Goal: Task Accomplishment & Management: Use online tool/utility

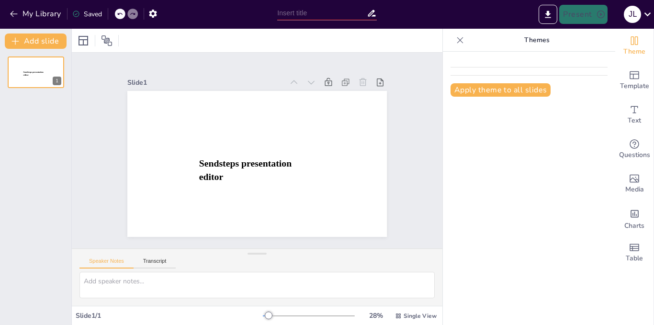
type input "New Sendsteps"
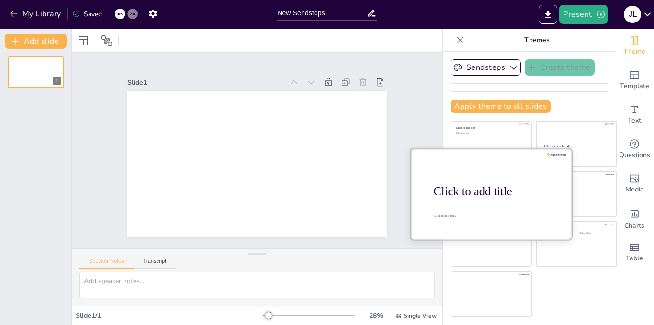
click at [490, 191] on div "Click to add title" at bounding box center [495, 191] width 122 height 13
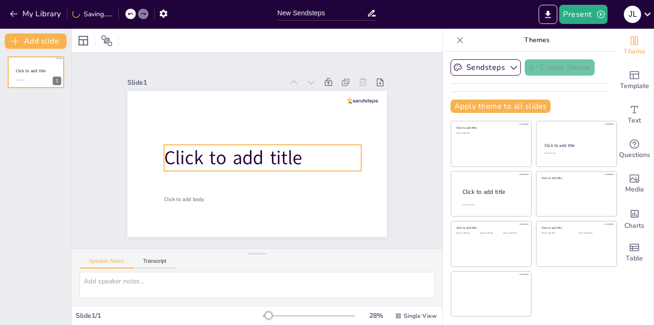
click at [185, 152] on span "Click to add title" at bounding box center [233, 158] width 138 height 26
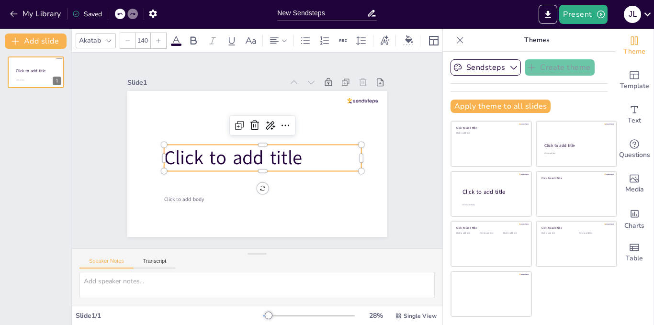
click at [303, 162] on p "Click to add title" at bounding box center [262, 158] width 197 height 26
click at [305, 159] on p "Click to add title" at bounding box center [262, 158] width 197 height 26
click at [307, 150] on p "Click to add title" at bounding box center [262, 158] width 197 height 26
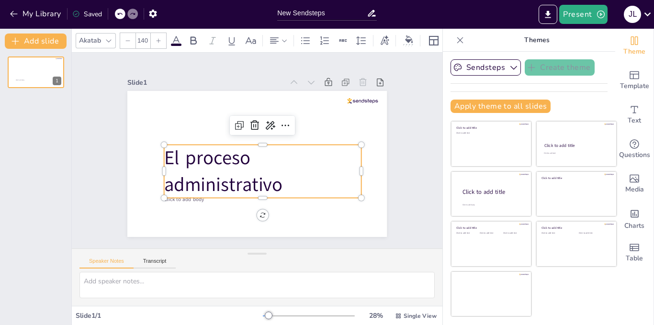
click at [184, 198] on div at bounding box center [262, 202] width 197 height 8
click at [196, 198] on div at bounding box center [262, 202] width 197 height 8
click at [191, 198] on div at bounding box center [262, 202] width 197 height 8
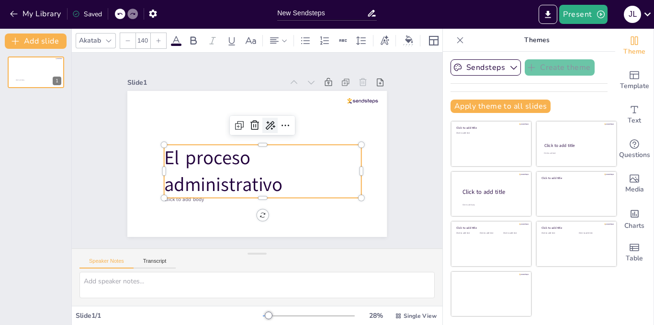
click at [264, 124] on icon at bounding box center [269, 125] width 11 height 11
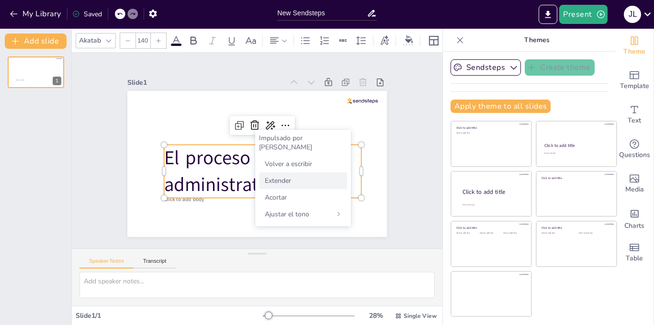
click at [274, 176] on font "Extender" at bounding box center [278, 180] width 26 height 9
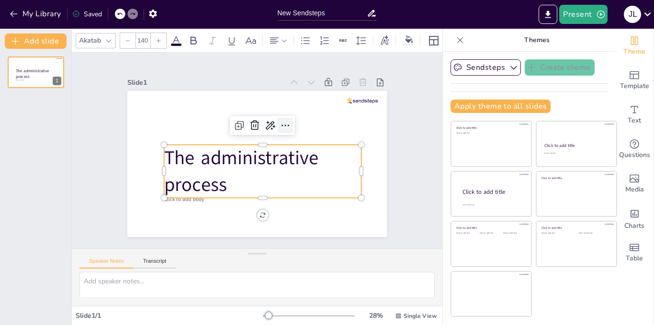
click at [284, 120] on icon at bounding box center [285, 125] width 11 height 11
click at [245, 192] on p "The administrative process" at bounding box center [262, 171] width 197 height 53
click at [239, 180] on p "The administrative process" at bounding box center [262, 171] width 197 height 53
click at [203, 184] on span "The administrative process" at bounding box center [241, 171] width 154 height 53
click at [223, 184] on p "The administrative process" at bounding box center [262, 171] width 197 height 53
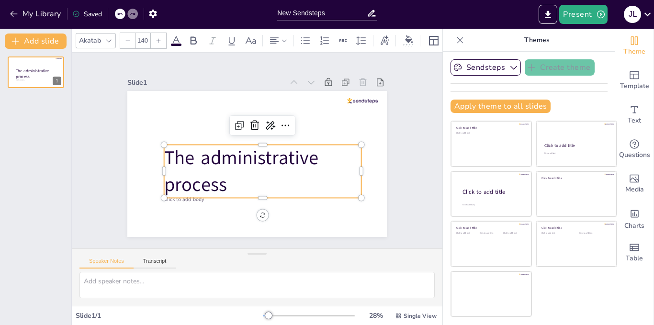
click at [164, 149] on span "The administrative process" at bounding box center [241, 171] width 154 height 53
click at [226, 180] on p "The administrative process" at bounding box center [262, 171] width 197 height 53
click at [240, 179] on p "The administrative process" at bounding box center [262, 171] width 197 height 53
click at [232, 181] on p "The administrative process" at bounding box center [262, 171] width 197 height 53
click at [249, 121] on icon at bounding box center [254, 125] width 11 height 11
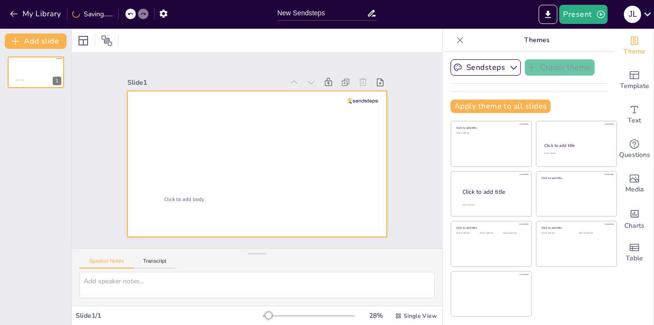
click at [219, 146] on div at bounding box center [257, 164] width 260 height 146
click at [209, 158] on div at bounding box center [257, 164] width 260 height 146
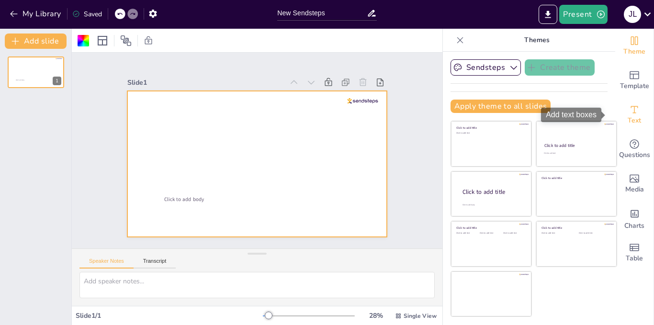
click at [632, 114] on icon "Add text boxes" at bounding box center [634, 109] width 11 height 11
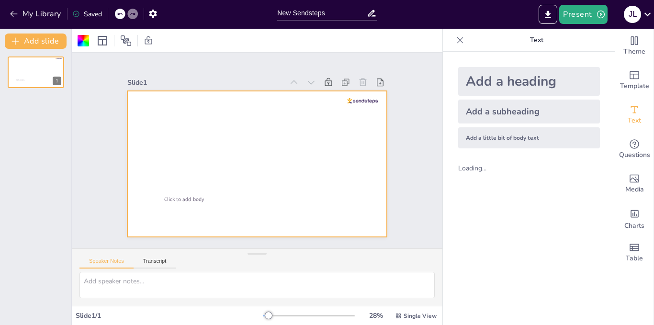
click at [550, 86] on div "Add a heading" at bounding box center [530, 81] width 142 height 29
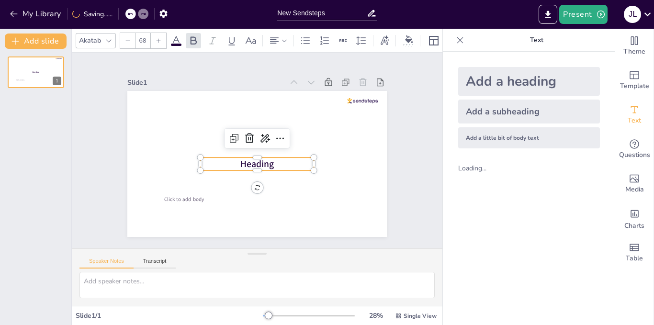
click at [273, 159] on p "Heading" at bounding box center [257, 164] width 114 height 13
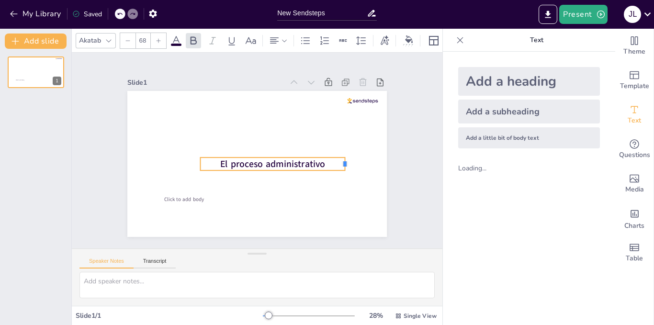
drag, startPoint x: 307, startPoint y: 161, endPoint x: 338, endPoint y: 162, distance: 31.2
click at [345, 162] on div at bounding box center [349, 164] width 8 height 13
drag, startPoint x: 191, startPoint y: 159, endPoint x: 146, endPoint y: 157, distance: 45.5
click at [146, 157] on div "Click to add body El proceso administrativo" at bounding box center [257, 164] width 260 height 146
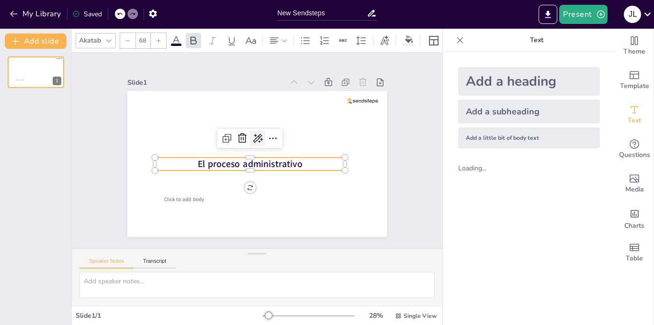
drag, startPoint x: 243, startPoint y: 154, endPoint x: 246, endPoint y: 139, distance: 15.1
click at [246, 139] on div "Click to add body El proceso administrativo" at bounding box center [257, 164] width 260 height 146
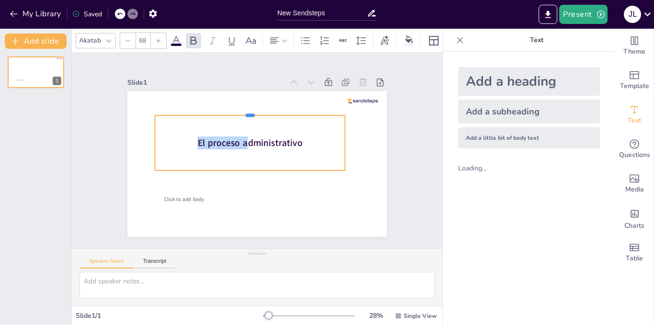
drag, startPoint x: 243, startPoint y: 153, endPoint x: 247, endPoint y: 111, distance: 42.4
click at [247, 111] on div at bounding box center [250, 112] width 190 height 8
click at [303, 141] on p "El proceso administrativo" at bounding box center [250, 143] width 190 height 13
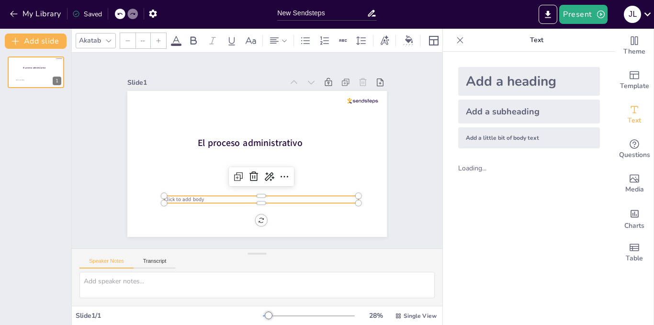
click at [184, 196] on span "Click to add body" at bounding box center [184, 199] width 40 height 7
type input "38"
click at [199, 196] on p "Click to add body" at bounding box center [261, 199] width 195 height 7
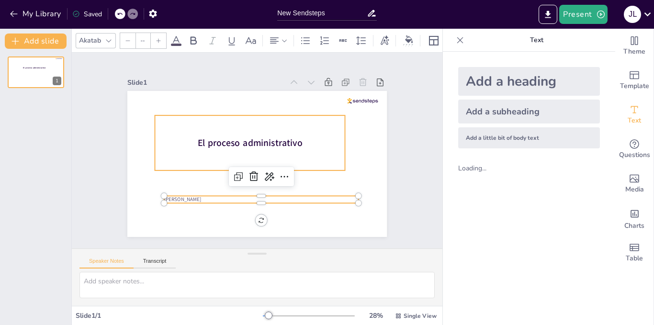
click at [336, 163] on div "El proceso administrativo [PERSON_NAME]" at bounding box center [257, 164] width 260 height 146
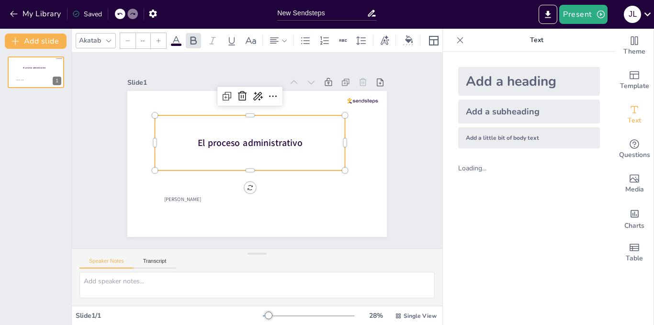
type input "68"
click at [402, 212] on div "Slide 1 [PERSON_NAME] El proceso administrativo" at bounding box center [257, 150] width 313 height 173
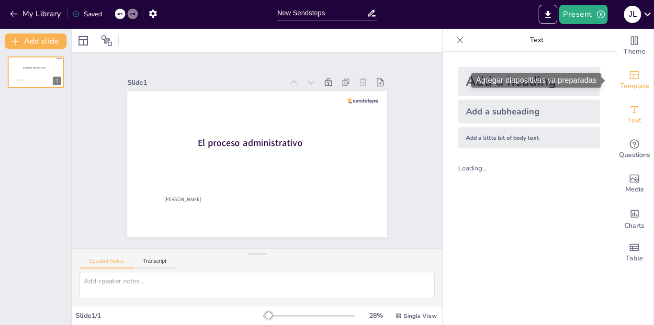
click at [630, 80] on icon "Add ready made slides" at bounding box center [634, 74] width 11 height 11
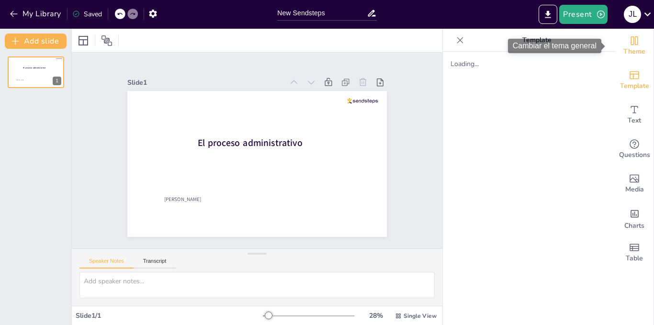
click at [632, 52] on span "Theme" at bounding box center [635, 51] width 22 height 11
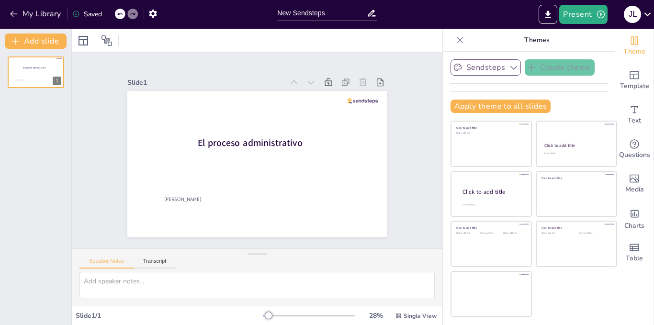
click at [499, 71] on button "Sendsteps" at bounding box center [486, 67] width 70 height 16
click at [497, 66] on button "Sendsteps" at bounding box center [486, 67] width 70 height 16
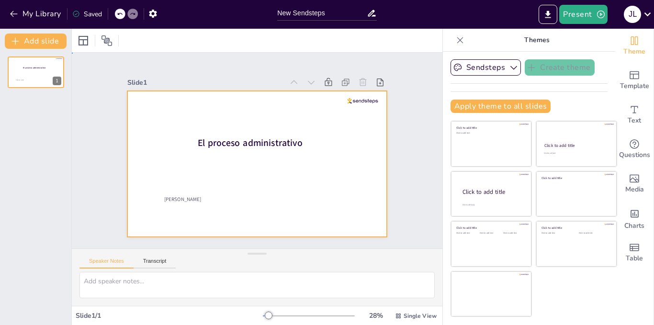
click at [373, 145] on div at bounding box center [257, 164] width 260 height 146
click at [79, 46] on div at bounding box center [83, 40] width 11 height 11
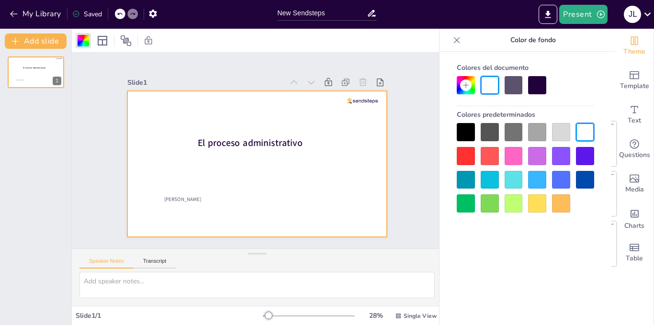
click at [514, 175] on div at bounding box center [514, 180] width 18 height 18
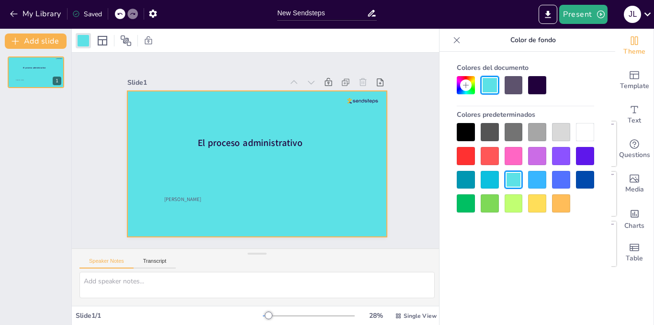
click at [566, 139] on div at bounding box center [561, 132] width 18 height 18
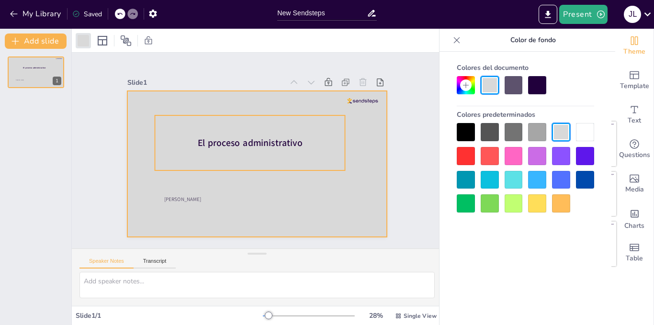
click at [261, 137] on span "El proceso administrativo" at bounding box center [249, 143] width 105 height 12
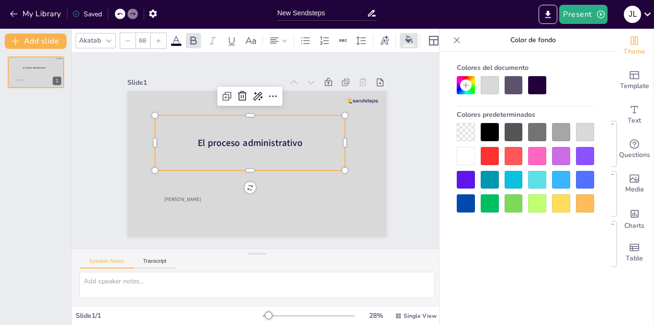
click at [158, 39] on icon at bounding box center [159, 41] width 6 height 6
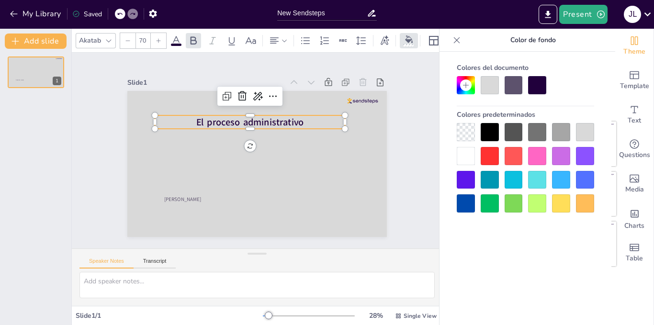
click at [158, 39] on icon at bounding box center [159, 41] width 6 height 6
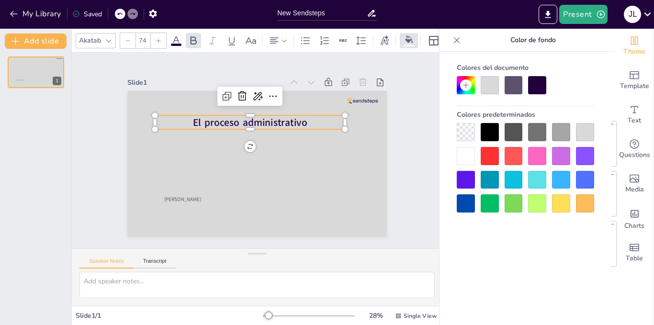
click at [158, 39] on icon at bounding box center [159, 41] width 6 height 6
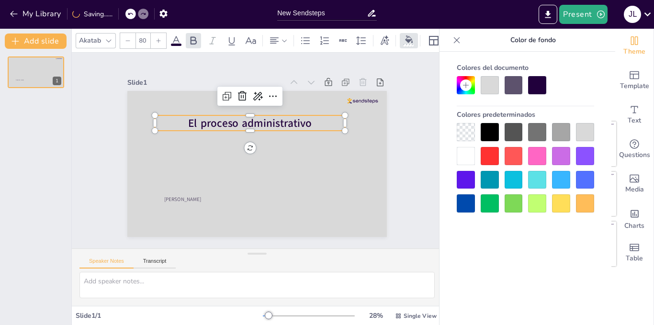
click at [158, 39] on icon at bounding box center [159, 41] width 6 height 6
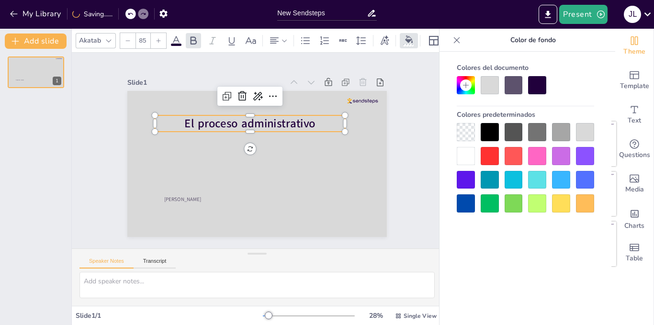
click at [158, 39] on icon at bounding box center [159, 41] width 6 height 6
click at [158, 41] on div at bounding box center [158, 40] width 15 height 15
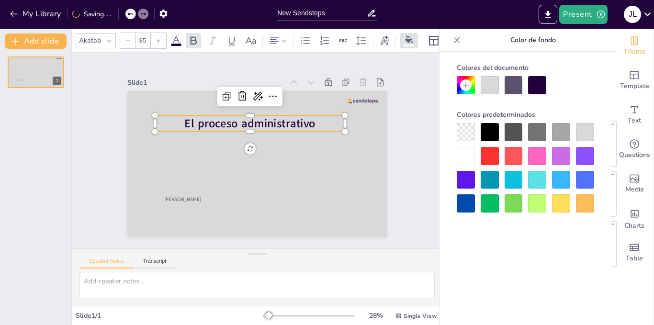
click at [158, 41] on div at bounding box center [158, 40] width 15 height 15
click at [158, 42] on div at bounding box center [158, 40] width 15 height 15
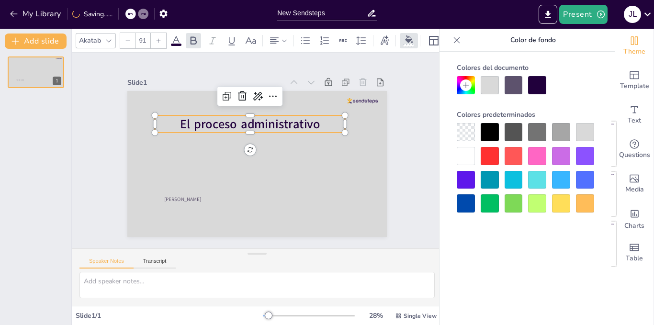
click at [158, 42] on div at bounding box center [158, 40] width 15 height 15
click at [158, 43] on div at bounding box center [158, 40] width 15 height 15
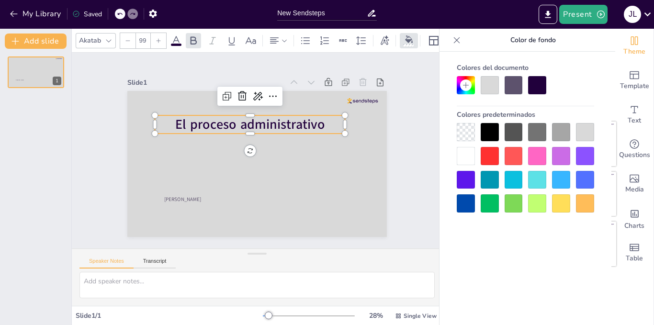
click at [158, 43] on div at bounding box center [158, 40] width 15 height 15
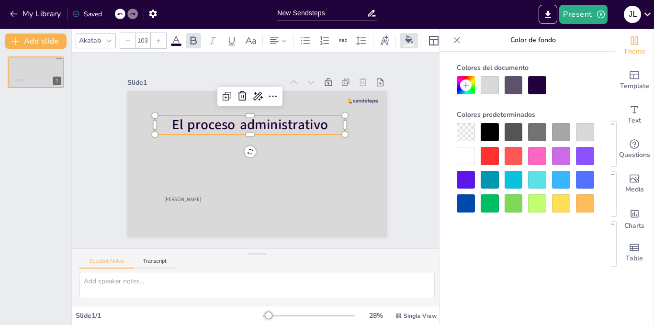
click at [158, 43] on div at bounding box center [158, 40] width 15 height 15
click at [158, 44] on div at bounding box center [158, 40] width 15 height 15
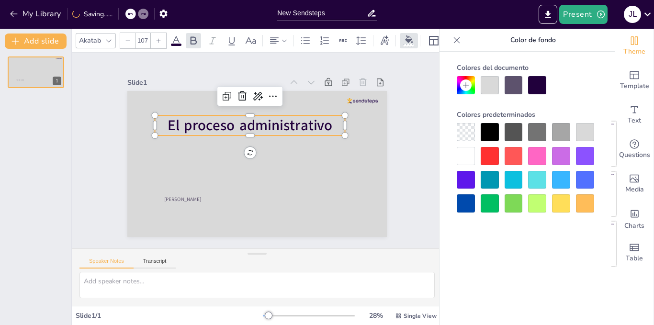
click at [158, 44] on div at bounding box center [158, 40] width 15 height 15
click at [158, 43] on div at bounding box center [158, 40] width 15 height 15
click at [158, 42] on div at bounding box center [158, 40] width 15 height 15
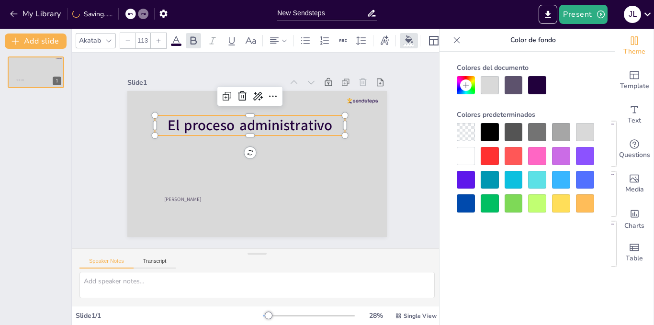
click at [158, 42] on div at bounding box center [158, 40] width 15 height 15
click at [158, 41] on div at bounding box center [158, 40] width 15 height 15
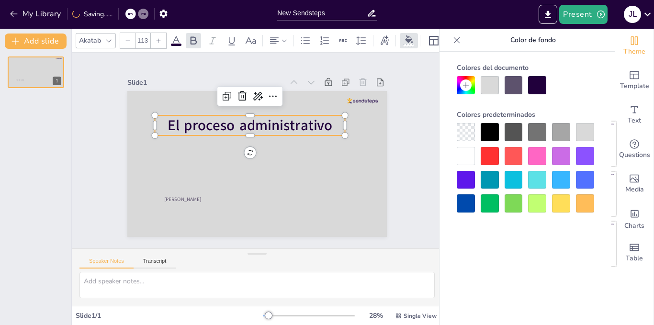
click at [158, 41] on div at bounding box center [158, 40] width 15 height 15
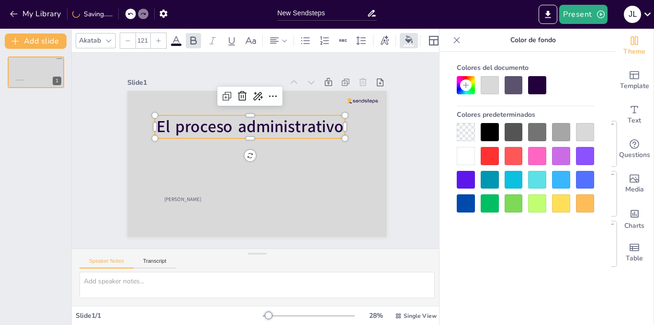
click at [157, 41] on div at bounding box center [158, 40] width 15 height 15
click at [157, 40] on div at bounding box center [158, 40] width 15 height 15
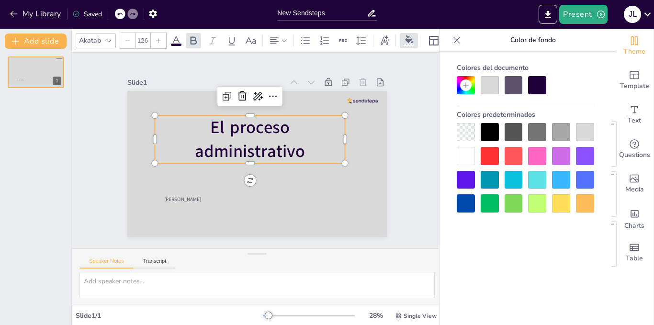
click at [157, 40] on div at bounding box center [158, 40] width 15 height 15
click at [157, 41] on div at bounding box center [158, 40] width 15 height 15
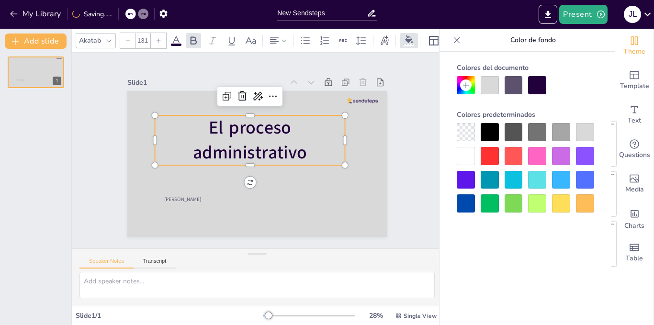
click at [157, 41] on div at bounding box center [158, 40] width 15 height 15
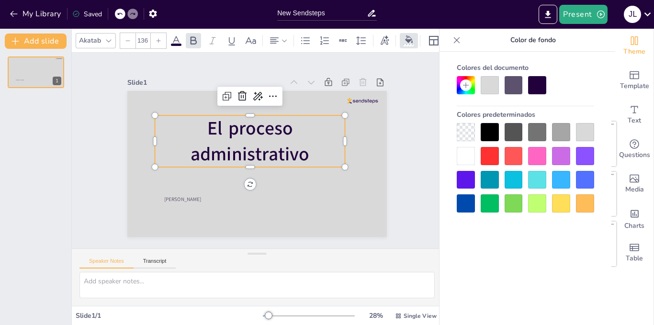
click at [157, 41] on div at bounding box center [158, 40] width 15 height 15
click at [156, 41] on div at bounding box center [158, 40] width 15 height 15
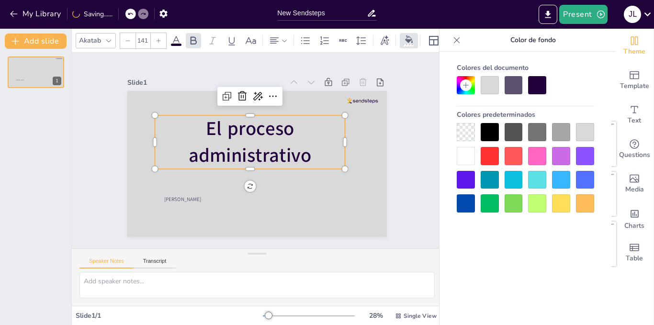
click at [156, 41] on div at bounding box center [158, 40] width 15 height 15
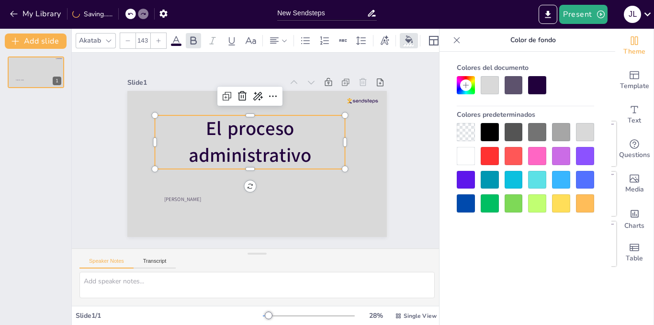
click at [156, 41] on div at bounding box center [158, 40] width 15 height 15
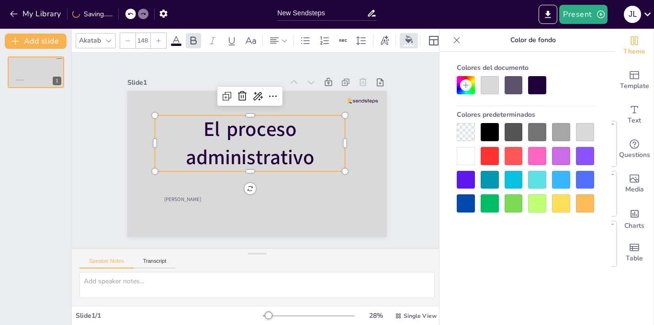
click at [156, 41] on div at bounding box center [158, 40] width 15 height 15
click at [156, 40] on div at bounding box center [158, 40] width 15 height 15
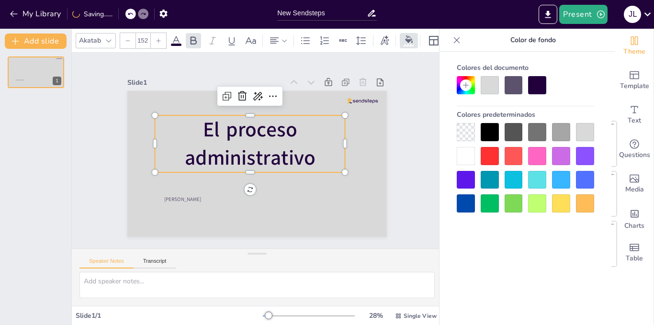
click at [156, 40] on div at bounding box center [158, 40] width 15 height 15
click at [157, 40] on div at bounding box center [158, 40] width 15 height 15
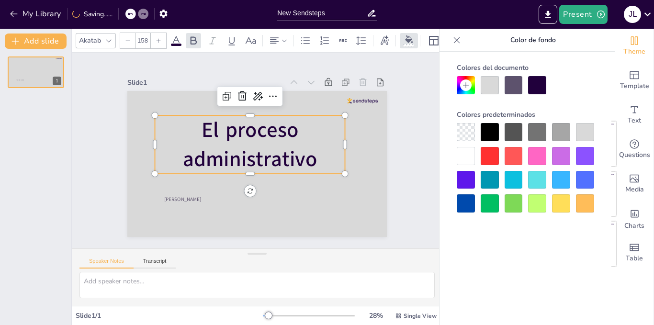
click at [157, 40] on div at bounding box center [158, 40] width 15 height 15
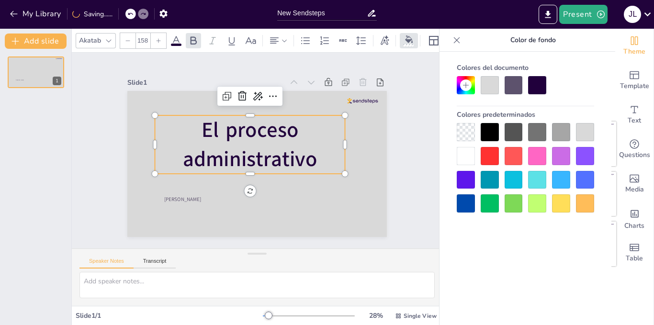
click at [157, 40] on div at bounding box center [158, 40] width 15 height 15
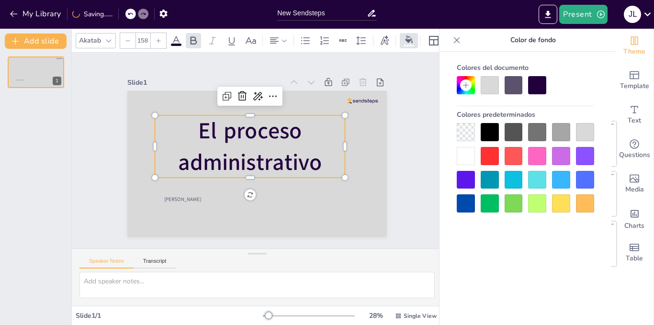
type input "165"
click at [540, 160] on div at bounding box center [537, 156] width 18 height 18
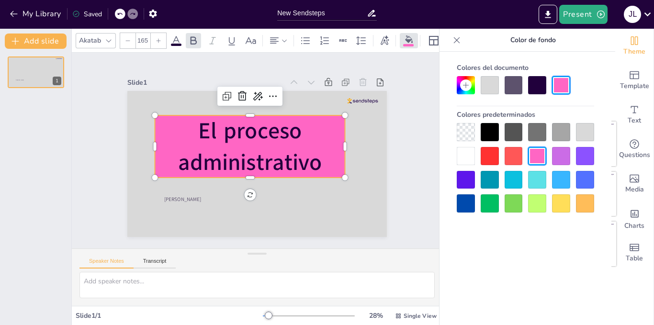
click at [543, 137] on div at bounding box center [537, 132] width 18 height 18
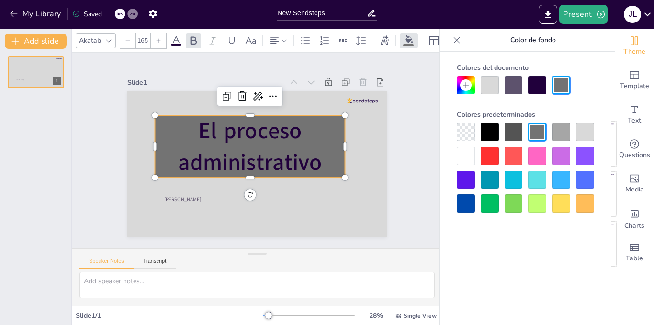
click at [581, 150] on div at bounding box center [585, 156] width 18 height 18
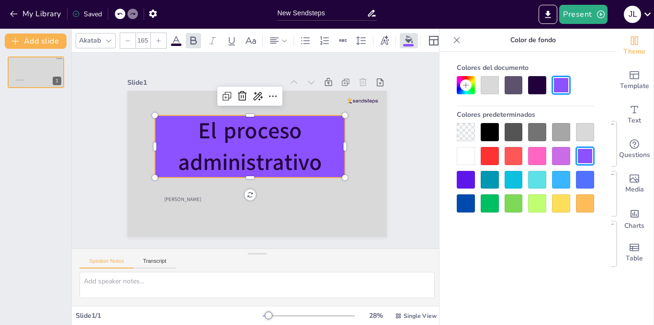
click at [536, 201] on div at bounding box center [537, 204] width 18 height 18
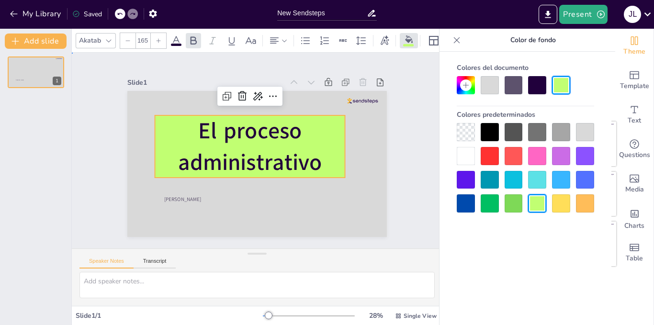
click at [405, 195] on div "Slide 1 [PERSON_NAME] El proceso administrativo" at bounding box center [257, 150] width 313 height 173
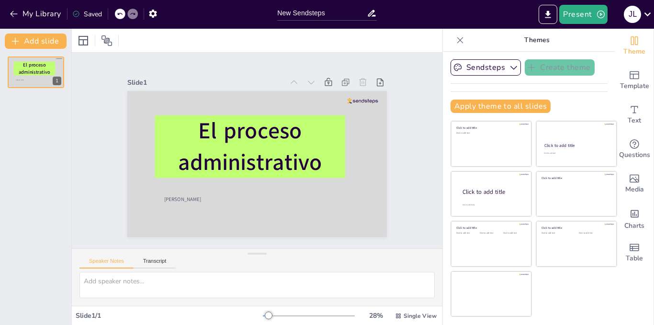
click at [106, 313] on div "Slide 1 / 1" at bounding box center [169, 315] width 187 height 9
click at [32, 37] on button "Add slide" at bounding box center [36, 41] width 62 height 15
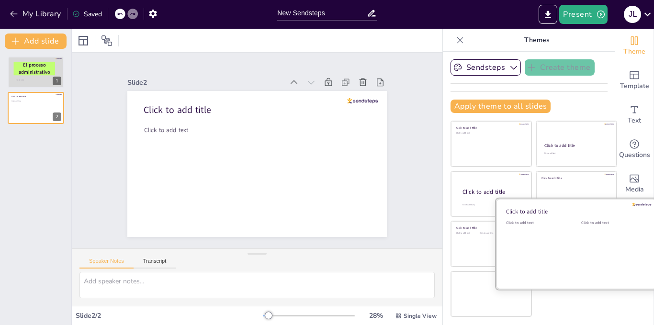
click at [560, 209] on div "Click to add title" at bounding box center [574, 212] width 137 height 8
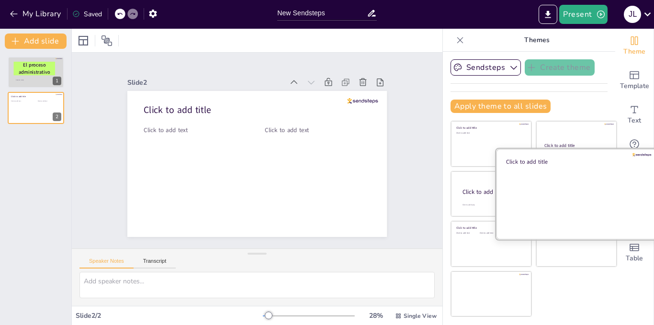
click at [561, 180] on div at bounding box center [576, 194] width 161 height 91
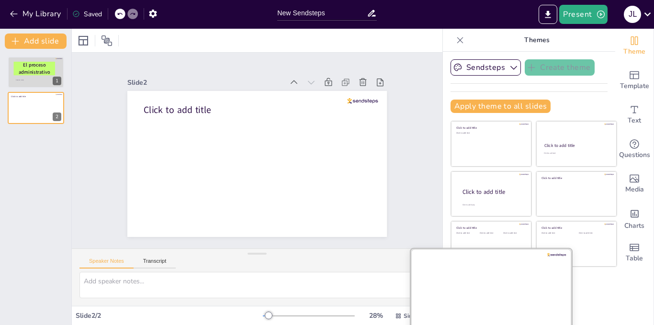
click at [452, 306] on div at bounding box center [491, 294] width 161 height 91
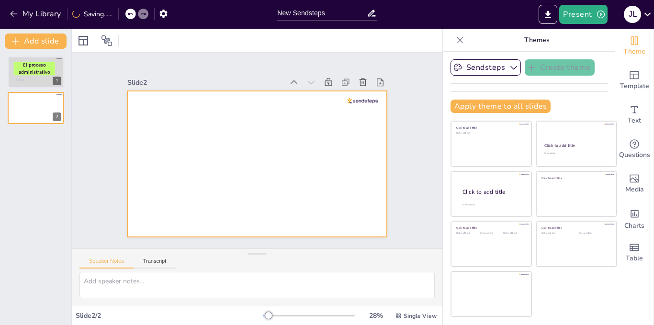
click at [248, 150] on div at bounding box center [257, 164] width 260 height 146
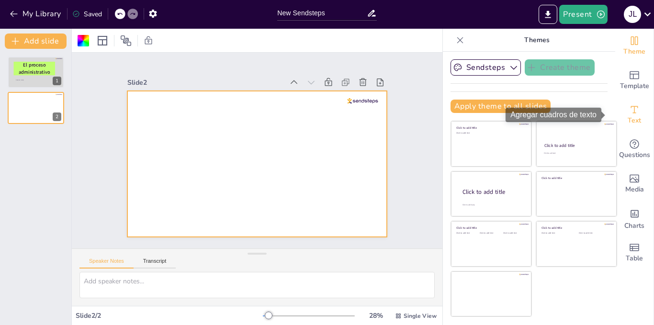
click at [629, 116] on span "Text" at bounding box center [634, 120] width 13 height 11
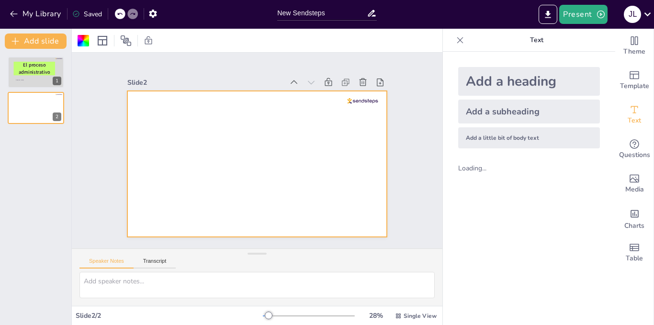
click at [484, 107] on div "Add a subheading" at bounding box center [530, 112] width 142 height 24
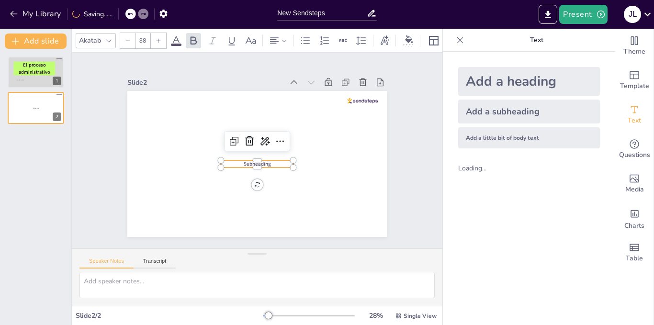
click at [528, 76] on div "Add a heading" at bounding box center [530, 81] width 142 height 29
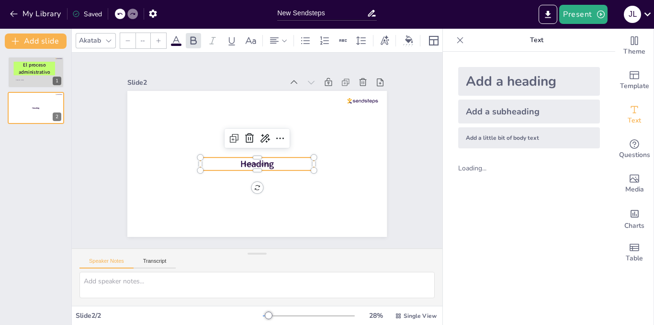
type input "68"
click at [242, 142] on div at bounding box center [249, 138] width 15 height 15
click at [253, 161] on span "Subheading" at bounding box center [257, 164] width 27 height 7
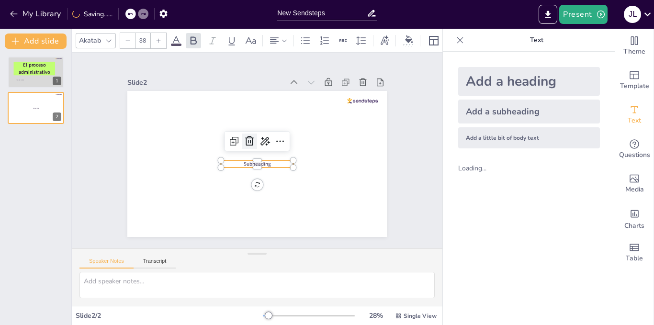
click at [244, 136] on icon at bounding box center [249, 141] width 11 height 11
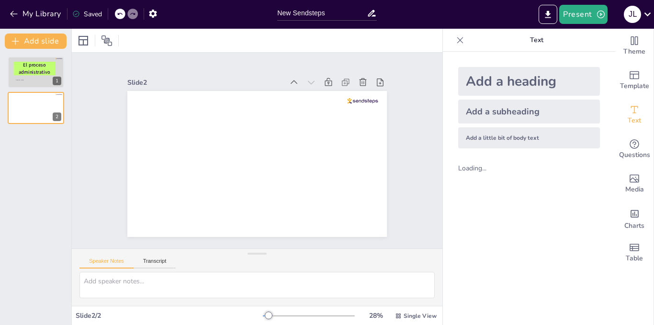
click at [508, 90] on div "Add a heading" at bounding box center [530, 81] width 142 height 29
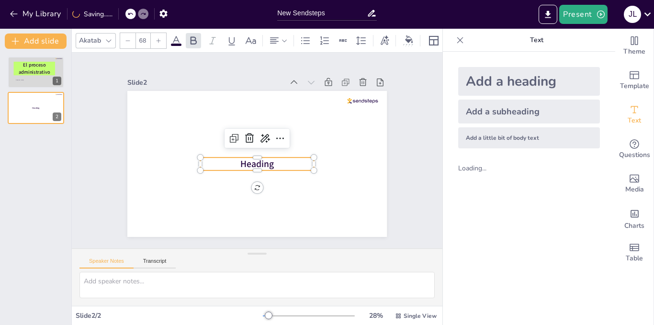
click at [271, 159] on p "Heading" at bounding box center [257, 164] width 114 height 13
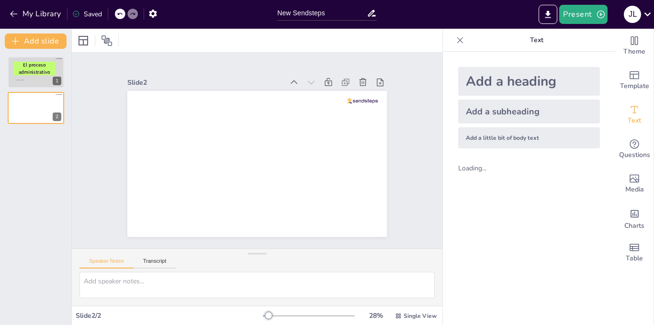
click at [507, 78] on div "Add a heading" at bounding box center [530, 81] width 142 height 29
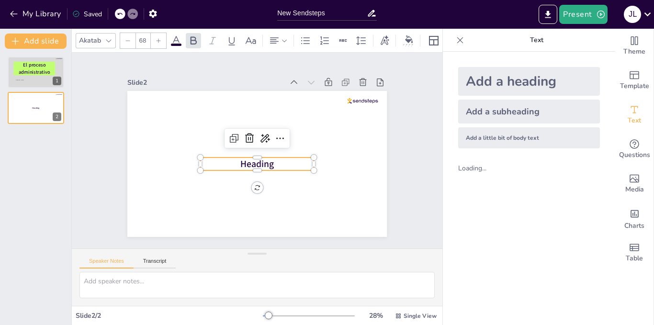
click at [281, 161] on p "Heading" at bounding box center [257, 164] width 114 height 13
click at [268, 164] on p at bounding box center [257, 164] width 114 height 13
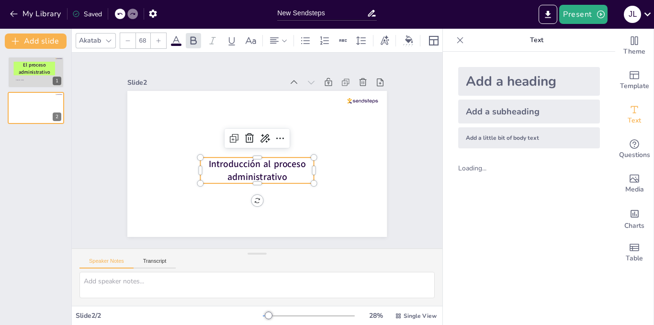
click at [158, 38] on icon at bounding box center [159, 41] width 6 height 6
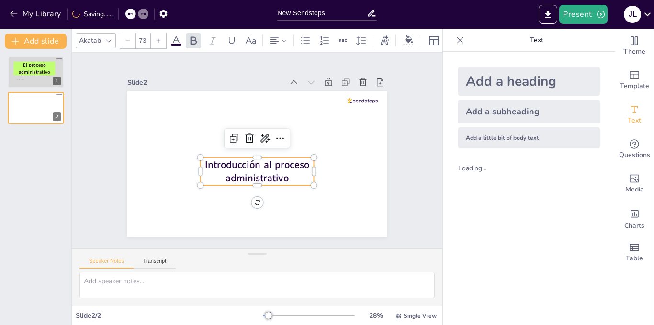
click at [158, 38] on icon at bounding box center [159, 41] width 6 height 6
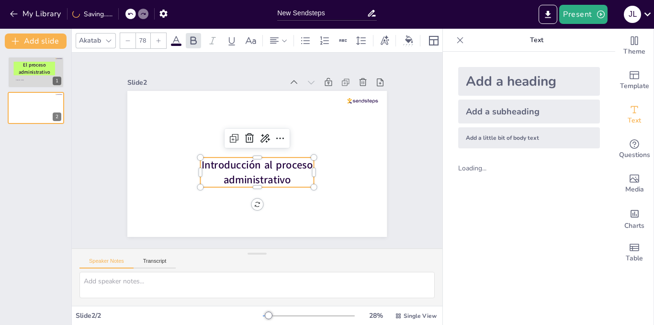
click at [158, 38] on icon at bounding box center [159, 41] width 6 height 6
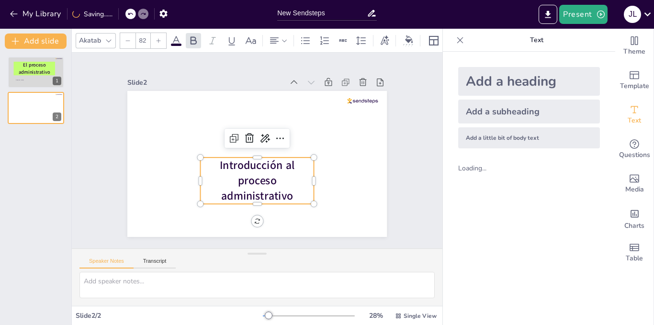
click at [158, 38] on icon at bounding box center [159, 41] width 6 height 6
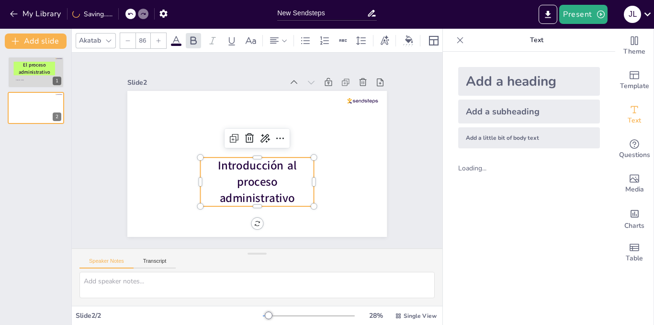
click at [158, 38] on icon at bounding box center [159, 41] width 6 height 6
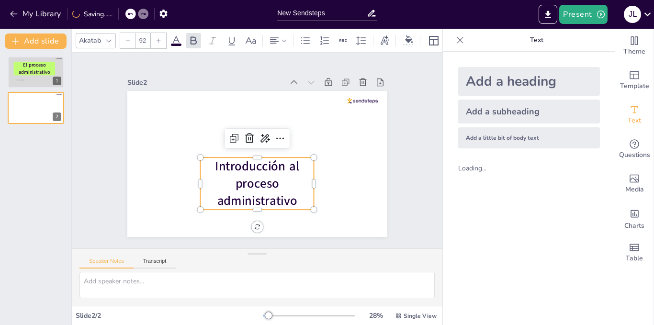
click at [158, 38] on icon at bounding box center [159, 41] width 6 height 6
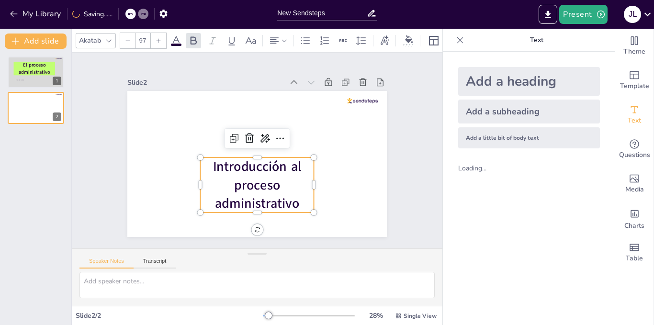
click at [158, 38] on icon at bounding box center [159, 41] width 6 height 6
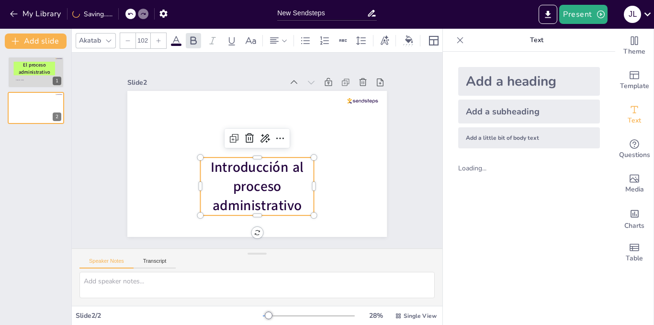
click at [158, 38] on icon at bounding box center [159, 41] width 6 height 6
type input "105"
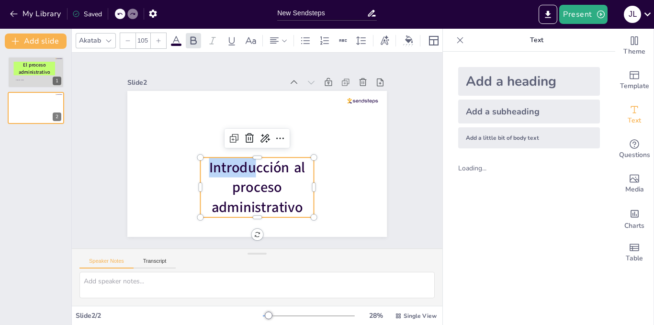
drag, startPoint x: 248, startPoint y: 172, endPoint x: 214, endPoint y: 151, distance: 39.6
click at [214, 151] on div "Introducción al proceso administrativo" at bounding box center [257, 164] width 260 height 146
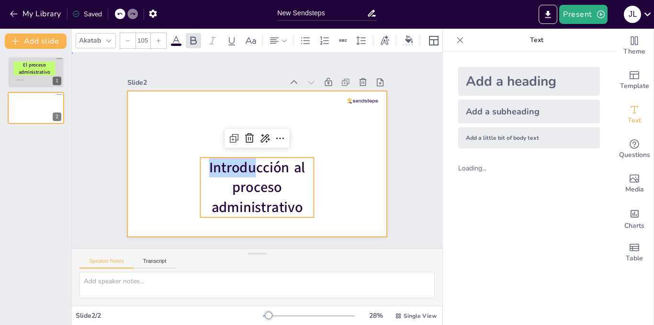
click at [190, 134] on div at bounding box center [257, 164] width 260 height 146
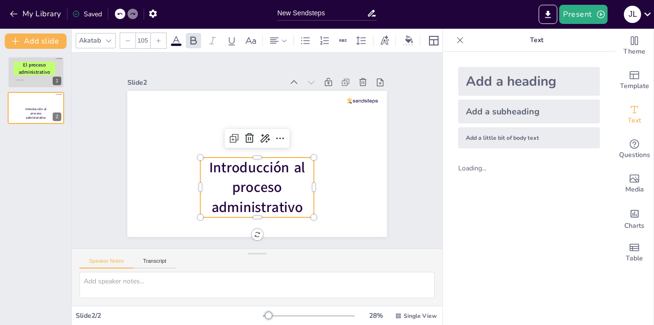
click at [221, 192] on p "Introducción al proceso administrativo" at bounding box center [257, 188] width 114 height 60
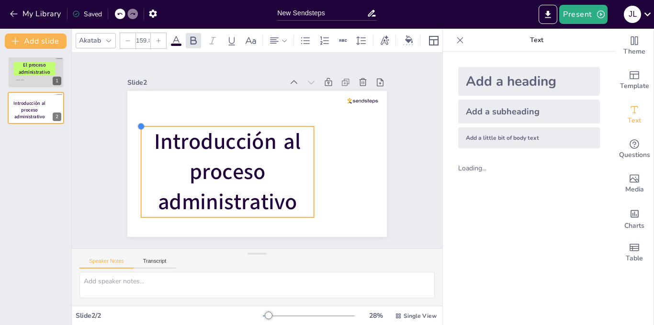
drag, startPoint x: 194, startPoint y: 153, endPoint x: 226, endPoint y: 122, distance: 44.7
click at [226, 122] on div "Introducción al proceso administrativo" at bounding box center [257, 164] width 260 height 146
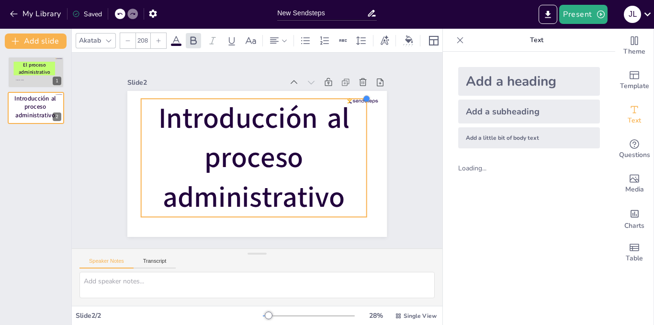
type input "208.5"
drag, startPoint x: 306, startPoint y: 124, endPoint x: 358, endPoint y: 121, distance: 52.8
click at [358, 121] on div "Introducción al proceso administrativo" at bounding box center [257, 164] width 260 height 146
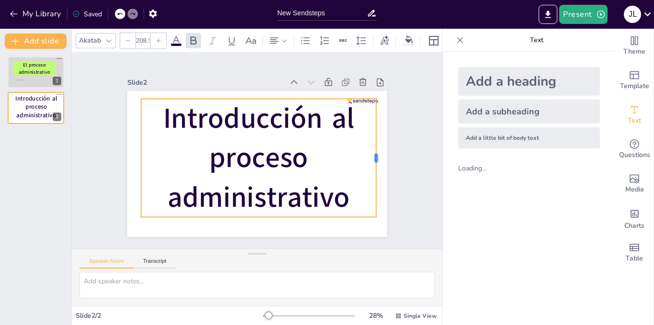
drag, startPoint x: 362, startPoint y: 152, endPoint x: 371, endPoint y: 157, distance: 10.7
click at [377, 157] on div at bounding box center [381, 158] width 8 height 118
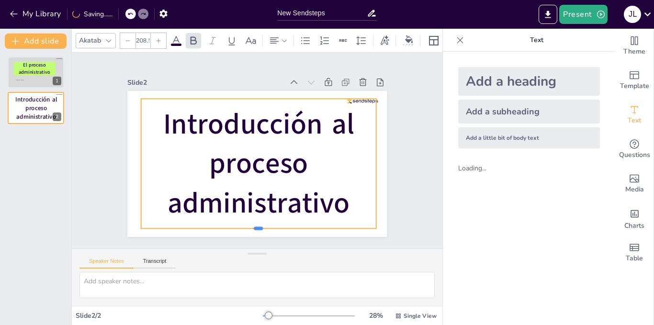
drag, startPoint x: 251, startPoint y: 216, endPoint x: 253, endPoint y: 228, distance: 11.7
click at [253, 229] on div at bounding box center [258, 233] width 235 height 8
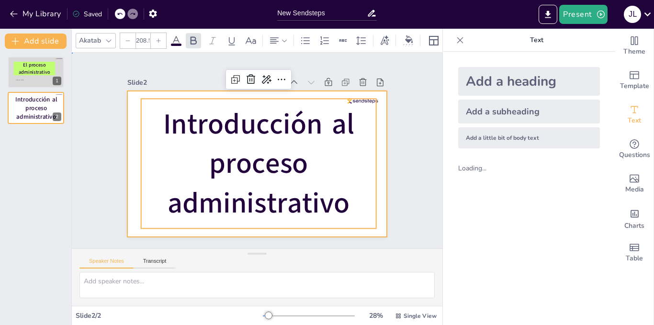
click at [127, 130] on div at bounding box center [257, 164] width 260 height 146
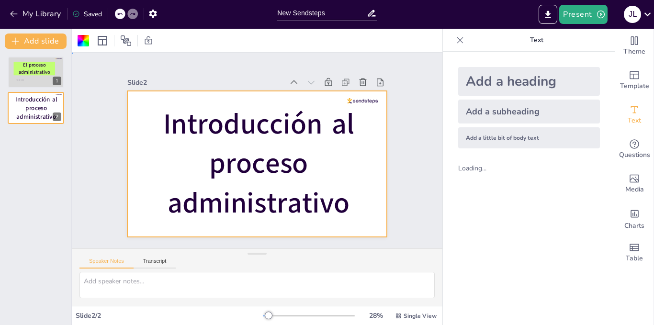
click at [127, 129] on div at bounding box center [257, 164] width 260 height 146
click at [84, 38] on div at bounding box center [83, 40] width 11 height 11
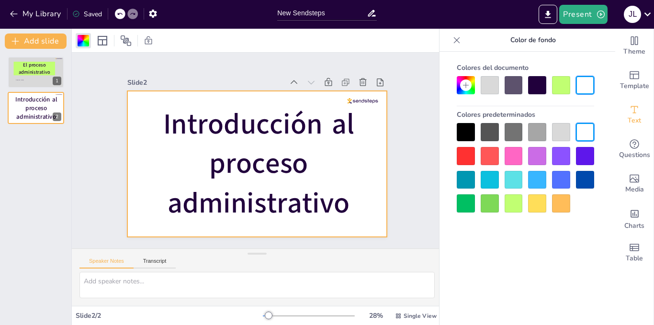
click at [488, 90] on div at bounding box center [490, 85] width 18 height 18
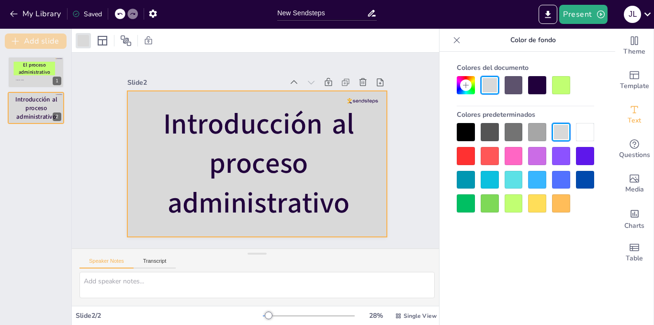
click at [54, 42] on button "Add slide" at bounding box center [36, 41] width 62 height 15
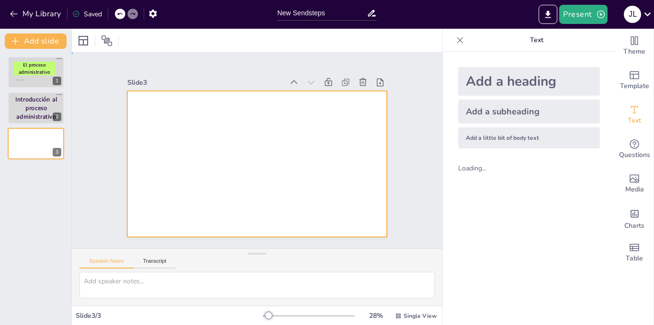
click at [162, 113] on div at bounding box center [257, 164] width 260 height 146
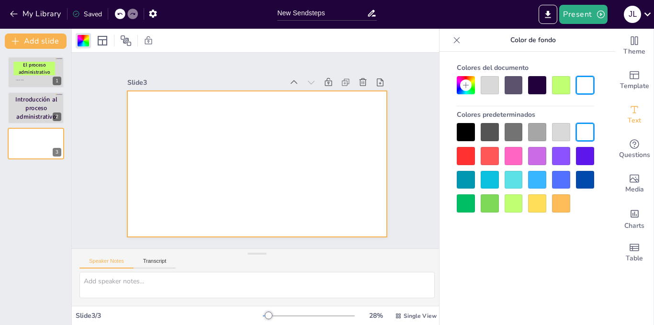
click at [499, 89] on div at bounding box center [526, 85] width 138 height 18
click at [494, 89] on div at bounding box center [490, 85] width 18 height 18
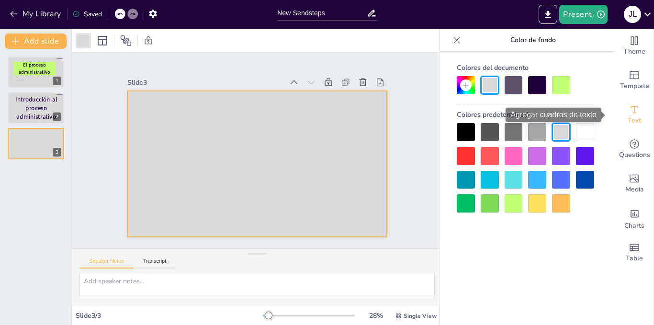
click at [631, 117] on span "Text" at bounding box center [634, 120] width 13 height 11
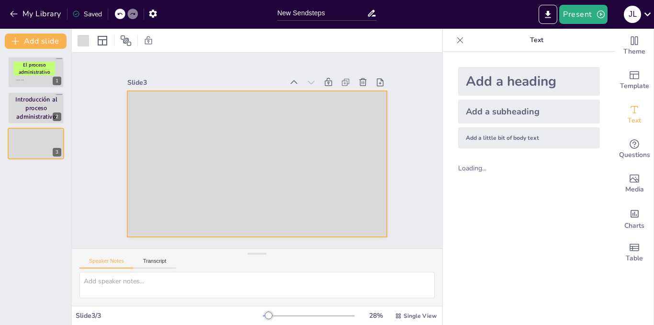
click at [476, 129] on div "Add a little bit of body text" at bounding box center [530, 137] width 142 height 21
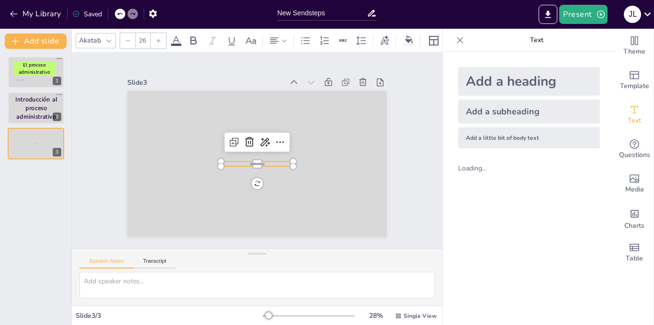
click at [270, 161] on p "Body text" at bounding box center [257, 163] width 72 height 5
click at [260, 161] on p "Body text" at bounding box center [257, 163] width 72 height 5
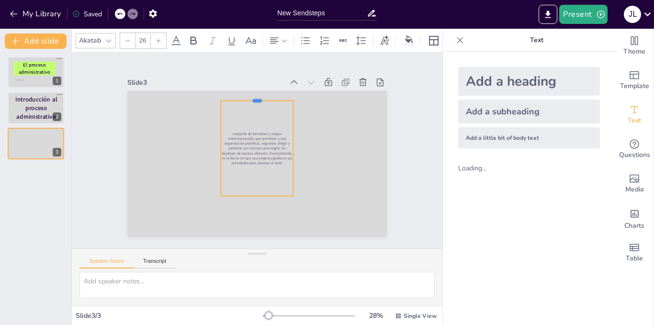
drag, startPoint x: 249, startPoint y: 157, endPoint x: 254, endPoint y: 96, distance: 61.1
click at [254, 96] on div at bounding box center [257, 97] width 72 height 8
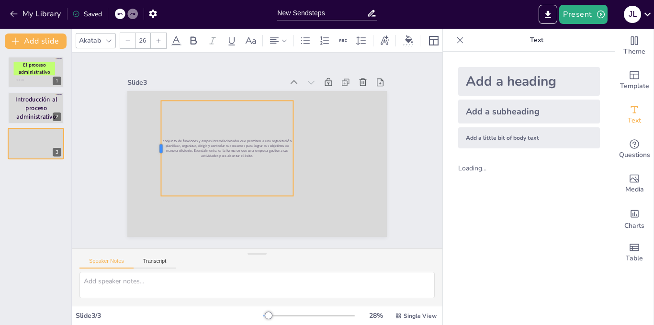
drag, startPoint x: 213, startPoint y: 144, endPoint x: 160, endPoint y: 152, distance: 53.3
click at [153, 149] on div at bounding box center [157, 148] width 8 height 95
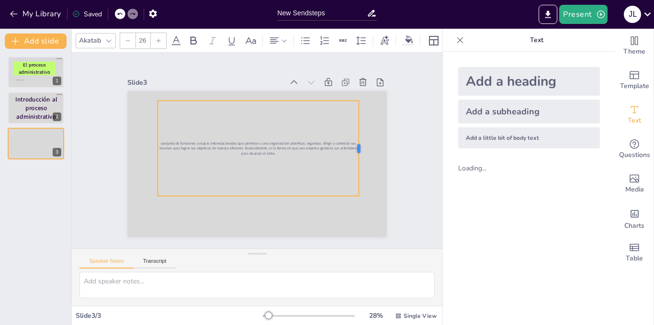
drag, startPoint x: 287, startPoint y: 144, endPoint x: 353, endPoint y: 150, distance: 66.0
click at [359, 150] on div at bounding box center [363, 148] width 8 height 95
click at [156, 40] on div at bounding box center [158, 40] width 15 height 15
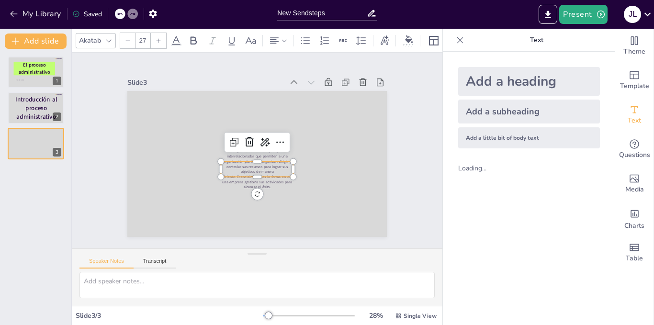
click at [156, 40] on div at bounding box center [158, 40] width 15 height 15
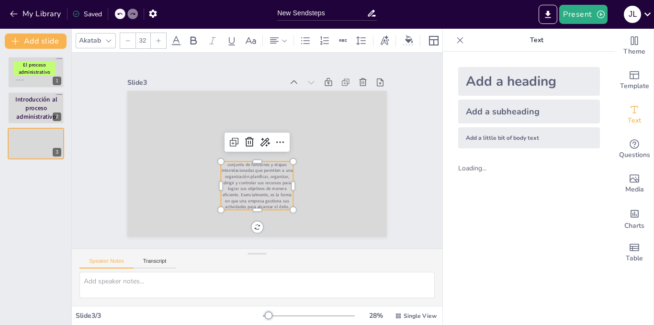
click at [156, 40] on div at bounding box center [158, 40] width 15 height 15
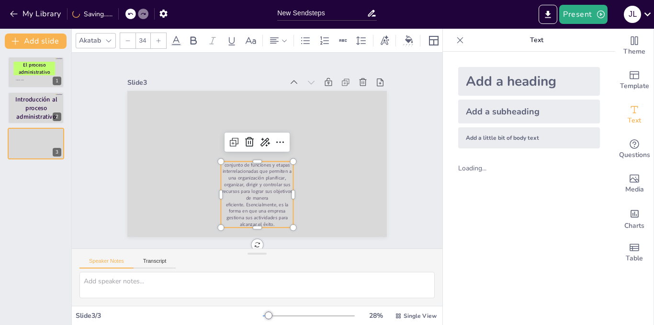
click at [156, 40] on div at bounding box center [158, 40] width 15 height 15
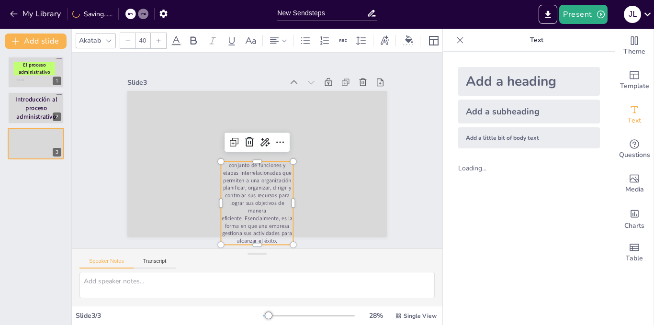
click at [156, 40] on div at bounding box center [158, 40] width 15 height 15
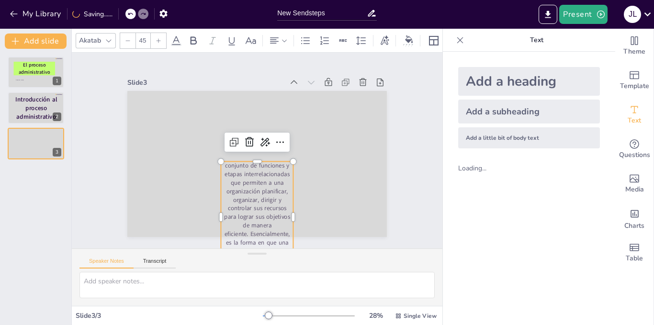
click at [156, 40] on div at bounding box center [158, 40] width 15 height 15
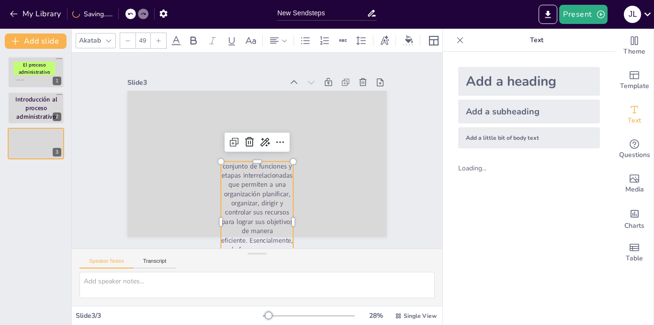
click at [156, 40] on div at bounding box center [158, 40] width 15 height 15
type input "51"
drag, startPoint x: 156, startPoint y: 40, endPoint x: 170, endPoint y: 91, distance: 52.7
click at [154, 46] on div "Akatab 51" at bounding box center [257, 41] width 371 height 24
click at [168, 91] on div at bounding box center [257, 164] width 260 height 146
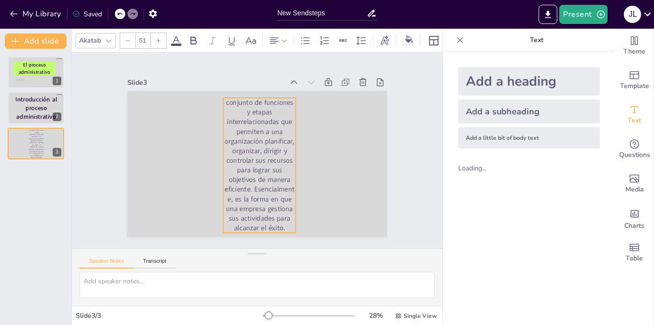
drag, startPoint x: 242, startPoint y: 148, endPoint x: 252, endPoint y: 100, distance: 49.3
click at [252, 100] on p "conjunto de funciones y etapas interrelacionadas que permiten a una organizació…" at bounding box center [259, 165] width 72 height 135
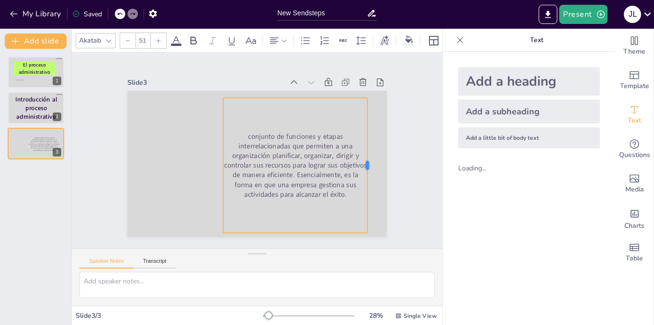
drag, startPoint x: 290, startPoint y: 162, endPoint x: 362, endPoint y: 168, distance: 72.1
click at [368, 168] on div at bounding box center [372, 165] width 8 height 135
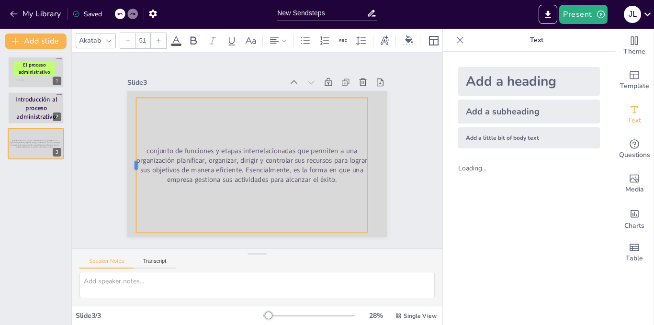
drag, startPoint x: 216, startPoint y: 160, endPoint x: 129, endPoint y: 158, distance: 87.2
click at [129, 158] on div at bounding box center [132, 165] width 8 height 135
drag, startPoint x: 360, startPoint y: 160, endPoint x: 355, endPoint y: 159, distance: 5.4
click at [355, 159] on p "conjunto de funciones y etapas interrelacionadas que permiten a una organizació…" at bounding box center [246, 164] width 231 height 39
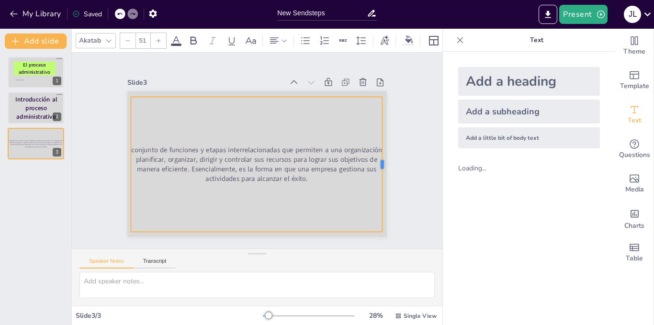
drag, startPoint x: 356, startPoint y: 160, endPoint x: 376, endPoint y: 159, distance: 20.1
click at [383, 159] on div at bounding box center [387, 164] width 8 height 135
click at [160, 39] on icon at bounding box center [159, 41] width 6 height 6
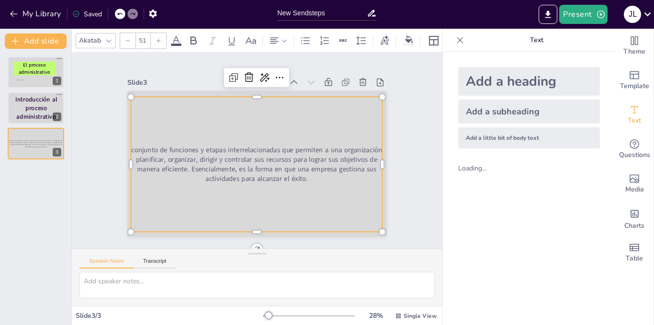
click at [160, 39] on icon at bounding box center [159, 41] width 6 height 6
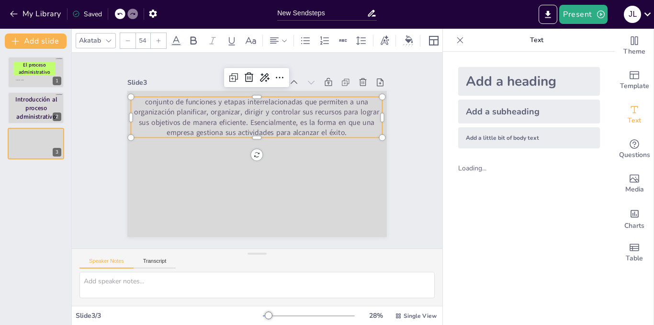
click at [160, 39] on icon at bounding box center [159, 41] width 6 height 6
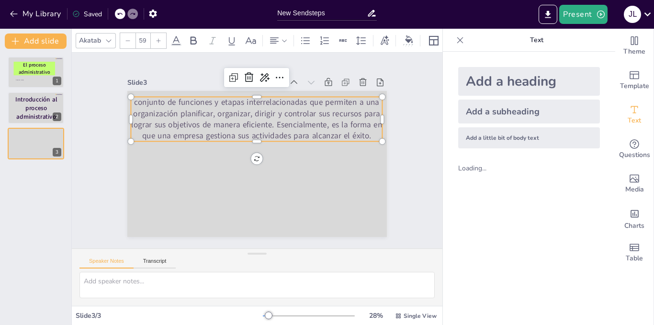
click at [160, 39] on icon at bounding box center [159, 41] width 6 height 6
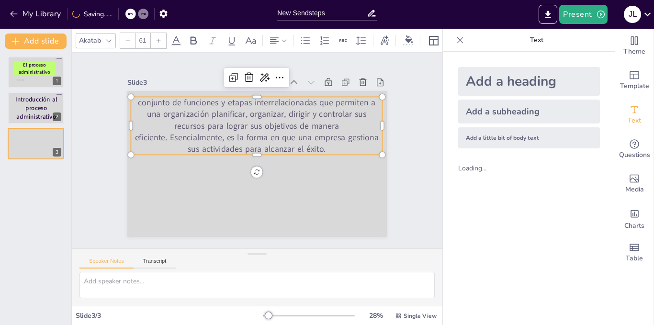
click at [160, 39] on icon at bounding box center [159, 41] width 6 height 6
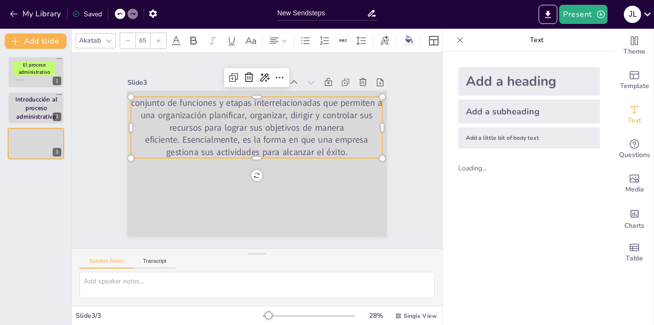
click at [160, 39] on icon at bounding box center [159, 41] width 6 height 6
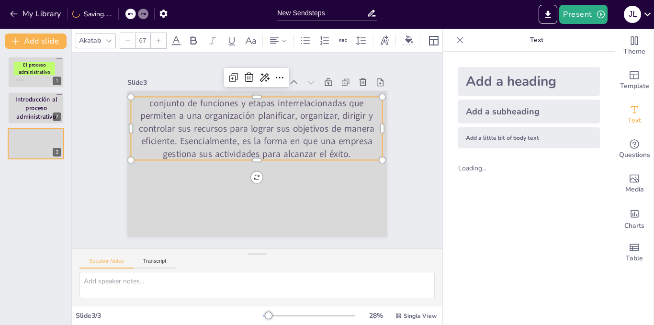
click at [160, 39] on icon at bounding box center [159, 41] width 6 height 6
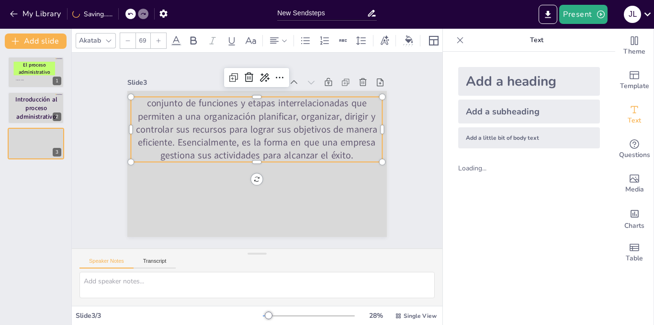
click at [160, 39] on icon at bounding box center [159, 41] width 6 height 6
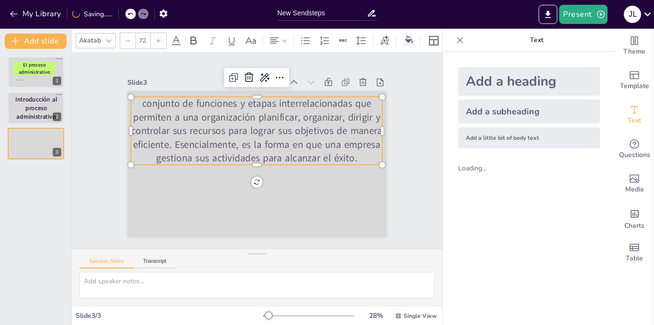
click at [160, 39] on icon at bounding box center [159, 41] width 6 height 6
type input "75"
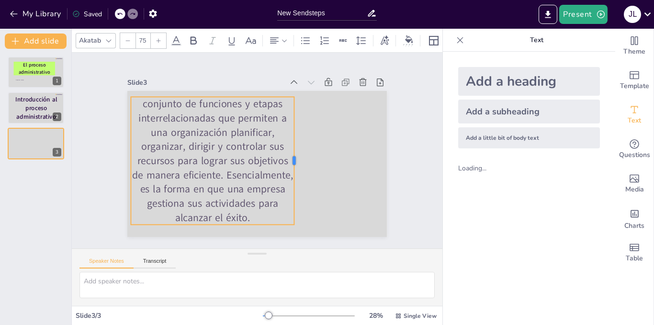
drag, startPoint x: 375, startPoint y: 137, endPoint x: 287, endPoint y: 148, distance: 88.8
click at [295, 148] on div at bounding box center [299, 161] width 8 height 128
click at [283, 37] on icon at bounding box center [284, 40] width 7 height 7
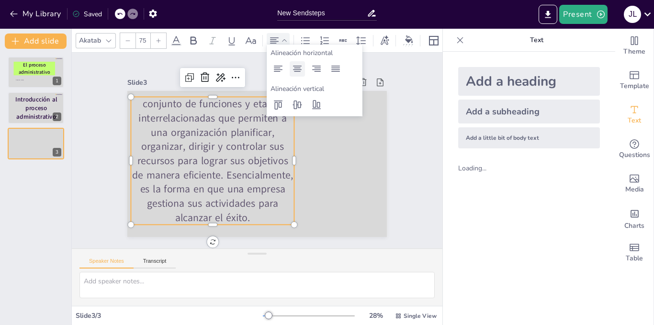
click at [298, 68] on icon at bounding box center [297, 69] width 9 height 6
click at [341, 68] on icon at bounding box center [335, 68] width 11 height 11
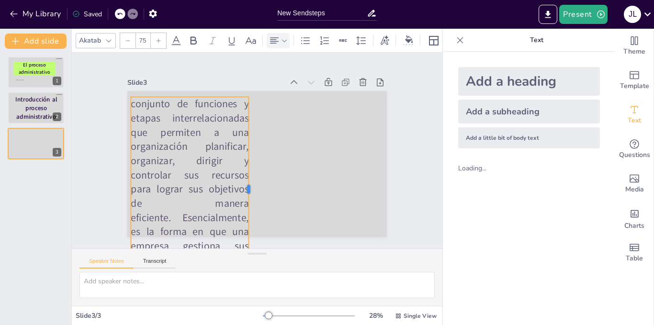
drag, startPoint x: 377, startPoint y: 158, endPoint x: 243, endPoint y: 140, distance: 134.8
click at [249, 140] on div at bounding box center [253, 189] width 8 height 184
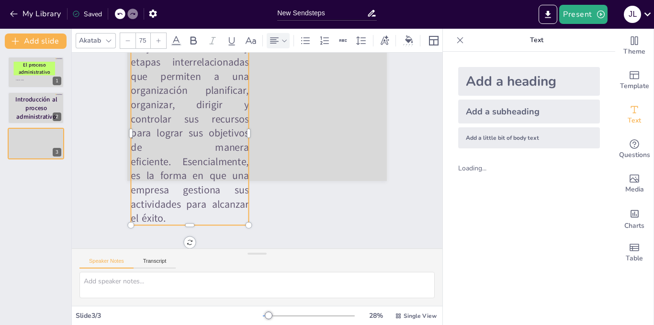
scroll to position [59, 0]
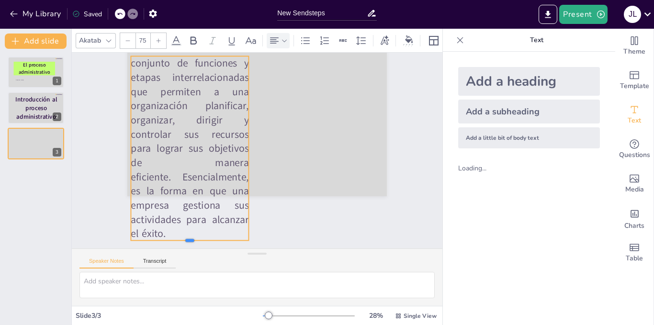
drag, startPoint x: 183, startPoint y: 219, endPoint x: 199, endPoint y: 170, distance: 51.8
click at [199, 170] on div "conjunto de funciones y etapas interrelacionadas que permiten a una organizació…" at bounding box center [257, 123] width 260 height 146
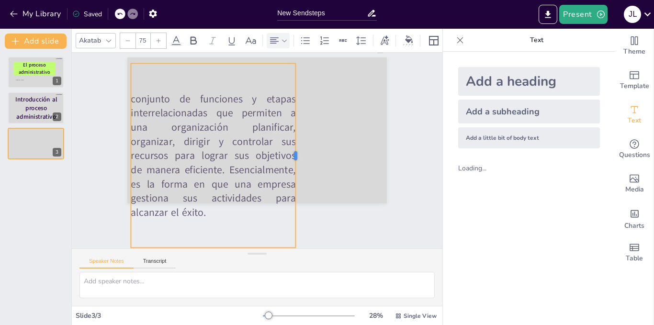
drag, startPoint x: 244, startPoint y: 129, endPoint x: 291, endPoint y: 129, distance: 47.0
click at [296, 129] on div at bounding box center [300, 155] width 8 height 184
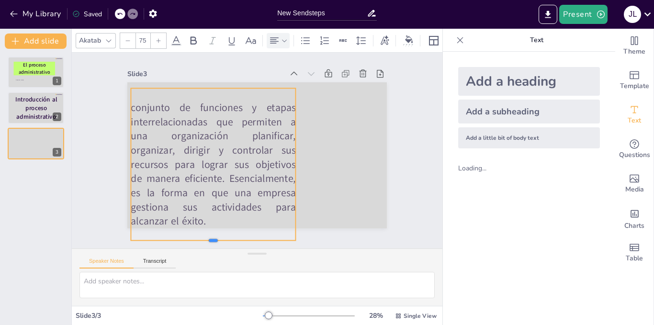
drag, startPoint x: 204, startPoint y: 218, endPoint x: 203, endPoint y: 186, distance: 32.1
click at [203, 186] on div "conjunto de funciones y etapas interrelacionadas que permiten a una organizació…" at bounding box center [257, 155] width 260 height 146
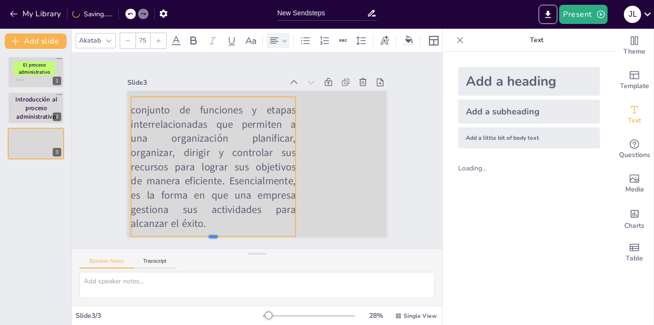
scroll to position [0, 0]
drag, startPoint x: 206, startPoint y: 219, endPoint x: 205, endPoint y: 207, distance: 12.5
click at [205, 207] on div "conjunto de funciones y etapas interrelacionadas que permiten a una organizació…" at bounding box center [257, 164] width 260 height 146
click at [208, 97] on div "conjunto de funciones y etapas interrelacionadas que permiten a una organizació…" at bounding box center [213, 167] width 165 height 140
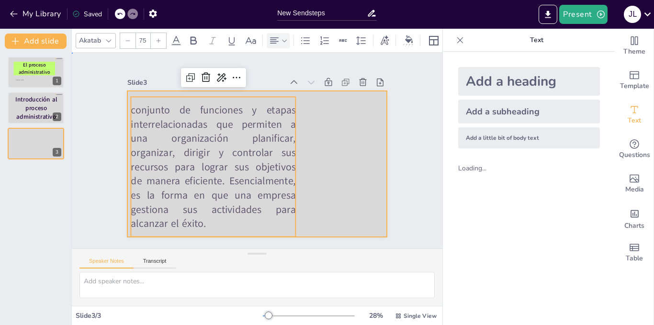
click at [326, 125] on div at bounding box center [257, 164] width 260 height 146
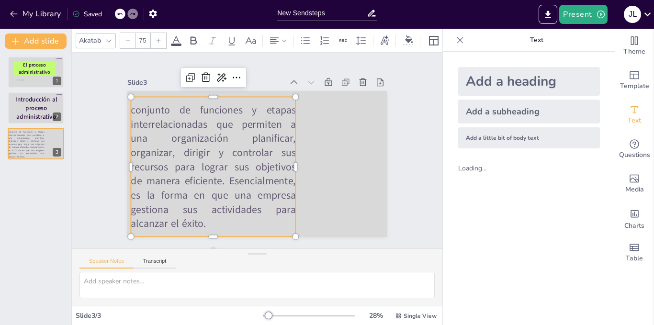
click at [131, 106] on p "conjunto de funciones y etapas interrelacionadas que permiten a una organizació…" at bounding box center [213, 167] width 165 height 128
click at [134, 103] on p "conjunto de funciones y etapas interrelacionadas que permiten a una organizació…" at bounding box center [213, 167] width 165 height 128
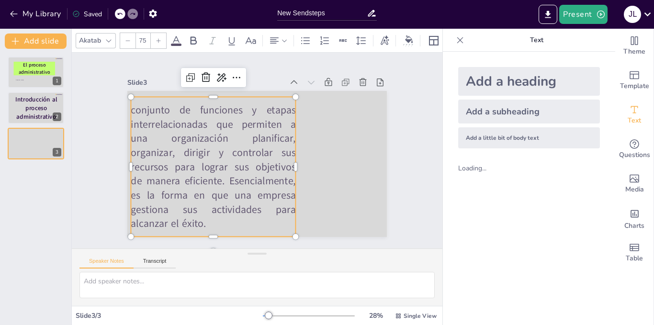
click at [131, 106] on p "conjunto de funciones y etapas interrelacionadas que permiten a una organizació…" at bounding box center [213, 167] width 165 height 128
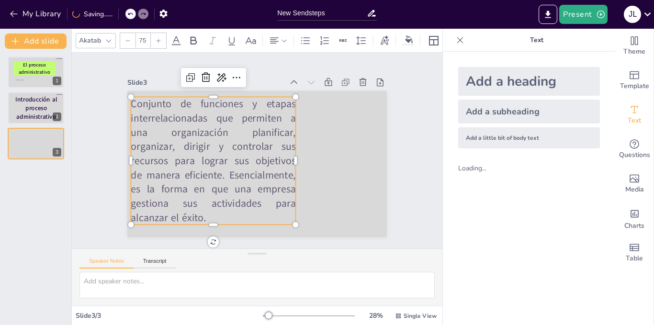
click at [138, 97] on p "Conjunto de funciones y etapas interrelacionadas que permiten a una organizació…" at bounding box center [213, 161] width 165 height 128
click at [131, 101] on p "Conjunto de funciones y etapas interrelacionadas que permiten a una organizació…" at bounding box center [213, 161] width 165 height 128
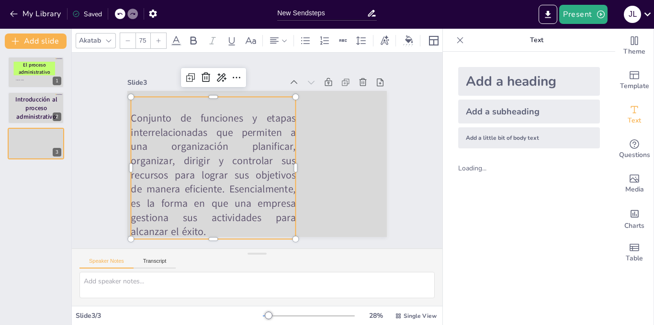
click at [131, 102] on p at bounding box center [213, 104] width 165 height 14
drag, startPoint x: 129, startPoint y: 100, endPoint x: 222, endPoint y: 96, distance: 93.0
click at [222, 97] on p "DEFINICIÓN GENERAL" at bounding box center [213, 104] width 165 height 14
click at [194, 39] on icon at bounding box center [193, 40] width 11 height 11
click at [178, 39] on icon at bounding box center [176, 40] width 11 height 11
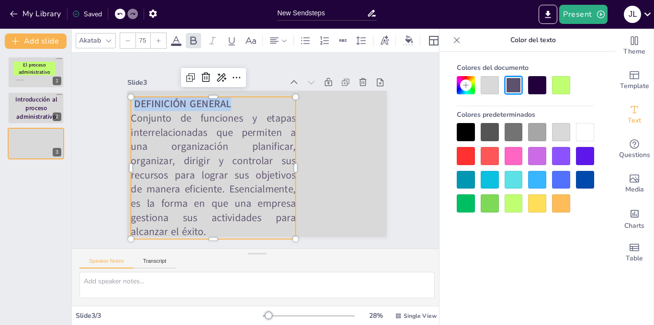
click at [466, 152] on div at bounding box center [466, 156] width 18 height 18
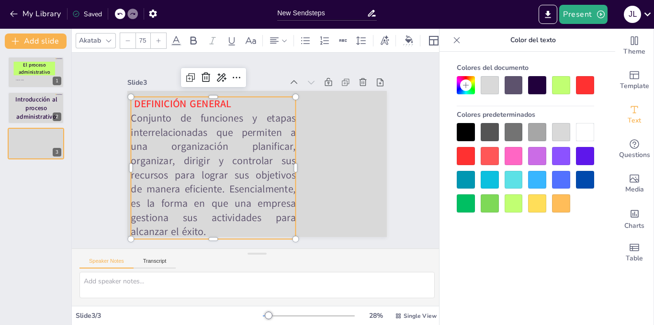
click at [222, 112] on p "Conjunto de funciones y etapas interrelacionadas que permiten a una organizació…" at bounding box center [213, 175] width 165 height 128
click at [626, 190] on span "Media" at bounding box center [635, 189] width 19 height 11
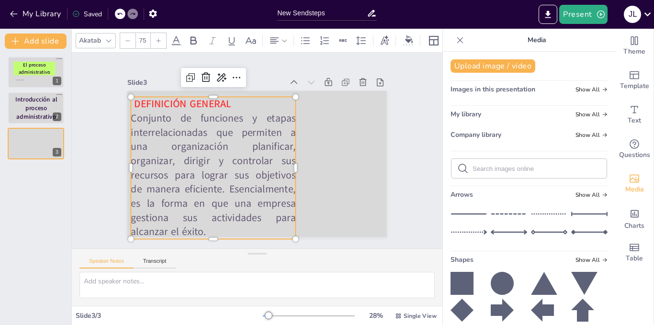
click at [509, 167] on input "text" at bounding box center [537, 168] width 128 height 7
type input "PROCESO ADMINISTRATIVO"
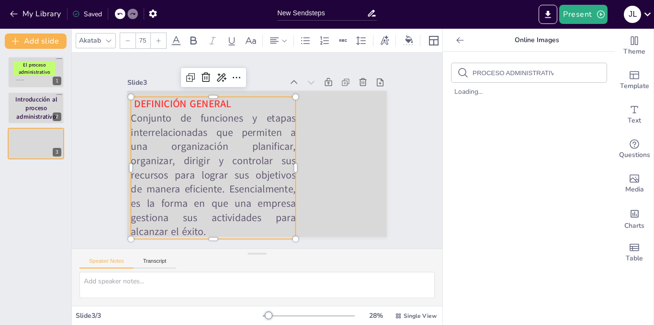
click at [456, 41] on icon at bounding box center [461, 40] width 10 height 10
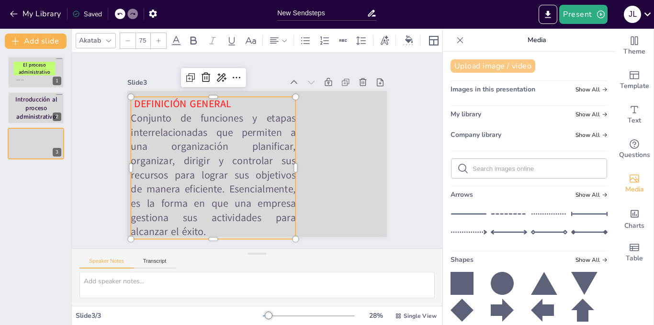
click at [486, 66] on button "Upload image / video" at bounding box center [493, 65] width 85 height 13
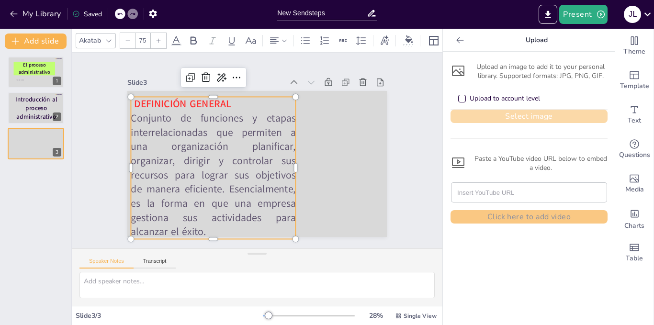
click at [491, 118] on button "Select image" at bounding box center [529, 116] width 157 height 13
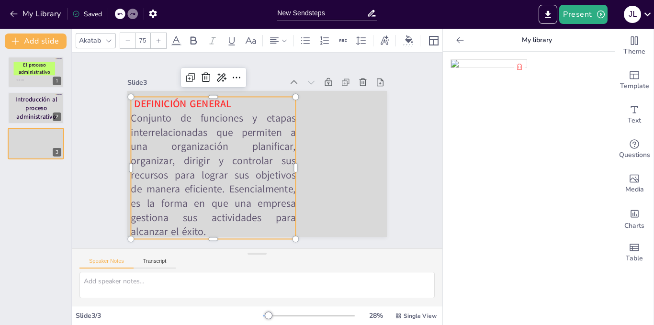
click at [493, 68] on img at bounding box center [489, 64] width 76 height 8
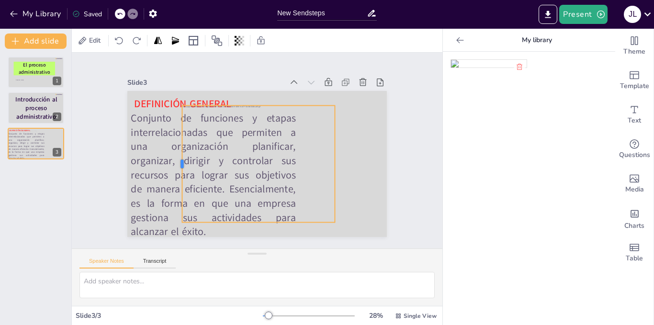
click at [174, 162] on div at bounding box center [178, 164] width 8 height 117
click at [333, 160] on div at bounding box center [337, 164] width 8 height 117
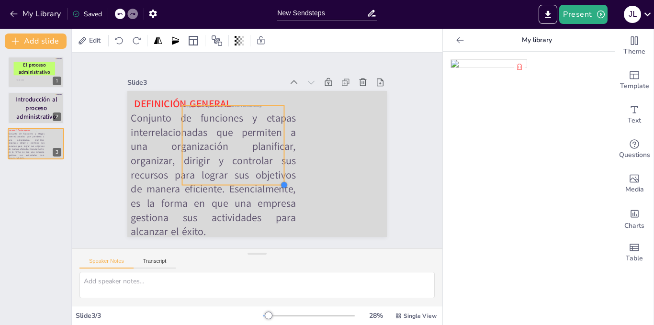
drag, startPoint x: 324, startPoint y: 219, endPoint x: 271, endPoint y: 182, distance: 65.0
click at [271, 182] on div "DEFINICIÓN GENERAL Conjunto de funciones y etapas interrelacionadas que permite…" at bounding box center [257, 164] width 260 height 146
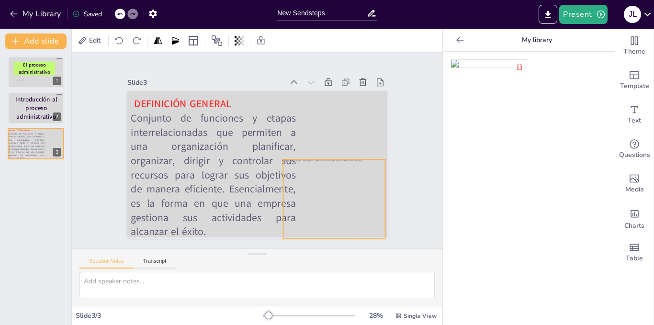
drag, startPoint x: 258, startPoint y: 148, endPoint x: 323, endPoint y: 189, distance: 77.1
click at [323, 189] on div at bounding box center [334, 200] width 106 height 80
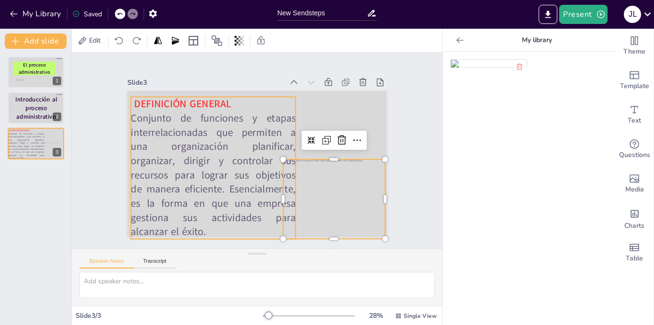
click at [242, 162] on p "Conjunto de funciones y etapas interrelacionadas que permiten a una organizació…" at bounding box center [213, 175] width 165 height 128
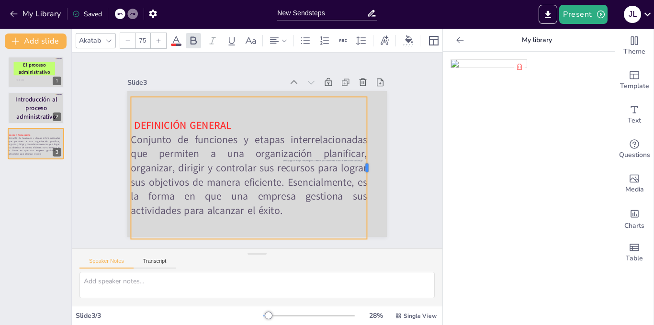
drag, startPoint x: 289, startPoint y: 163, endPoint x: 361, endPoint y: 160, distance: 71.4
click at [367, 160] on div at bounding box center [371, 168] width 8 height 142
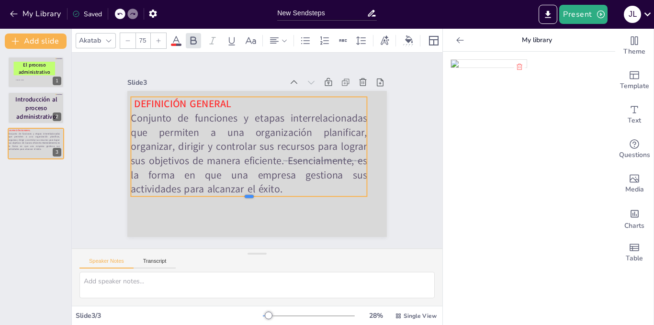
drag, startPoint x: 243, startPoint y: 238, endPoint x: 269, endPoint y: 152, distance: 89.6
click at [269, 152] on div "DEFINICIÓN GENERAL Conjunto de funciones y etapas interrelacionadas que permite…" at bounding box center [257, 164] width 260 height 146
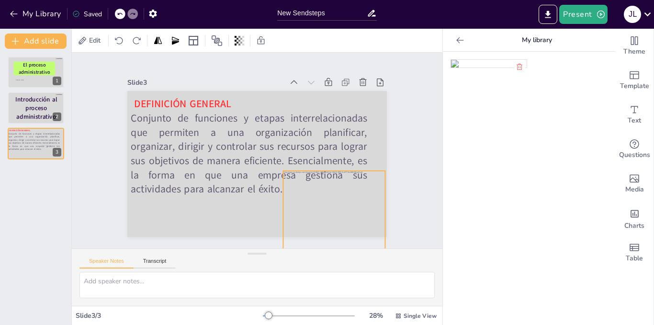
drag, startPoint x: 327, startPoint y: 217, endPoint x: 327, endPoint y: 224, distance: 7.2
click at [327, 224] on div at bounding box center [334, 211] width 106 height 80
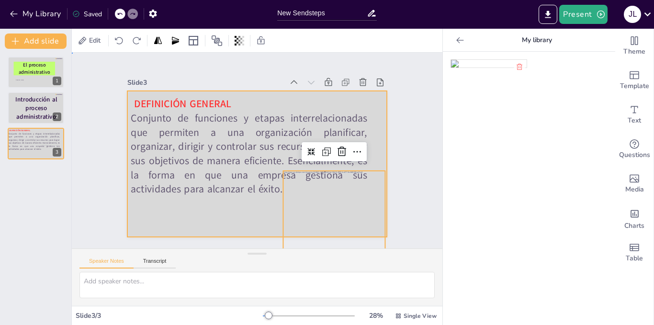
click at [368, 110] on div at bounding box center [257, 164] width 260 height 146
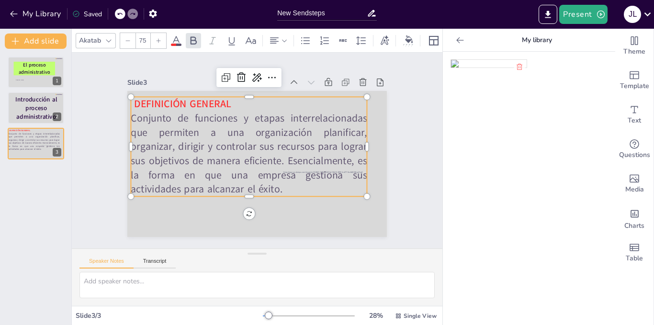
click at [232, 111] on p "Conjunto de funciones y etapas interrelacionadas que permiten a una organizació…" at bounding box center [249, 153] width 236 height 85
click at [284, 105] on p "DEFINICIÓN GENERAL" at bounding box center [249, 104] width 236 height 14
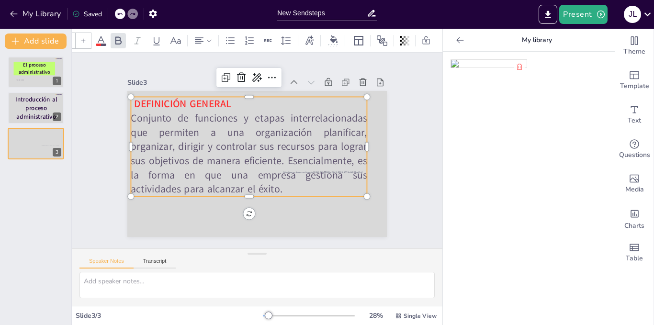
scroll to position [0, 82]
click at [328, 44] on div at bounding box center [333, 45] width 11 height 2
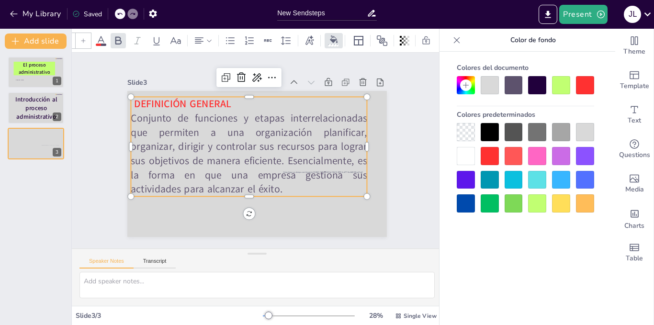
click at [559, 87] on div at bounding box center [561, 85] width 18 height 18
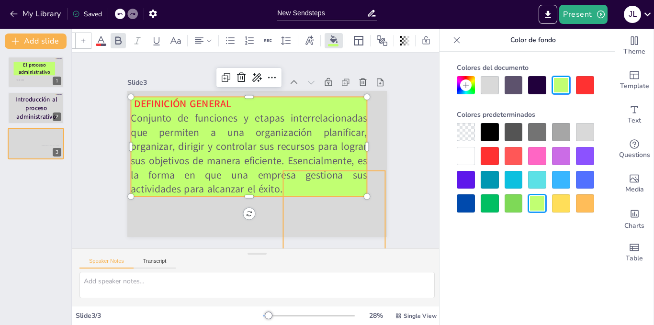
click at [351, 200] on div at bounding box center [334, 211] width 106 height 80
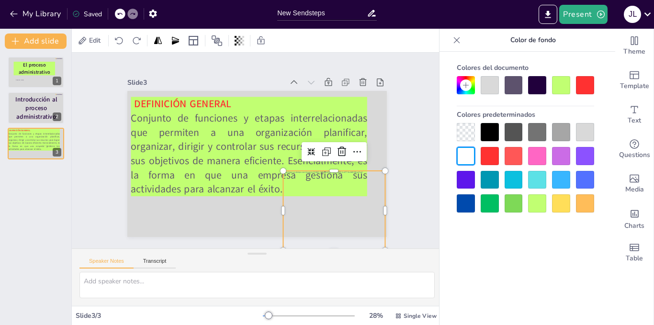
scroll to position [0, 0]
click at [406, 153] on div "Slide 1 [PERSON_NAME] El proceso administrativo Slide 2 Introducción al proceso…" at bounding box center [257, 150] width 313 height 173
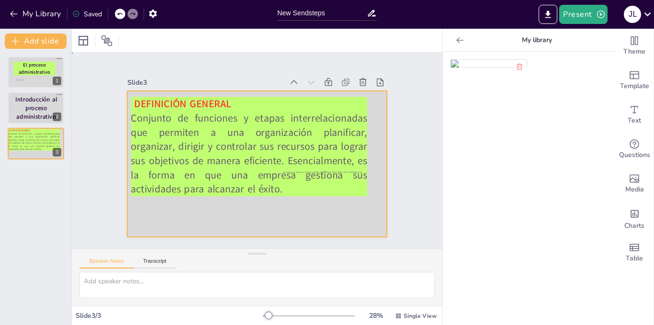
click at [370, 136] on div at bounding box center [257, 164] width 260 height 146
click at [79, 38] on div at bounding box center [83, 40] width 11 height 11
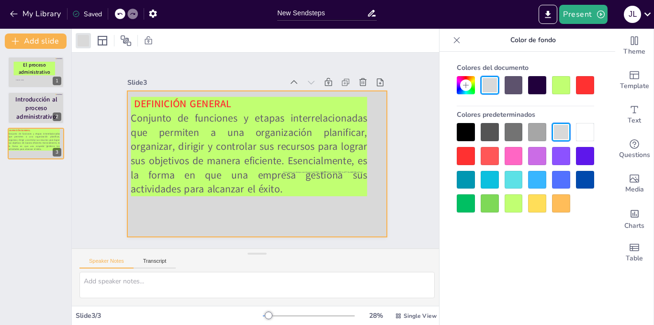
click at [589, 161] on div at bounding box center [585, 156] width 18 height 18
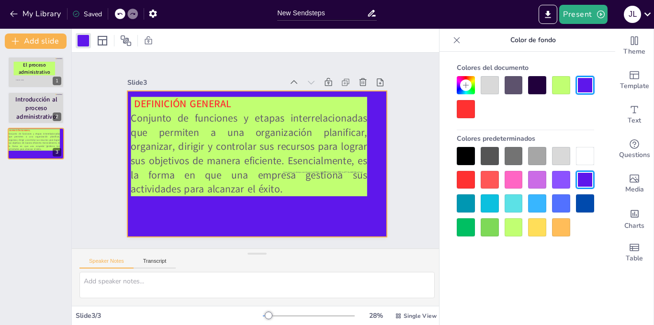
click at [588, 180] on div at bounding box center [585, 180] width 18 height 18
click at [586, 211] on div at bounding box center [585, 204] width 18 height 18
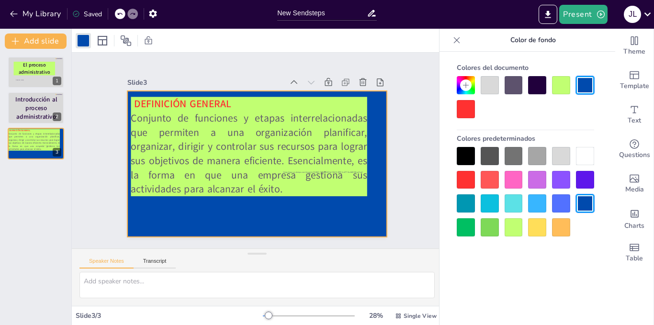
drag, startPoint x: 499, startPoint y: 232, endPoint x: 493, endPoint y: 233, distance: 6.3
click at [493, 233] on div at bounding box center [490, 227] width 18 height 18
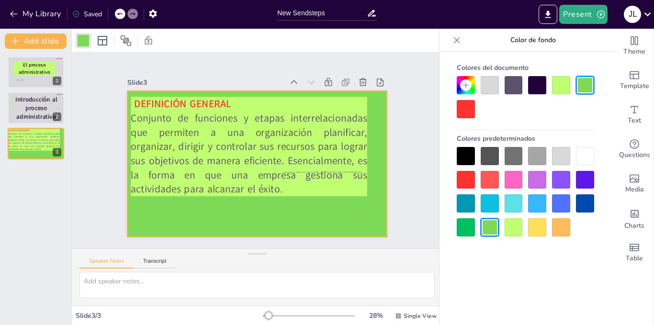
click at [493, 233] on div at bounding box center [490, 227] width 18 height 18
click at [470, 231] on div at bounding box center [466, 227] width 18 height 18
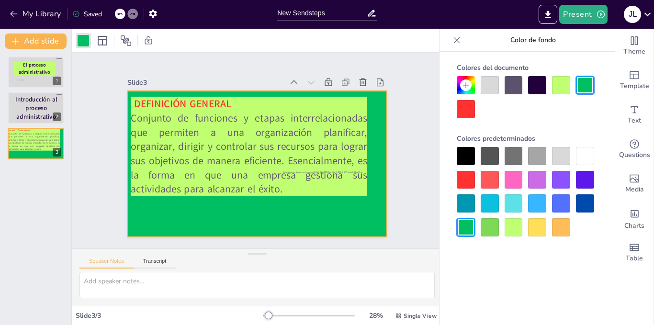
click at [537, 224] on div at bounding box center [537, 227] width 18 height 18
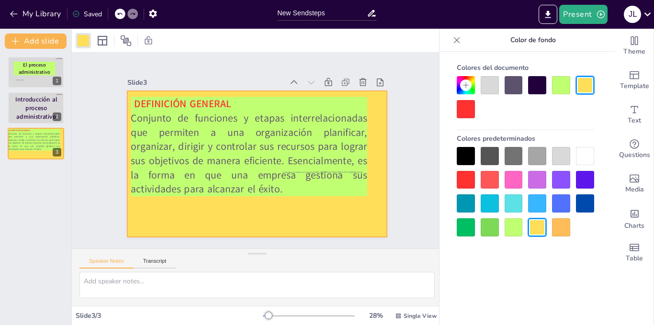
click at [562, 228] on div at bounding box center [561, 227] width 18 height 18
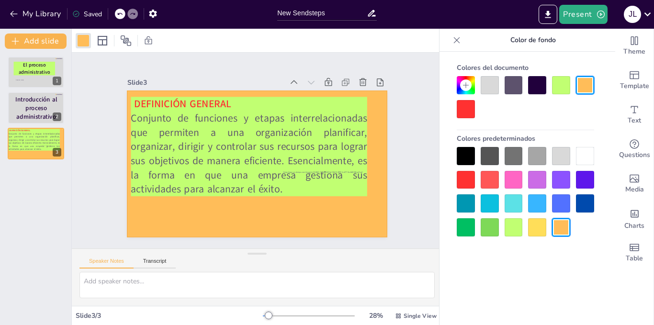
click at [508, 179] on div at bounding box center [514, 180] width 18 height 18
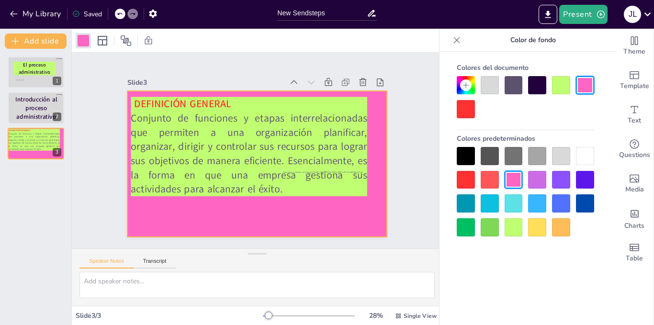
click at [461, 94] on div at bounding box center [466, 85] width 18 height 18
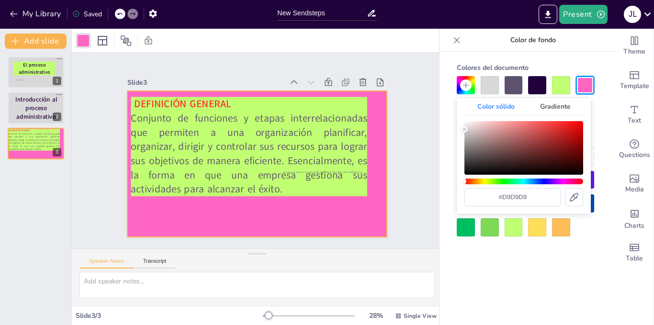
type input "#e8b8b8"
click at [489, 126] on div "Color" at bounding box center [524, 148] width 119 height 54
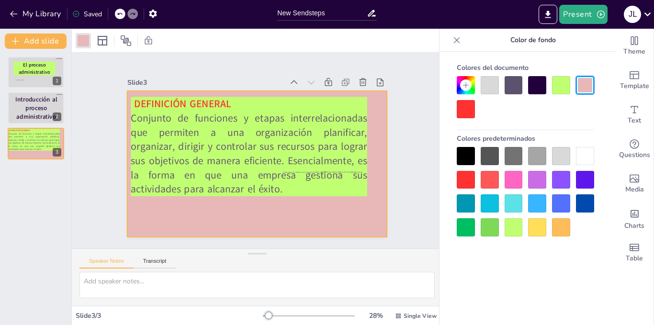
click at [557, 57] on div "Colores del documento Colores predeterminados" at bounding box center [526, 203] width 172 height 302
click at [319, 111] on p "Conjunto de funciones y etapas interrelacionadas que permiten a una organizació…" at bounding box center [249, 153] width 236 height 85
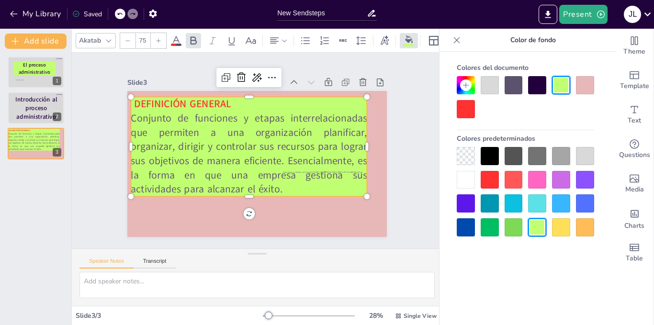
click at [471, 88] on div at bounding box center [465, 85] width 11 height 11
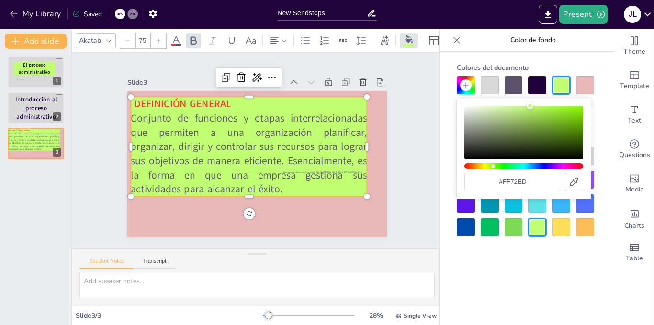
click at [566, 167] on div "Hue" at bounding box center [524, 166] width 119 height 6
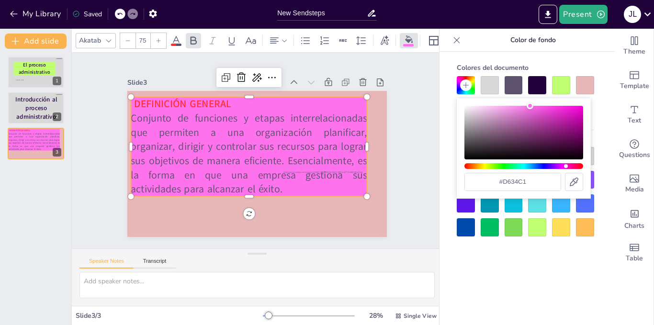
click at [555, 115] on div "Color" at bounding box center [524, 133] width 119 height 54
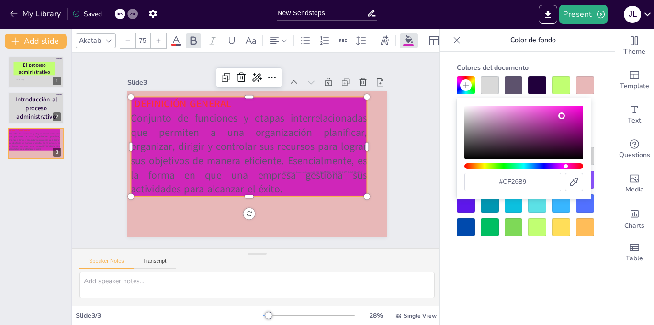
click at [562, 116] on div "Color" at bounding box center [524, 133] width 119 height 54
click at [575, 107] on div "Color" at bounding box center [524, 133] width 119 height 54
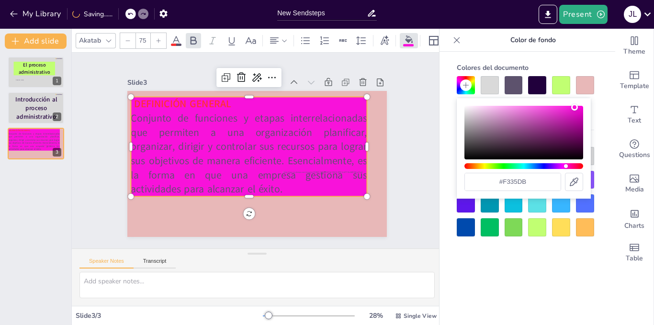
click at [558, 108] on div "Color" at bounding box center [524, 133] width 119 height 54
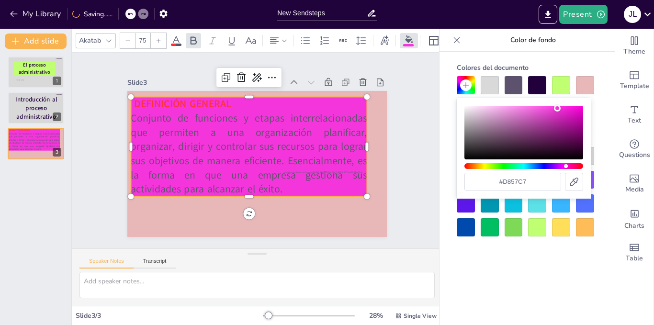
click at [536, 114] on div "Color" at bounding box center [524, 133] width 119 height 54
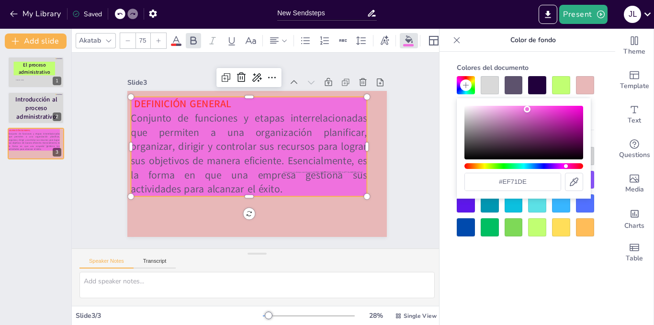
click at [528, 109] on div "Color" at bounding box center [524, 133] width 119 height 54
type input "#ff8af0"
click at [519, 106] on div "Color" at bounding box center [524, 133] width 119 height 54
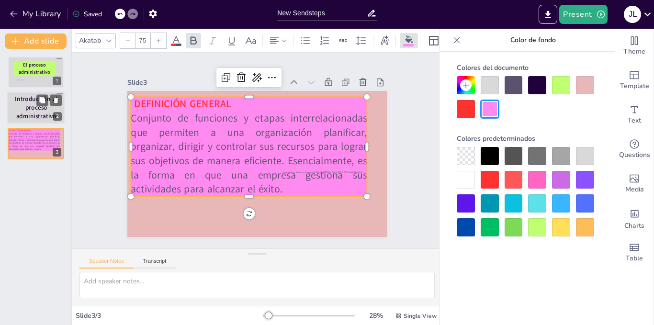
click at [58, 110] on p "Introducción al proceso administrativo" at bounding box center [36, 108] width 52 height 26
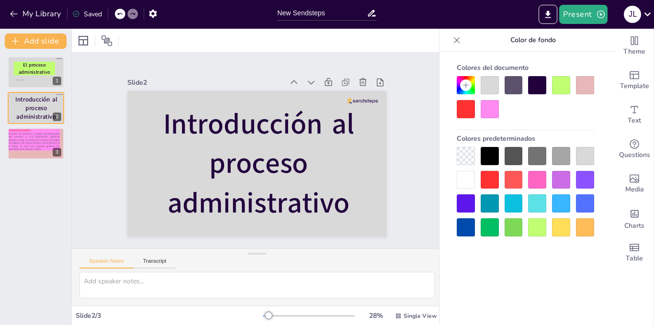
click at [490, 115] on div at bounding box center [490, 109] width 18 height 18
click at [581, 92] on div at bounding box center [585, 85] width 18 height 18
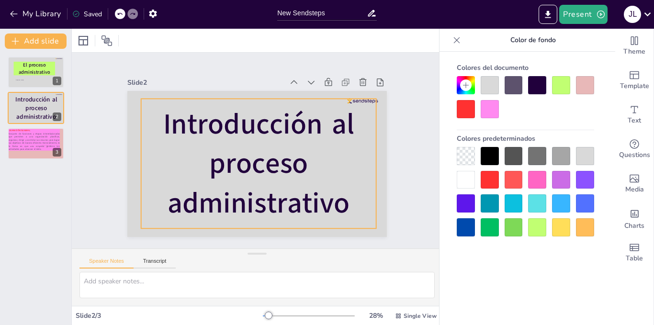
click at [363, 165] on p "Introducción al proceso administrativo" at bounding box center [258, 163] width 235 height 118
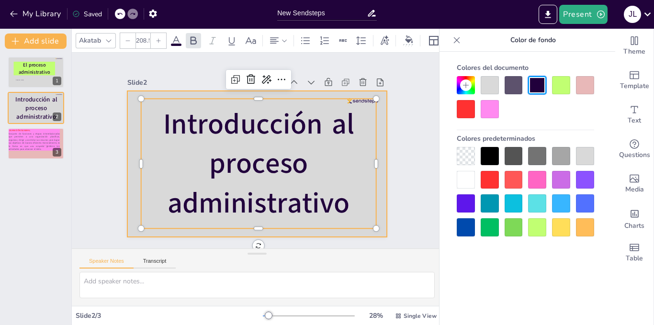
click at [377, 156] on div at bounding box center [257, 164] width 260 height 146
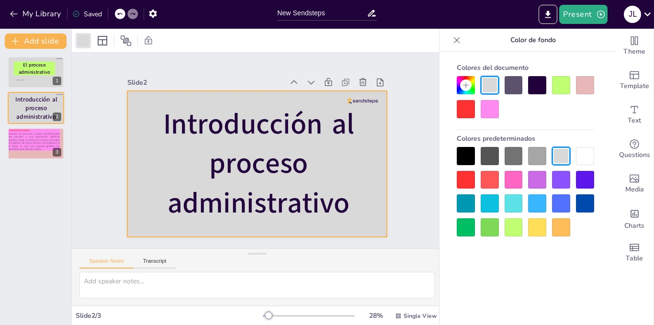
click at [582, 89] on div at bounding box center [585, 85] width 18 height 18
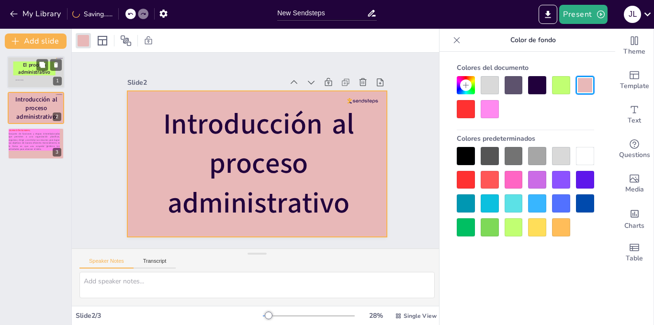
click at [43, 77] on div at bounding box center [35, 72] width 57 height 33
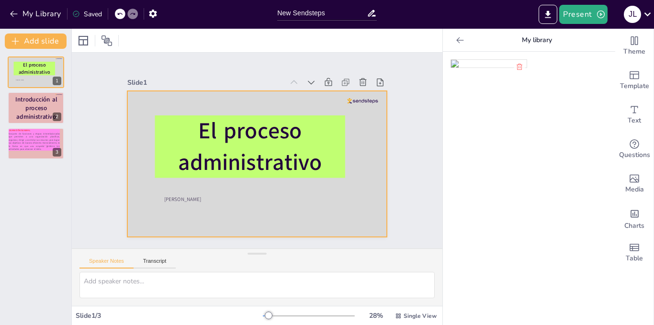
click at [366, 126] on div at bounding box center [257, 164] width 260 height 146
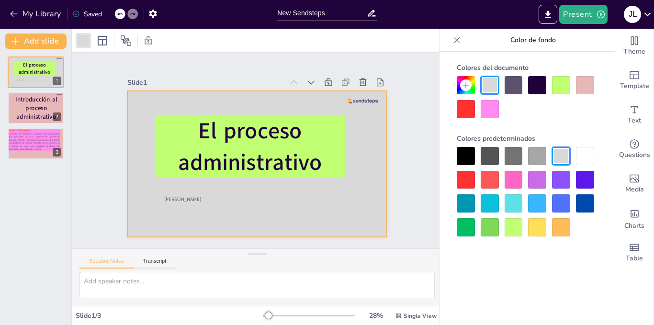
click at [583, 90] on div at bounding box center [585, 85] width 18 height 18
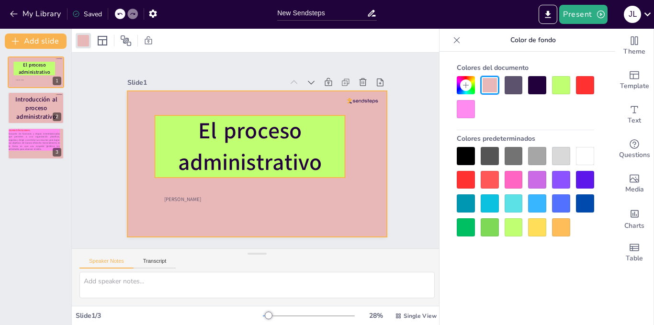
click at [320, 143] on p "El proceso administrativo" at bounding box center [250, 146] width 190 height 62
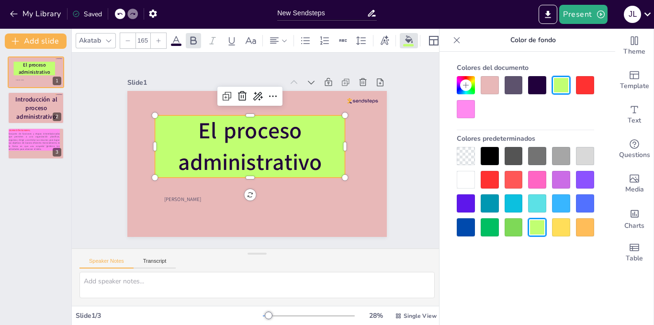
click at [467, 115] on div at bounding box center [466, 109] width 18 height 18
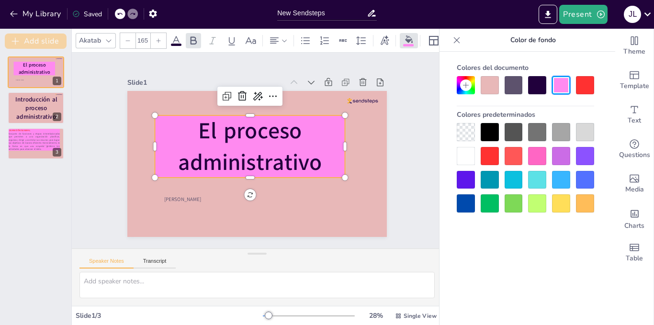
click at [57, 45] on button "Add slide" at bounding box center [36, 41] width 62 height 15
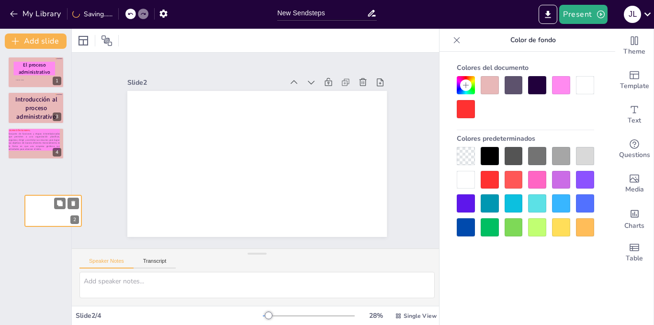
drag, startPoint x: 23, startPoint y: 111, endPoint x: 40, endPoint y: 217, distance: 107.7
click at [40, 217] on div at bounding box center [53, 211] width 57 height 32
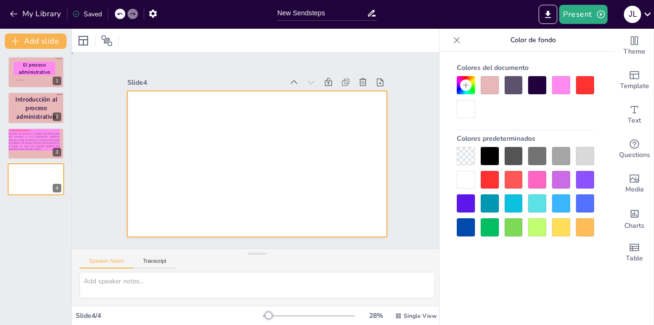
click at [195, 119] on div at bounding box center [257, 164] width 260 height 146
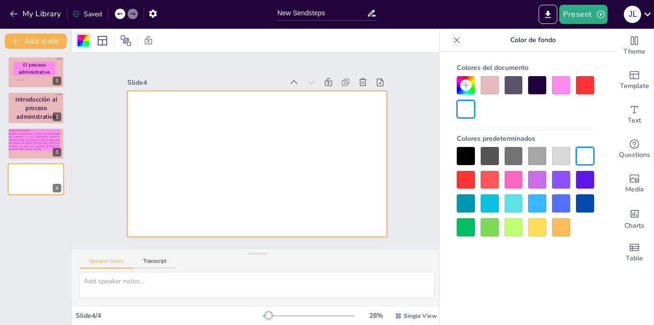
click at [557, 91] on div at bounding box center [561, 85] width 18 height 18
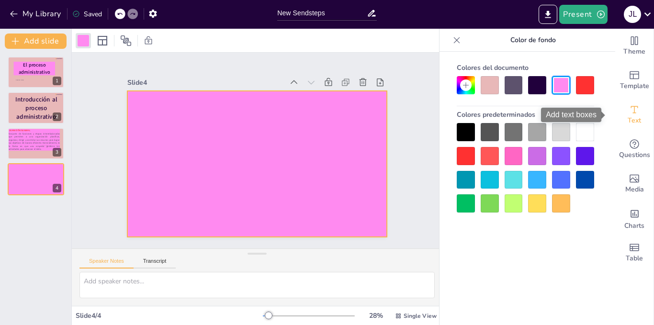
click at [629, 114] on icon "Add text boxes" at bounding box center [634, 109] width 11 height 11
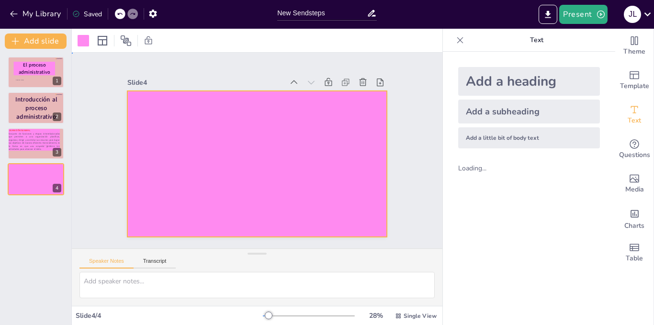
click at [325, 151] on div at bounding box center [257, 164] width 260 height 146
click at [328, 147] on div at bounding box center [257, 164] width 260 height 146
click at [329, 147] on div at bounding box center [257, 164] width 260 height 146
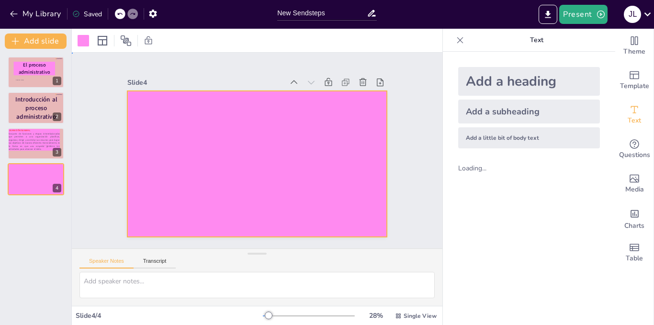
click at [329, 147] on div at bounding box center [257, 164] width 260 height 146
click at [84, 43] on div at bounding box center [83, 40] width 11 height 11
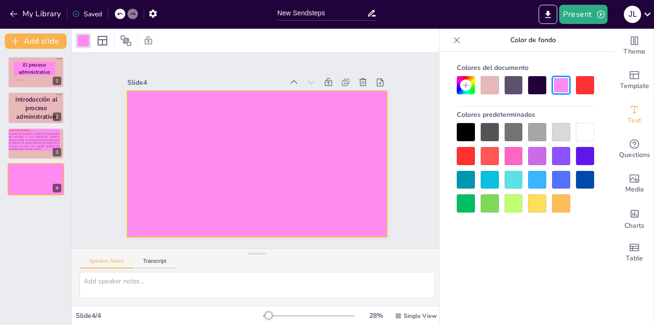
click at [495, 89] on div at bounding box center [490, 85] width 18 height 18
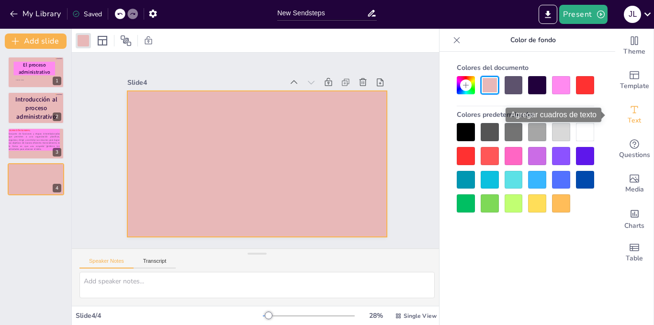
click at [621, 112] on div "Text" at bounding box center [635, 115] width 38 height 34
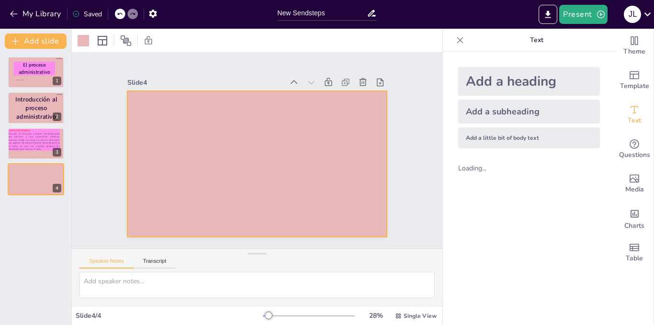
click at [482, 81] on div "Add a heading" at bounding box center [530, 81] width 142 height 29
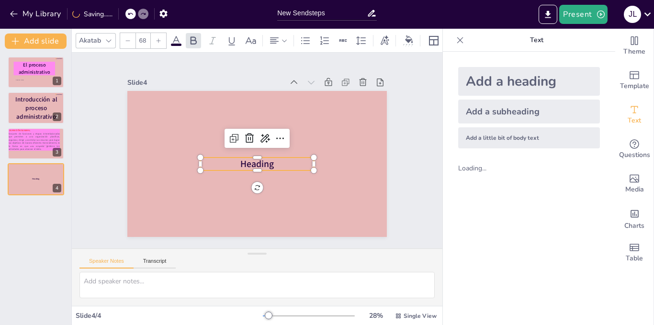
click at [273, 159] on p "Heading" at bounding box center [257, 164] width 114 height 13
click at [273, 162] on p "Heading" at bounding box center [257, 164] width 114 height 13
click at [277, 158] on p "Heading" at bounding box center [257, 164] width 114 height 13
click at [271, 159] on p "Heading" at bounding box center [257, 164] width 114 height 13
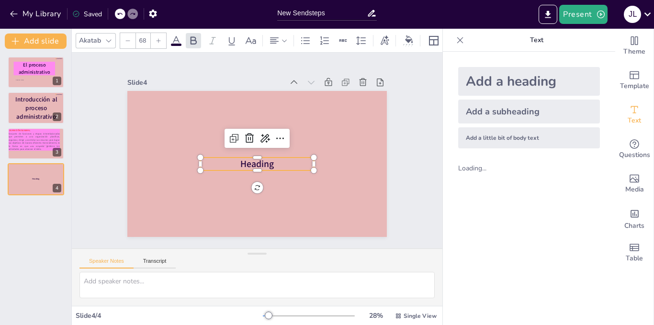
click at [271, 159] on p "Heading" at bounding box center [257, 164] width 114 height 13
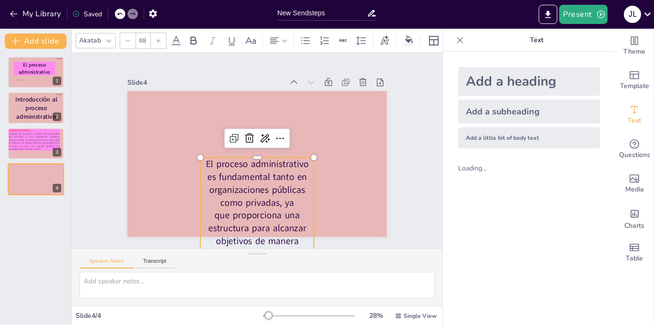
scroll to position [41, 0]
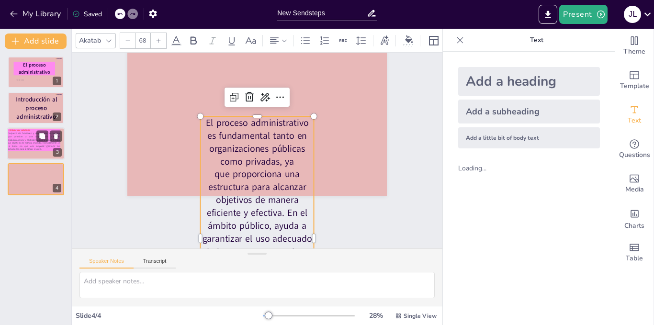
click at [36, 149] on p "Conjunto de funciones y etapas interrelacionadas que permiten a una organizació…" at bounding box center [34, 141] width 53 height 19
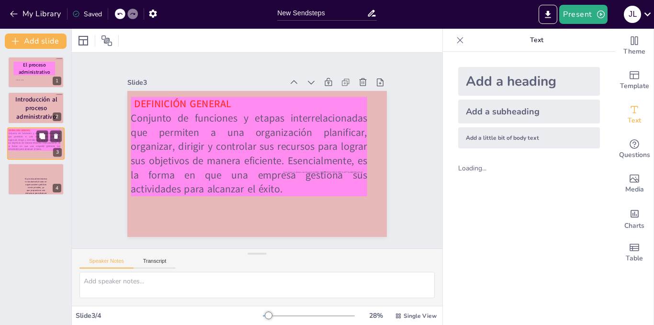
scroll to position [0, 0]
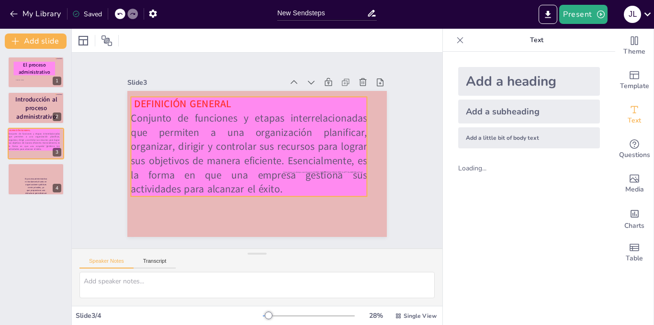
click at [269, 129] on p "Conjunto de funciones y etapas interrelacionadas que permiten a una organizació…" at bounding box center [249, 153] width 236 height 85
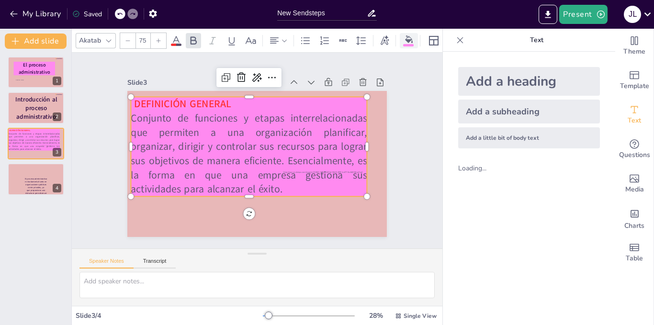
click at [413, 40] on div at bounding box center [409, 40] width 14 height 10
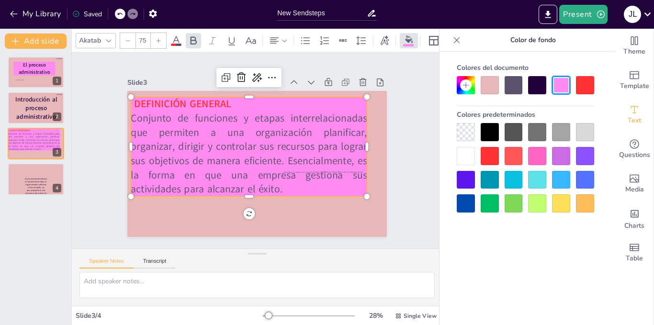
click at [486, 85] on div at bounding box center [490, 85] width 18 height 18
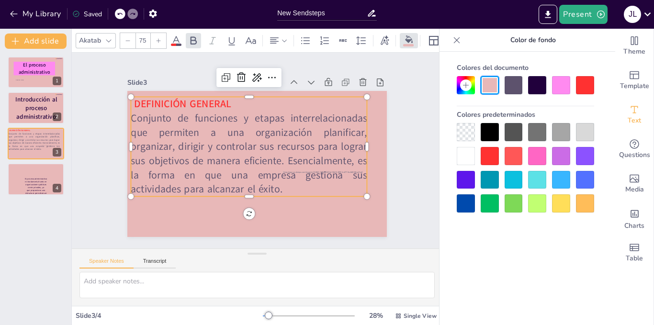
click at [464, 89] on icon at bounding box center [466, 85] width 8 height 8
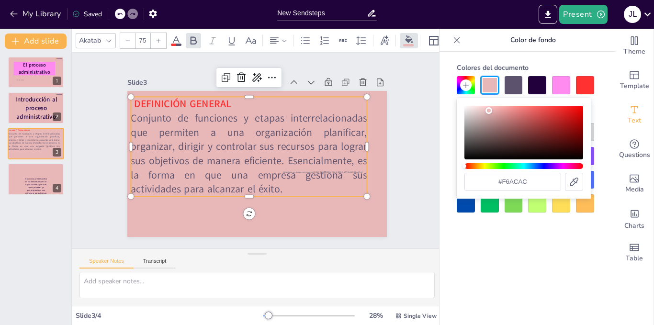
click at [500, 108] on div "Color" at bounding box center [524, 133] width 119 height 54
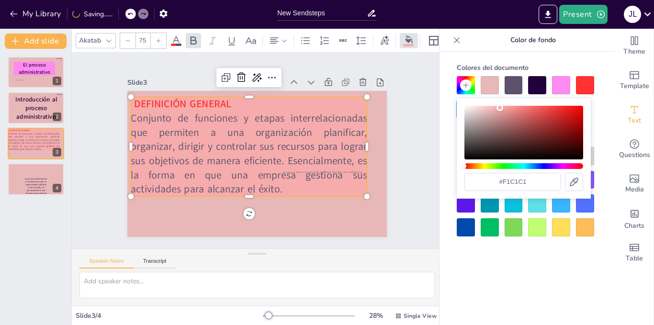
click at [488, 109] on div "Color" at bounding box center [524, 133] width 119 height 54
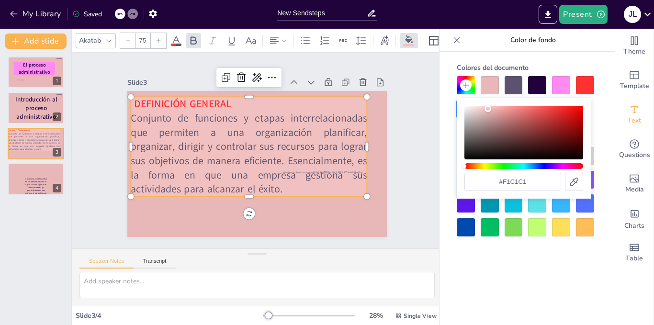
type input "#eac7c7"
click at [482, 110] on div "Color" at bounding box center [524, 133] width 119 height 54
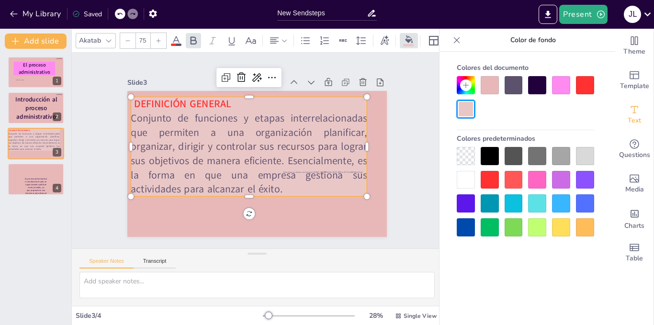
click at [492, 77] on div at bounding box center [490, 85] width 18 height 18
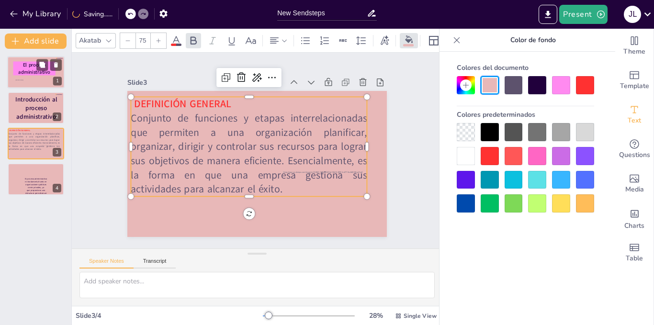
click at [39, 80] on p "[PERSON_NAME]" at bounding box center [36, 80] width 43 height 1
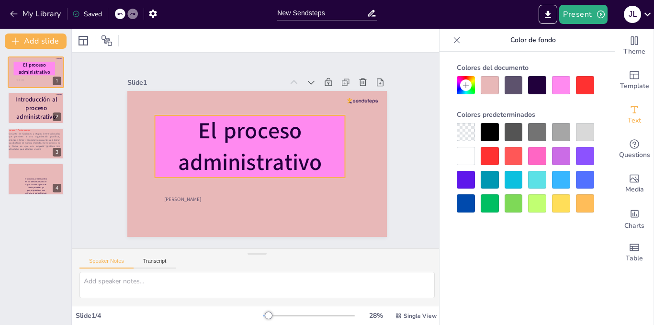
click at [277, 135] on span "El proceso administrativo" at bounding box center [250, 147] width 144 height 62
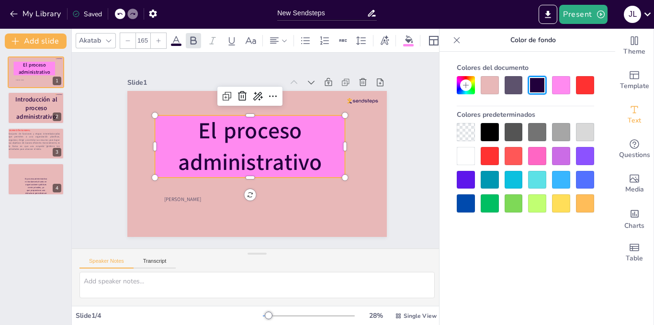
click at [491, 87] on div at bounding box center [490, 85] width 18 height 18
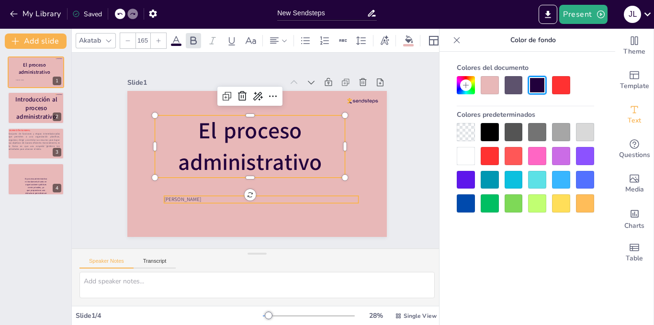
click at [295, 200] on div "[PERSON_NAME] El proceso administrativo" at bounding box center [257, 164] width 260 height 146
type input "38"
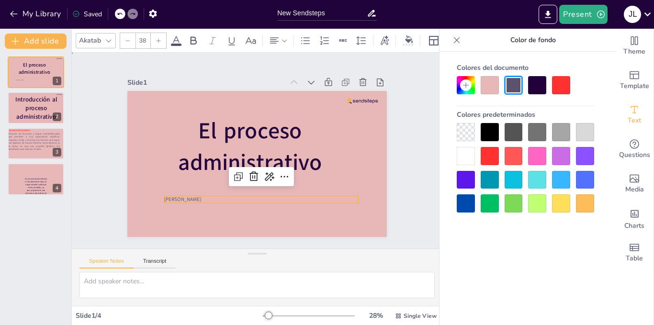
click at [424, 141] on div "Slide 1 [PERSON_NAME] El proceso administrativo Slide 2 Introducción al proceso…" at bounding box center [257, 151] width 371 height 196
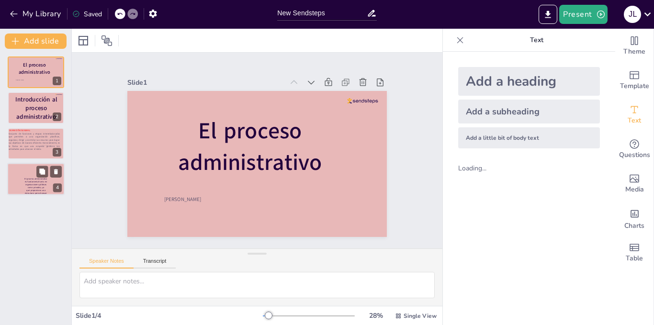
click at [26, 180] on p "El proceso administrativo es fundamental tanto en organizaciones públicas como …" at bounding box center [35, 205] width 25 height 54
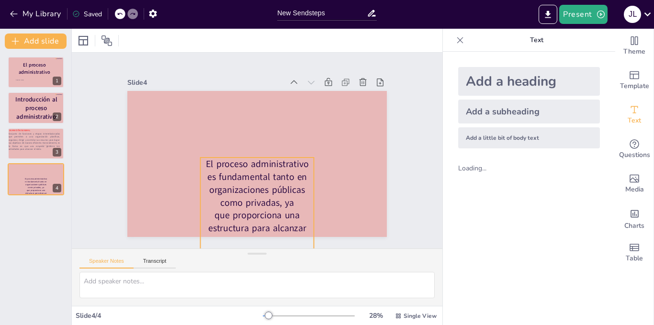
click at [262, 164] on p "El proceso administrativo es fundamental tanto en organizaciones públicas como …" at bounding box center [257, 280] width 114 height 245
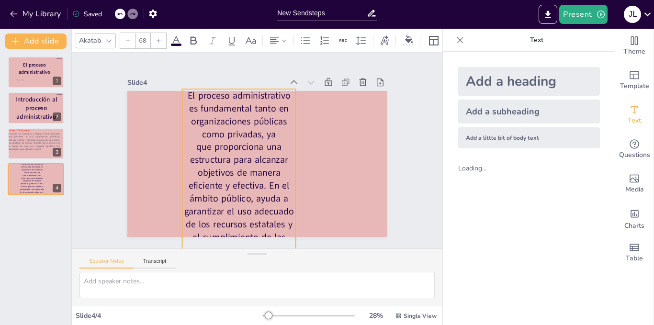
drag, startPoint x: 222, startPoint y: 166, endPoint x: 204, endPoint y: 98, distance: 70.9
click at [204, 98] on p "El proceso administrativo es fundamental tanto en organizaciones públicas como …" at bounding box center [239, 211] width 114 height 245
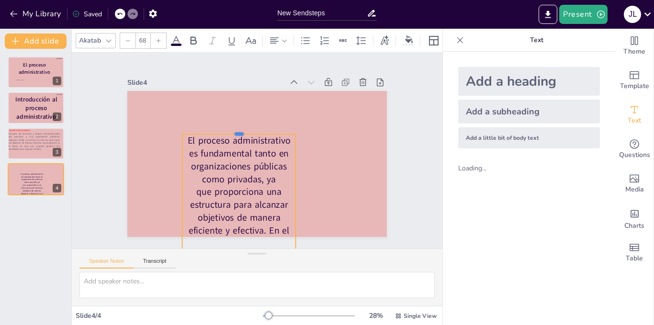
drag, startPoint x: 231, startPoint y: 85, endPoint x: 241, endPoint y: 130, distance: 46.1
click at [241, 130] on div at bounding box center [239, 130] width 114 height 8
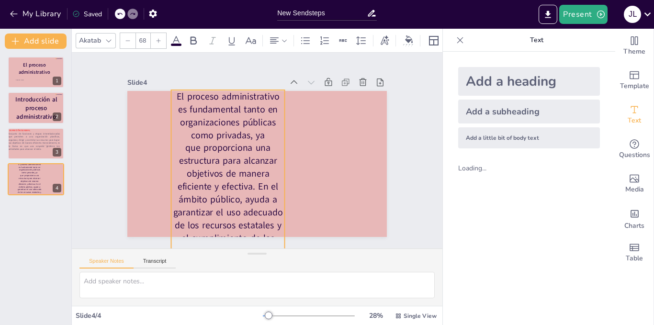
drag, startPoint x: 233, startPoint y: 150, endPoint x: 222, endPoint y: 106, distance: 45.4
click at [222, 106] on p "El proceso administrativo es fundamental tanto en organizaciones públicas como …" at bounding box center [228, 212] width 114 height 245
click at [224, 91] on div "El proceso administrativo es fundamental tanto en organizaciones públicas como …" at bounding box center [257, 164] width 260 height 146
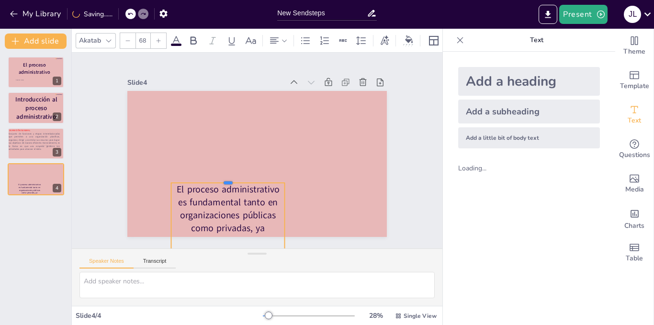
drag, startPoint x: 222, startPoint y: 86, endPoint x: 228, endPoint y: 179, distance: 93.6
click at [228, 179] on div at bounding box center [228, 179] width 114 height 8
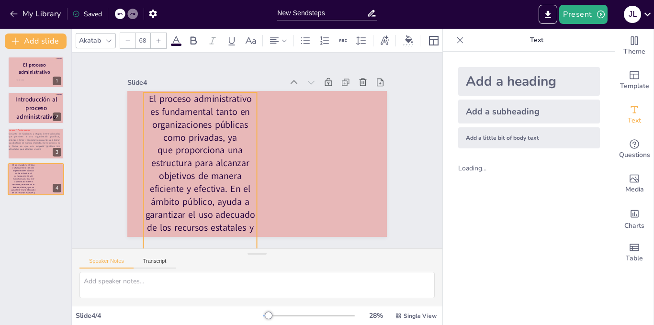
drag, startPoint x: 222, startPoint y: 218, endPoint x: 194, endPoint y: 128, distance: 94.7
click at [194, 128] on p "El proceso administrativo es fundamental tanto en organizaciones públicas como …" at bounding box center [200, 214] width 114 height 245
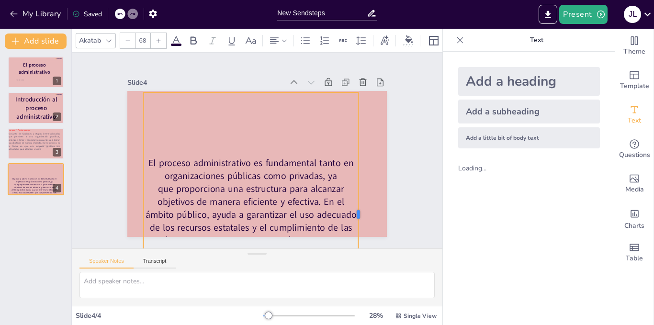
drag, startPoint x: 253, startPoint y: 211, endPoint x: 376, endPoint y: 195, distance: 124.1
click at [367, 195] on div at bounding box center [363, 214] width 8 height 245
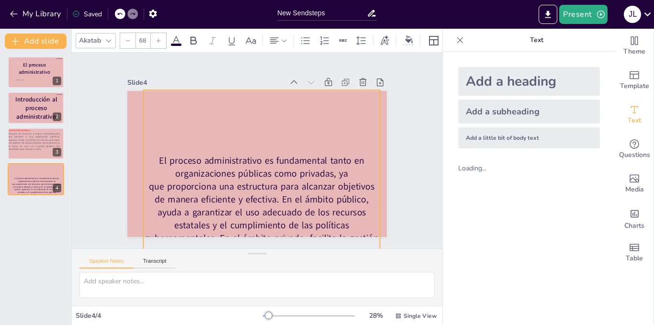
click at [299, 155] on p "El proceso administrativo es fundamental tanto en organizaciones públicas como …" at bounding box center [261, 213] width 237 height 116
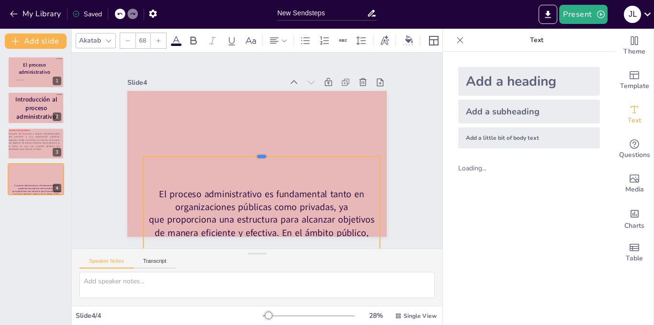
drag, startPoint x: 253, startPoint y: 86, endPoint x: 256, endPoint y: 186, distance: 99.7
click at [256, 157] on div at bounding box center [261, 153] width 237 height 8
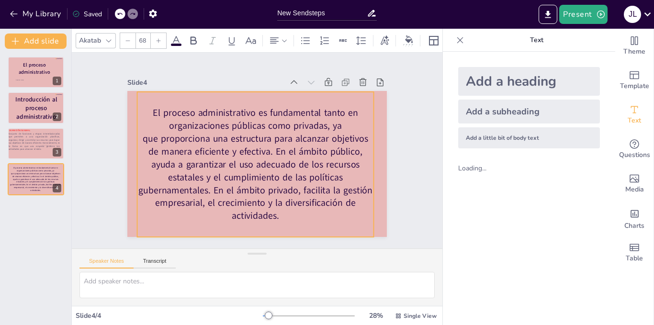
drag, startPoint x: 276, startPoint y: 196, endPoint x: 270, endPoint y: 98, distance: 97.9
click at [270, 98] on div "El proceso administrativo es fundamental tanto en organizaciones públicas como …" at bounding box center [255, 164] width 237 height 145
click at [283, 40] on div at bounding box center [278, 40] width 19 height 11
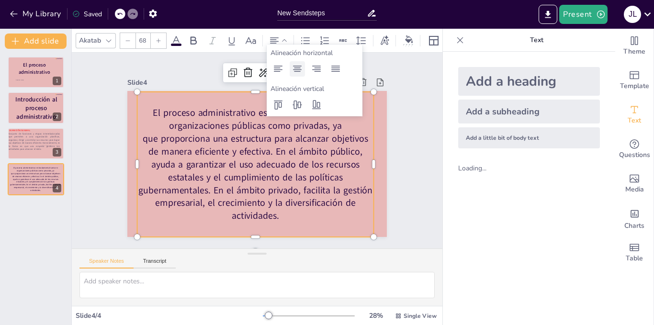
click at [303, 69] on icon at bounding box center [297, 68] width 11 height 11
click at [313, 72] on icon at bounding box center [316, 68] width 11 height 11
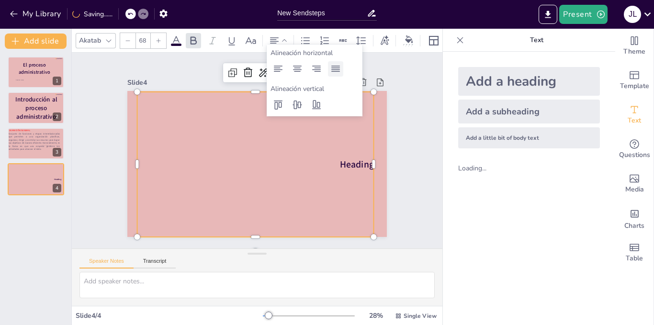
click at [336, 65] on icon at bounding box center [335, 68] width 11 height 11
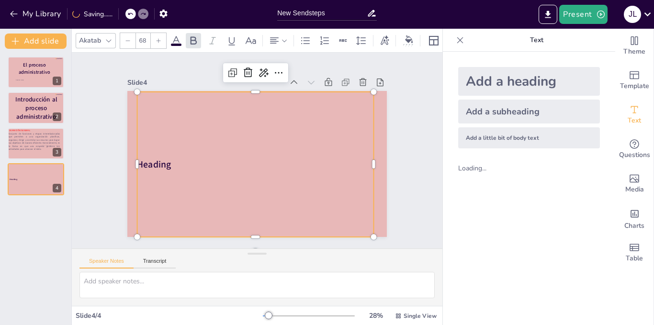
click at [215, 170] on div "Heading" at bounding box center [255, 164] width 237 height 145
click at [244, 170] on div "Heading" at bounding box center [255, 164] width 237 height 145
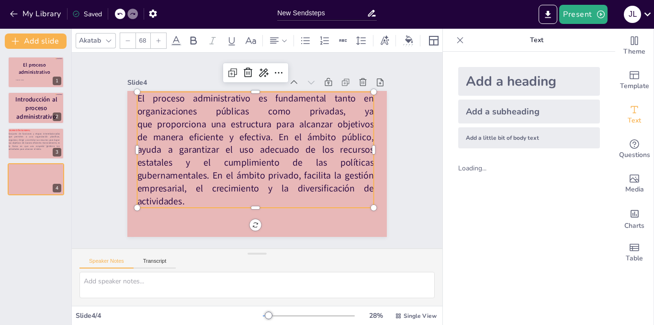
click at [244, 172] on p "El proceso administrativo es fundamental tanto en organizaciones públicas como …" at bounding box center [255, 150] width 237 height 116
click at [287, 37] on icon at bounding box center [284, 40] width 7 height 7
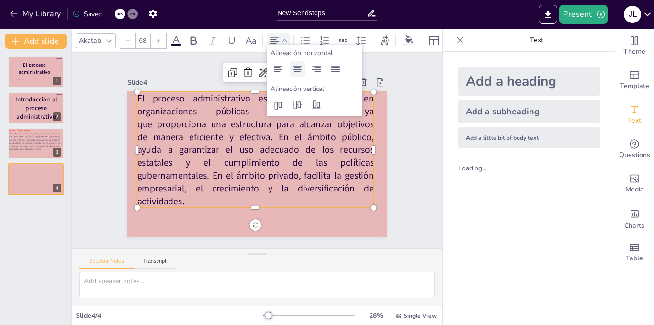
click at [305, 71] on div at bounding box center [297, 68] width 15 height 15
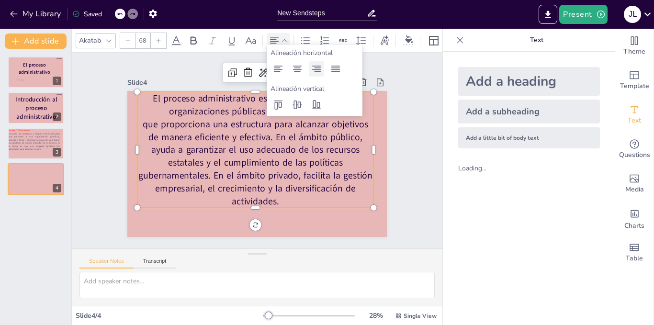
click at [320, 72] on icon at bounding box center [316, 68] width 11 height 11
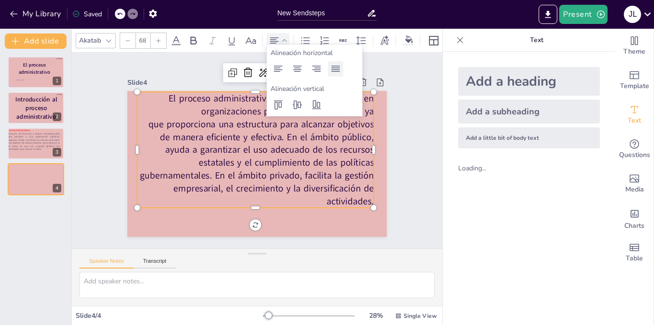
click at [332, 72] on icon at bounding box center [335, 68] width 11 height 11
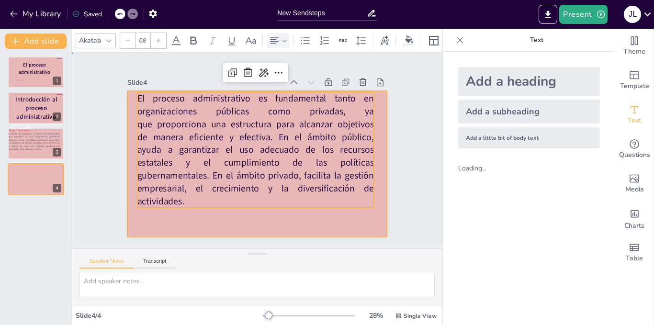
click at [330, 224] on div at bounding box center [257, 164] width 260 height 146
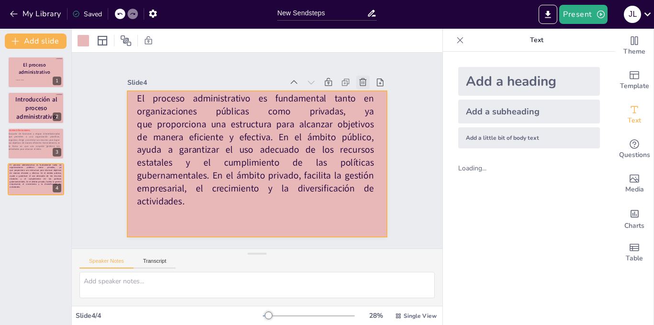
click at [360, 81] on icon at bounding box center [363, 82] width 7 height 8
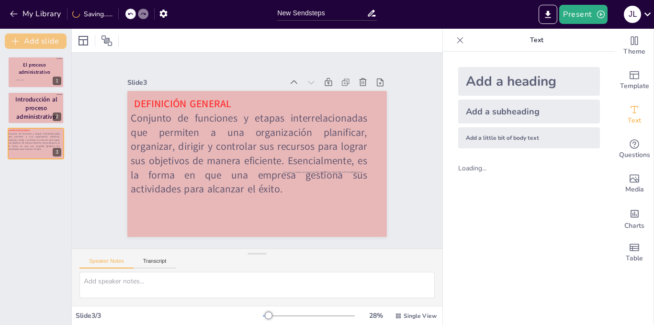
click at [53, 42] on button "Add slide" at bounding box center [36, 41] width 62 height 15
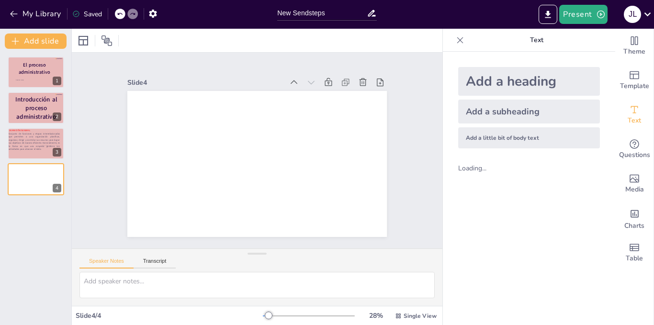
click at [541, 111] on div "Add a subheading" at bounding box center [530, 112] width 142 height 24
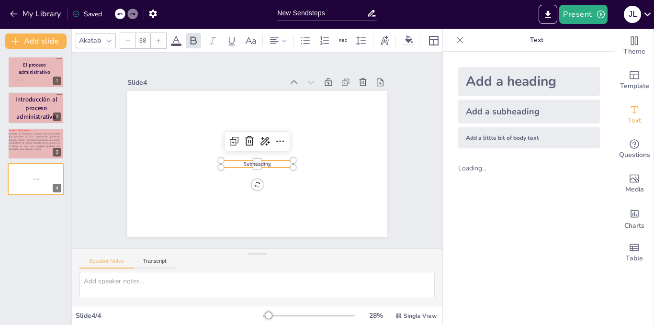
click at [274, 161] on p "Subheading" at bounding box center [257, 164] width 72 height 7
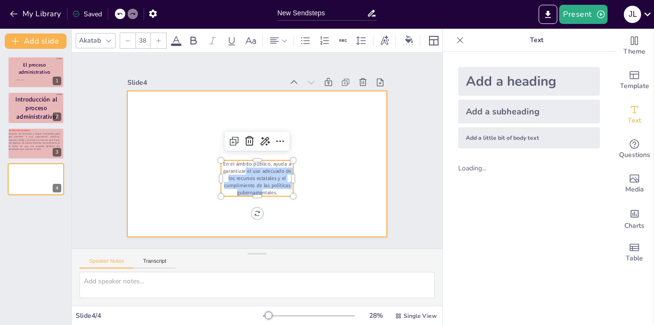
drag, startPoint x: 233, startPoint y: 169, endPoint x: 161, endPoint y: 141, distance: 77.1
click at [161, 141] on div "En el ámbito público, ayuda a garantizar el uso adecuado de los recursos estata…" at bounding box center [257, 164] width 260 height 146
click at [375, 159] on div at bounding box center [257, 164] width 260 height 146
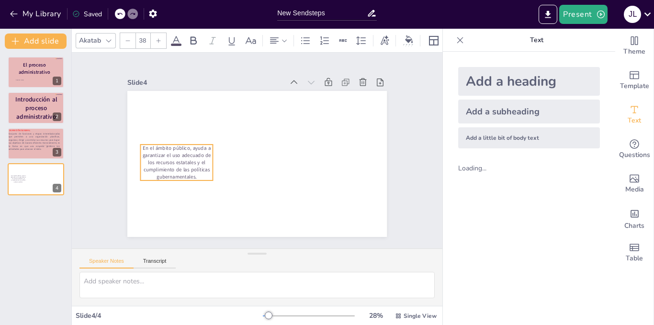
drag, startPoint x: 245, startPoint y: 163, endPoint x: 164, endPoint y: 147, distance: 82.0
click at [164, 147] on p "En el ámbito público, ayuda a garantizar el uso adecuado de los recursos estata…" at bounding box center [176, 163] width 72 height 36
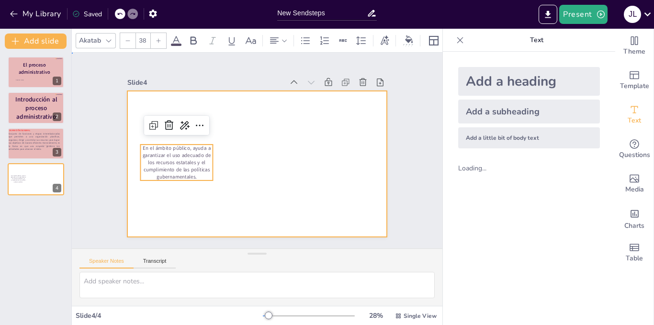
click at [312, 177] on div at bounding box center [257, 164] width 260 height 146
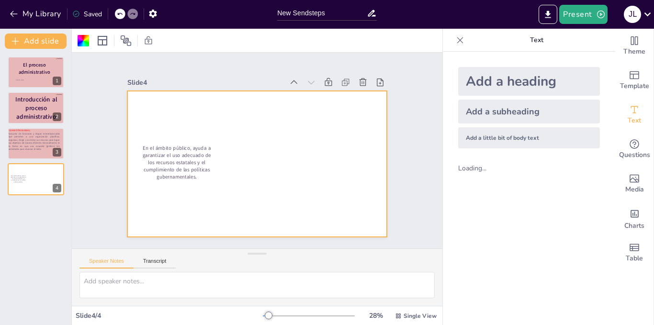
click at [481, 108] on div "Add a subheading" at bounding box center [530, 112] width 142 height 24
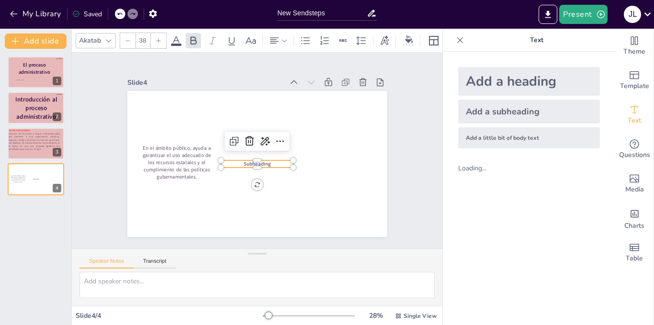
click at [272, 161] on p "Subheading" at bounding box center [257, 164] width 72 height 7
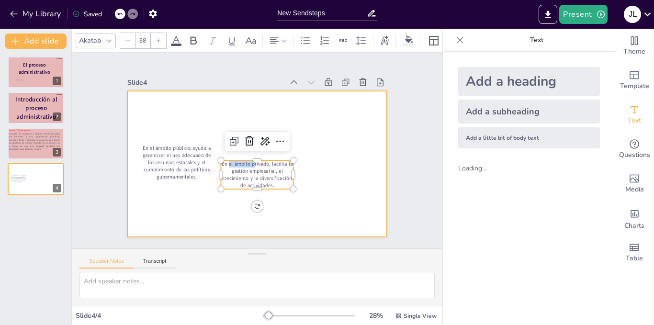
drag, startPoint x: 249, startPoint y: 157, endPoint x: 250, endPoint y: 152, distance: 5.3
click at [250, 152] on div "En el ámbito público, ayuda a garantizar el uso adecuado de los recursos estata…" at bounding box center [257, 164] width 260 height 146
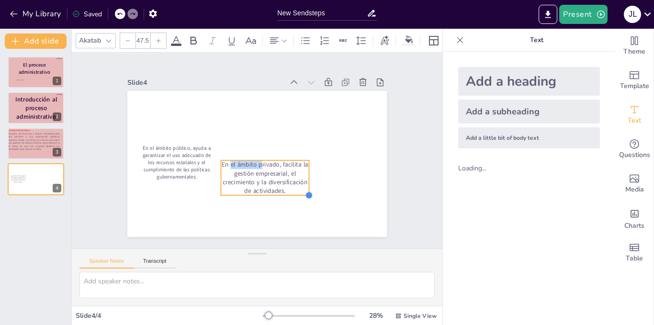
type input "46.2"
drag, startPoint x: 290, startPoint y: 188, endPoint x: 294, endPoint y: 193, distance: 6.1
click at [294, 193] on div "En el ámbito público, ayuda a garantizar el uso adecuado de los recursos estata…" at bounding box center [257, 164] width 260 height 146
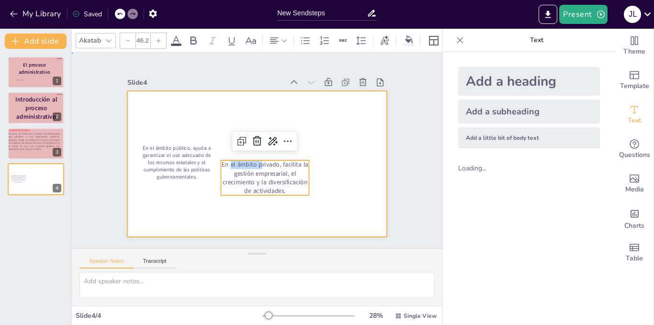
drag, startPoint x: 340, startPoint y: 139, endPoint x: 320, endPoint y: 153, distance: 24.5
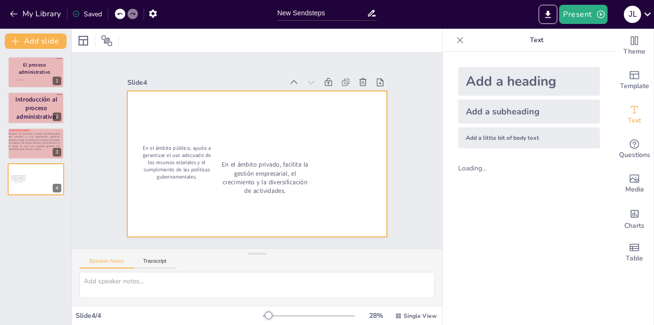
drag, startPoint x: 272, startPoint y: 168, endPoint x: 312, endPoint y: 150, distance: 44.2
click at [312, 150] on div "En el ámbito público, ayuda a garantizar el uso adecuado de los recursos estata…" at bounding box center [257, 164] width 260 height 146
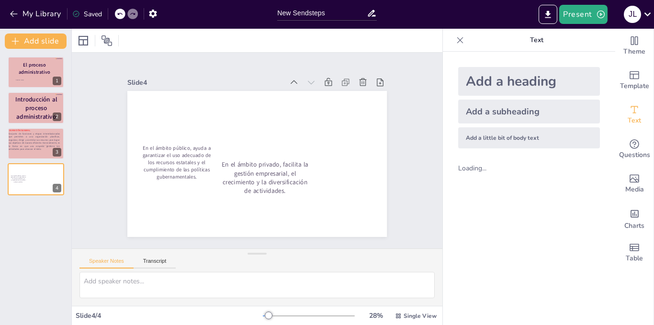
click at [259, 167] on p "En el ámbito privado, facilita la gestión empresarial, el crecimiento y la dive…" at bounding box center [265, 178] width 88 height 35
click at [283, 183] on p "En el ámbito privado, facilita la gestión empresarial, el crecimiento y la dive…" at bounding box center [265, 178] width 88 height 35
click at [176, 154] on p "En el ámbito público, ayuda a garantizar el uso adecuado de los recursos estata…" at bounding box center [176, 163] width 72 height 36
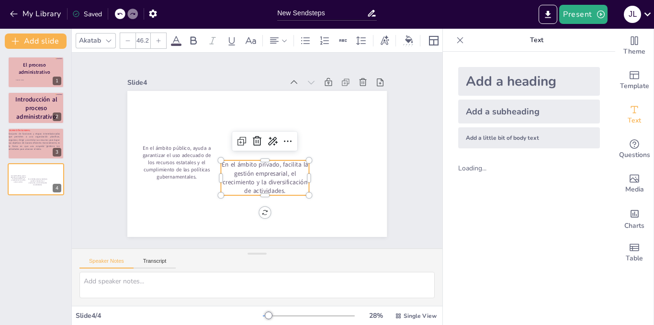
click at [249, 173] on p "En el ámbito privado, facilita la gestión empresarial, el crecimiento y la dive…" at bounding box center [265, 178] width 88 height 35
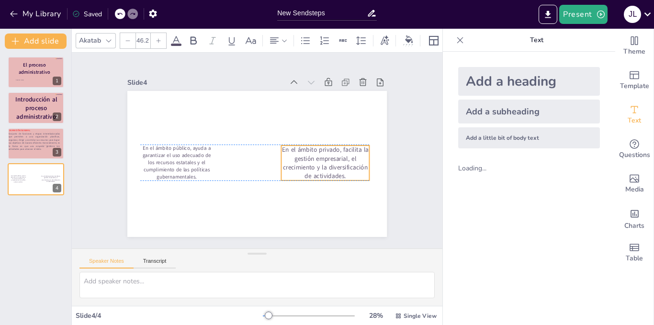
drag, startPoint x: 249, startPoint y: 173, endPoint x: 310, endPoint y: 157, distance: 62.5
click at [310, 157] on p "En el ámbito privado, facilita la gestión empresarial, el crecimiento y la dive…" at bounding box center [325, 163] width 88 height 35
click at [492, 139] on div "Add a little bit of body text" at bounding box center [530, 137] width 142 height 21
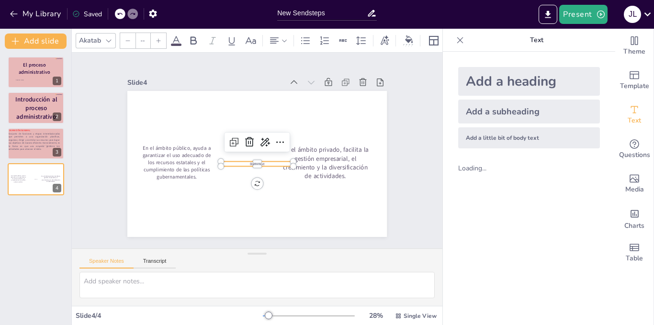
type input "26"
click at [260, 158] on div at bounding box center [257, 158] width 72 height 8
click at [264, 161] on p "Body text" at bounding box center [257, 163] width 72 height 5
click at [263, 161] on p "Body text" at bounding box center [257, 163] width 72 height 5
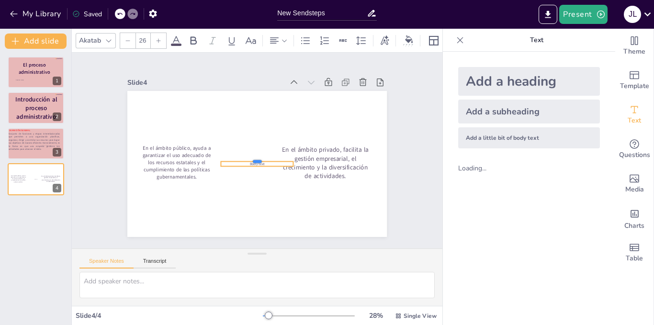
click at [263, 158] on div at bounding box center [257, 158] width 72 height 8
click at [262, 161] on p "Body text" at bounding box center [257, 163] width 72 height 5
click at [261, 161] on p "Body text" at bounding box center [257, 163] width 72 height 5
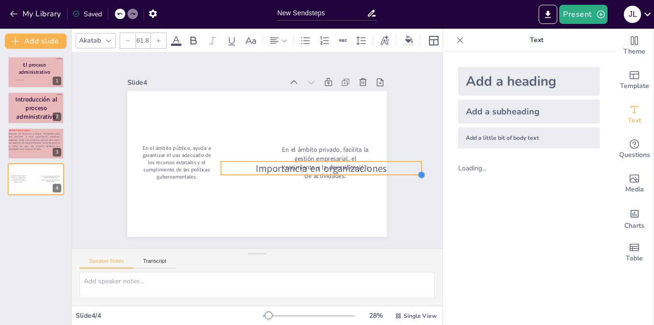
type input "72"
drag, startPoint x: 286, startPoint y: 164, endPoint x: 268, endPoint y: 173, distance: 20.1
click at [268, 173] on div "En el ámbito público, ayuda a garantizar el uso adecuado de los recursos estata…" at bounding box center [257, 164] width 260 height 146
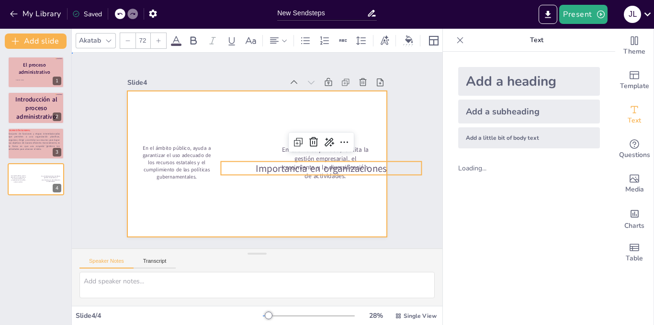
click at [243, 193] on div at bounding box center [257, 164] width 260 height 146
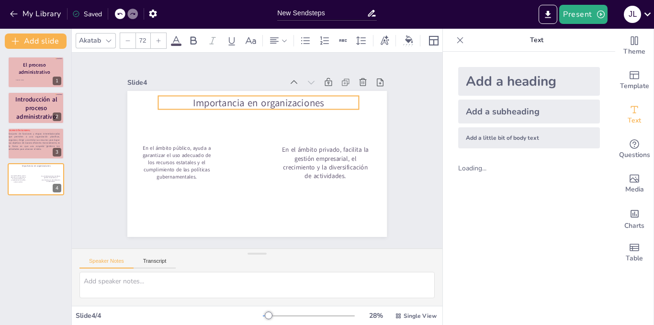
drag, startPoint x: 252, startPoint y: 166, endPoint x: 189, endPoint y: 100, distance: 90.8
click at [193, 100] on span "Importancia en organizaciones" at bounding box center [258, 102] width 131 height 13
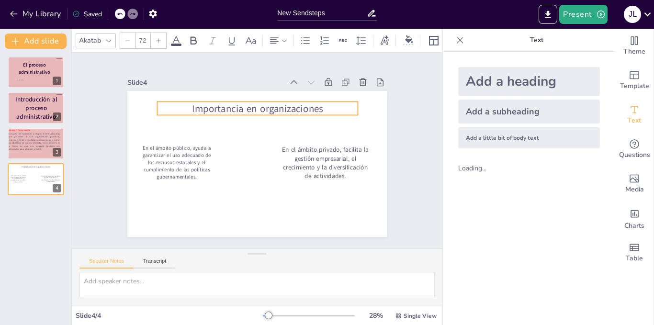
drag, startPoint x: 251, startPoint y: 100, endPoint x: 250, endPoint y: 106, distance: 5.8
click at [250, 106] on span "Importancia en organizaciones" at bounding box center [257, 108] width 131 height 13
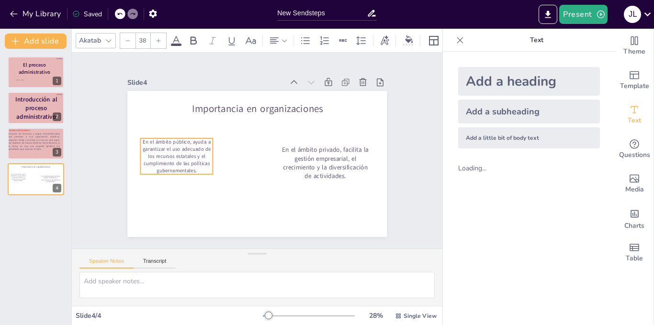
click at [186, 146] on p "En el ámbito público, ayuda a garantizar el uso adecuado de los recursos estata…" at bounding box center [176, 156] width 72 height 36
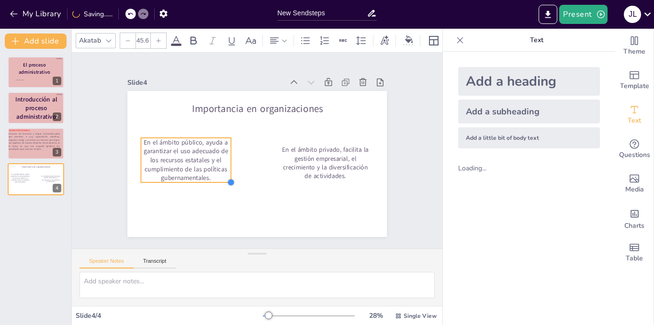
drag, startPoint x: 205, startPoint y: 171, endPoint x: 219, endPoint y: 179, distance: 16.8
click at [227, 179] on div at bounding box center [231, 183] width 8 height 8
type input "47.1"
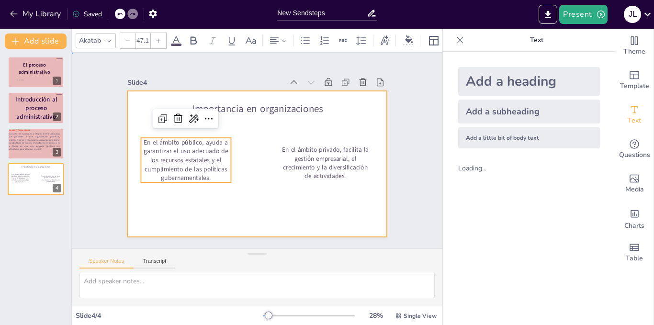
click at [144, 98] on div at bounding box center [257, 164] width 260 height 146
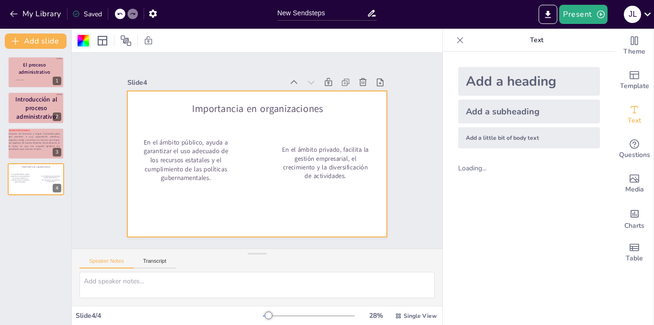
click at [86, 46] on div at bounding box center [83, 40] width 11 height 11
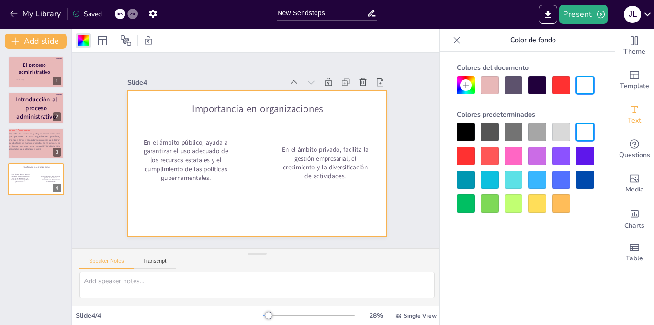
click at [495, 93] on div at bounding box center [490, 85] width 18 height 18
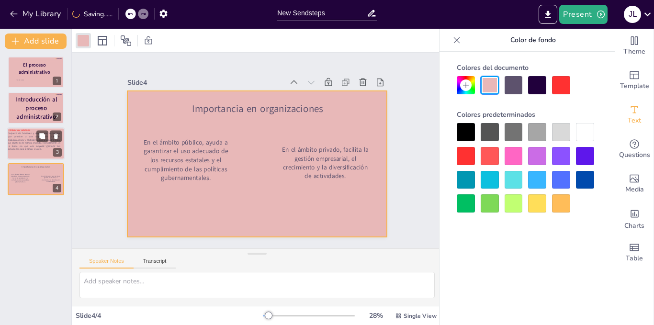
click at [25, 149] on p "Conjunto de funciones y etapas interrelacionadas que permiten a una organizació…" at bounding box center [34, 141] width 53 height 19
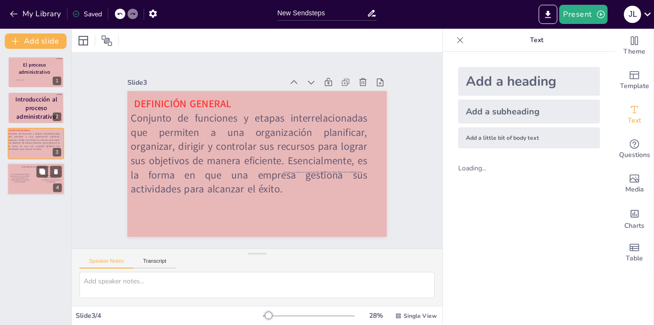
click at [18, 188] on div at bounding box center [35, 179] width 57 height 33
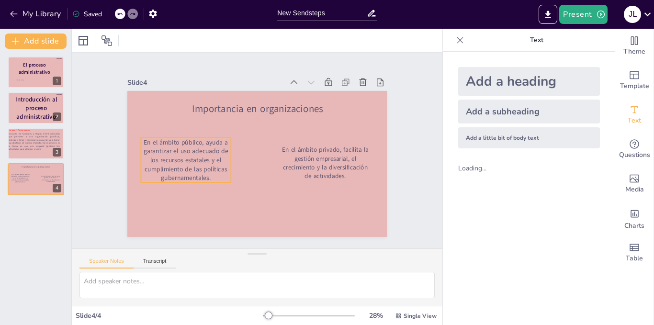
click at [152, 167] on p "En el ámbito público, ayuda a garantizar el uso adecuado de los recursos estata…" at bounding box center [186, 160] width 90 height 45
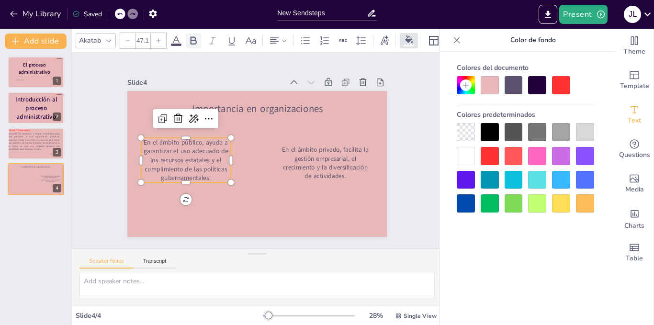
click at [193, 36] on icon at bounding box center [194, 40] width 6 height 8
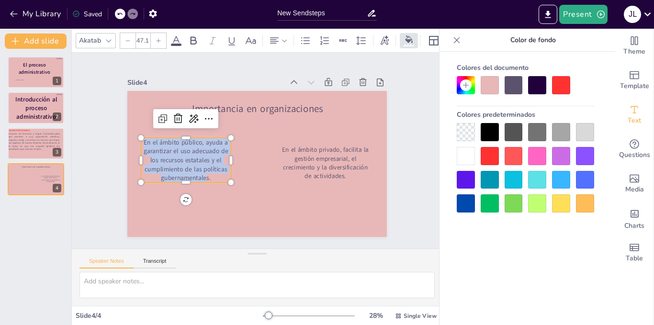
drag, startPoint x: 199, startPoint y: 174, endPoint x: 132, endPoint y: 139, distance: 75.2
click at [132, 139] on div "En el ámbito privado, facilita la gestión empresarial, el crecimiento y la dive…" at bounding box center [257, 164] width 260 height 146
click at [194, 36] on icon at bounding box center [193, 40] width 11 height 11
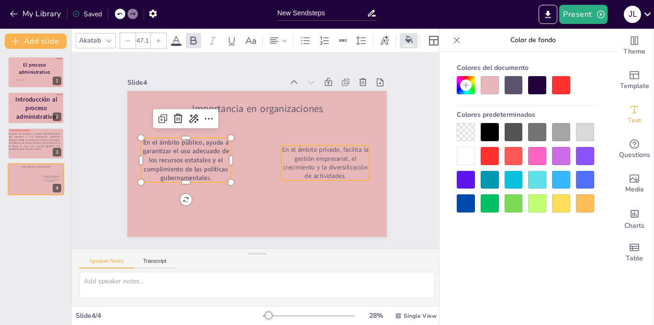
click at [297, 164] on p "En el ámbito privado, facilita la gestión empresarial, el crecimiento y la dive…" at bounding box center [325, 163] width 88 height 35
type input "46.2"
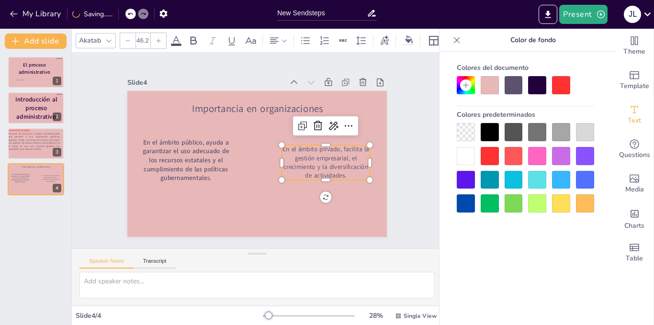
click at [298, 164] on p "En el ámbito privado, facilita la gestión empresarial, el crecimiento y la dive…" at bounding box center [326, 162] width 88 height 35
drag, startPoint x: 338, startPoint y: 173, endPoint x: 279, endPoint y: 143, distance: 65.8
click at [282, 145] on p "En el ámbito privado, facilita la gestión empresarial, el crecimiento y la dive…" at bounding box center [326, 162] width 88 height 35
click at [199, 39] on div at bounding box center [193, 40] width 15 height 15
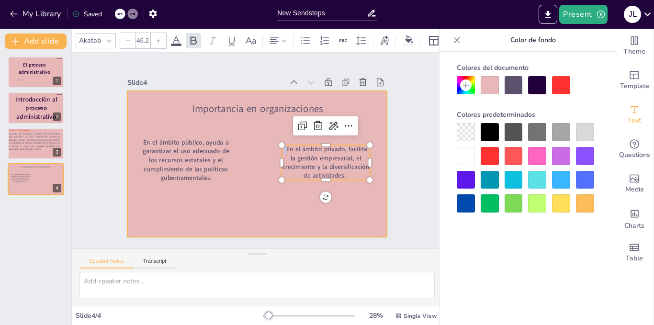
click at [206, 123] on div at bounding box center [257, 164] width 260 height 146
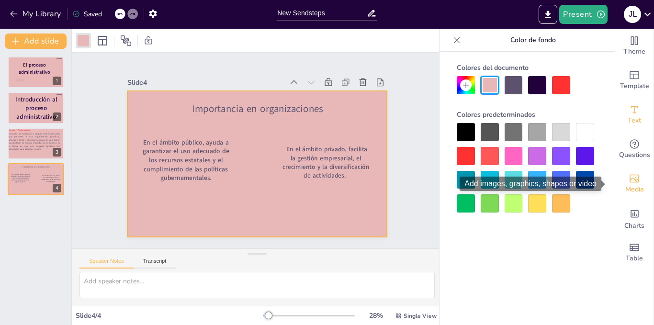
click at [633, 187] on span "Media" at bounding box center [635, 189] width 19 height 11
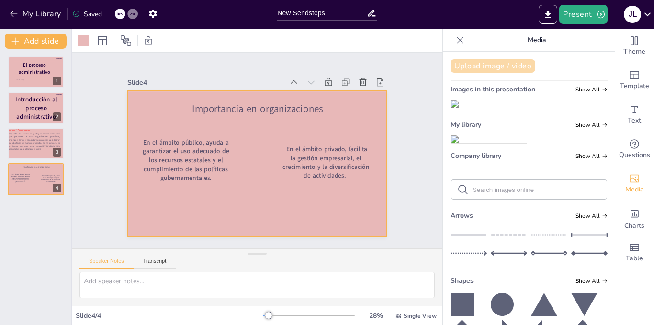
click at [522, 72] on button "Upload image / video" at bounding box center [493, 65] width 85 height 13
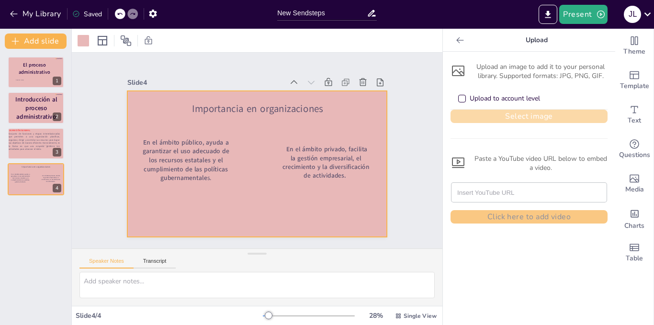
click at [493, 119] on button "Select image" at bounding box center [529, 116] width 157 height 13
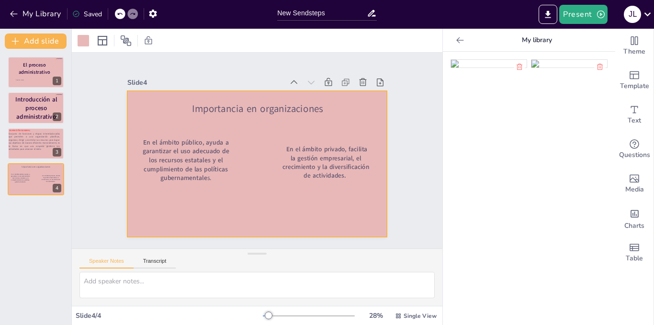
click at [452, 68] on img at bounding box center [489, 64] width 76 height 8
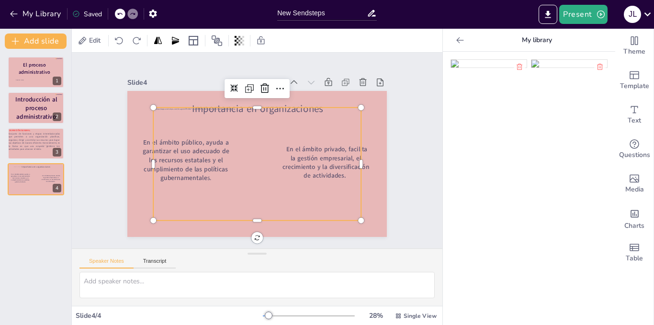
click at [296, 165] on div at bounding box center [257, 164] width 208 height 113
click at [241, 43] on icon at bounding box center [242, 41] width 2 height 6
type input "51"
click at [206, 77] on div at bounding box center [205, 79] width 68 height 8
click at [271, 57] on div "Slide 1 [PERSON_NAME] El proceso administrativo Slide 2 Introducción al proceso…" at bounding box center [257, 151] width 371 height 196
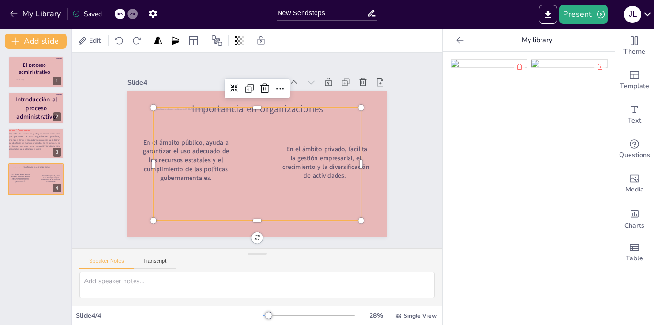
click at [250, 135] on div at bounding box center [257, 164] width 208 height 113
click at [259, 90] on icon at bounding box center [264, 88] width 11 height 11
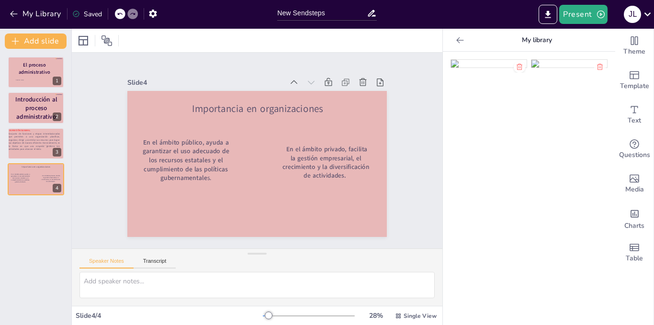
click at [516, 68] on icon at bounding box center [520, 67] width 8 height 8
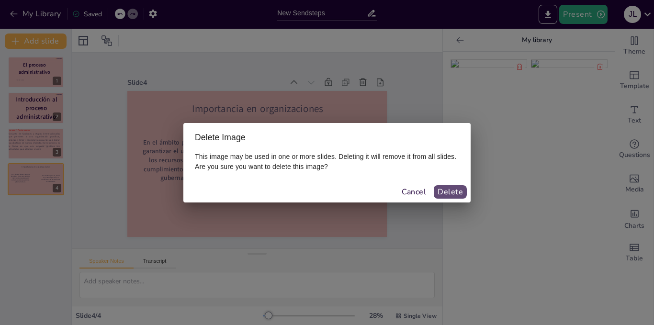
click at [445, 195] on button "Delete" at bounding box center [450, 191] width 33 height 13
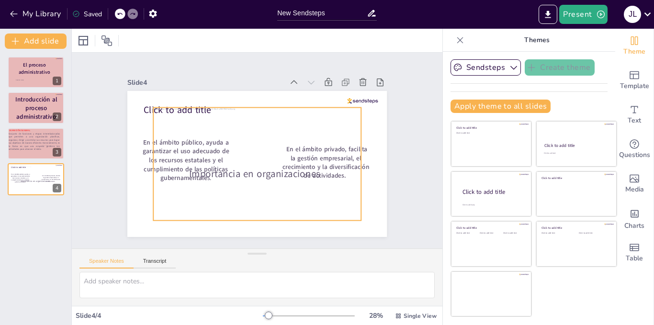
click at [262, 124] on div at bounding box center [257, 164] width 208 height 113
click at [261, 87] on icon at bounding box center [265, 88] width 9 height 10
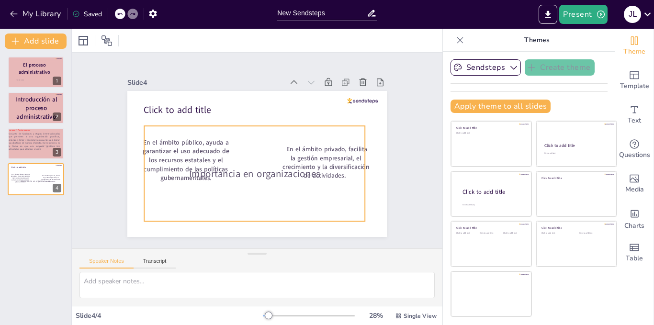
click at [254, 171] on span "Importancia en organizaciones" at bounding box center [254, 173] width 131 height 13
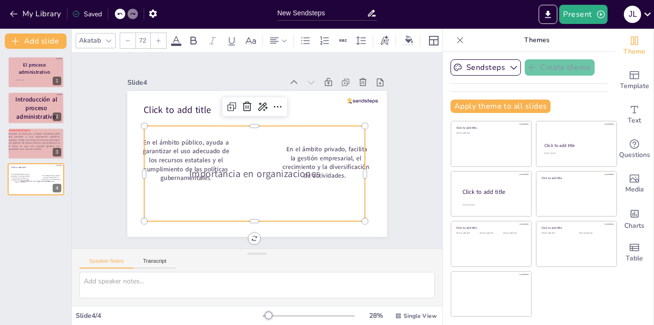
click at [253, 172] on span "Importancia en organizaciones" at bounding box center [254, 173] width 131 height 13
click at [245, 170] on span "Importancia en organizaciones" at bounding box center [254, 173] width 131 height 13
click at [284, 171] on span "Importancia en organizaciones" at bounding box center [254, 173] width 131 height 13
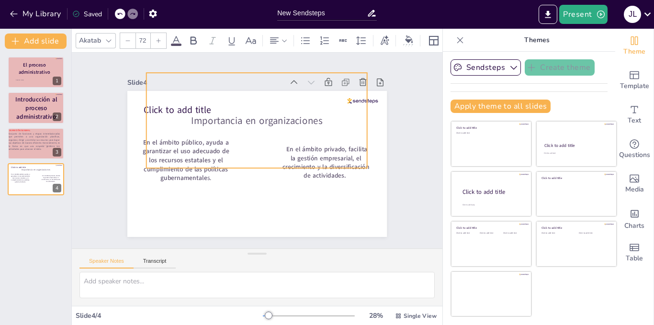
drag, startPoint x: 282, startPoint y: 171, endPoint x: 284, endPoint y: 117, distance: 53.7
click at [284, 117] on span "Importancia en organizaciones" at bounding box center [256, 120] width 131 height 13
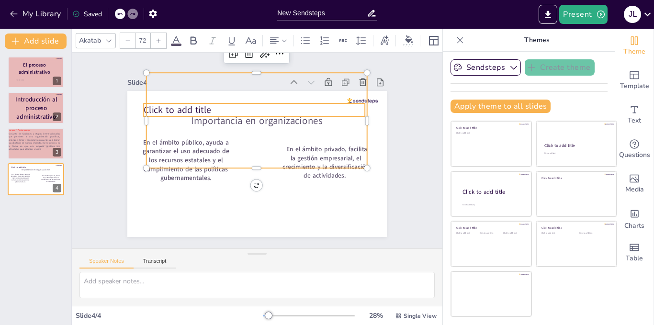
click at [182, 103] on span "Click to add title" at bounding box center [177, 109] width 67 height 12
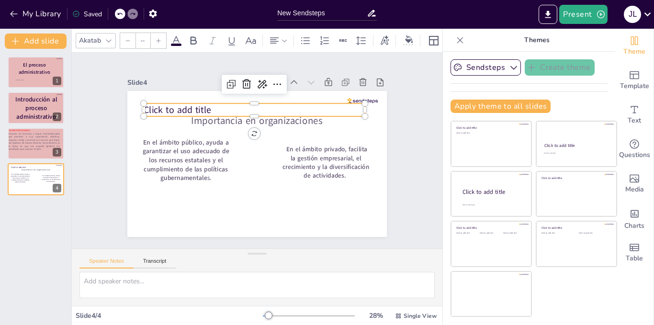
type input "68"
click at [243, 80] on icon at bounding box center [246, 84] width 11 height 11
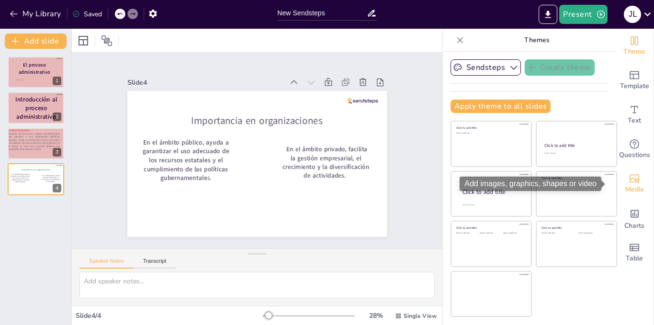
click at [631, 178] on icon "Add images, graphics, shapes or video" at bounding box center [634, 178] width 11 height 11
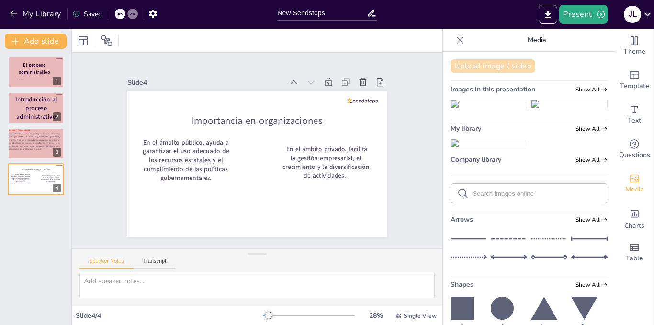
click at [519, 65] on button "Upload image / video" at bounding box center [493, 65] width 85 height 13
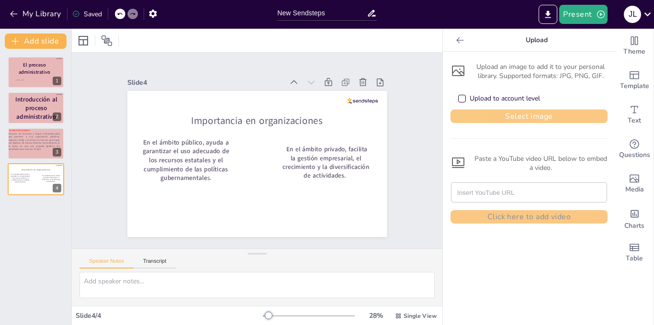
drag, startPoint x: 490, startPoint y: 109, endPoint x: 489, endPoint y: 114, distance: 5.3
click at [489, 114] on div "Upload an image to add it to your personal library. Supported formats: JPG, PNG…" at bounding box center [529, 141] width 157 height 164
click at [489, 114] on button "Select image" at bounding box center [529, 116] width 157 height 13
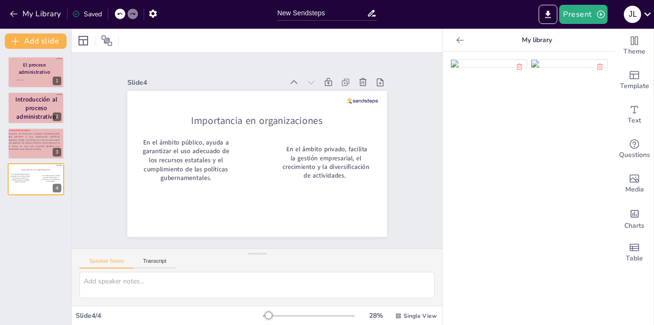
click at [481, 68] on img at bounding box center [489, 64] width 76 height 8
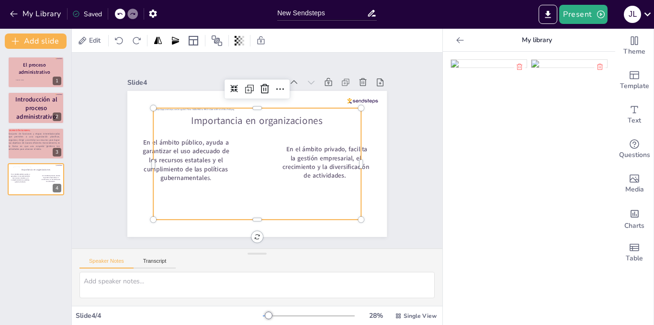
click at [343, 203] on div at bounding box center [257, 164] width 208 height 112
click at [230, 85] on icon at bounding box center [234, 89] width 8 height 8
click at [334, 161] on div at bounding box center [257, 164] width 208 height 112
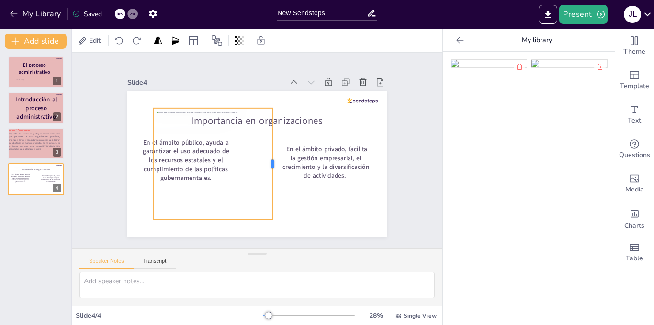
drag, startPoint x: 356, startPoint y: 160, endPoint x: 267, endPoint y: 162, distance: 88.7
click at [273, 162] on div at bounding box center [277, 164] width 8 height 112
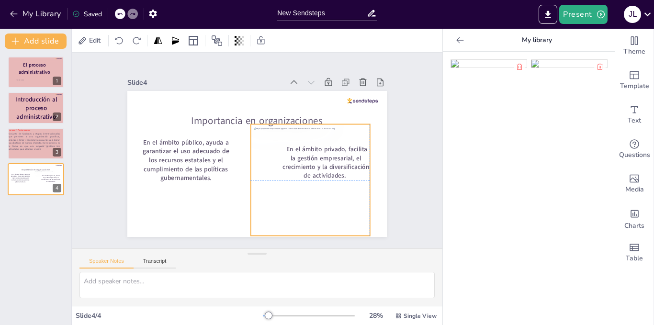
drag, startPoint x: 203, startPoint y: 117, endPoint x: 299, endPoint y: 133, distance: 97.0
click at [299, 133] on div at bounding box center [310, 180] width 119 height 112
click at [100, 40] on span "Edit" at bounding box center [94, 40] width 15 height 9
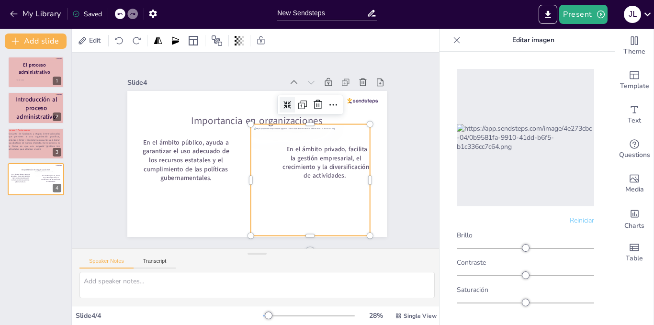
scroll to position [69, 0]
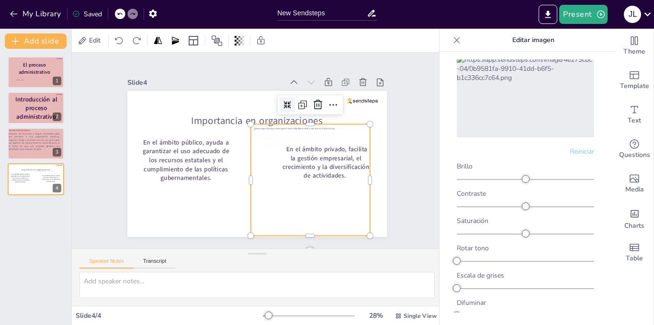
click at [570, 147] on font "Reiniciar" at bounding box center [582, 151] width 24 height 9
click at [579, 147] on font "Reiniciar" at bounding box center [582, 151] width 24 height 9
click at [455, 42] on icon at bounding box center [457, 40] width 6 height 6
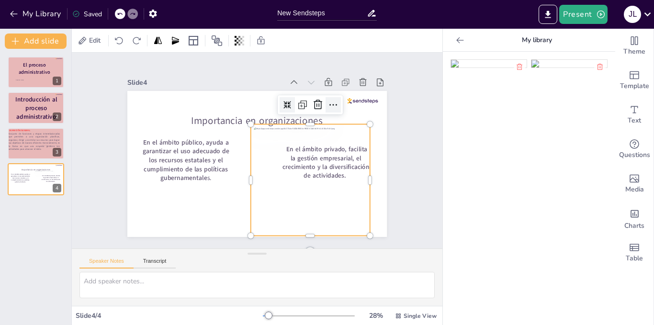
click at [328, 102] on icon at bounding box center [333, 104] width 11 height 11
click at [314, 105] on icon at bounding box center [318, 105] width 9 height 10
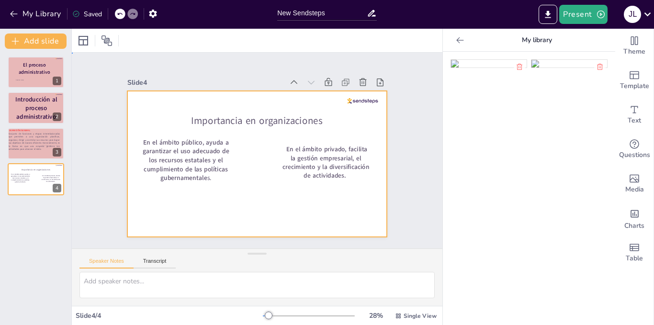
click at [243, 193] on div at bounding box center [257, 164] width 260 height 146
click at [485, 185] on div at bounding box center [529, 189] width 172 height 274
click at [457, 35] on icon at bounding box center [461, 40] width 10 height 10
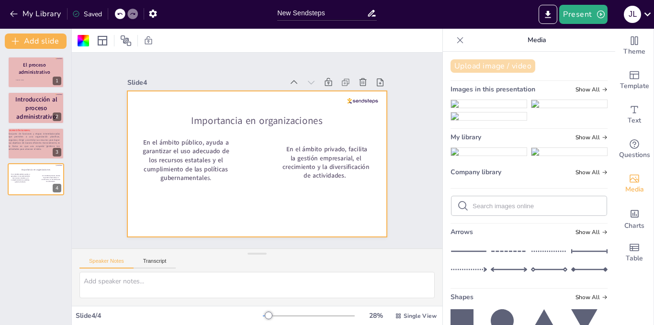
click at [484, 62] on button "Upload image / video" at bounding box center [493, 65] width 85 height 13
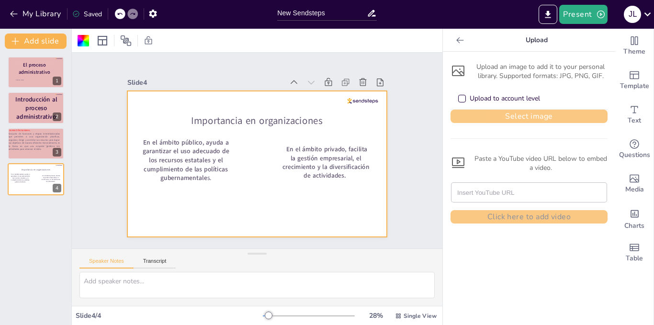
click at [465, 120] on button "Select image" at bounding box center [529, 116] width 157 height 13
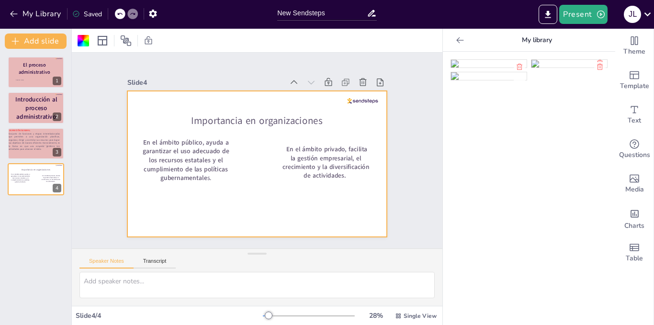
click at [462, 68] on img at bounding box center [489, 64] width 76 height 8
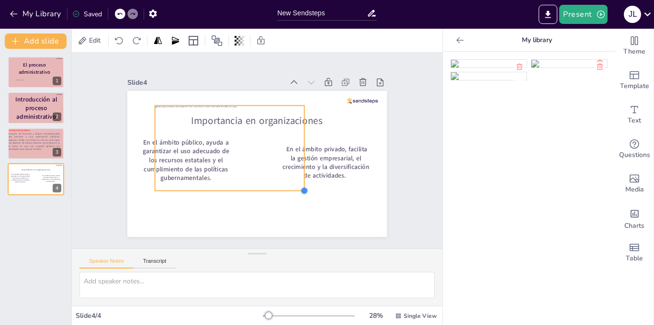
drag, startPoint x: 353, startPoint y: 219, endPoint x: 298, endPoint y: 158, distance: 82.8
click at [298, 158] on div "En el ámbito público, ayuda a garantizar el uso adecuado de los recursos estata…" at bounding box center [257, 164] width 260 height 146
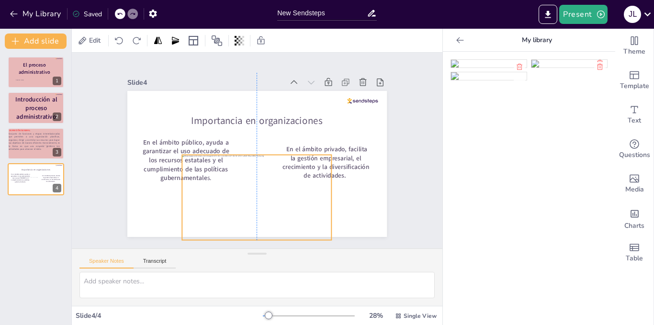
drag, startPoint x: 264, startPoint y: 162, endPoint x: 279, endPoint y: 197, distance: 38.0
click at [279, 197] on div at bounding box center [256, 197] width 149 height 85
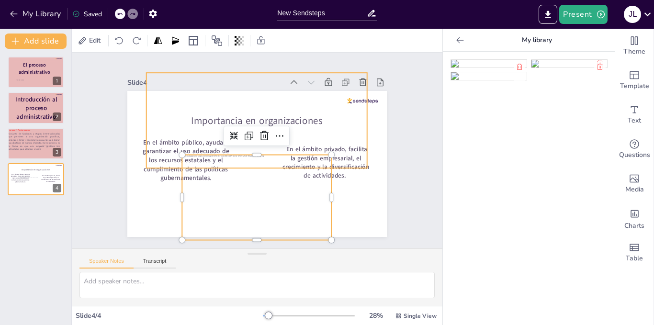
click at [186, 142] on div "Importancia en organizaciones" at bounding box center [257, 120] width 221 height 95
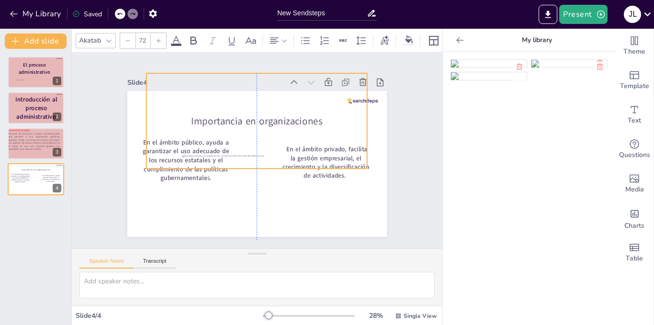
click at [162, 148] on div "Importancia en organizaciones" at bounding box center [257, 120] width 221 height 95
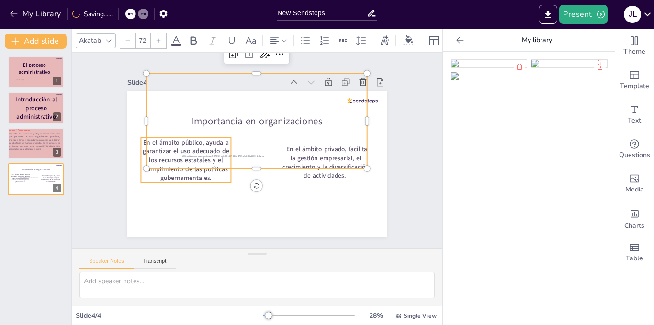
click at [157, 173] on strong "En el ámbito público, ayuda a garantizar el uso adecuado de los recursos estata…" at bounding box center [186, 160] width 87 height 45
type input "47.1"
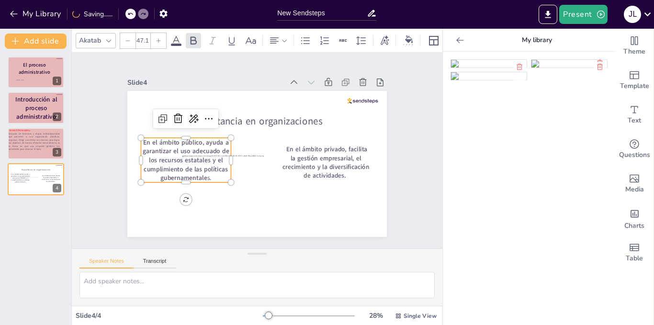
click at [158, 173] on strong "En el ámbito público, ayuda a garantizar el uso adecuado de los recursos estata…" at bounding box center [186, 160] width 87 height 45
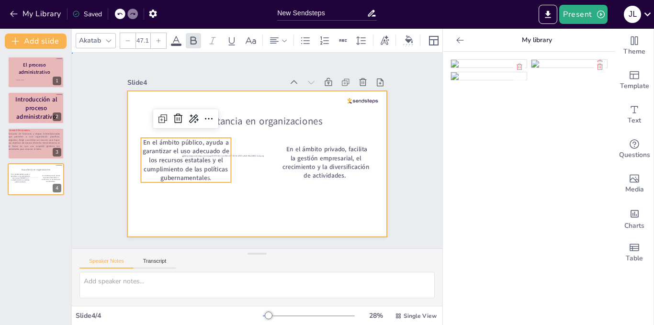
click at [166, 208] on div at bounding box center [257, 164] width 260 height 146
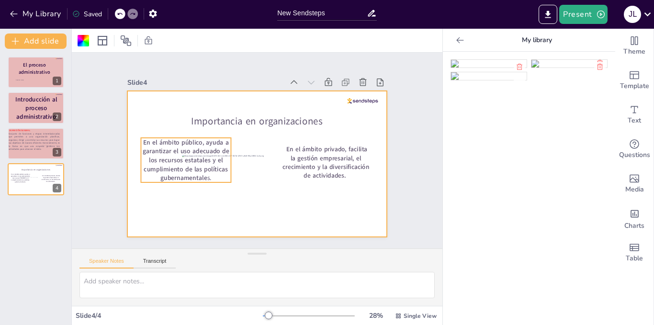
click at [162, 169] on strong "En el ámbito público, ayuda a garantizar el uso adecuado de los recursos estata…" at bounding box center [186, 160] width 87 height 45
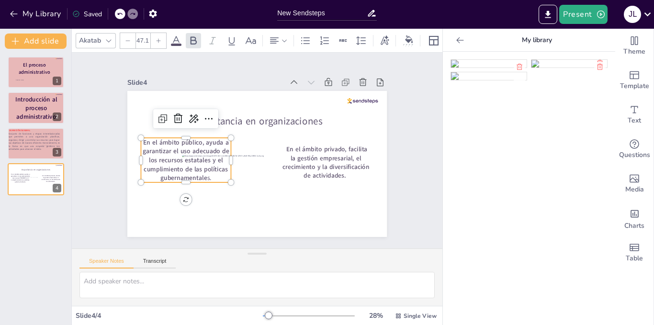
click at [162, 169] on strong "En el ámbito público, ayuda a garantizar el uso adecuado de los recursos estata…" at bounding box center [186, 160] width 87 height 45
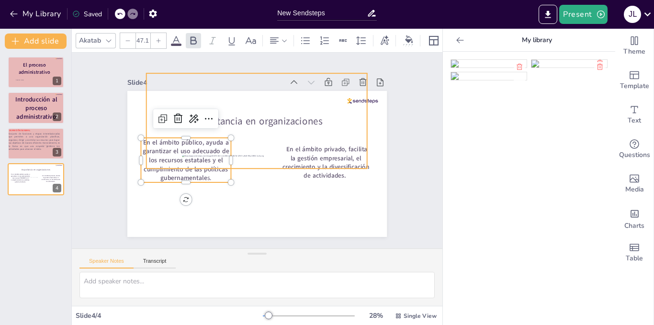
click at [163, 145] on div "Importancia en organizaciones" at bounding box center [257, 120] width 221 height 95
click at [155, 171] on strong "En el ámbito público, ayuda a garantizar el uso adecuado de los recursos estata…" at bounding box center [186, 160] width 87 height 45
type input "47.1"
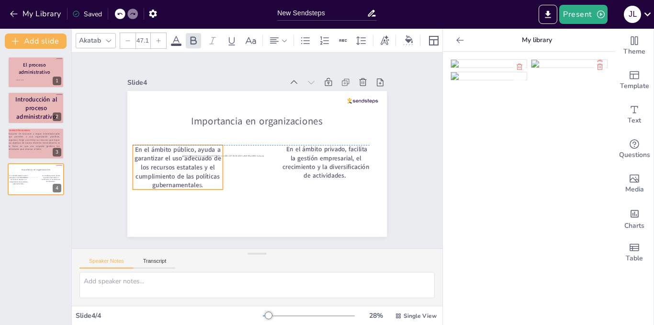
drag, startPoint x: 155, startPoint y: 171, endPoint x: 147, endPoint y: 177, distance: 10.0
click at [147, 177] on strong "En el ámbito público, ayuda a garantizar el uso adecuado de los recursos estata…" at bounding box center [178, 167] width 87 height 45
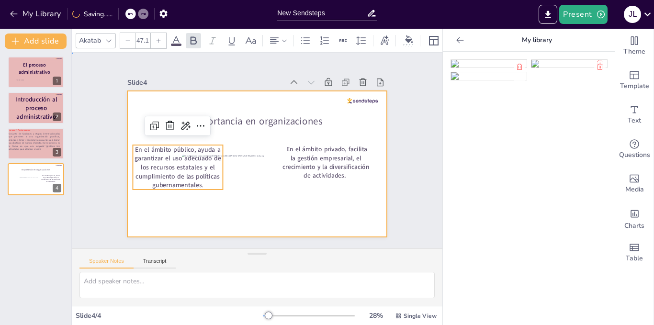
click at [337, 204] on div at bounding box center [257, 164] width 260 height 146
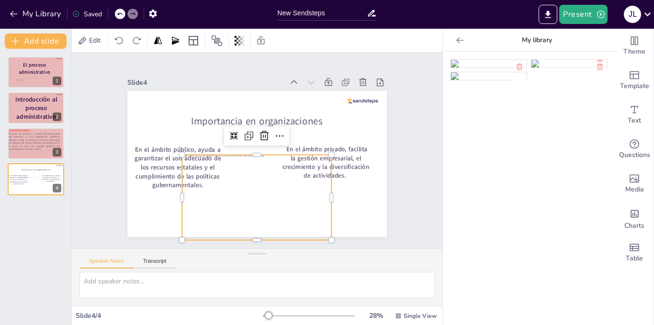
click at [315, 207] on div at bounding box center [256, 197] width 149 height 85
drag, startPoint x: 248, startPoint y: 150, endPoint x: 258, endPoint y: 156, distance: 11.6
click at [258, 156] on div at bounding box center [256, 157] width 149 height 8
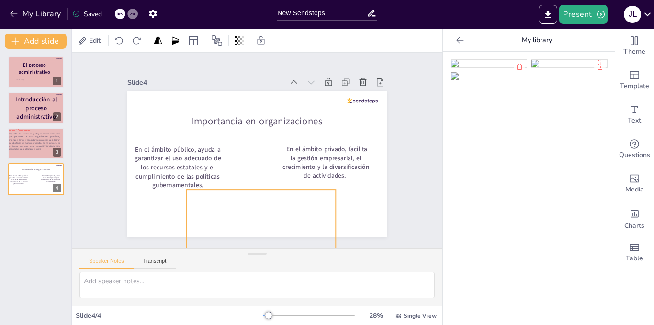
drag, startPoint x: 238, startPoint y: 180, endPoint x: 242, endPoint y: 211, distance: 31.0
click at [242, 211] on div at bounding box center [260, 226] width 149 height 85
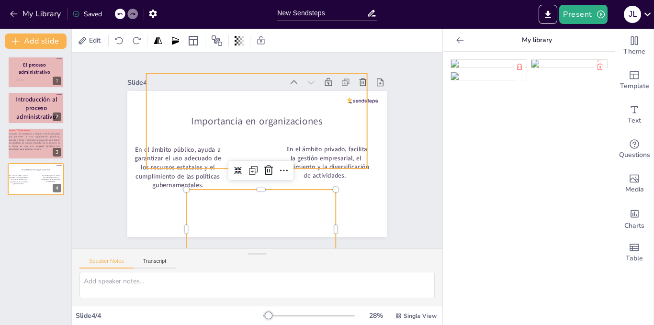
click at [215, 118] on span "Importancia en organizaciones" at bounding box center [256, 121] width 131 height 13
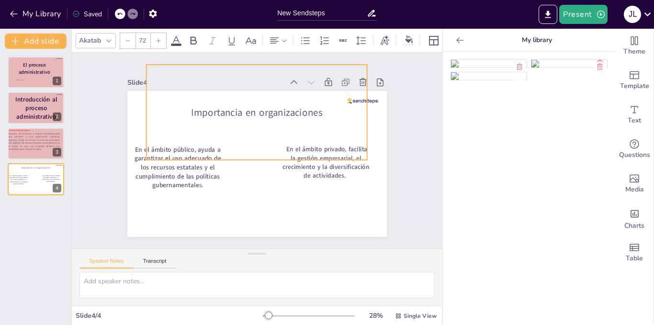
drag, startPoint x: 228, startPoint y: 116, endPoint x: 228, endPoint y: 108, distance: 8.1
click at [228, 108] on span "Importancia en organizaciones" at bounding box center [256, 112] width 131 height 13
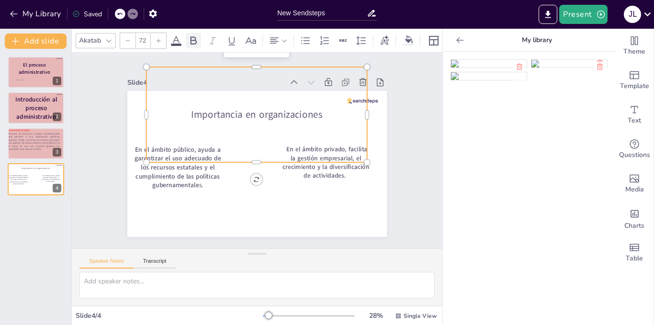
click at [199, 43] on div at bounding box center [193, 40] width 15 height 15
click at [179, 44] on span at bounding box center [176, 45] width 11 height 2
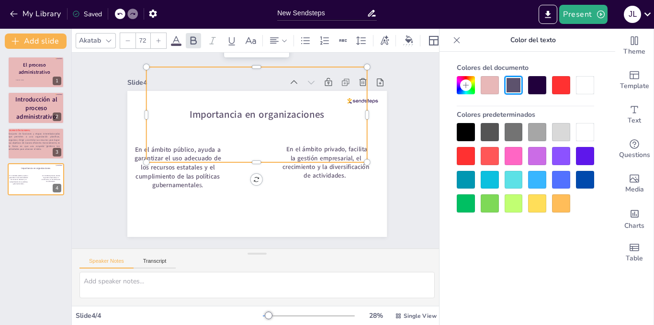
click at [555, 84] on div at bounding box center [561, 85] width 18 height 18
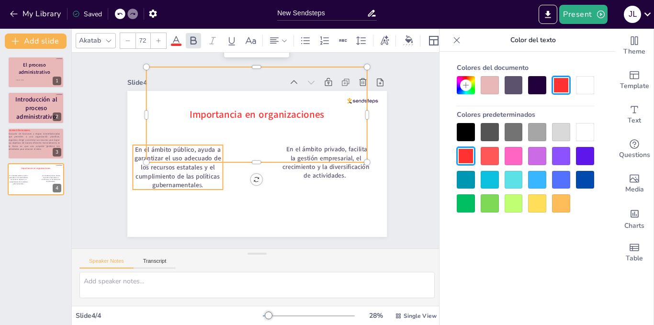
click at [174, 164] on strong "En el ámbito público, ayuda a garantizar el uso adecuado de los recursos estata…" at bounding box center [178, 167] width 87 height 45
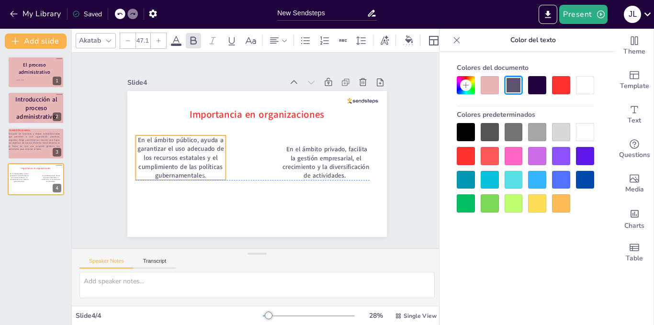
drag, startPoint x: 174, startPoint y: 164, endPoint x: 177, endPoint y: 153, distance: 11.9
click at [177, 91] on div "En el ámbito público, ayuda a garantizar el uso adecuado de los recursos estata…" at bounding box center [257, 91] width 260 height 0
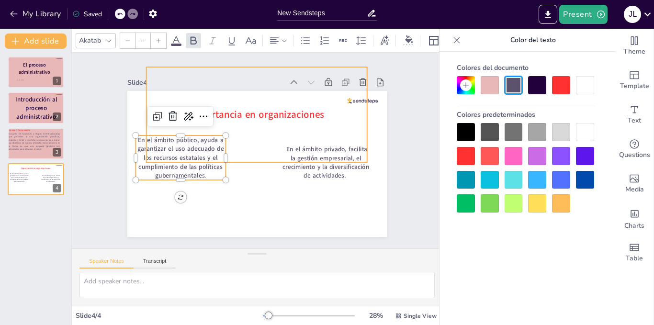
click at [310, 146] on div "Importancia en organizaciones" at bounding box center [257, 114] width 221 height 95
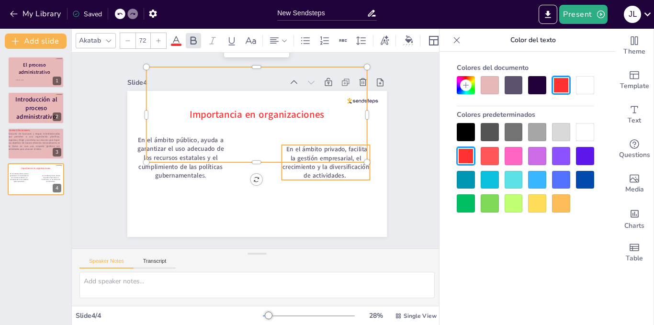
click at [322, 171] on strong "En el ámbito privado, facilita la gestión empresarial, el crecimiento y la dive…" at bounding box center [326, 162] width 87 height 35
type input "46.2"
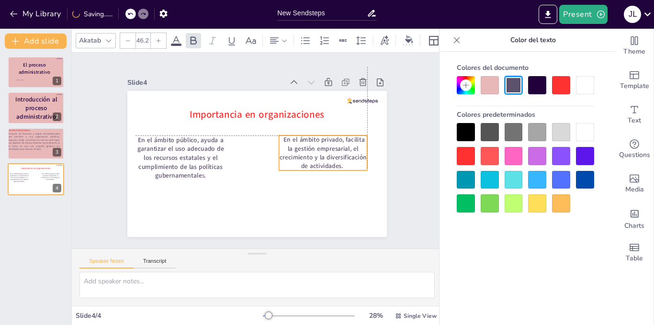
drag, startPoint x: 322, startPoint y: 169, endPoint x: 319, endPoint y: 158, distance: 12.0
click at [319, 91] on div "En el ámbito público, ayuda a garantizar el uso adecuado de los recursos estata…" at bounding box center [257, 91] width 260 height 0
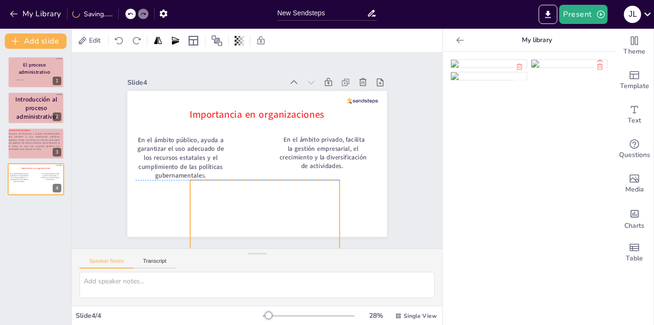
drag, startPoint x: 266, startPoint y: 222, endPoint x: 270, endPoint y: 214, distance: 9.3
click at [270, 214] on div at bounding box center [264, 216] width 149 height 85
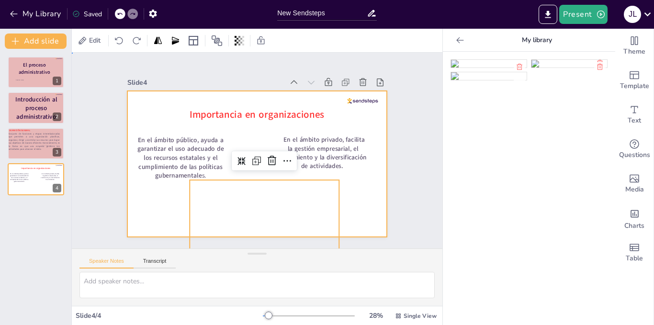
click at [353, 207] on div at bounding box center [257, 164] width 260 height 146
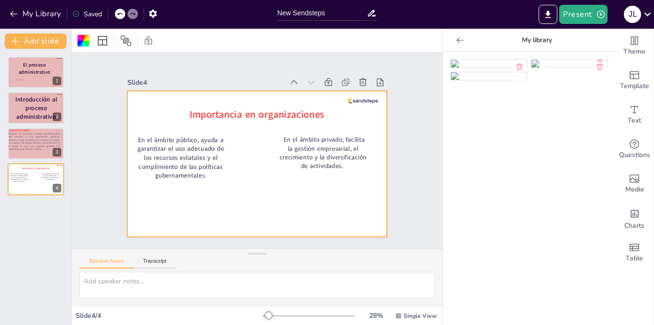
click at [78, 43] on div at bounding box center [83, 40] width 11 height 11
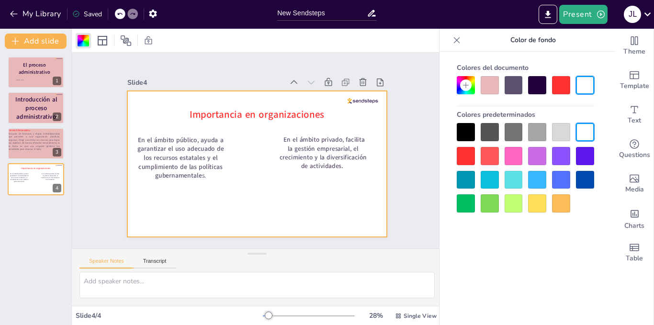
click at [483, 85] on div at bounding box center [490, 85] width 18 height 18
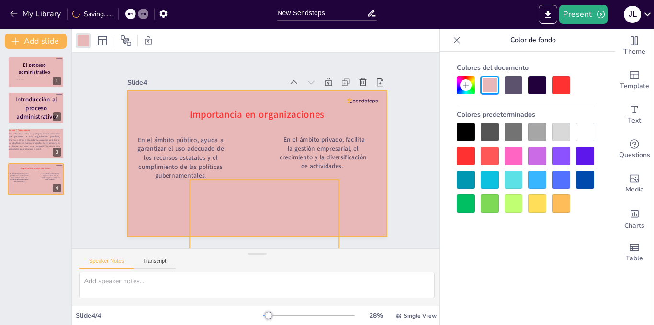
click at [243, 201] on div at bounding box center [264, 216] width 149 height 85
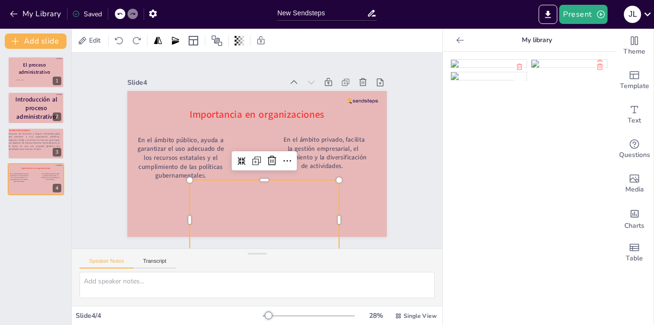
click at [456, 42] on icon at bounding box center [461, 40] width 10 height 10
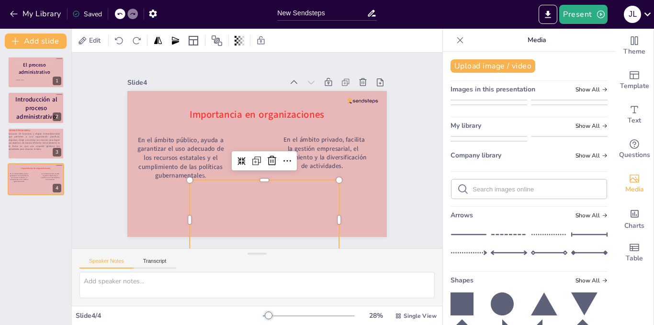
scroll to position [274, 0]
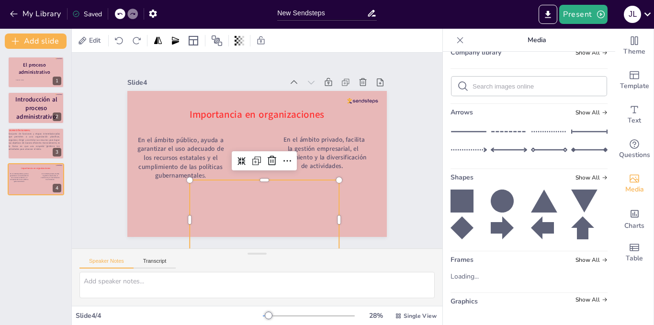
click at [228, 210] on div at bounding box center [264, 216] width 149 height 85
click at [241, 48] on div at bounding box center [239, 40] width 13 height 15
click at [222, 79] on div at bounding box center [205, 79] width 66 height 1
type input "100"
drag, startPoint x: 223, startPoint y: 78, endPoint x: 241, endPoint y: 74, distance: 18.2
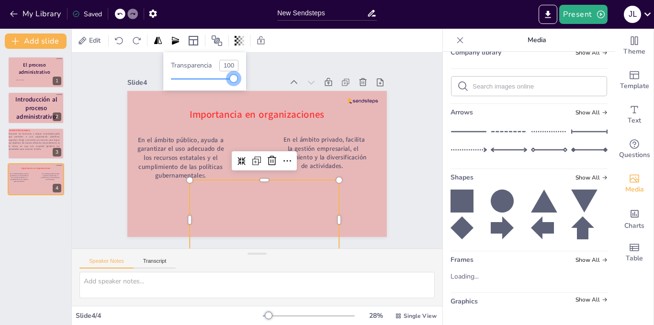
click at [244, 76] on div "Transparencia 100" at bounding box center [204, 71] width 83 height 38
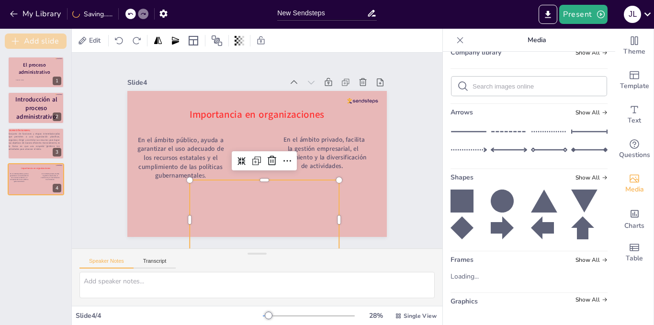
click at [52, 40] on button "Add slide" at bounding box center [36, 41] width 62 height 15
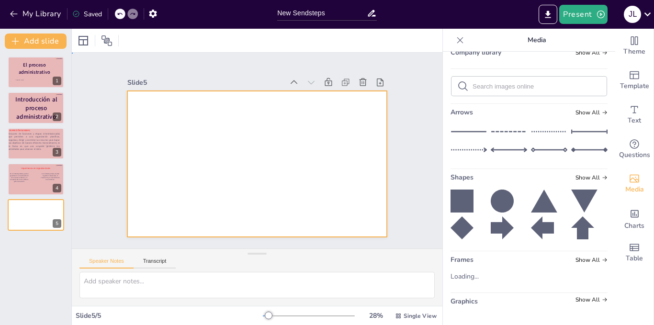
click at [285, 149] on div at bounding box center [257, 164] width 260 height 146
click at [82, 44] on div at bounding box center [83, 40] width 11 height 11
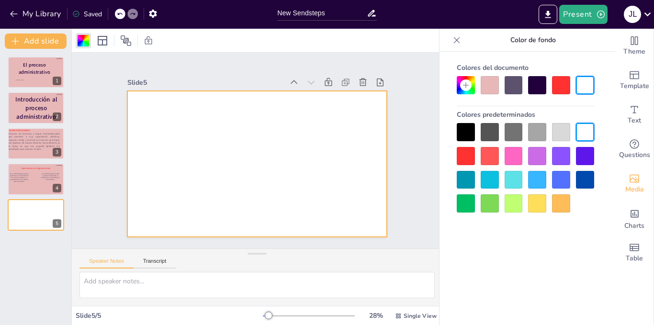
click at [493, 86] on div at bounding box center [490, 85] width 18 height 18
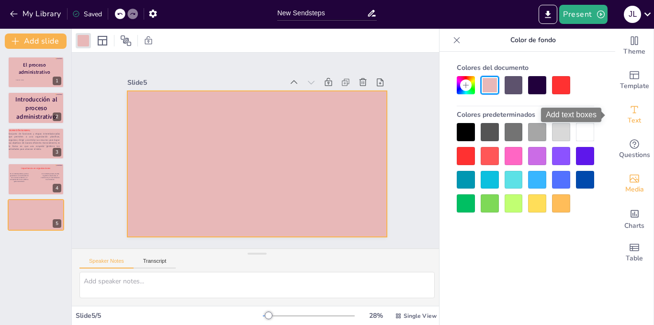
click at [631, 113] on icon "Add text boxes" at bounding box center [634, 109] width 7 height 7
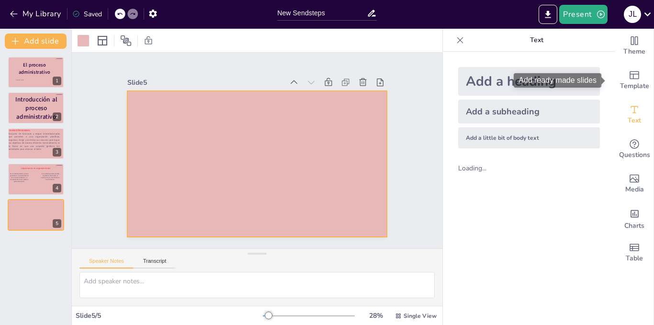
click at [564, 77] on div "Add ready made slides" at bounding box center [558, 80] width 88 height 14
click at [475, 78] on div "Add a heading" at bounding box center [530, 81] width 142 height 29
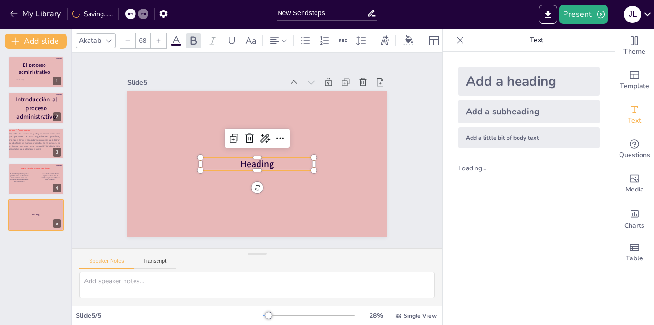
click at [275, 158] on p "Heading" at bounding box center [257, 164] width 114 height 13
click at [272, 162] on p "Heading" at bounding box center [257, 164] width 114 height 13
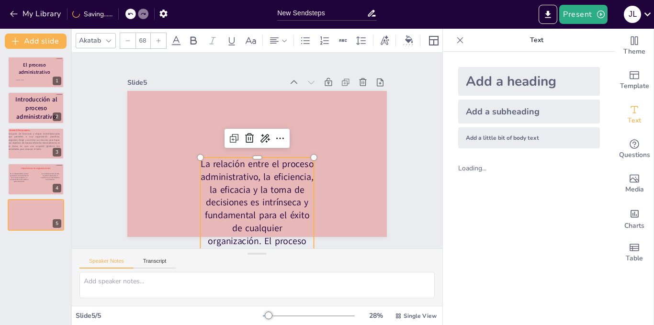
scroll to position [29, 0]
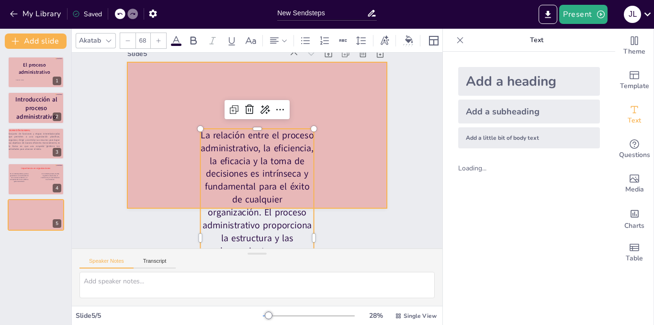
drag, startPoint x: 251, startPoint y: 156, endPoint x: 202, endPoint y: 104, distance: 71.9
click at [202, 104] on div "La relación entre el proceso administrativo, la eficiencia, la eficacia y la to…" at bounding box center [257, 135] width 260 height 146
click at [202, 104] on div at bounding box center [257, 135] width 260 height 146
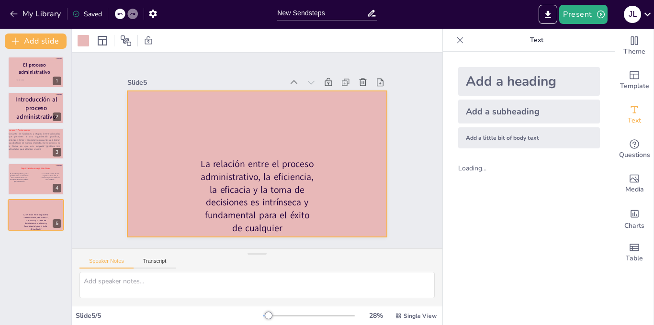
scroll to position [0, 0]
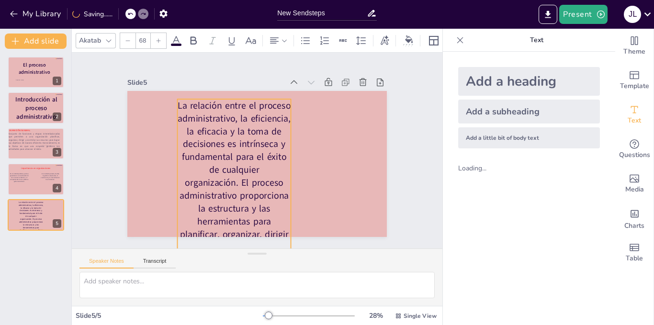
drag, startPoint x: 235, startPoint y: 179, endPoint x: 212, endPoint y: 122, distance: 61.9
click at [212, 122] on p "La relación entre el proceso administrativo, la eficiencia, la eficacia y la to…" at bounding box center [234, 208] width 114 height 219
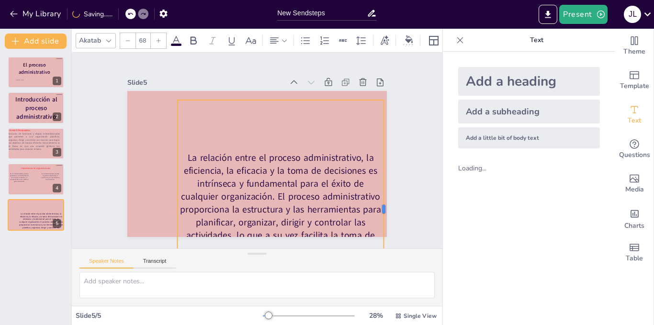
drag, startPoint x: 284, startPoint y: 205, endPoint x: 377, endPoint y: 182, distance: 95.8
click at [384, 182] on div at bounding box center [388, 209] width 8 height 219
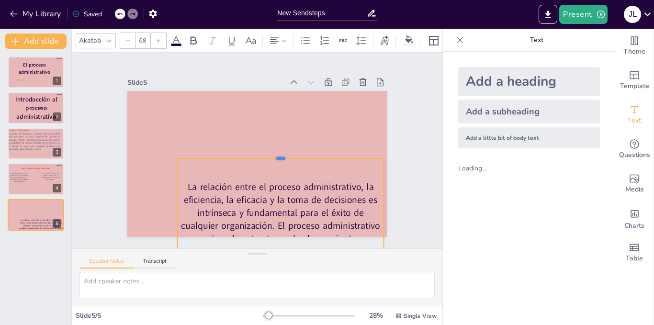
drag, startPoint x: 275, startPoint y: 94, endPoint x: 282, endPoint y: 152, distance: 58.9
click at [282, 152] on div at bounding box center [280, 155] width 207 height 8
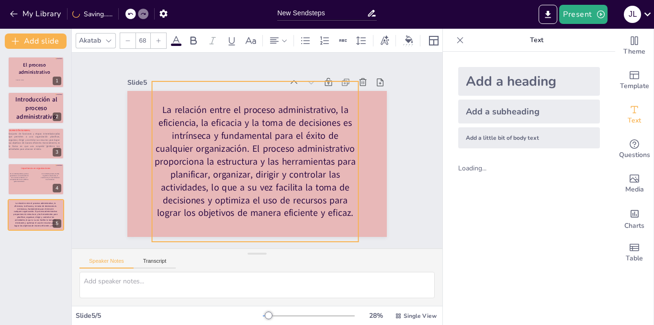
drag, startPoint x: 293, startPoint y: 196, endPoint x: 268, endPoint y: 119, distance: 81.2
click at [268, 119] on p "La relación entre el proceso administrativo, la eficiencia, la eficacia y la to…" at bounding box center [255, 162] width 207 height 116
click at [196, 37] on icon at bounding box center [194, 40] width 6 height 8
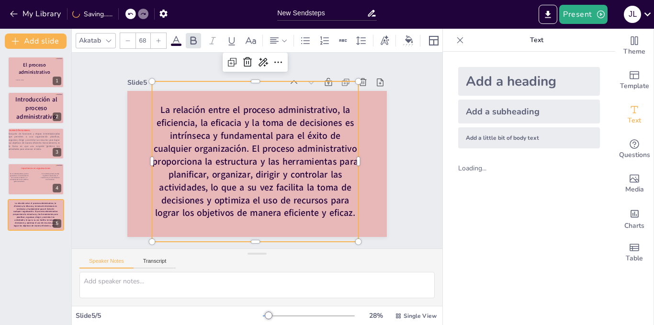
click at [389, 155] on div "Slide 1 [PERSON_NAME] El proceso administrativo Slide 2 Introducción al proceso…" at bounding box center [257, 150] width 313 height 173
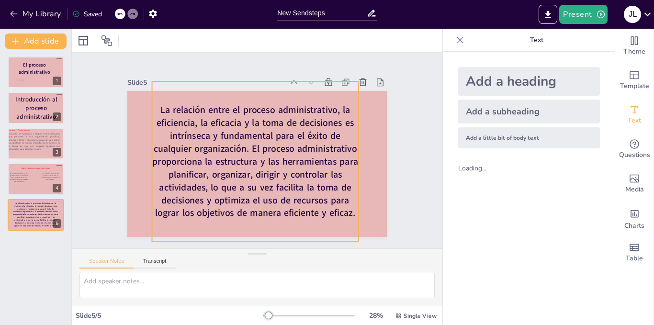
click at [319, 163] on strong "La relación entre el proceso administrativo, la eficiencia, la eficacia y la to…" at bounding box center [255, 161] width 206 height 115
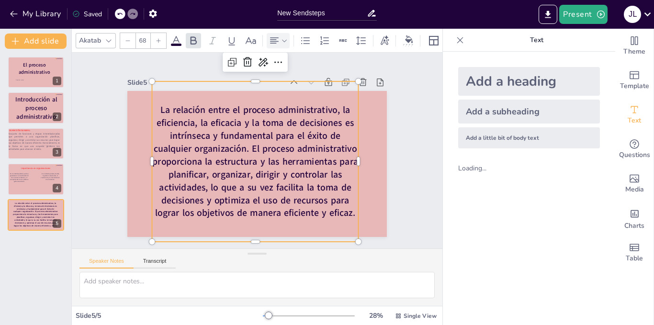
click at [283, 37] on icon at bounding box center [284, 40] width 7 height 7
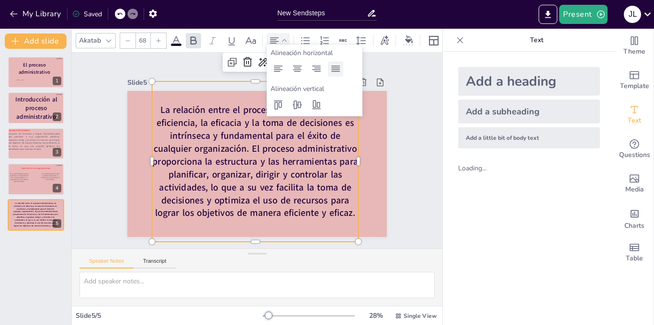
click at [337, 70] on icon at bounding box center [335, 68] width 11 height 11
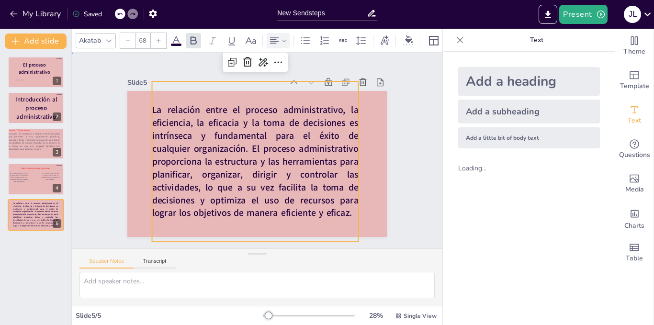
click at [383, 149] on div "Slide 1 [PERSON_NAME] El proceso administrativo Slide 2 Introducción al proceso…" at bounding box center [257, 150] width 313 height 173
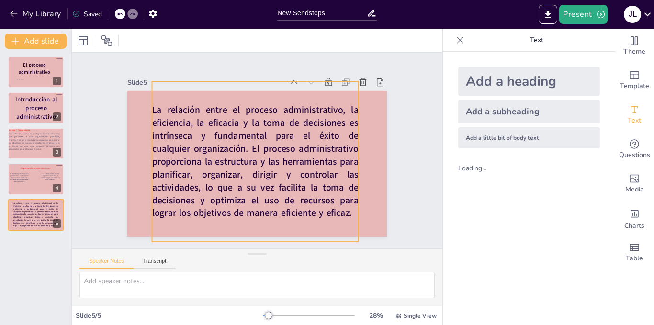
click at [279, 132] on strong "La relación entre el proceso administrativo, la eficiencia, la eficacia y la to…" at bounding box center [255, 161] width 207 height 115
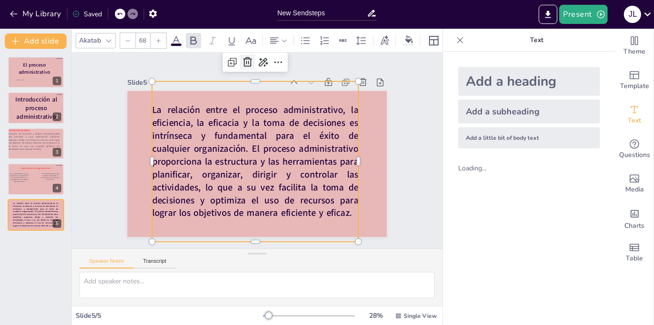
click at [243, 63] on icon at bounding box center [247, 62] width 9 height 10
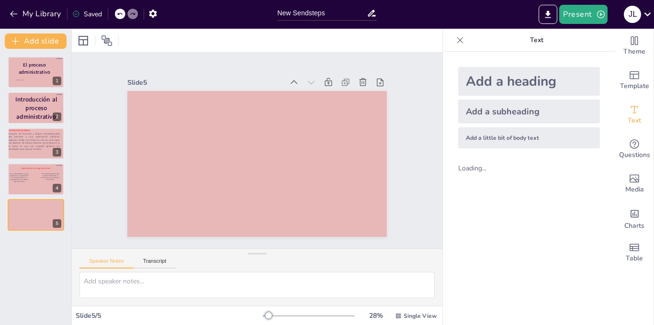
click at [578, 80] on div "Add a heading" at bounding box center [530, 81] width 142 height 29
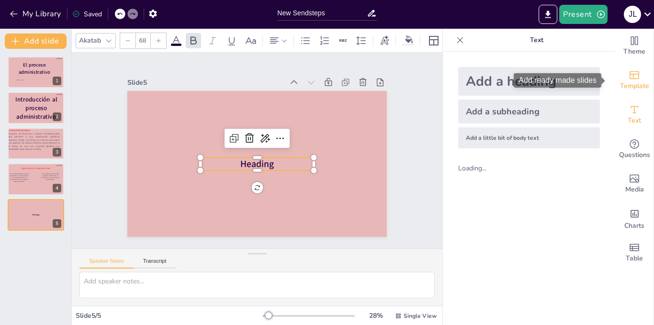
click at [640, 81] on span "Template" at bounding box center [634, 86] width 29 height 11
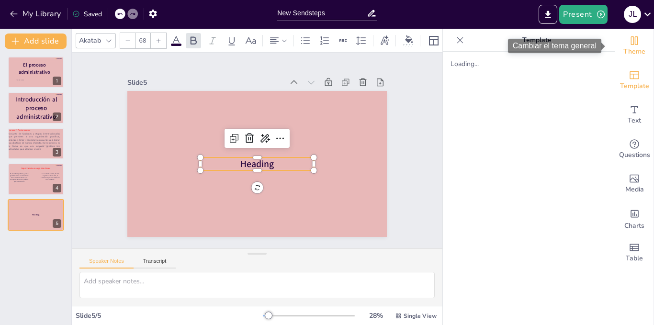
click at [641, 48] on div "Theme" at bounding box center [635, 46] width 38 height 34
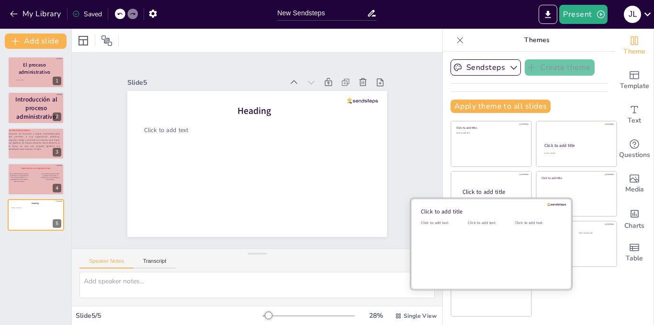
click at [482, 264] on div "Click to add text" at bounding box center [489, 249] width 43 height 59
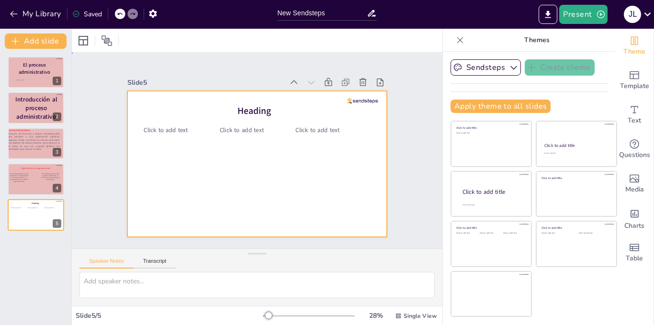
click at [158, 116] on div at bounding box center [257, 164] width 260 height 146
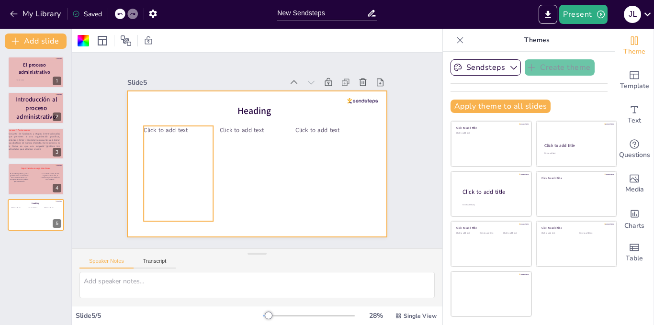
click at [154, 126] on span "Click to add text" at bounding box center [166, 130] width 44 height 9
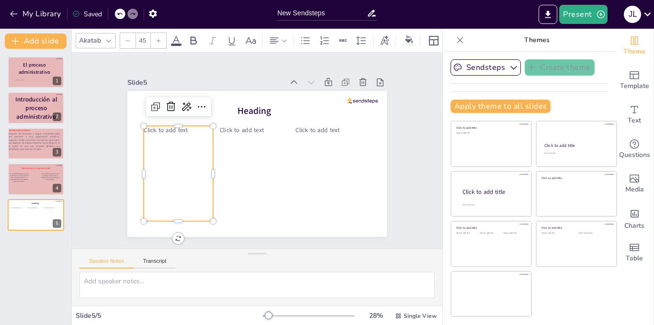
click at [152, 132] on div "Click to add text" at bounding box center [178, 173] width 69 height 95
click at [167, 132] on div "Click to add text" at bounding box center [178, 173] width 69 height 95
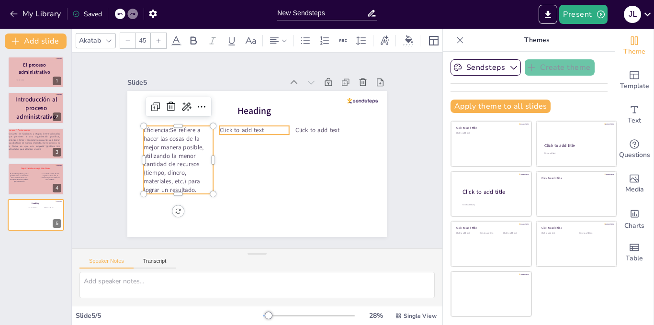
click at [245, 129] on span "Click to add text" at bounding box center [242, 130] width 44 height 9
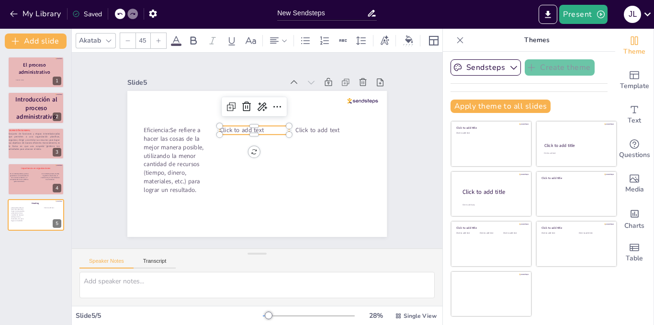
type input "45"
click at [259, 127] on p "Click to add text" at bounding box center [254, 130] width 69 height 9
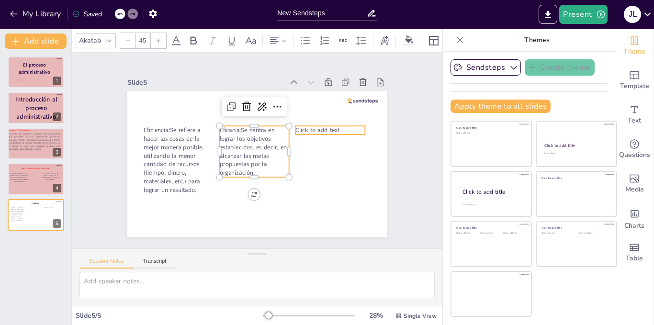
click at [306, 126] on span "Click to add text" at bounding box center [318, 130] width 44 height 9
type input "45"
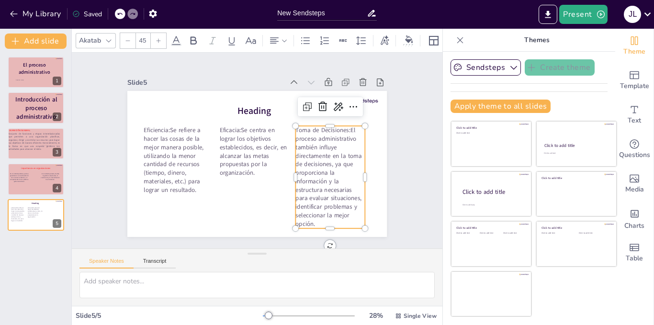
click at [343, 127] on p "Toma de Decisiones:El proceso administrativo también influye directamente en la…" at bounding box center [330, 177] width 69 height 103
click at [339, 126] on p "Toma de Decisiones" at bounding box center [330, 130] width 69 height 9
click at [296, 126] on p "Toma de Decisiones" at bounding box center [330, 130] width 69 height 9
drag, startPoint x: 290, startPoint y: 127, endPoint x: 342, endPoint y: 124, distance: 51.8
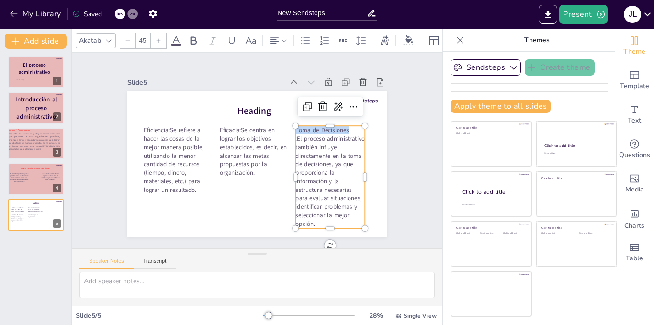
click at [342, 126] on p "Toma de Decisiones" at bounding box center [330, 130] width 69 height 9
click at [195, 39] on icon at bounding box center [193, 40] width 11 height 11
click at [220, 127] on p "Eficacia:Se centra en lograr los objetivos establecidos, es decir, en alcanzar …" at bounding box center [254, 151] width 69 height 51
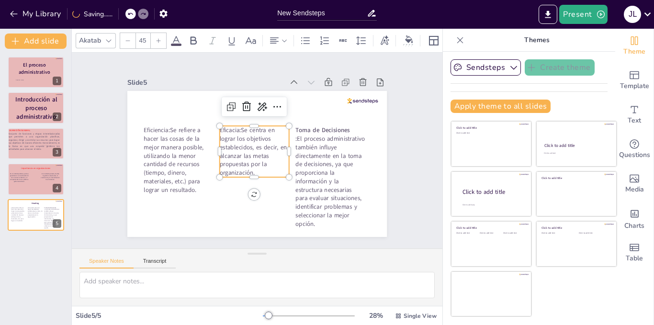
click at [220, 126] on p "Eficacia:Se centra en lograr los objetivos establecidos, es decir, en alcanzar …" at bounding box center [254, 151] width 69 height 51
click at [229, 126] on p "Eficacia:Se centra en lograr los objetivos establecidos, es decir, en alcanzar …" at bounding box center [254, 151] width 69 height 51
click at [234, 126] on p "Eficacia:Se centra en lograr los objetivos establecidos, es decir, en alcanzar …" at bounding box center [254, 151] width 69 height 51
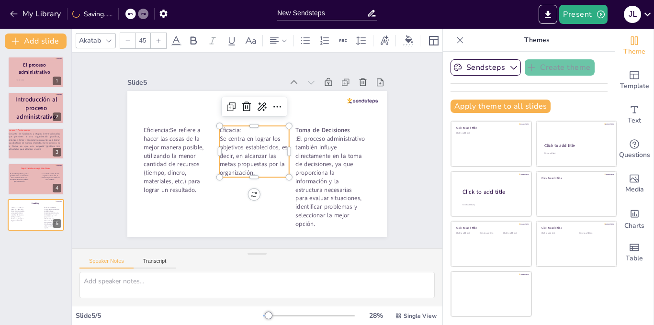
click at [229, 126] on p "Eficacia:" at bounding box center [254, 130] width 69 height 9
click at [195, 35] on icon at bounding box center [193, 40] width 11 height 11
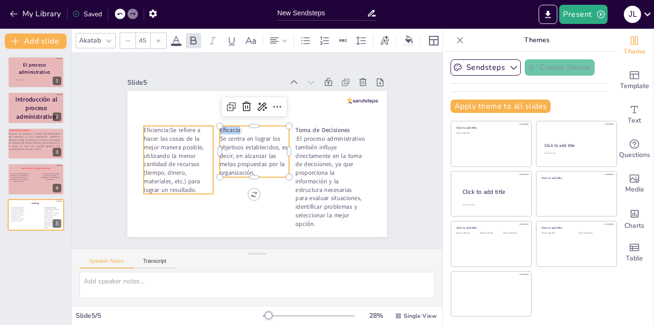
click at [167, 128] on p "Eficiencia:Se refiere a hacer las cosas de la mejor manera posible, utilizando …" at bounding box center [178, 160] width 69 height 68
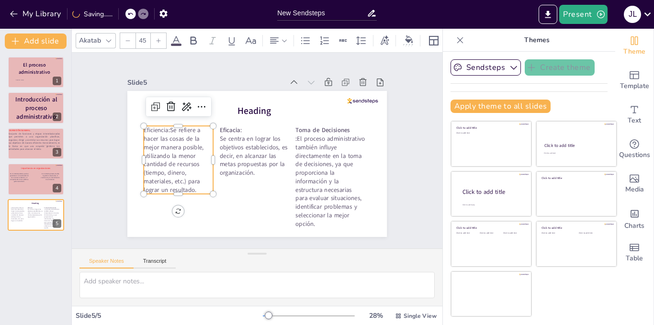
click at [163, 126] on p "Eficiencia:Se refiere a hacer las cosas de la mejor manera posible, utilizando …" at bounding box center [178, 160] width 69 height 68
click at [162, 126] on p "Eficiencia:" at bounding box center [178, 130] width 69 height 9
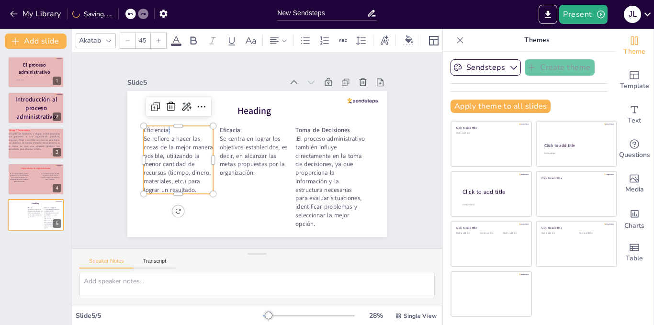
click at [162, 126] on p "Eficiencia:" at bounding box center [178, 130] width 69 height 9
click at [196, 37] on icon at bounding box center [194, 40] width 6 height 8
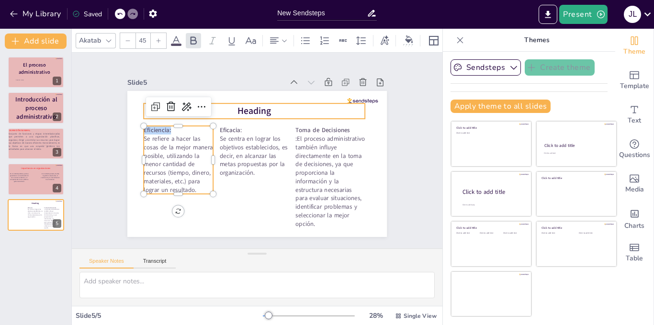
click at [258, 105] on span "Heading" at bounding box center [255, 111] width 34 height 12
type input "68"
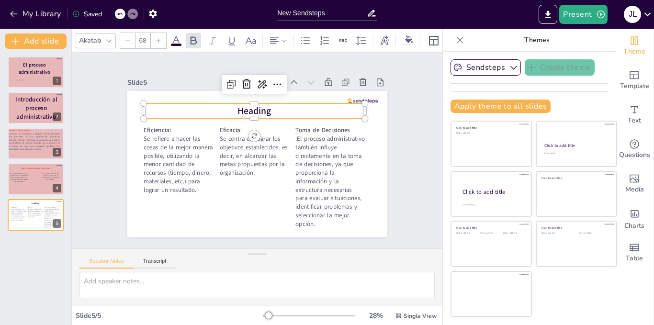
click at [258, 105] on span "Heading" at bounding box center [255, 111] width 34 height 12
click at [241, 86] on icon at bounding box center [246, 84] width 11 height 11
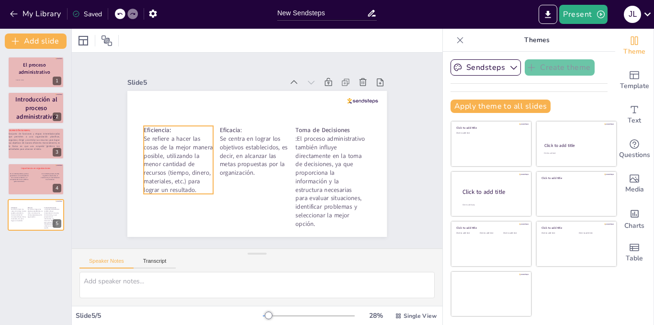
click at [174, 139] on p "Se refiere a hacer las cosas de la mejor manera posible, utilizando la menor ca…" at bounding box center [178, 165] width 69 height 60
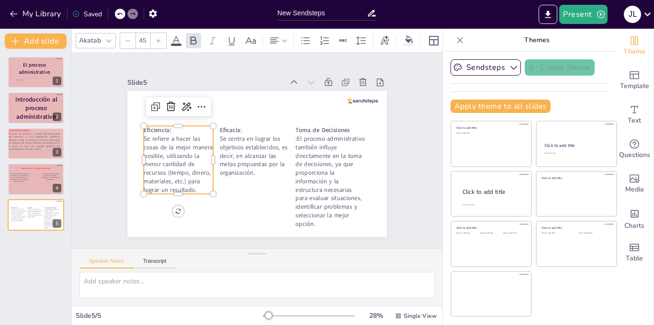
click at [160, 41] on div at bounding box center [158, 40] width 15 height 15
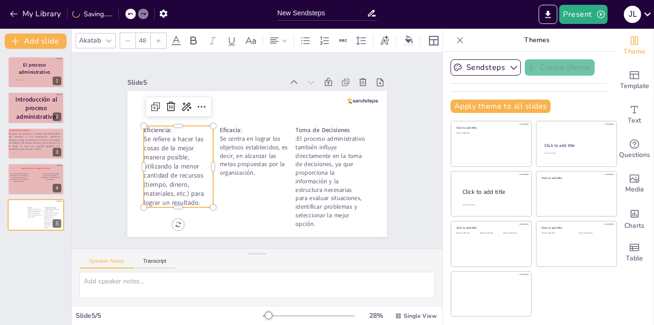
click at [160, 41] on div at bounding box center [158, 40] width 15 height 15
click at [231, 141] on p "Se centra en lograr los objetivos establecidos, es decir, en alcanzar las metas…" at bounding box center [254, 156] width 69 height 43
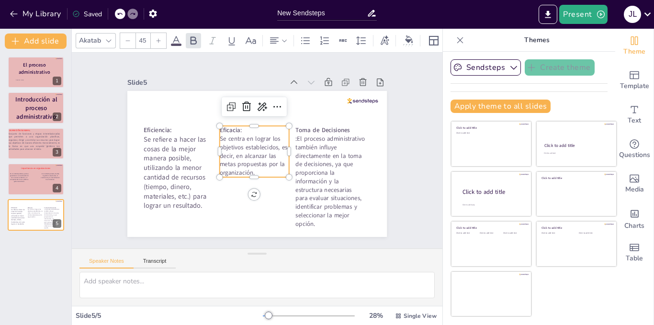
click at [161, 40] on div at bounding box center [158, 40] width 15 height 15
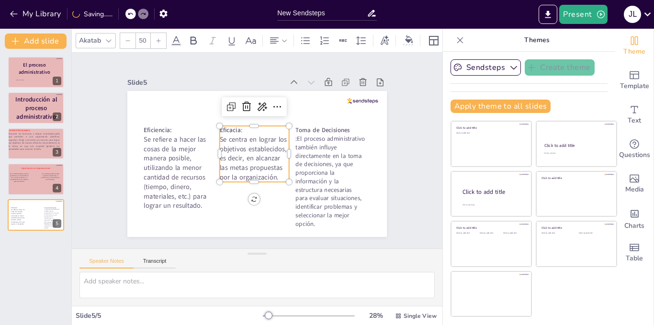
click at [161, 40] on div at bounding box center [158, 40] width 15 height 15
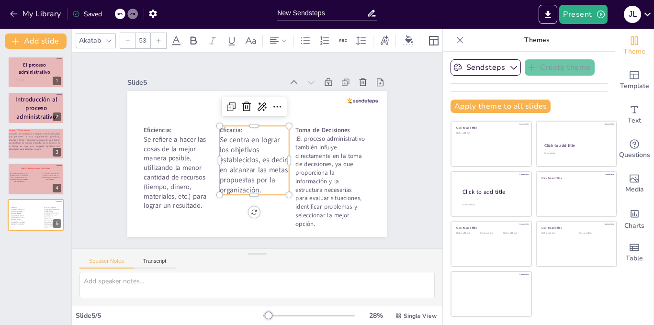
click at [161, 40] on div at bounding box center [158, 40] width 15 height 15
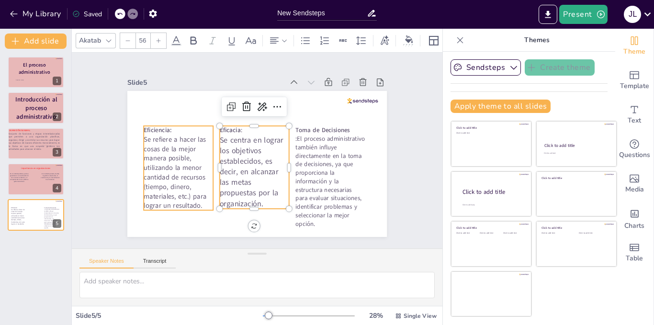
click at [177, 143] on p "Se refiere a hacer las cosas de la mejor manera posible, utilizando la menor ca…" at bounding box center [178, 173] width 69 height 76
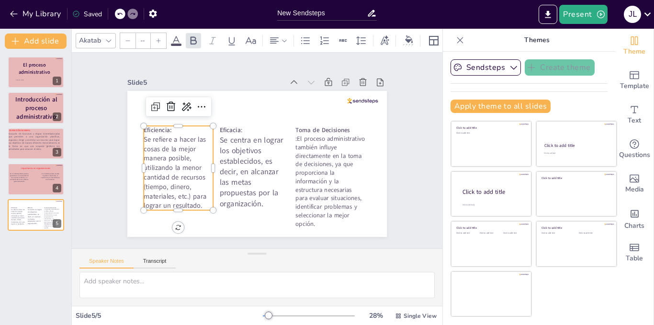
click at [162, 39] on div at bounding box center [158, 40] width 15 height 15
click at [129, 40] on div at bounding box center [127, 40] width 15 height 15
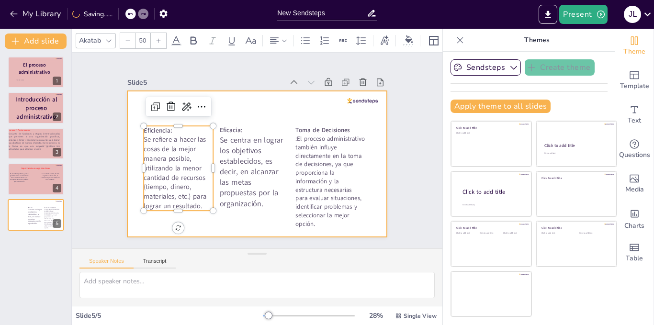
click at [239, 157] on p "Se centra en lograr los objetivos establecidos, es decir, en alcanzar las metas…" at bounding box center [254, 172] width 69 height 74
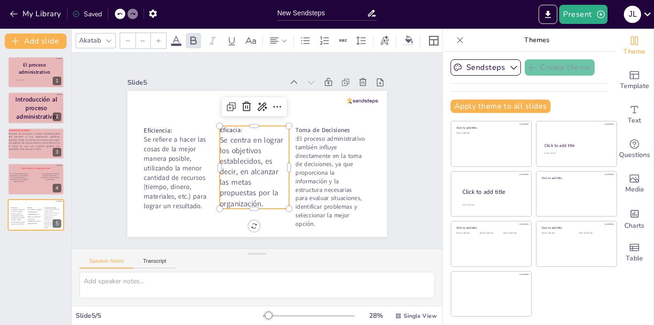
click at [129, 39] on icon at bounding box center [128, 41] width 6 height 6
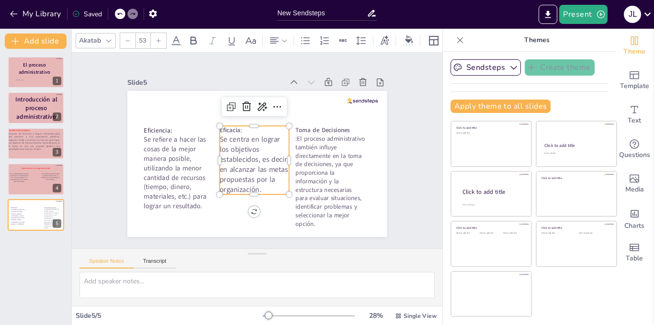
click at [129, 39] on icon at bounding box center [128, 41] width 6 height 6
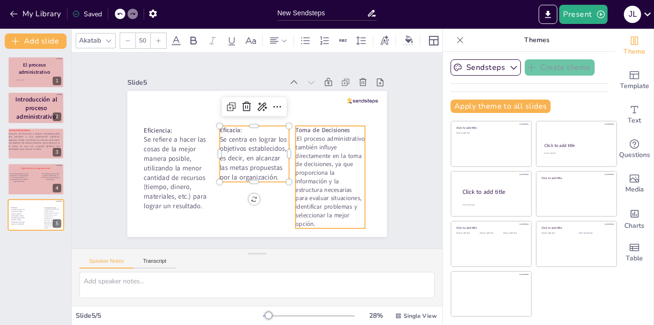
click at [307, 179] on p ":El proceso administrativo también influye directamente en la toma de decisione…" at bounding box center [330, 182] width 69 height 94
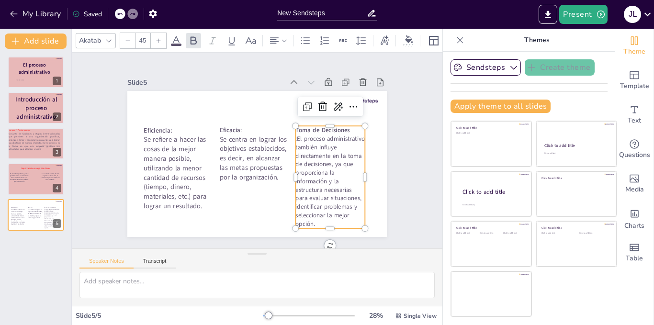
click at [161, 41] on div at bounding box center [158, 40] width 15 height 15
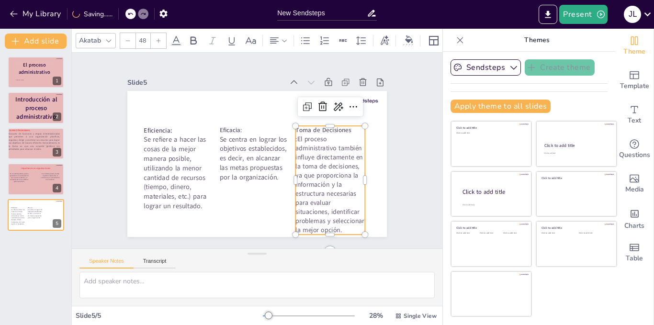
click at [161, 41] on div at bounding box center [158, 40] width 15 height 15
type input "50"
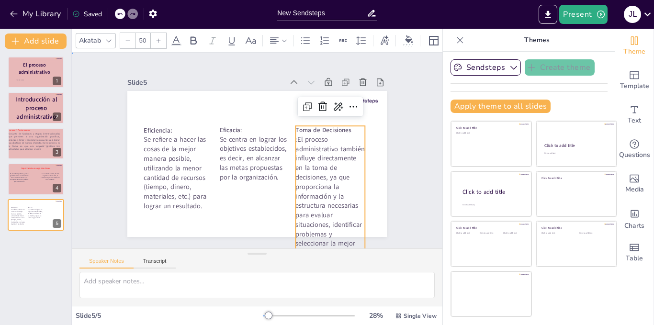
click at [383, 141] on div "Slide 1 [PERSON_NAME] El proceso administrativo Slide 2 Introducción al proceso…" at bounding box center [257, 150] width 313 height 173
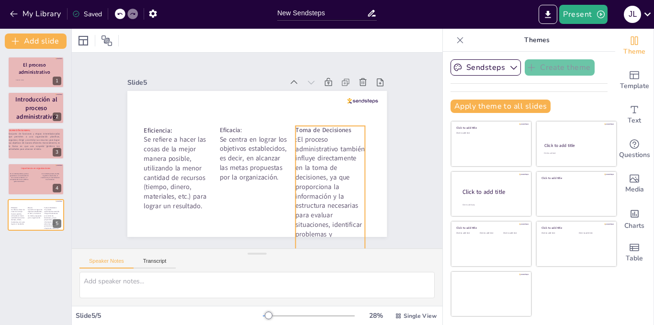
click at [331, 154] on p ":El proceso administrativo también influye directamente en la toma de decisione…" at bounding box center [330, 196] width 69 height 123
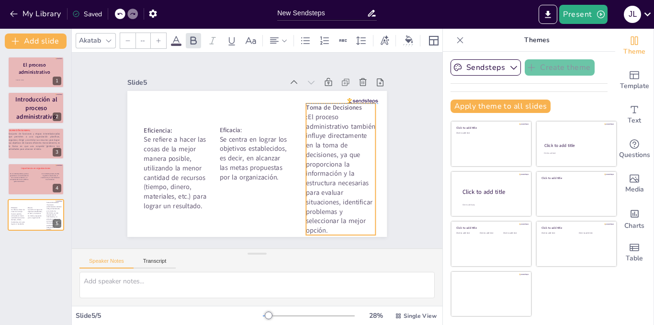
drag, startPoint x: 321, startPoint y: 147, endPoint x: 332, endPoint y: 126, distance: 23.6
click at [332, 126] on p ":El proceso administrativo también influye directamente en la toma de decisione…" at bounding box center [340, 173] width 69 height 123
click at [387, 105] on div "Slide 1 [PERSON_NAME] El proceso administrativo Slide 2 Introducción al proceso…" at bounding box center [257, 150] width 313 height 173
click at [306, 114] on p ":El proceso administrativo también influye directamente en la toma de decisione…" at bounding box center [340, 173] width 69 height 123
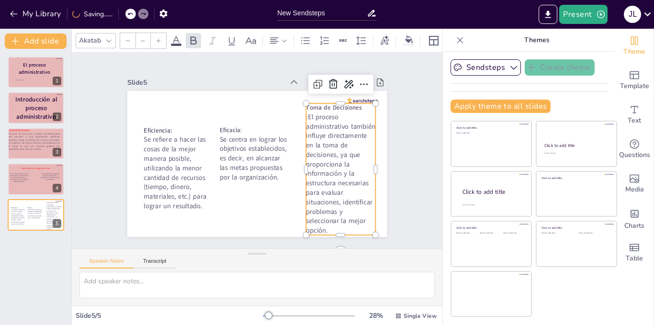
click at [306, 114] on p ":El proceso administrativo también influye directamente en la toma de decisione…" at bounding box center [340, 173] width 69 height 123
click at [278, 39] on icon at bounding box center [274, 40] width 11 height 11
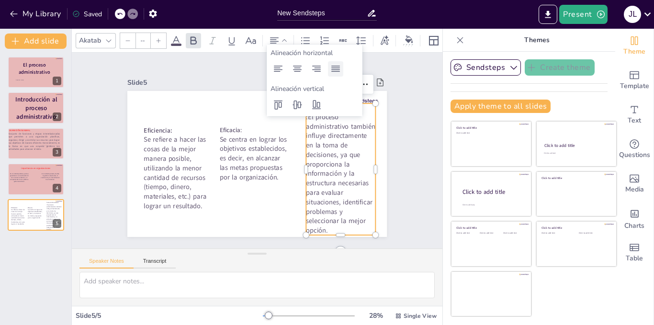
click at [333, 71] on icon at bounding box center [335, 68] width 11 height 11
click at [280, 68] on icon at bounding box center [278, 69] width 9 height 6
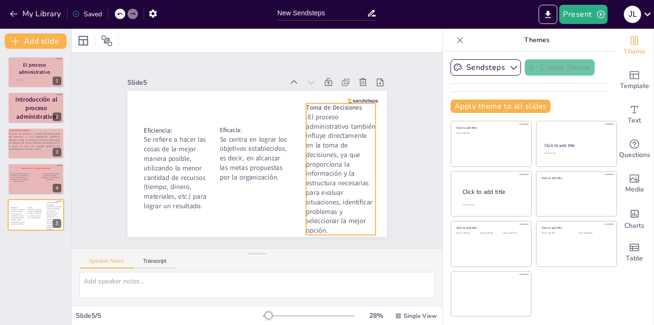
click at [306, 114] on p ":El proceso administrativo también influye directamente en la toma de decisione…" at bounding box center [340, 173] width 69 height 123
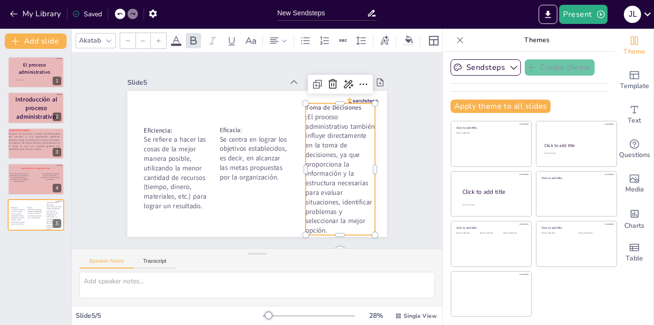
click at [306, 114] on p ":El proceso administrativo también influye directamente en la toma de decisione…" at bounding box center [340, 173] width 69 height 123
type input "50"
click at [306, 115] on p ":El proceso administrativo también influye directamente en la toma de decisione…" at bounding box center [340, 173] width 69 height 123
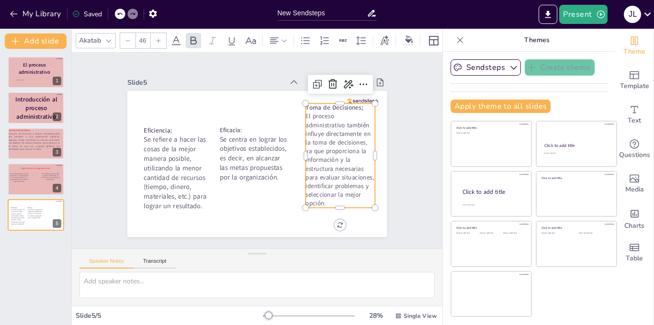
click at [156, 43] on div at bounding box center [158, 40] width 15 height 15
type input "49"
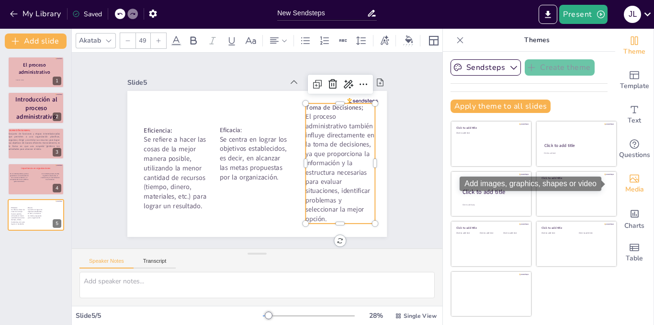
click at [634, 175] on div "Media" at bounding box center [635, 184] width 38 height 34
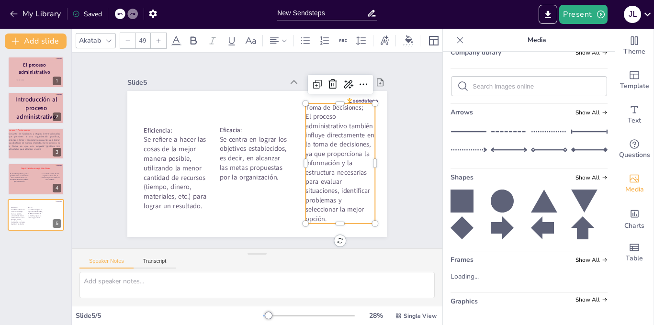
scroll to position [274, 0]
click at [491, 225] on icon at bounding box center [502, 228] width 23 height 23
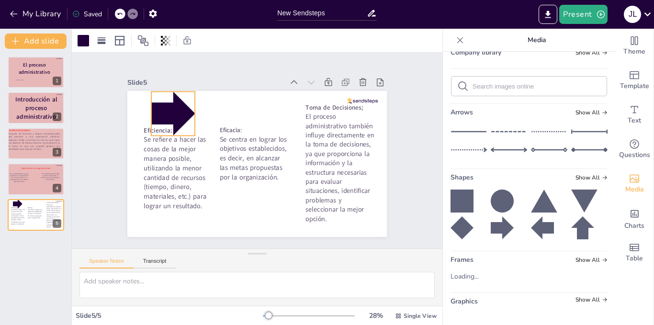
drag, startPoint x: 255, startPoint y: 171, endPoint x: 153, endPoint y: 103, distance: 122.3
click at [153, 103] on div at bounding box center [173, 114] width 44 height 44
drag, startPoint x: 189, startPoint y: 133, endPoint x: 149, endPoint y: 116, distance: 43.4
click at [149, 116] on div "Eficiencia: Se refiere a hacer las cosas de la mejor manera posible, utilizando…" at bounding box center [257, 164] width 260 height 146
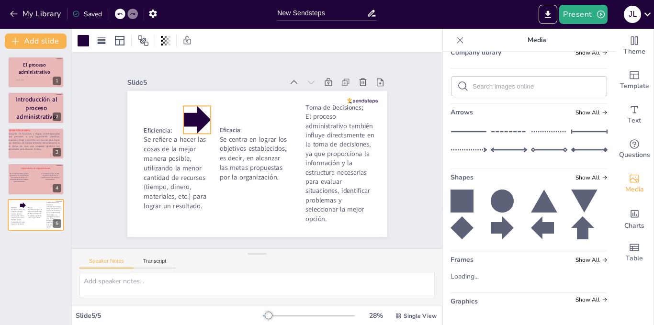
drag, startPoint x: 155, startPoint y: 103, endPoint x: 187, endPoint y: 117, distance: 35.4
click at [187, 117] on div at bounding box center [197, 119] width 27 height 27
click at [491, 229] on icon at bounding box center [502, 228] width 23 height 23
drag, startPoint x: 290, startPoint y: 199, endPoint x: 272, endPoint y: 183, distance: 24.1
click at [277, 184] on div at bounding box center [281, 188] width 8 height 8
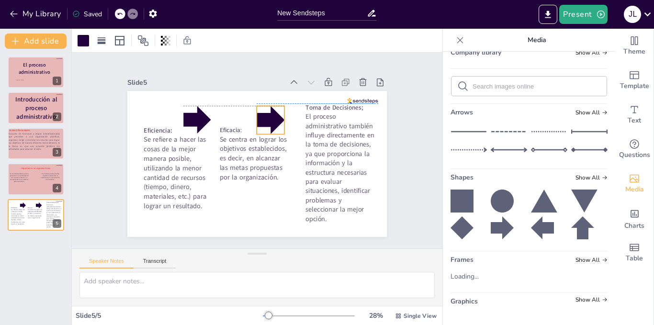
drag, startPoint x: 253, startPoint y: 165, endPoint x: 257, endPoint y: 110, distance: 55.7
click at [257, 110] on div at bounding box center [271, 120] width 28 height 28
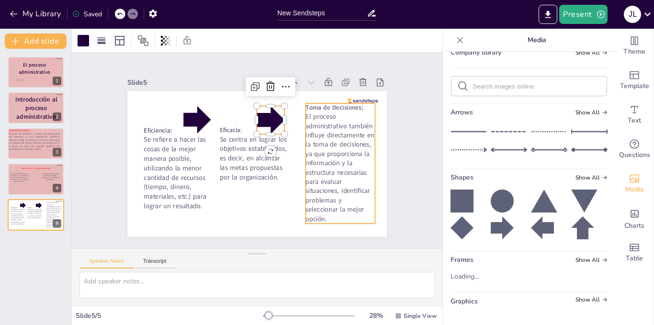
click at [329, 108] on strong "Toma de Decisiones;" at bounding box center [334, 107] width 57 height 9
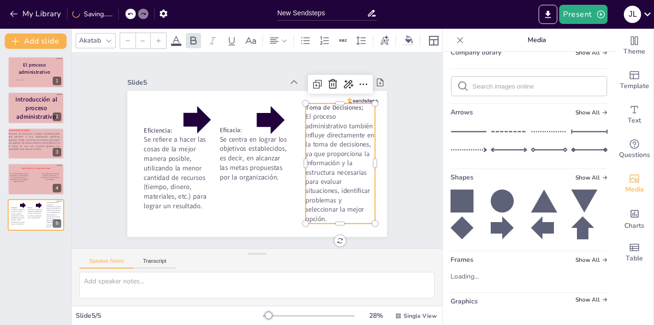
click at [310, 104] on strong "Toma de Decisiones;" at bounding box center [334, 107] width 57 height 9
type input "46"
click at [310, 103] on strong "Toma de Decisiones;" at bounding box center [333, 107] width 57 height 9
click at [307, 103] on strong "Toma de Decisiones;" at bounding box center [333, 107] width 57 height 9
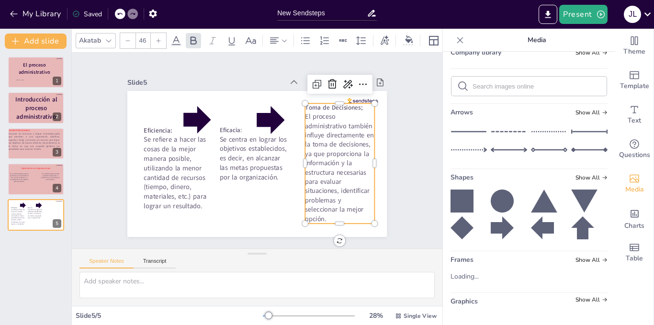
click at [307, 103] on strong "Toma de Decisiones;" at bounding box center [333, 107] width 57 height 9
click at [332, 104] on strong "de DecisToma iones;" at bounding box center [333, 107] width 57 height 9
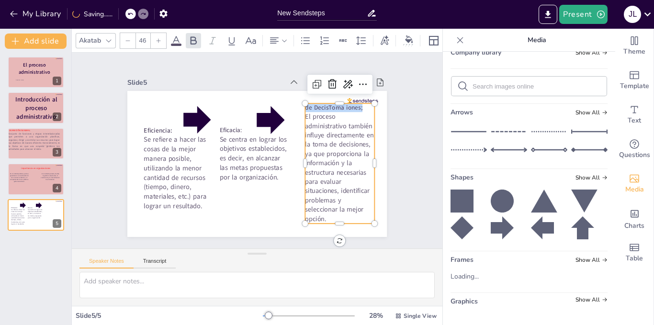
click at [332, 104] on strong "de DecisToma iones;" at bounding box center [333, 107] width 57 height 9
click at [353, 104] on strong "de DecisToma iones;" at bounding box center [333, 107] width 57 height 9
drag, startPoint x: 299, startPoint y: 105, endPoint x: 356, endPoint y: 103, distance: 57.0
click at [356, 103] on p "Toma de decisiones;" at bounding box center [339, 107] width 69 height 9
click at [196, 39] on icon at bounding box center [194, 40] width 6 height 8
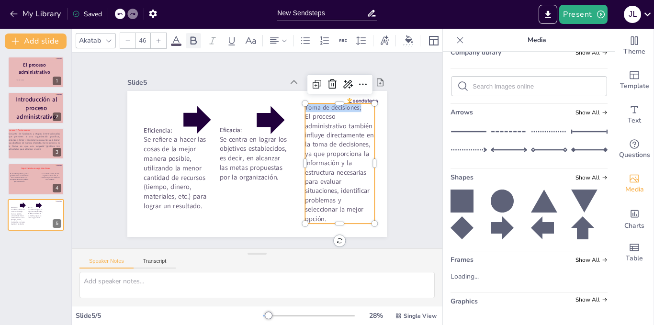
click at [196, 39] on icon at bounding box center [194, 40] width 6 height 8
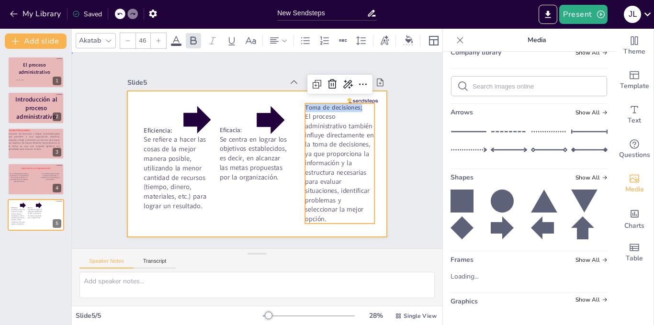
click at [224, 212] on div at bounding box center [257, 164] width 260 height 146
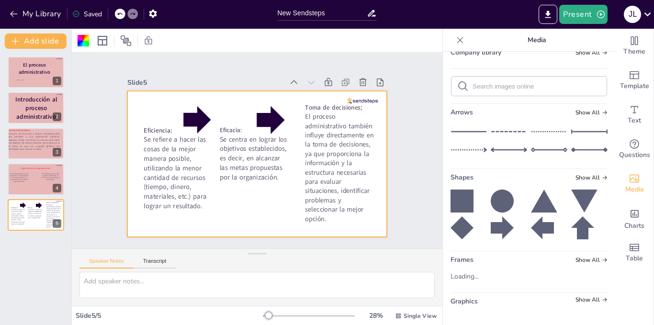
click at [87, 47] on div at bounding box center [83, 40] width 15 height 15
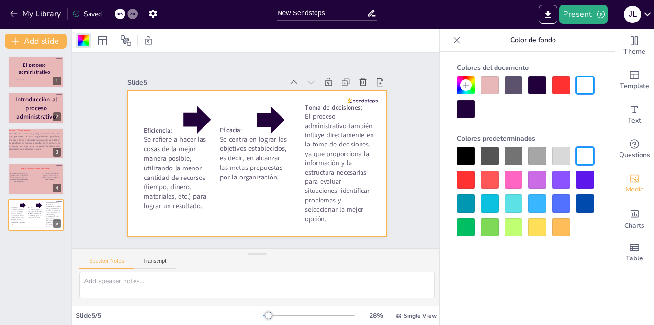
click at [492, 90] on div at bounding box center [490, 85] width 18 height 18
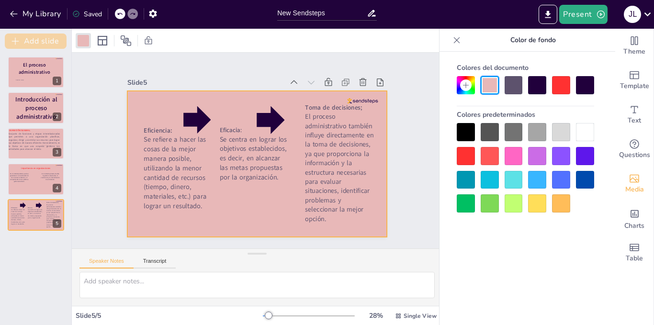
click at [43, 36] on button "Add slide" at bounding box center [36, 41] width 62 height 15
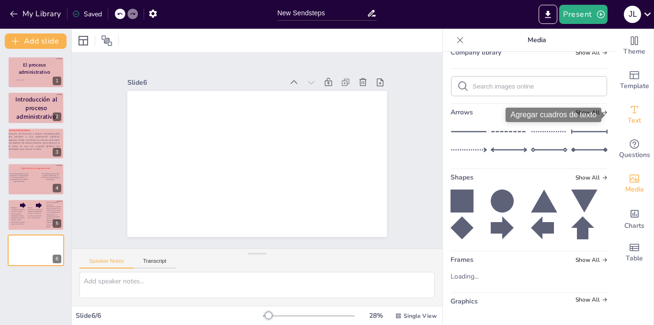
click at [631, 113] on icon "Add text boxes" at bounding box center [634, 109] width 11 height 11
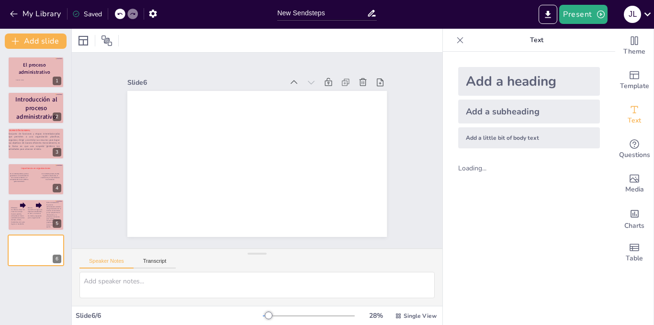
click at [559, 91] on div "Add a heading" at bounding box center [530, 81] width 142 height 29
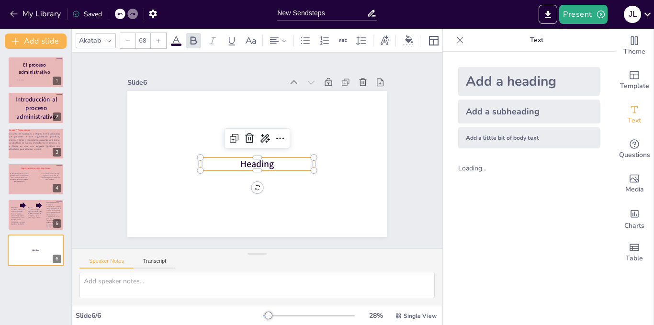
click at [290, 158] on p "Heading" at bounding box center [257, 164] width 114 height 13
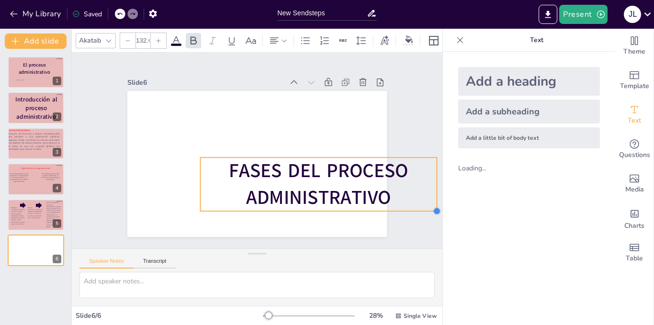
drag, startPoint x: 314, startPoint y: 182, endPoint x: 347, endPoint y: 205, distance: 39.6
click at [350, 207] on div "FASES DEL PROCESO ADMINISTRATIVO" at bounding box center [257, 164] width 260 height 146
type input "141.5"
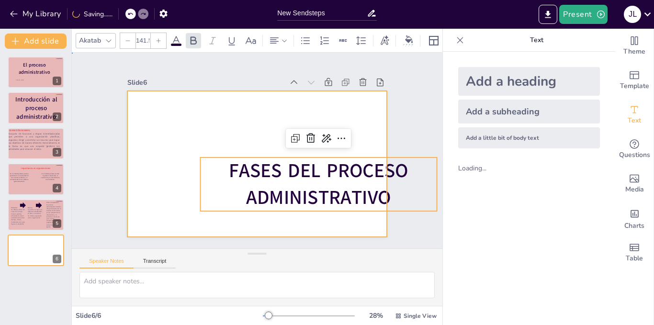
click at [260, 107] on div at bounding box center [257, 164] width 260 height 146
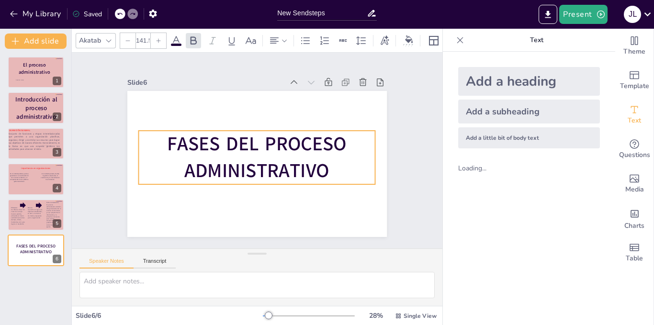
drag, startPoint x: 292, startPoint y: 187, endPoint x: 230, endPoint y: 161, distance: 67.4
click at [230, 161] on span "FASES DEL PROCESO ADMINISTRATIVO" at bounding box center [256, 157] width 179 height 53
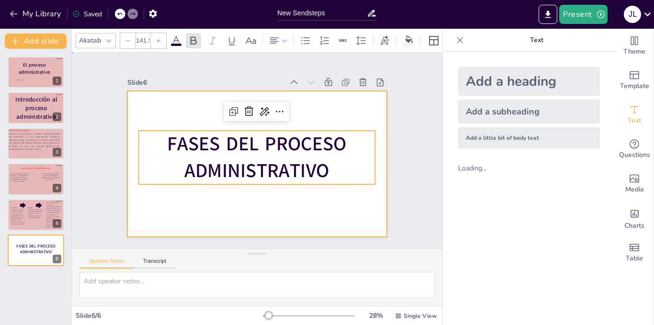
click at [145, 106] on div at bounding box center [257, 164] width 260 height 146
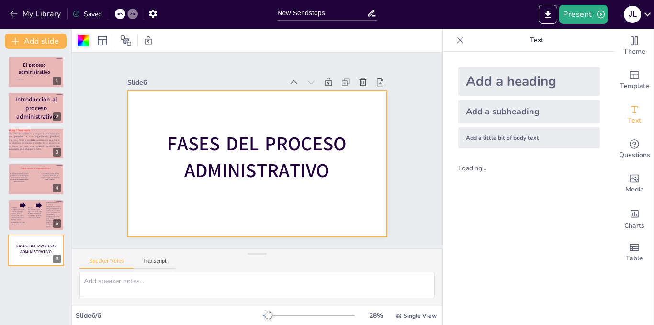
click at [81, 38] on div at bounding box center [83, 40] width 11 height 11
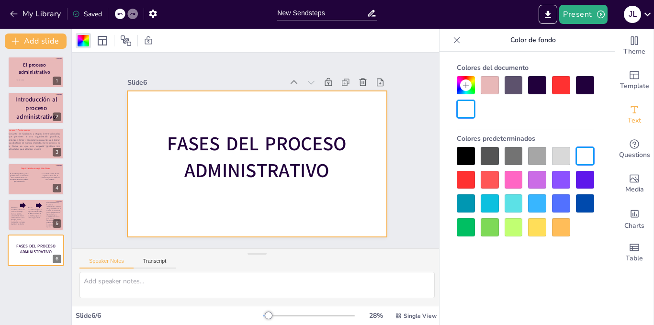
click at [486, 80] on div at bounding box center [490, 85] width 18 height 18
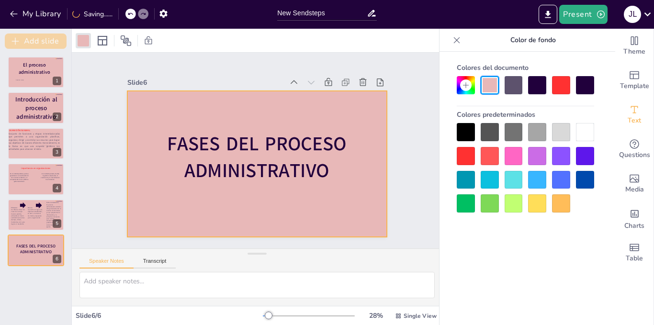
click at [31, 39] on button "Add slide" at bounding box center [36, 41] width 62 height 15
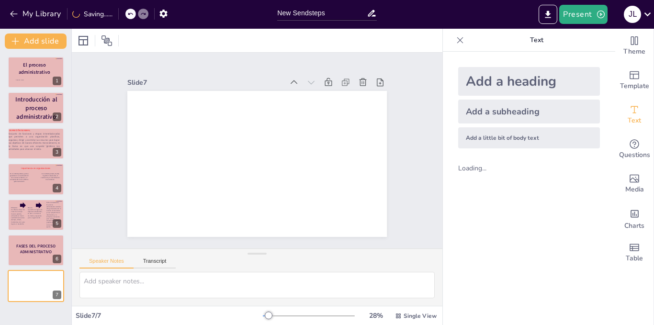
click at [557, 81] on div "Add a heading" at bounding box center [530, 81] width 142 height 29
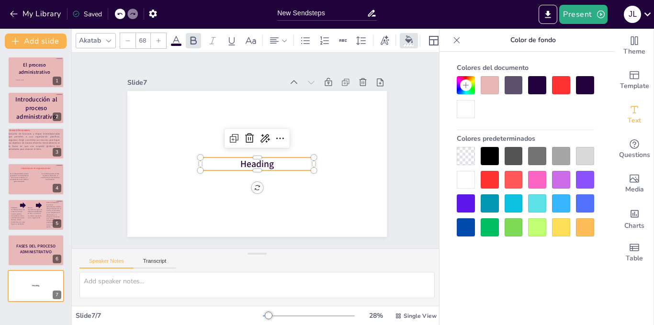
click at [276, 159] on p "Heading" at bounding box center [257, 164] width 114 height 13
click at [273, 159] on p "Heading" at bounding box center [257, 164] width 114 height 13
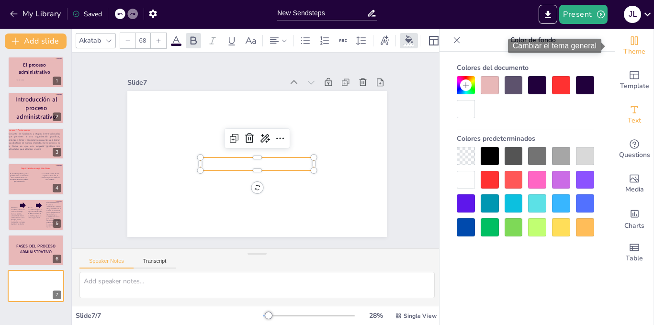
click at [635, 59] on div "Theme" at bounding box center [635, 46] width 38 height 34
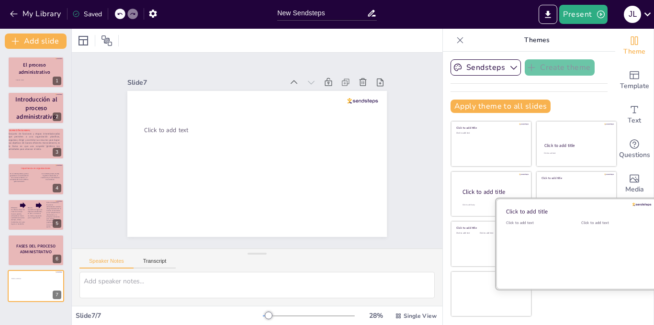
click at [567, 246] on div at bounding box center [576, 244] width 161 height 91
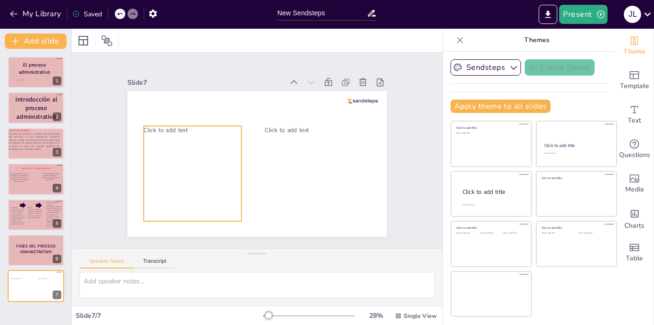
click at [184, 126] on p "Click to add text" at bounding box center [193, 130] width 98 height 9
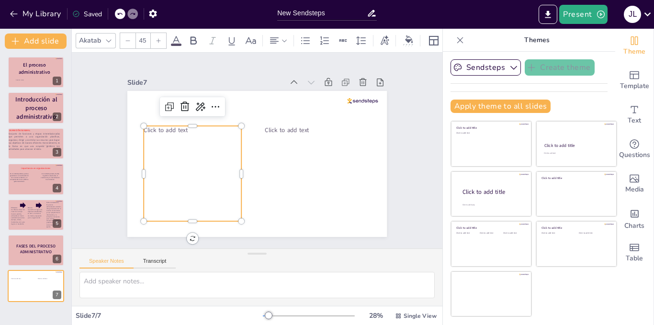
click at [186, 134] on div "Click to add text" at bounding box center [193, 173] width 98 height 95
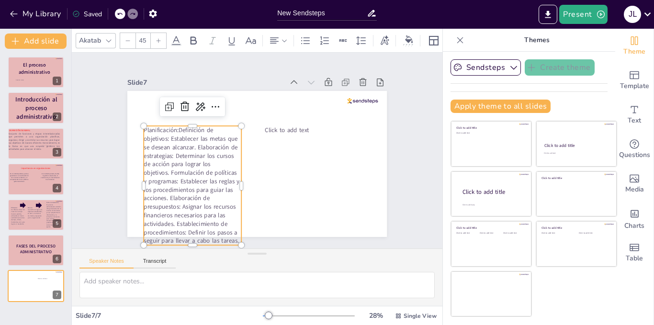
scroll to position [0, 0]
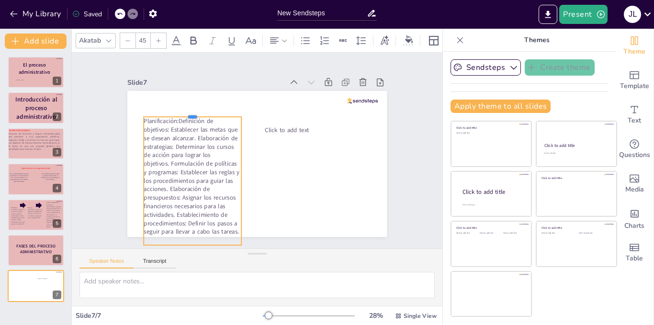
drag, startPoint x: 184, startPoint y: 121, endPoint x: 163, endPoint y: 112, distance: 23.4
click at [163, 112] on div at bounding box center [193, 113] width 98 height 8
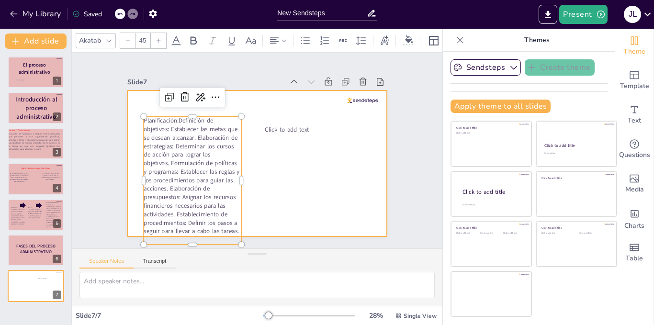
click at [288, 140] on div at bounding box center [257, 164] width 260 height 146
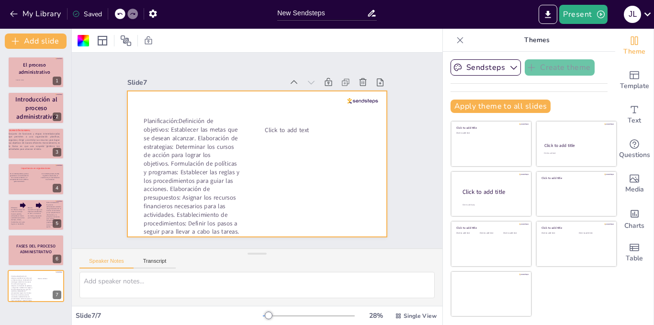
scroll to position [0, 0]
click at [301, 117] on div at bounding box center [257, 164] width 260 height 146
click at [301, 126] on span "Click to add text" at bounding box center [287, 130] width 44 height 9
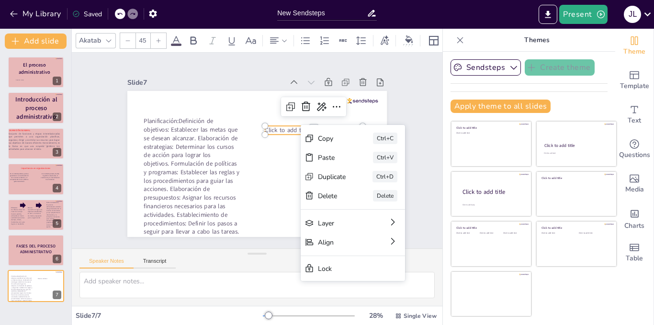
click at [283, 127] on span "Click to add text" at bounding box center [287, 130] width 44 height 9
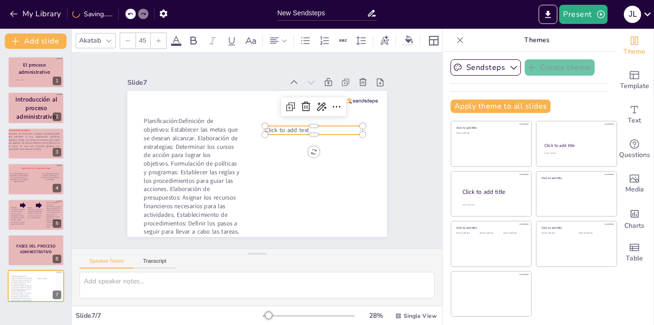
click at [309, 126] on p "Click to add text" at bounding box center [314, 130] width 98 height 9
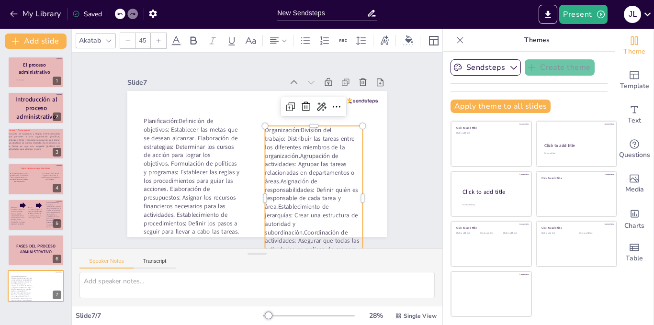
scroll to position [26, 0]
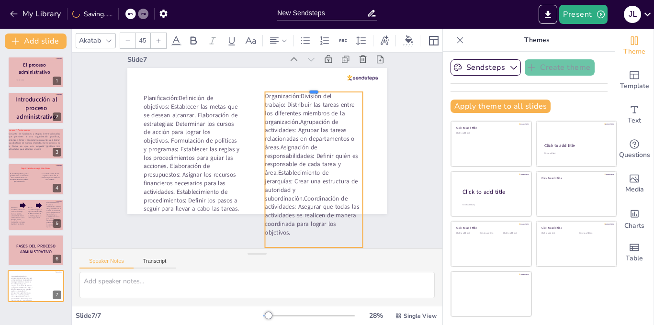
drag, startPoint x: 306, startPoint y: 96, endPoint x: 310, endPoint y: 85, distance: 11.8
click at [310, 85] on div at bounding box center [314, 88] width 98 height 8
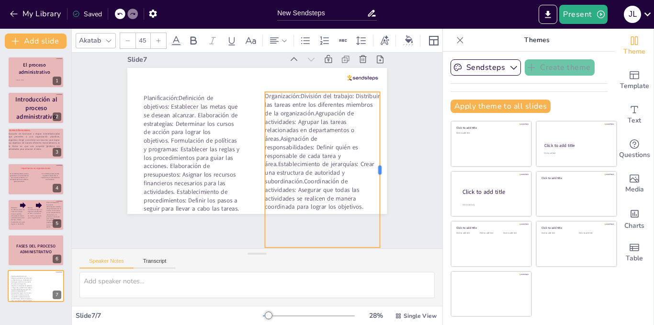
drag, startPoint x: 357, startPoint y: 162, endPoint x: 375, endPoint y: 160, distance: 17.5
click at [380, 160] on div at bounding box center [384, 170] width 8 height 156
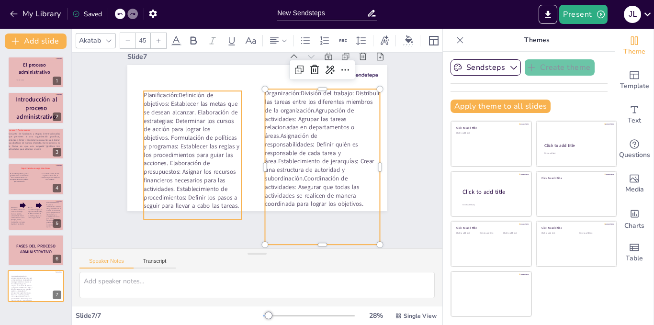
click at [231, 138] on p "Planificación:Definición de objetivos: Establecer las metas que se desean alcan…" at bounding box center [193, 150] width 98 height 119
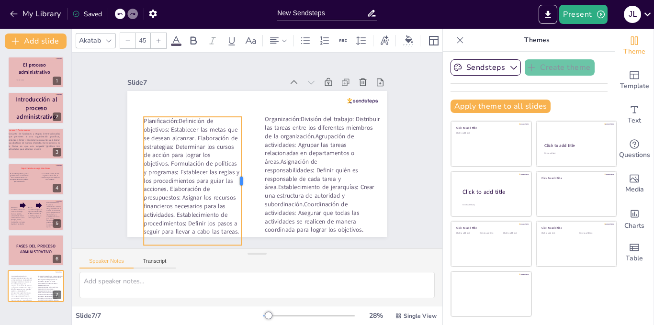
scroll to position [1, 0]
drag, startPoint x: 235, startPoint y: 155, endPoint x: 243, endPoint y: 153, distance: 8.7
click at [250, 153] on div at bounding box center [254, 181] width 8 height 128
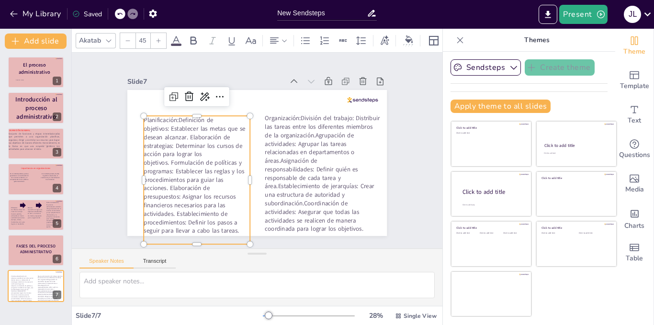
scroll to position [23, 0]
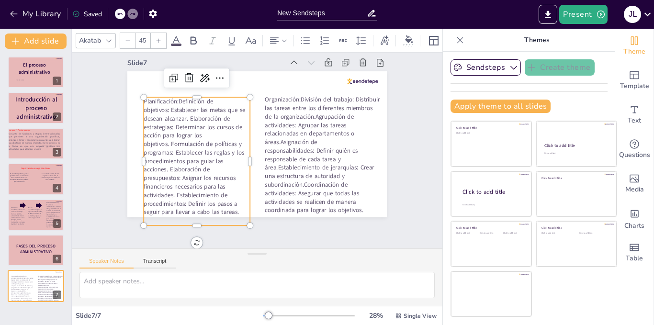
click at [152, 71] on div "Planificación:Definición de objetivos: Establecer las metas que se desean alcan…" at bounding box center [257, 71] width 260 height 0
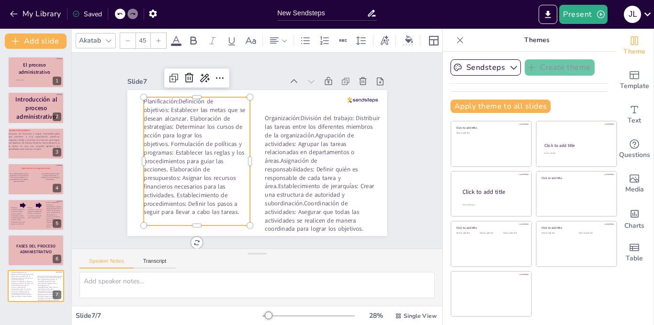
scroll to position [0, 0]
click at [161, 98] on p "Planificación:Definición de objetivos: Establecer las metas que se desean alcan…" at bounding box center [197, 157] width 106 height 119
click at [171, 100] on p "Planificación:Definición de objetivos: Establecer las metas que se desean alcan…" at bounding box center [197, 157] width 106 height 119
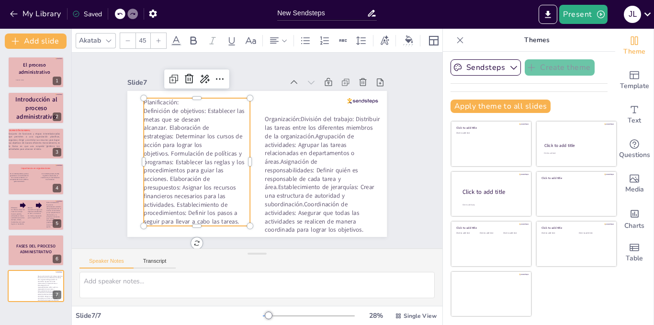
click at [155, 98] on p "Planificación:" at bounding box center [197, 102] width 106 height 9
click at [193, 36] on icon at bounding box center [194, 40] width 6 height 8
click at [178, 36] on icon at bounding box center [176, 40] width 9 height 9
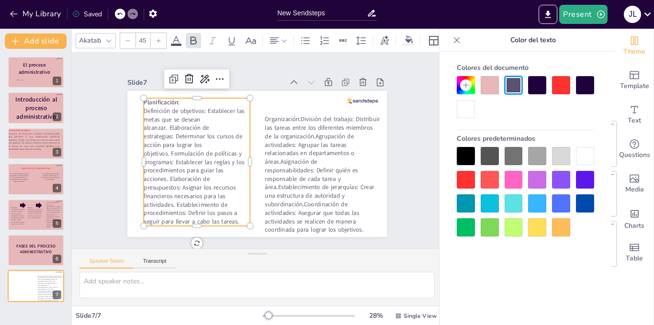
click at [566, 88] on div at bounding box center [561, 85] width 18 height 18
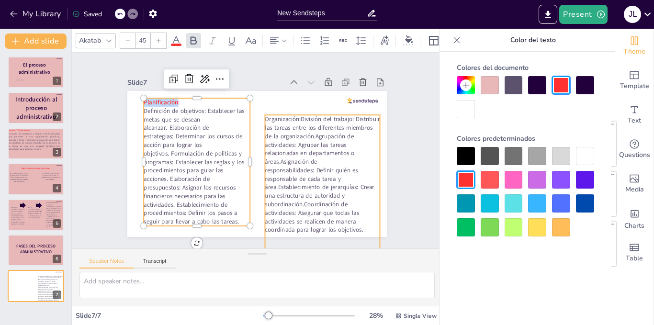
click at [275, 115] on p "Organización:División del trabajo: Distribuir las tareas entre los diferentes m…" at bounding box center [322, 174] width 115 height 119
type input "45"
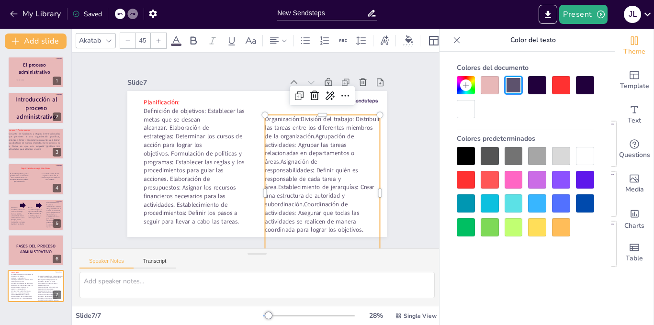
click at [275, 115] on p "Organización:División del trabajo: Distribuir las tareas entre los diferentes m…" at bounding box center [322, 174] width 115 height 119
click at [294, 116] on p "Organización:División del trabajo: Distribuir las tareas entre los diferentes m…" at bounding box center [322, 174] width 115 height 119
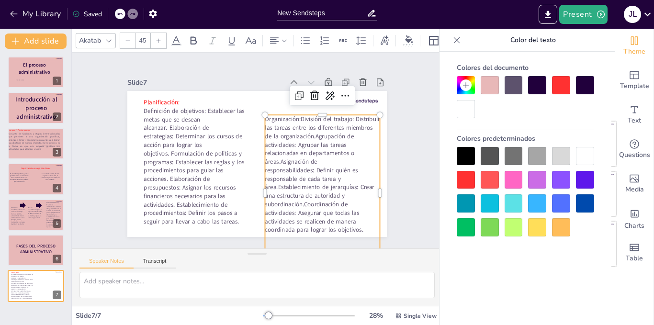
click at [294, 116] on p "Organización:División del trabajo: Distribuir las tareas entre los diferentes m…" at bounding box center [322, 174] width 115 height 119
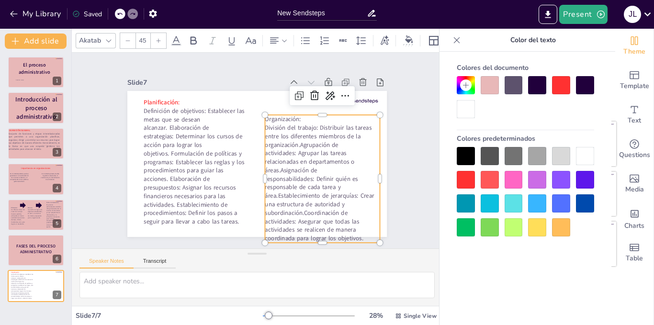
click at [266, 117] on p "Organización:" at bounding box center [322, 119] width 115 height 9
click at [549, 88] on div at bounding box center [526, 97] width 138 height 42
click at [556, 89] on div at bounding box center [561, 85] width 18 height 18
click at [397, 151] on div "Slide 1 [PERSON_NAME] El proceso administrativo Slide 2 Introducción al proceso…" at bounding box center [257, 150] width 313 height 173
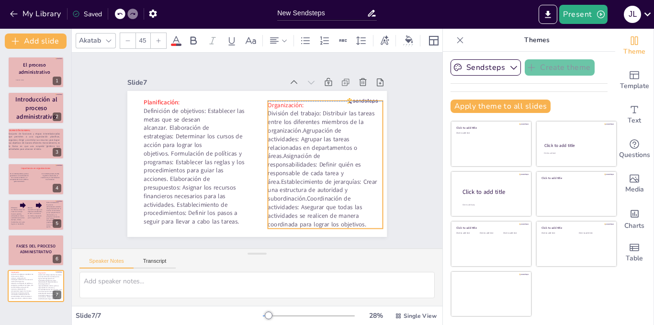
drag, startPoint x: 319, startPoint y: 147, endPoint x: 321, endPoint y: 132, distance: 14.7
click at [321, 132] on p "División del trabajo: Distribuir las tareas entre los diferentes miembros de la…" at bounding box center [325, 168] width 115 height 119
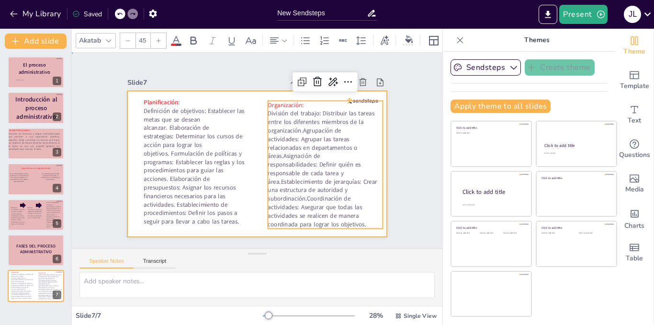
click at [242, 91] on div at bounding box center [257, 164] width 260 height 146
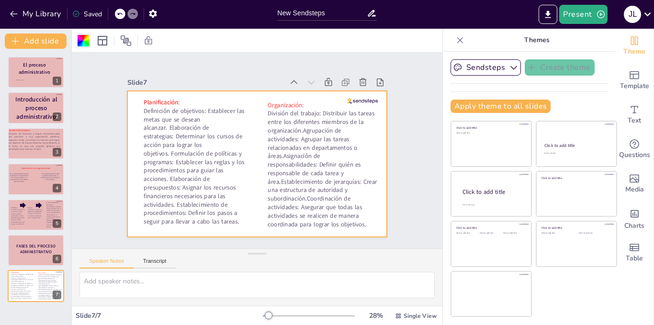
click at [87, 43] on div at bounding box center [83, 40] width 11 height 11
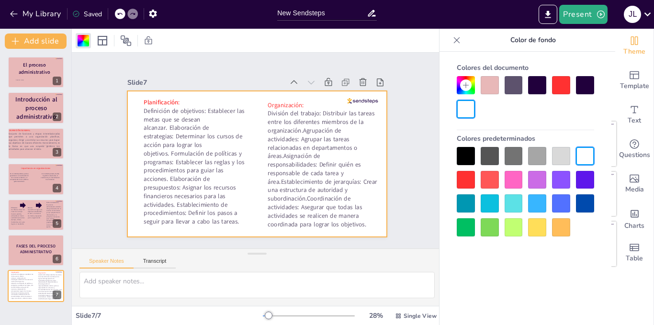
click at [495, 80] on div at bounding box center [490, 85] width 18 height 18
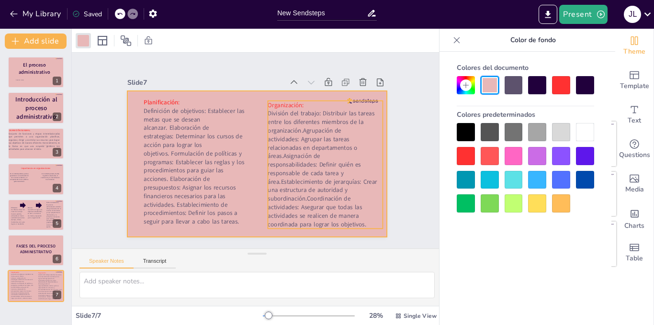
click at [280, 145] on p "División del trabajo: Distribuir las tareas entre los diferentes miembros de la…" at bounding box center [325, 168] width 115 height 119
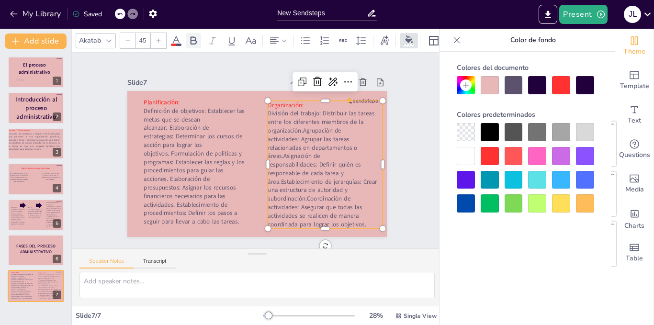
click at [192, 37] on icon at bounding box center [193, 40] width 11 height 11
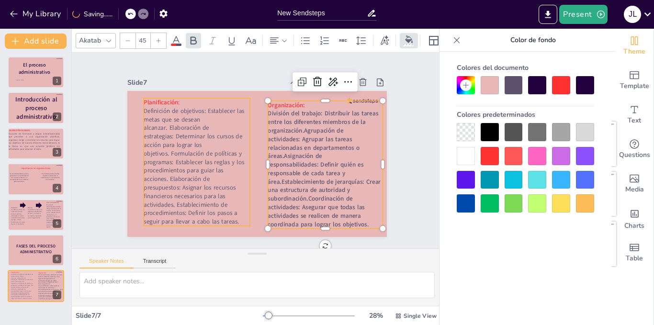
click at [165, 159] on p "Definición de objetivos: Establecer las metas que se desean alcanzar. Elaboraci…" at bounding box center [197, 166] width 106 height 119
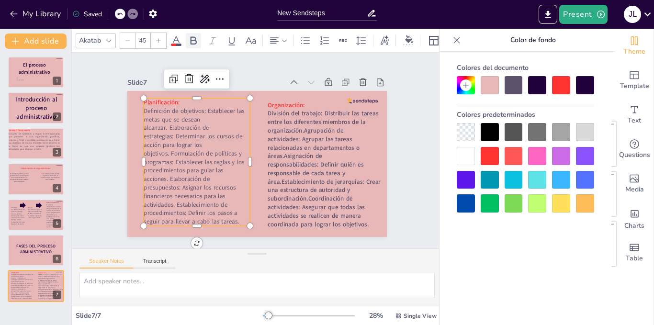
click at [198, 38] on icon at bounding box center [193, 40] width 11 height 11
click at [295, 133] on strong "División del trabajo: Distribuir las tareas entre los diferentes miembros de la…" at bounding box center [324, 168] width 113 height 119
type input "45"
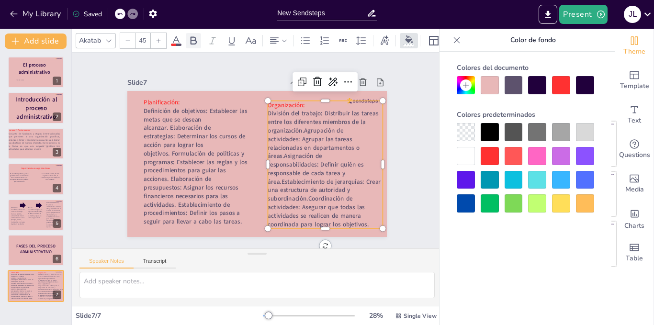
click at [194, 41] on icon at bounding box center [193, 40] width 11 height 11
click at [197, 70] on div "Slide 1 [PERSON_NAME] El proceso administrativo Slide 2 Introducción al proceso…" at bounding box center [257, 150] width 260 height 173
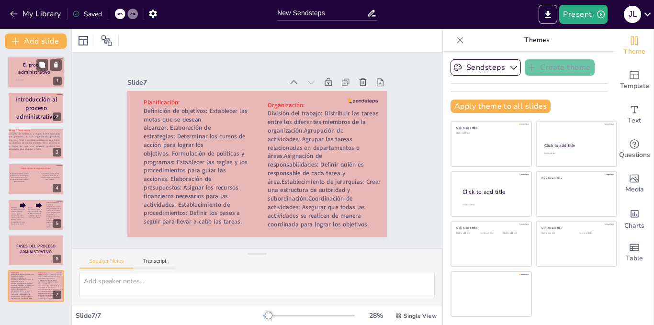
click at [32, 72] on span "El proceso administrativo" at bounding box center [34, 69] width 32 height 14
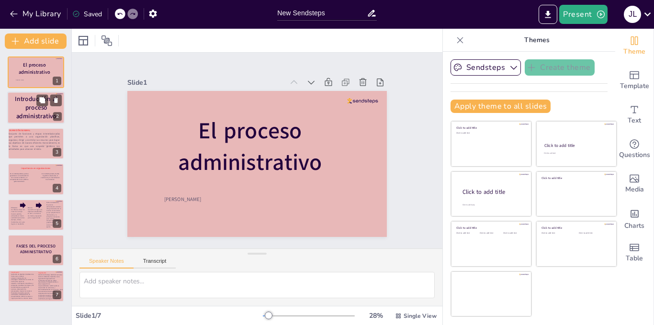
click at [32, 105] on span "Introducción al proceso administrativo" at bounding box center [36, 108] width 43 height 26
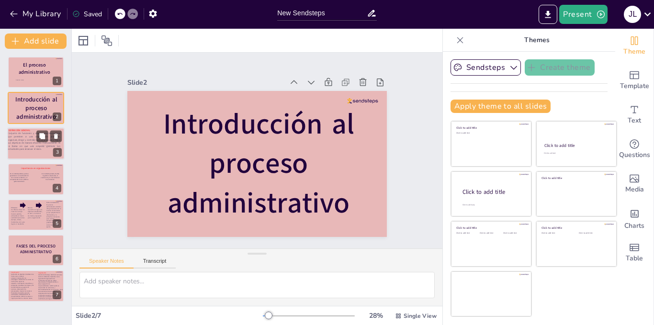
click at [29, 143] on p "Conjunto de funciones y etapas interrelacionadas que permiten a una organizació…" at bounding box center [34, 141] width 53 height 19
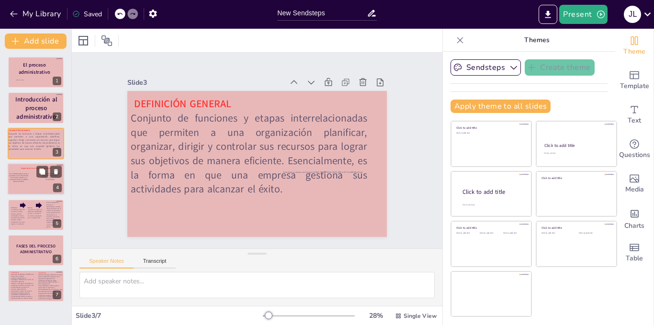
click at [26, 180] on strong "En el ámbito público, ayuda a garantizar el uso adecuado de los recursos estata…" at bounding box center [18, 178] width 19 height 10
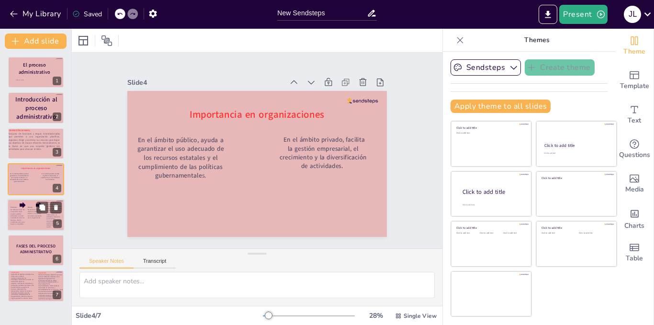
click at [26, 216] on div at bounding box center [35, 215] width 57 height 33
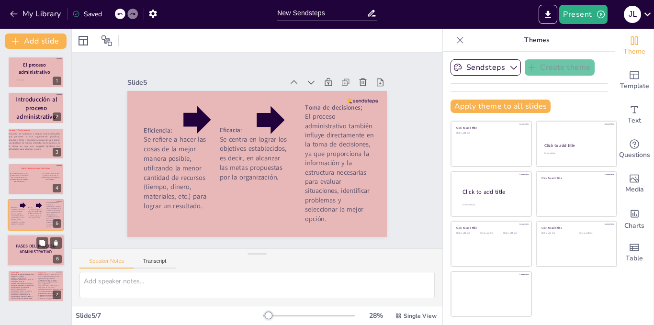
click at [25, 241] on div at bounding box center [35, 250] width 57 height 33
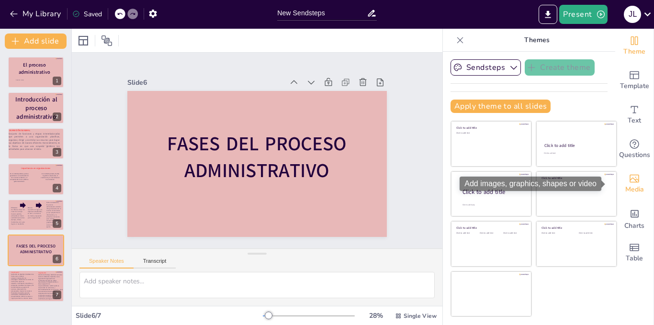
click at [631, 193] on span "Media" at bounding box center [635, 189] width 19 height 11
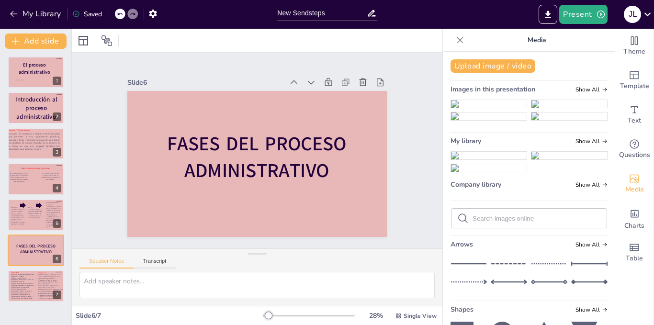
click at [595, 71] on div "Upload image / video" at bounding box center [529, 65] width 157 height 13
click at [495, 64] on button "Upload image / video" at bounding box center [493, 65] width 85 height 13
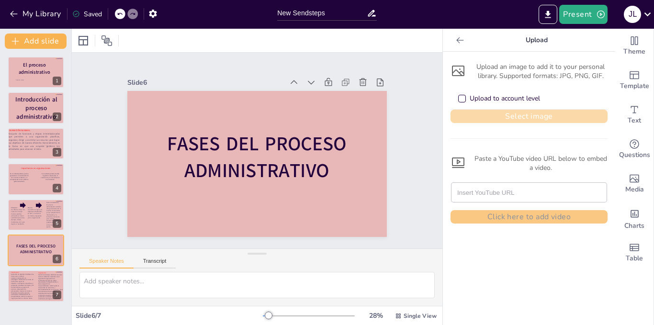
click at [490, 111] on button "Select image" at bounding box center [529, 116] width 157 height 13
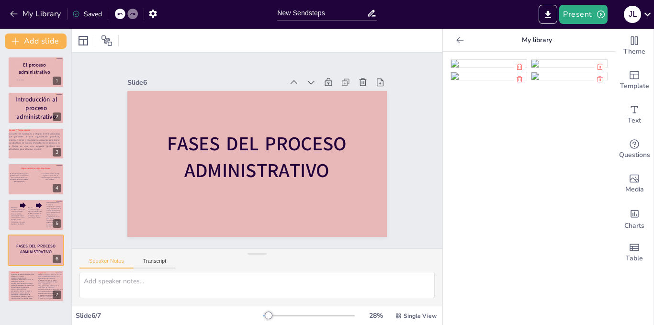
click at [494, 68] on img at bounding box center [489, 64] width 76 height 8
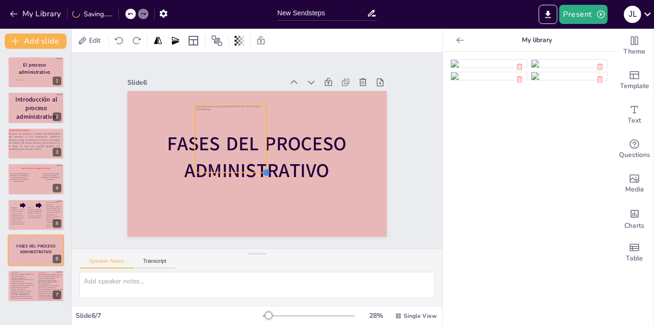
drag, startPoint x: 313, startPoint y: 220, endPoint x: 260, endPoint y: 140, distance: 96.1
click at [260, 140] on div "FASES DEL PROCESO ADMINISTRATIVO" at bounding box center [257, 164] width 260 height 146
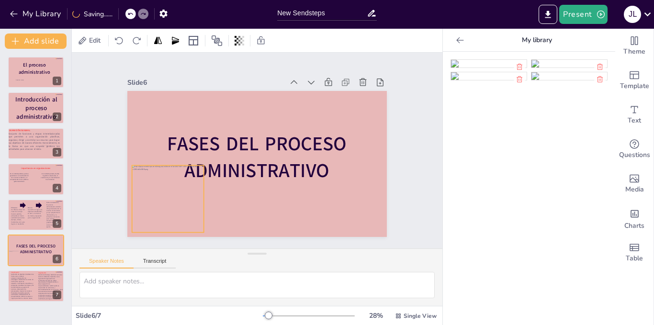
drag, startPoint x: 223, startPoint y: 131, endPoint x: 160, endPoint y: 191, distance: 86.8
click at [160, 191] on div at bounding box center [168, 198] width 72 height 67
drag, startPoint x: 198, startPoint y: 160, endPoint x: 182, endPoint y: 179, distance: 25.2
click at [184, 179] on div at bounding box center [188, 181] width 8 height 8
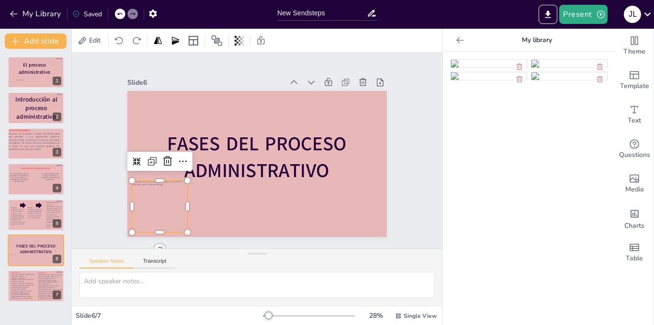
click at [161, 214] on div at bounding box center [160, 207] width 56 height 52
click at [177, 163] on icon at bounding box center [182, 161] width 11 height 11
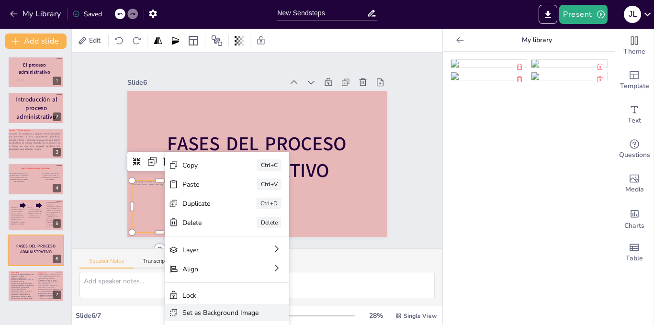
click at [197, 311] on div "Set as Background Image" at bounding box center [221, 313] width 76 height 9
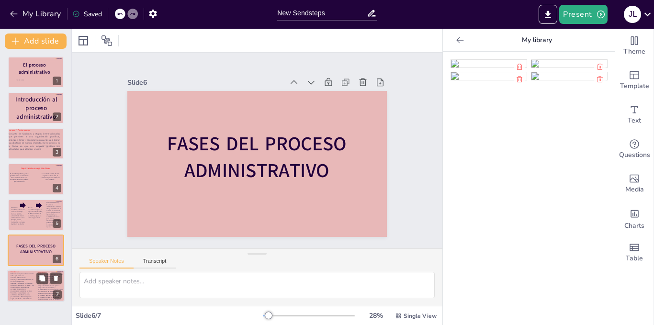
click at [26, 287] on strong "Definición de objetivos: Establecer las metas que se desean alcanzar. Elaboraci…" at bounding box center [22, 287] width 23 height 26
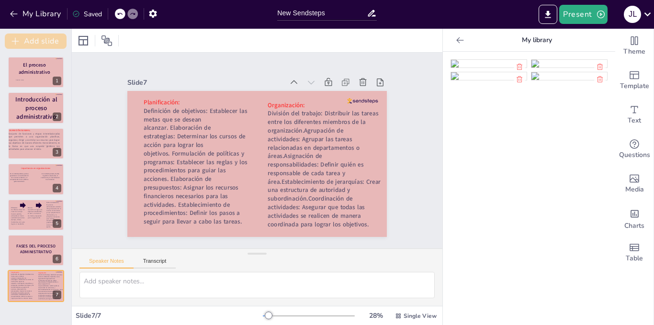
click at [30, 44] on button "Add slide" at bounding box center [36, 41] width 62 height 15
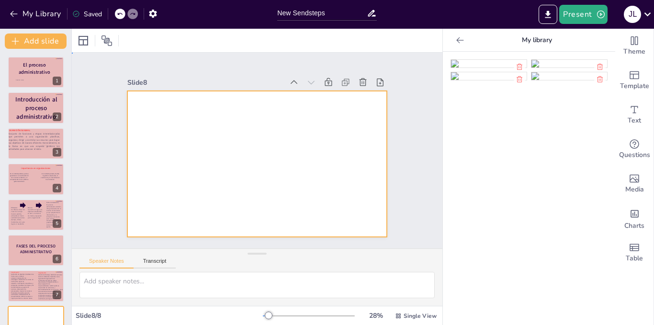
click at [164, 125] on div at bounding box center [257, 164] width 260 height 146
click at [628, 117] on span "Text" at bounding box center [634, 120] width 13 height 11
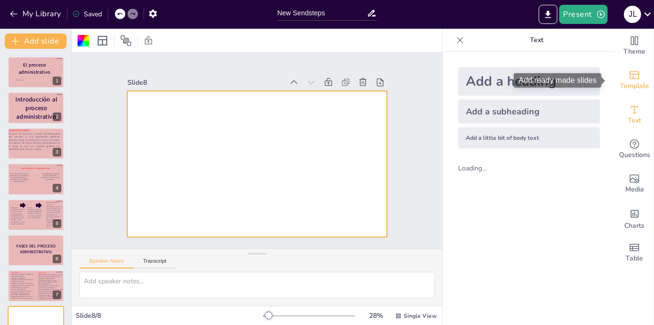
click at [632, 80] on icon "Add ready made slides" at bounding box center [634, 74] width 11 height 11
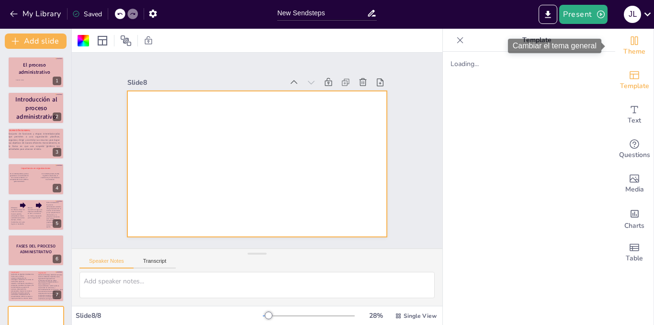
click at [631, 43] on icon "Change the overall theme" at bounding box center [634, 40] width 7 height 9
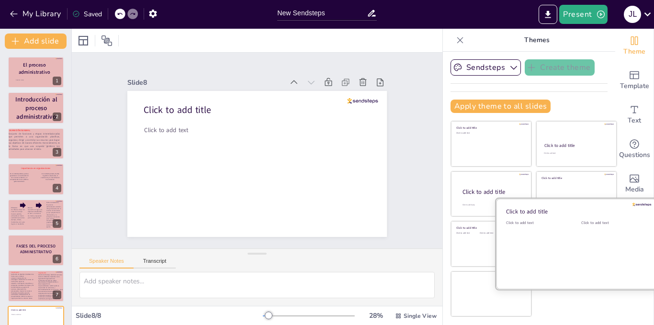
click at [559, 240] on div "Click to add text" at bounding box center [536, 249] width 61 height 59
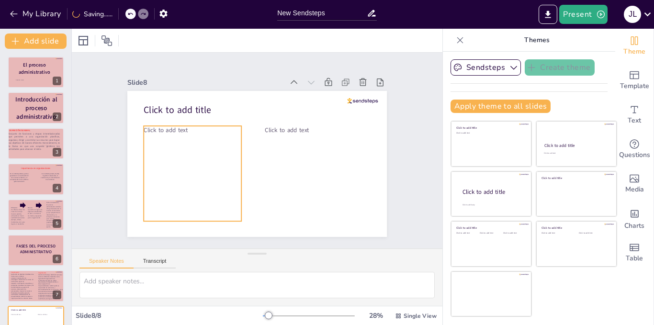
click at [162, 130] on span "Click to add text" at bounding box center [166, 130] width 44 height 9
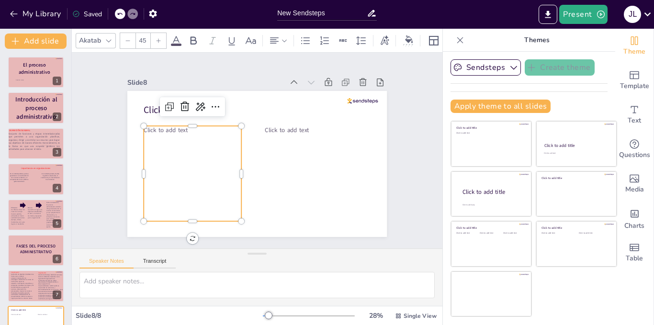
drag, startPoint x: 162, startPoint y: 130, endPoint x: 186, endPoint y: 126, distance: 24.2
click at [186, 126] on span "Click to add text" at bounding box center [166, 130] width 44 height 9
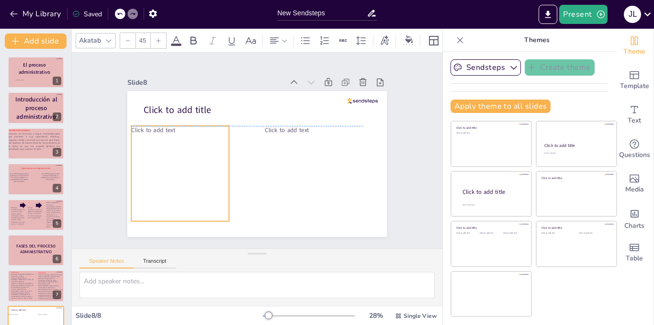
drag, startPoint x: 199, startPoint y: 125, endPoint x: 163, endPoint y: 130, distance: 36.3
click at [163, 130] on span "Click to add text" at bounding box center [153, 130] width 44 height 9
click at [170, 131] on div "Click to add text" at bounding box center [180, 173] width 98 height 95
click at [175, 129] on p "Click to add text" at bounding box center [180, 130] width 98 height 9
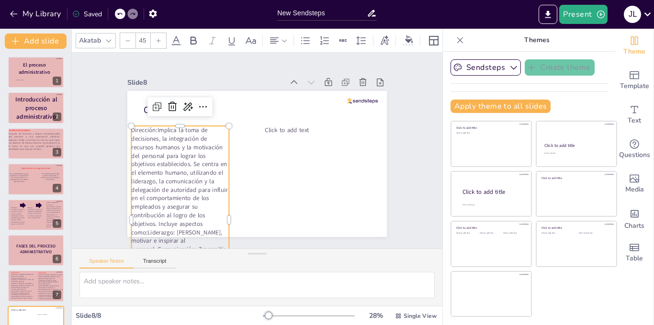
scroll to position [69, 0]
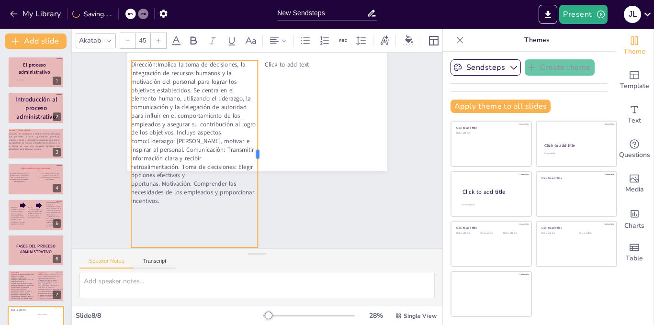
drag, startPoint x: 222, startPoint y: 146, endPoint x: 251, endPoint y: 141, distance: 29.1
click at [258, 141] on div at bounding box center [262, 153] width 8 height 187
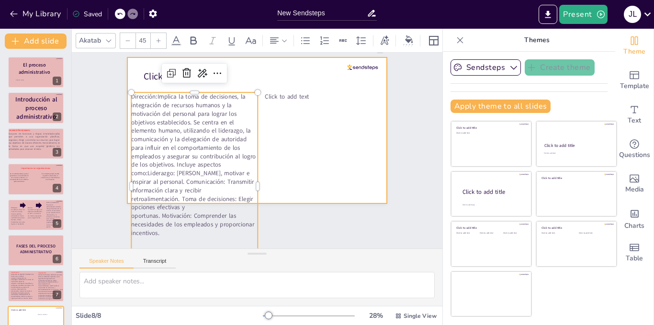
scroll to position [0, 0]
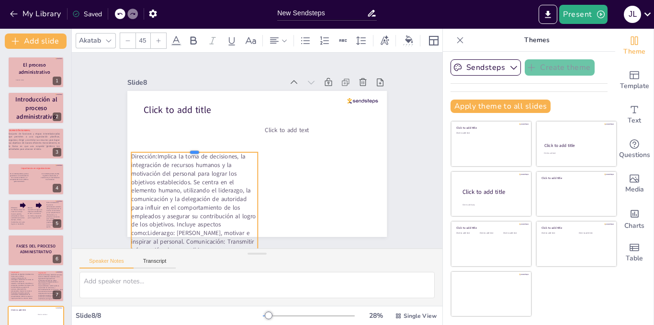
drag, startPoint x: 186, startPoint y: 121, endPoint x: 193, endPoint y: 150, distance: 29.4
click at [193, 150] on div at bounding box center [194, 149] width 126 height 8
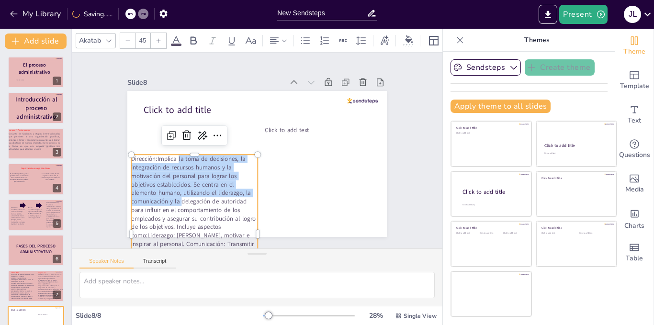
drag, startPoint x: 175, startPoint y: 199, endPoint x: 172, endPoint y: 159, distance: 40.9
click at [172, 159] on p "Dirección:Implica la toma de decisiones, la integración de recursos humanos y l…" at bounding box center [194, 227] width 126 height 145
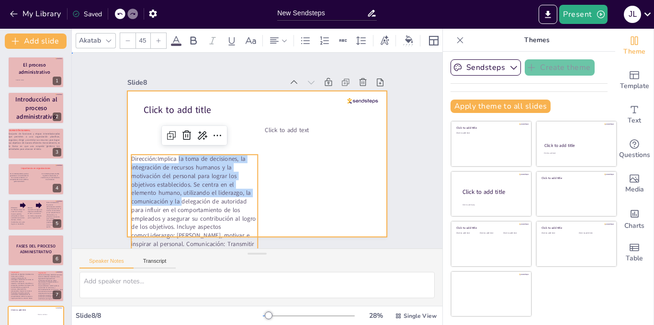
click at [134, 140] on div at bounding box center [257, 164] width 260 height 146
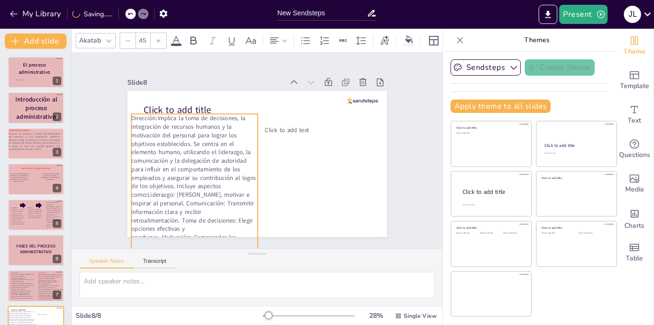
drag, startPoint x: 165, startPoint y: 149, endPoint x: 164, endPoint y: 139, distance: 10.6
click at [164, 139] on p "Dirección:Implica la toma de decisiones, la integración de recursos humanos y l…" at bounding box center [194, 186] width 126 height 145
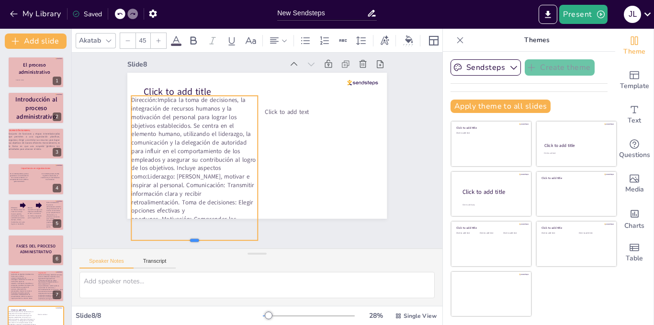
scroll to position [22, 0]
drag, startPoint x: 190, startPoint y: 221, endPoint x: 194, endPoint y: 200, distance: 21.0
click at [194, 200] on div "Click to add title Dirección:Implica la toma de decisiones, la integración de r…" at bounding box center [257, 146] width 260 height 146
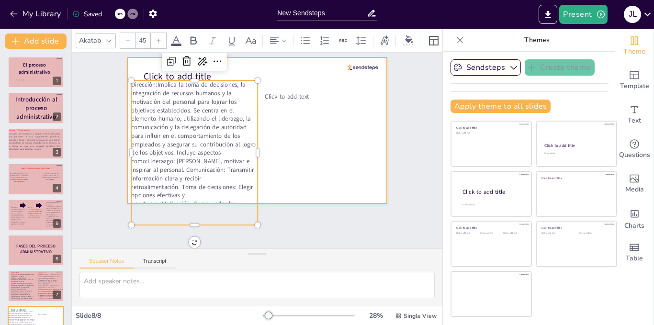
scroll to position [0, 0]
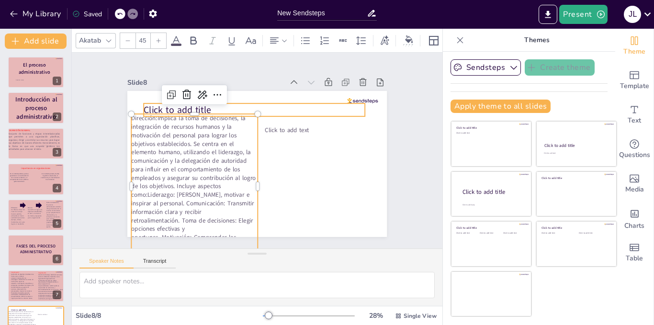
click at [197, 104] on span "Click to add title" at bounding box center [177, 109] width 67 height 12
type input "68"
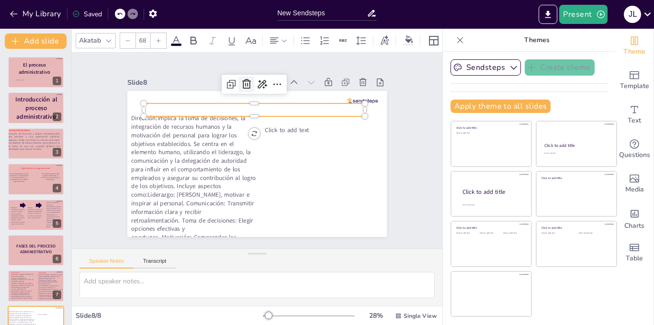
click at [243, 82] on icon at bounding box center [246, 84] width 11 height 11
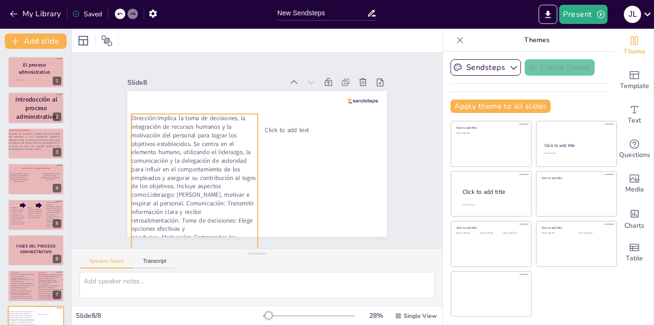
click at [198, 136] on p "Dirección:Implica la toma de decisiones, la integración de recursos humanos y l…" at bounding box center [194, 186] width 126 height 145
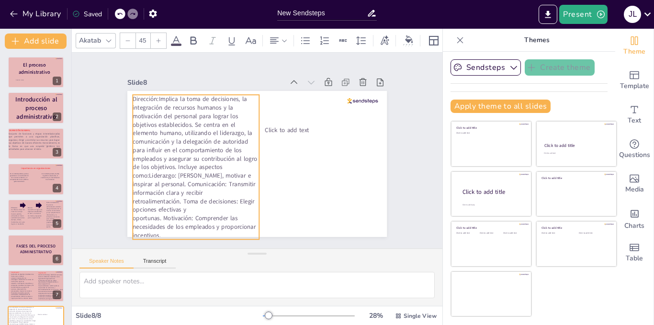
drag, startPoint x: 198, startPoint y: 136, endPoint x: 199, endPoint y: 117, distance: 19.2
click at [199, 117] on p "Dirección:Implica la toma de decisiones, la integración de recursos humanos y l…" at bounding box center [196, 167] width 126 height 145
click at [263, 162] on div at bounding box center [267, 167] width 8 height 145
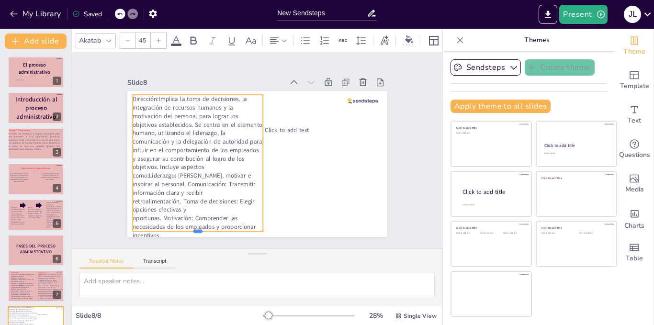
drag, startPoint x: 192, startPoint y: 236, endPoint x: 195, endPoint y: 228, distance: 8.6
click at [195, 232] on div at bounding box center [198, 236] width 130 height 8
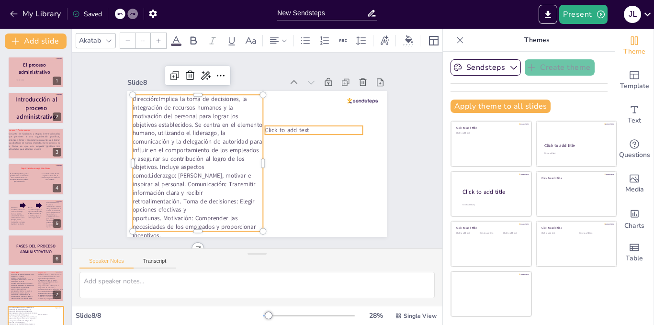
click at [294, 129] on span "Click to add text" at bounding box center [287, 130] width 44 height 9
type input "45"
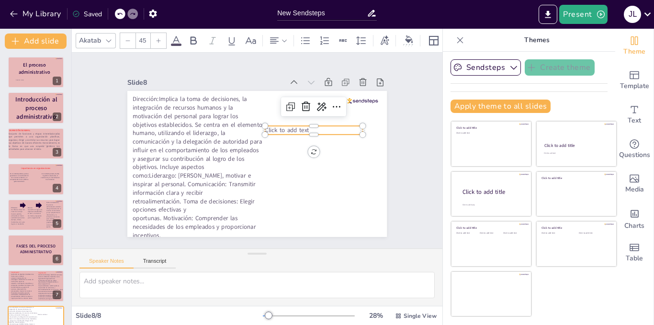
click at [318, 126] on p "Click to add text" at bounding box center [314, 130] width 98 height 9
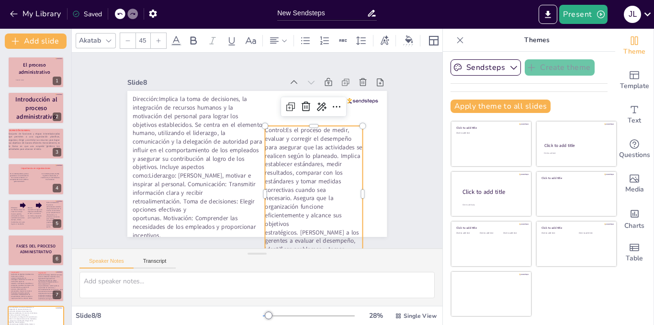
scroll to position [17, 0]
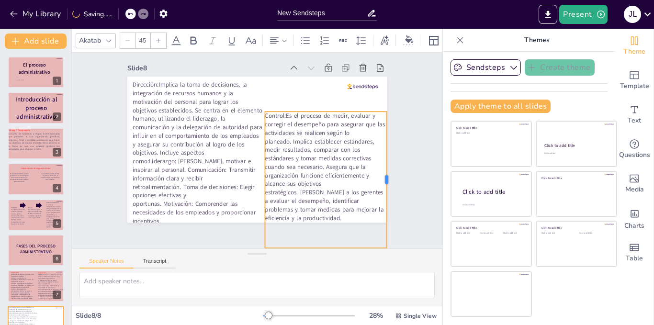
drag, startPoint x: 357, startPoint y: 173, endPoint x: 381, endPoint y: 169, distance: 24.3
click at [387, 169] on div at bounding box center [391, 180] width 8 height 137
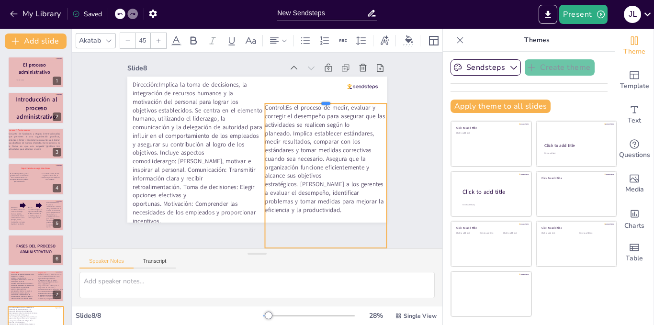
drag, startPoint x: 316, startPoint y: 105, endPoint x: 325, endPoint y: 97, distance: 12.2
click at [325, 97] on div at bounding box center [326, 100] width 122 height 8
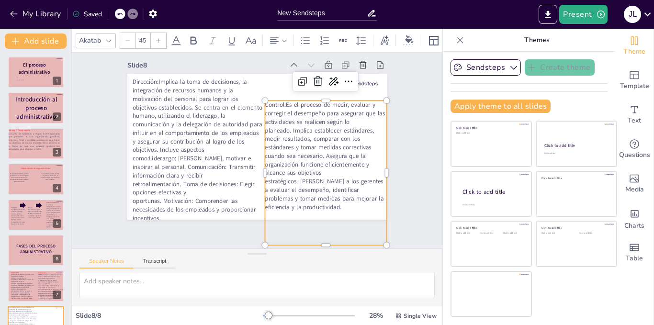
click at [279, 101] on p "Control:Es el proceso de medir, evaluar y corregir el desempeño para asegurar q…" at bounding box center [326, 156] width 122 height 111
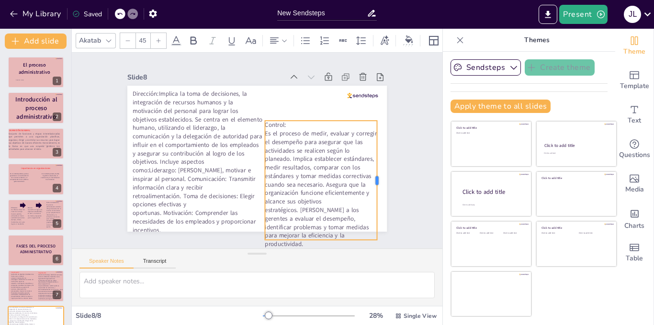
scroll to position [1, 0]
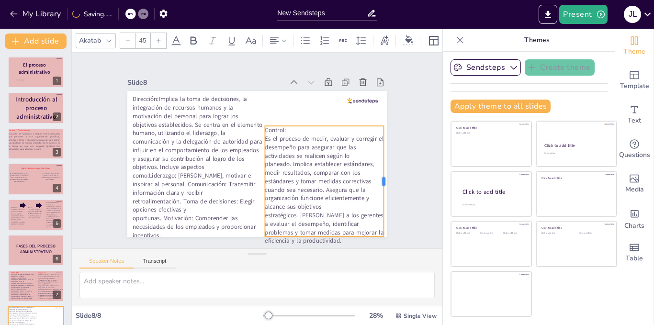
drag, startPoint x: 356, startPoint y: 159, endPoint x: 377, endPoint y: 155, distance: 21.5
click at [384, 155] on div at bounding box center [388, 181] width 8 height 111
click at [400, 108] on div "Slide 1 [PERSON_NAME] El proceso administrativo Slide 2 Introducción al proceso…" at bounding box center [257, 150] width 313 height 173
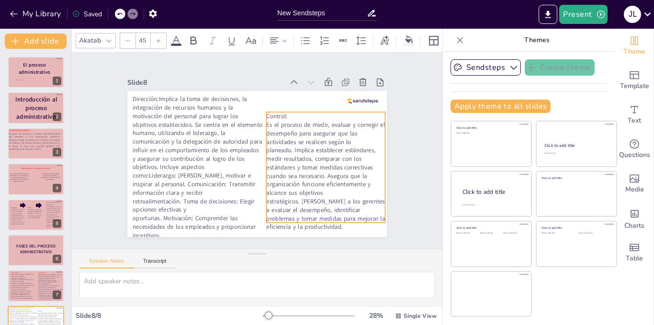
drag, startPoint x: 313, startPoint y: 126, endPoint x: 315, endPoint y: 113, distance: 14.0
click at [315, 113] on p "Control:" at bounding box center [325, 116] width 119 height 9
click at [272, 115] on p "Control:" at bounding box center [325, 116] width 119 height 9
click at [275, 113] on p "Control:" at bounding box center [325, 116] width 119 height 9
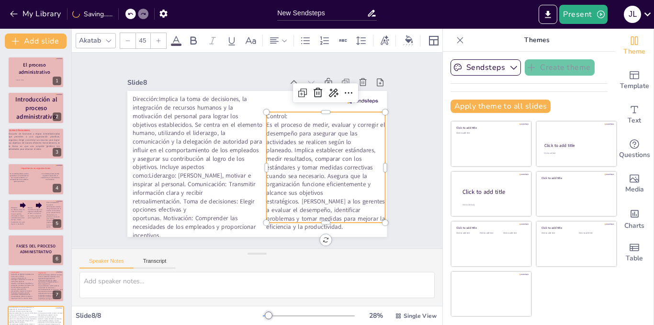
click at [275, 113] on p "Control:" at bounding box center [325, 116] width 119 height 9
click at [286, 115] on p "Control:" at bounding box center [325, 116] width 119 height 9
click at [276, 115] on p "Control:" at bounding box center [325, 116] width 119 height 9
click at [194, 39] on icon at bounding box center [193, 40] width 11 height 11
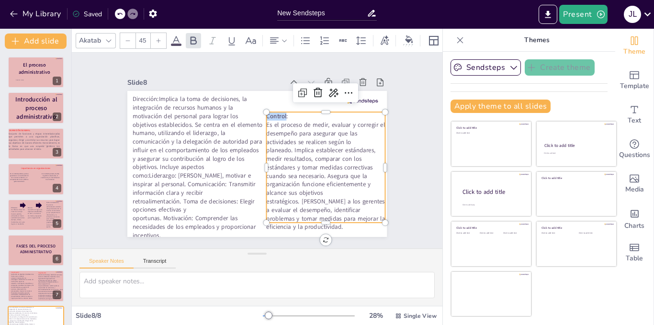
click at [175, 39] on icon at bounding box center [176, 40] width 11 height 11
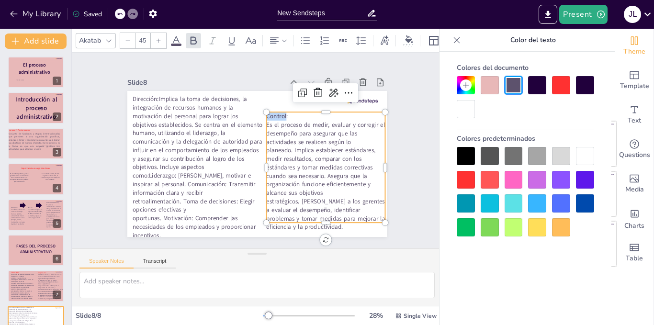
click at [560, 88] on div at bounding box center [561, 85] width 18 height 18
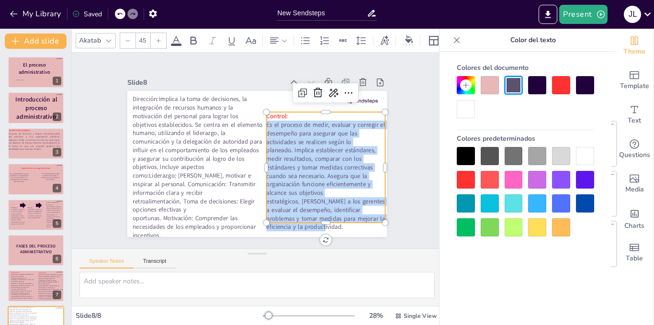
drag, startPoint x: 260, startPoint y: 122, endPoint x: 367, endPoint y: 218, distance: 144.2
click at [367, 218] on p "Es el proceso de medir, evaluar y corregir el desempeño para asegurar que las a…" at bounding box center [325, 176] width 119 height 111
click at [190, 35] on icon at bounding box center [193, 40] width 11 height 11
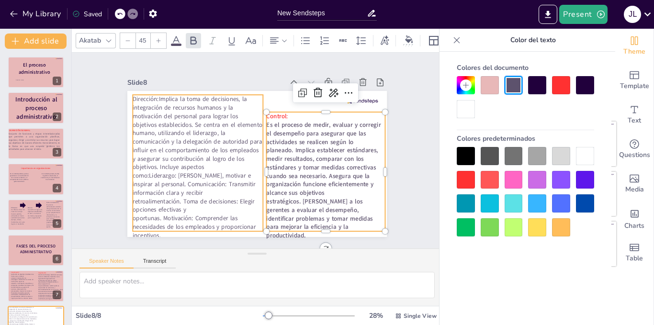
click at [153, 95] on p "Dirección:Implica la toma de decisiones, la integración de recursos humanos y l…" at bounding box center [198, 167] width 130 height 145
type input "45"
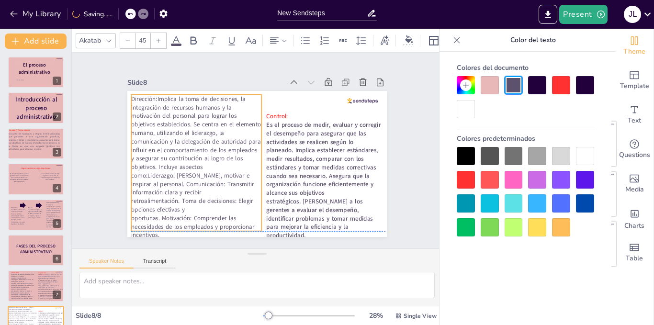
drag, startPoint x: 174, startPoint y: 120, endPoint x: 169, endPoint y: 120, distance: 5.8
click at [170, 122] on p "Dirección:Implica la toma de decisiones, la integración de recursos humanos y l…" at bounding box center [196, 167] width 130 height 145
drag, startPoint x: 168, startPoint y: 116, endPoint x: 161, endPoint y: 108, distance: 10.9
click at [168, 116] on p "Dirección:Implica la toma de decisiones, la integración de recursos humanos y l…" at bounding box center [196, 167] width 130 height 145
click at [154, 99] on p "Dirección:Implica la toma de decisiones, la integración de recursos humanos y l…" at bounding box center [196, 167] width 130 height 145
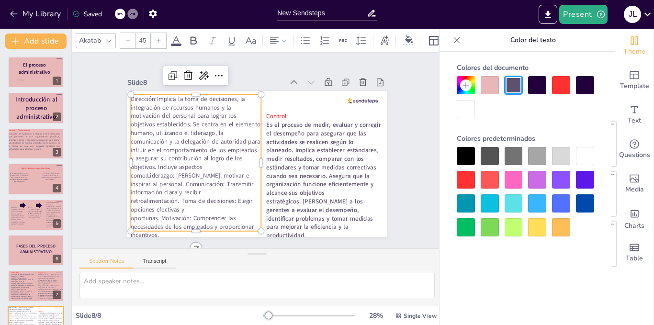
click at [154, 99] on p "Dirección:Implica la toma de decisiones, la integración de recursos humanos y l…" at bounding box center [196, 167] width 130 height 145
click at [149, 97] on p "Dirección:Implica la toma de decisiones, la integración de recursos humanos y l…" at bounding box center [196, 167] width 130 height 145
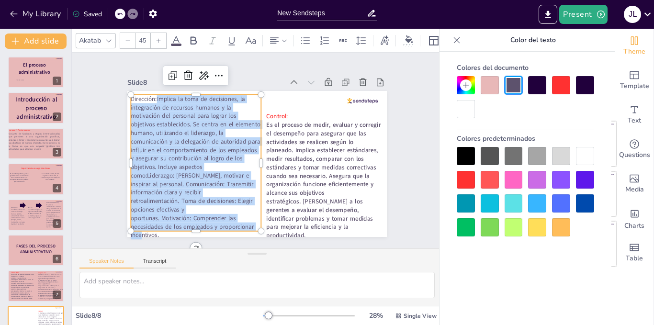
drag, startPoint x: 149, startPoint y: 97, endPoint x: 198, endPoint y: 225, distance: 137.4
click at [198, 225] on p "Dirección:Implica la toma de decisiones, la integración de recursos humanos y l…" at bounding box center [196, 167] width 130 height 145
click at [189, 35] on icon at bounding box center [193, 40] width 11 height 11
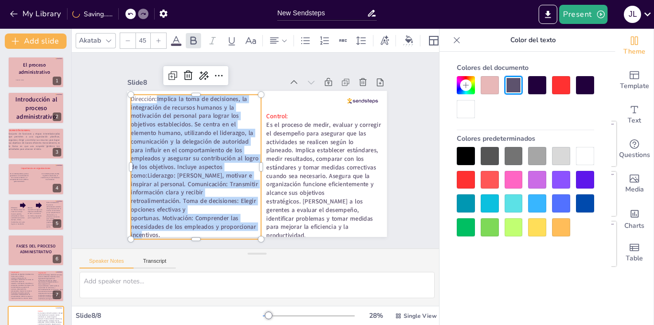
click at [139, 99] on p "Dirección: Implica la toma de decisiones, la integración de recursos humanos y …" at bounding box center [196, 167] width 130 height 145
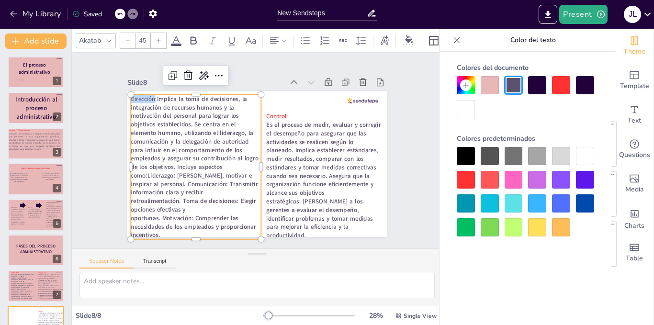
click at [175, 36] on icon at bounding box center [176, 40] width 9 height 9
click at [176, 44] on span at bounding box center [176, 45] width 11 height 2
click at [561, 87] on div at bounding box center [561, 85] width 18 height 18
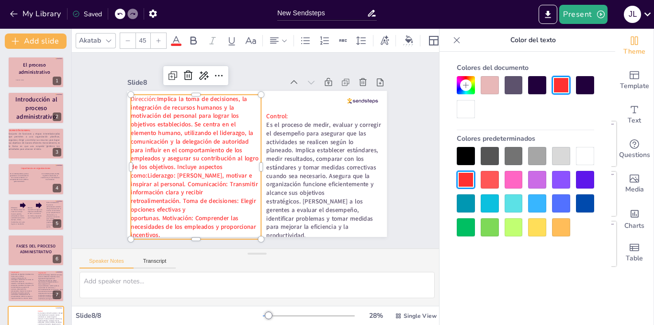
click at [540, 86] on div at bounding box center [537, 85] width 18 height 18
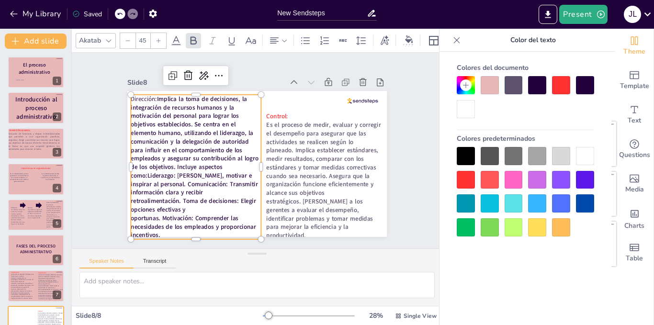
click at [135, 103] on strong "Implica la toma de decisiones, la integración de recursos humanos y la motivaci…" at bounding box center [194, 167] width 127 height 145
click at [140, 95] on span "Dirección" at bounding box center [143, 99] width 24 height 9
click at [562, 88] on div at bounding box center [561, 85] width 18 height 18
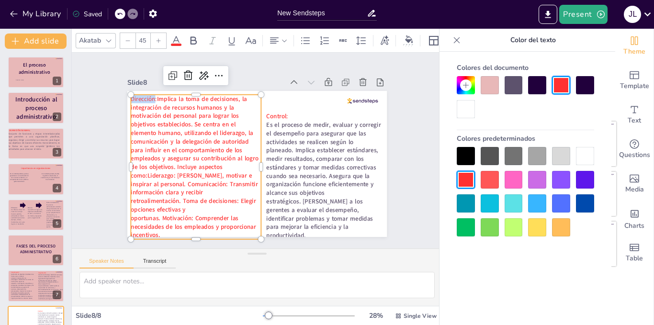
click at [526, 87] on div at bounding box center [526, 97] width 138 height 42
click at [534, 88] on div at bounding box center [537, 85] width 18 height 18
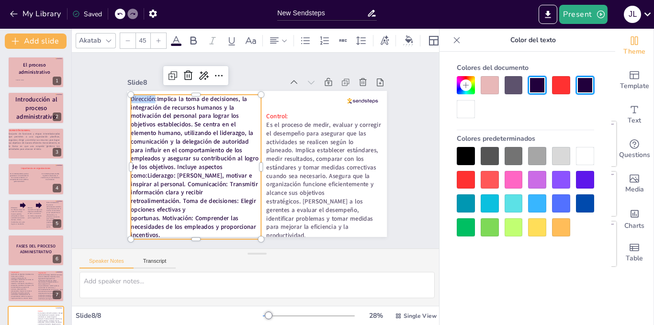
click at [117, 130] on div "Slide 1 [PERSON_NAME] El proceso administrativo Slide 2 Introducción al proceso…" at bounding box center [257, 150] width 313 height 173
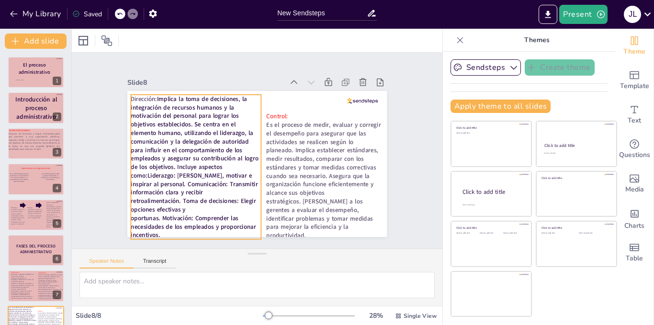
click at [137, 96] on span "Dirección" at bounding box center [143, 99] width 24 height 9
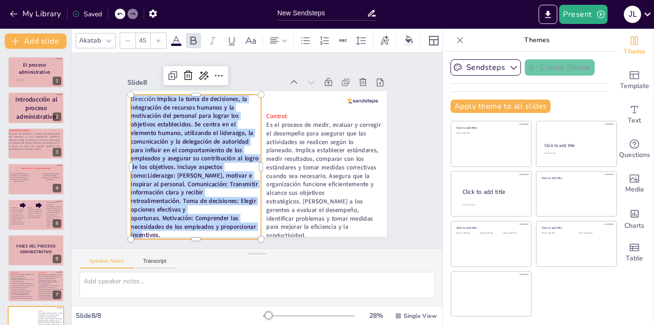
click at [144, 96] on span "Dirección" at bounding box center [143, 99] width 24 height 9
click at [149, 96] on strong "Implica la toma de decisiones, la integración de recursos humanos y la motivaci…" at bounding box center [194, 167] width 127 height 145
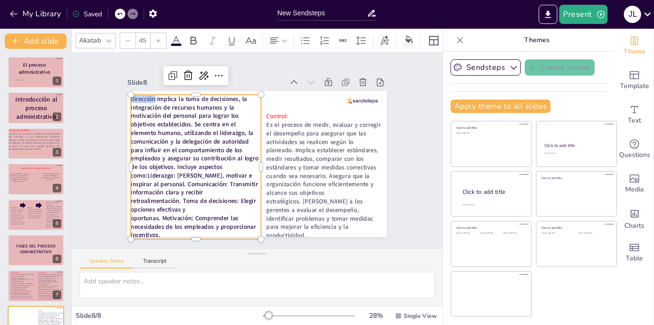
drag, startPoint x: 149, startPoint y: 95, endPoint x: 126, endPoint y: 94, distance: 22.5
click at [127, 94] on div "Control : Es el proceso de medir, evaluar y corregir el desempeño para asegurar…" at bounding box center [257, 164] width 260 height 146
click at [176, 39] on icon at bounding box center [176, 40] width 11 height 11
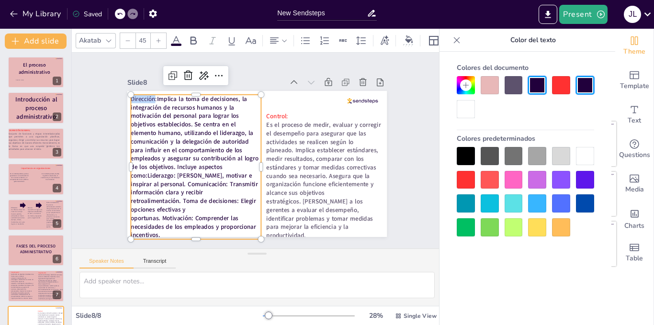
click at [569, 83] on div at bounding box center [561, 85] width 18 height 18
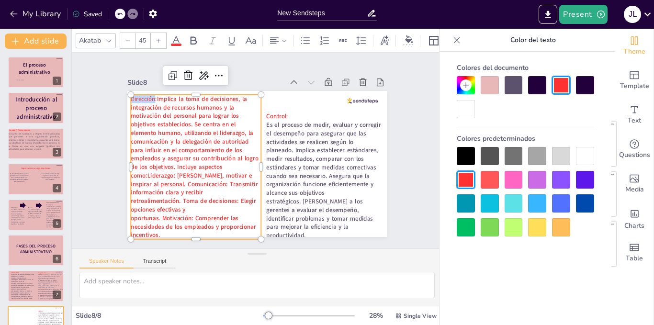
click at [539, 84] on div at bounding box center [537, 85] width 18 height 18
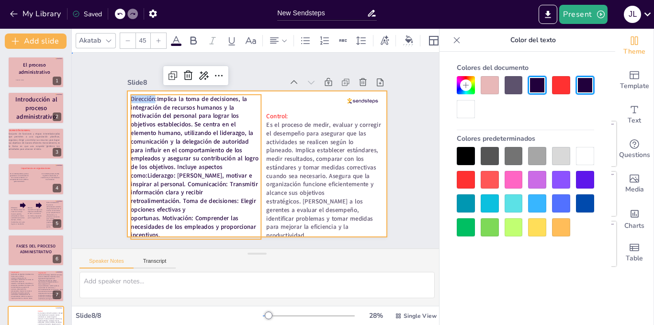
click at [286, 101] on div at bounding box center [257, 164] width 260 height 146
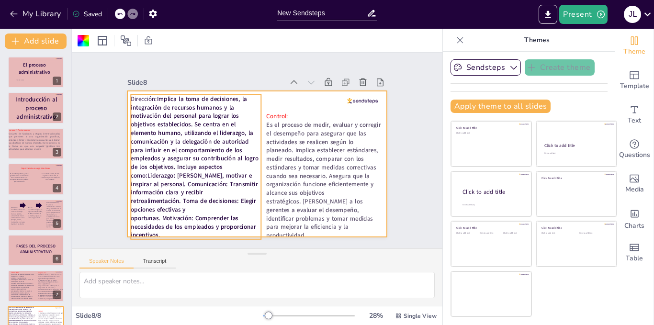
click at [149, 95] on p "Dirección : Implica la toma de decisiones, la integración de recursos humanos y…" at bounding box center [196, 167] width 130 height 145
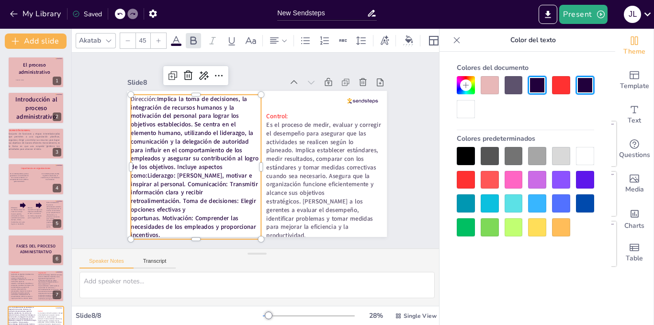
click at [150, 95] on strong "Implica la toma de decisiones, la integración de recursos humanos y la motivaci…" at bounding box center [194, 167] width 127 height 145
click at [150, 97] on strong "Implica la toma de decisiones, la integración de recursos humanos y la motivaci…" at bounding box center [194, 167] width 127 height 145
click at [149, 96] on p "Dirección : Implica la toma de decisiones, la integración de recursos humanos y…" at bounding box center [196, 167] width 130 height 145
click at [150, 96] on strong "Implica la toma de decisiones, la integración de recursos humanos y la motivaci…" at bounding box center [194, 167] width 127 height 145
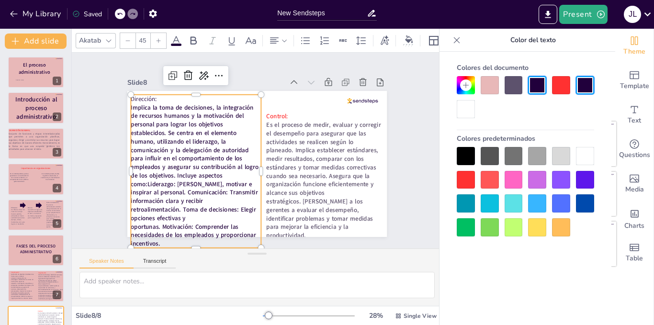
click at [139, 95] on span "Dirección" at bounding box center [143, 99] width 24 height 9
click at [557, 84] on div at bounding box center [561, 85] width 18 height 18
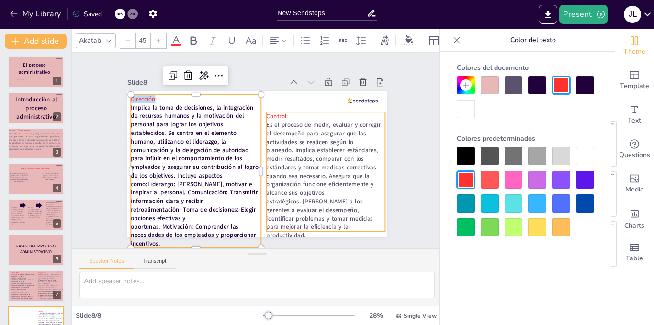
click at [321, 166] on strong "Es el proceso de medir, evaluar y corregir el desempeño para asegurar que las a…" at bounding box center [323, 180] width 115 height 119
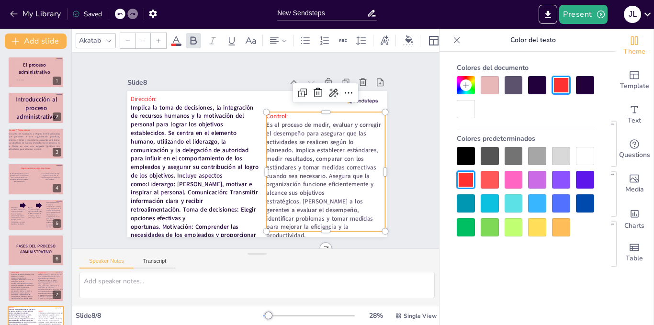
type input "45"
click at [413, 150] on div "Slide 1 [PERSON_NAME] El proceso administrativo Slide 2 Introducción al proceso…" at bounding box center [257, 151] width 371 height 196
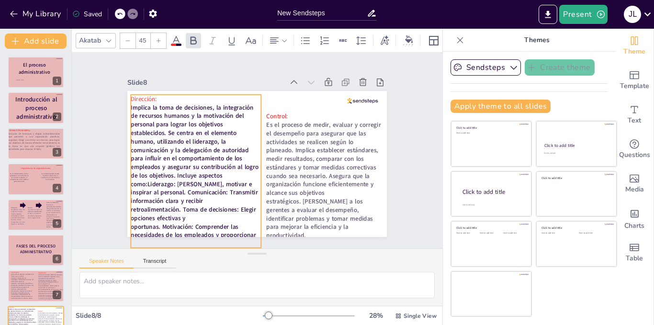
click at [217, 181] on strong "Implica la toma de decisiones, la integración de recursos humanos y la motivaci…" at bounding box center [194, 175] width 127 height 145
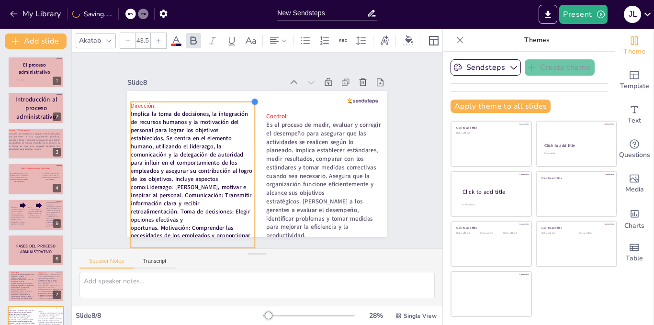
type input "42.9"
drag, startPoint x: 255, startPoint y: 93, endPoint x: 246, endPoint y: 101, distance: 11.6
click at [252, 101] on div at bounding box center [256, 102] width 8 height 8
click at [289, 78] on icon at bounding box center [294, 83] width 10 height 10
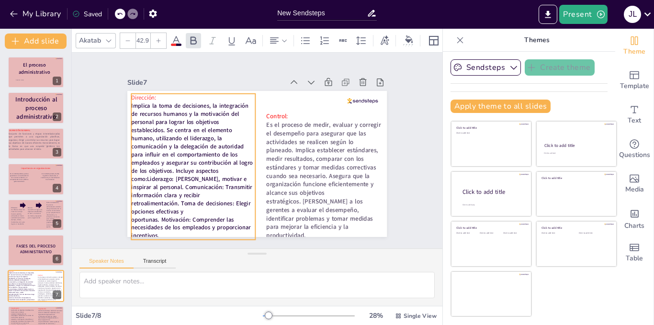
drag, startPoint x: 197, startPoint y: 125, endPoint x: 197, endPoint y: 117, distance: 8.2
click at [197, 117] on strong "Implica la toma de decisiones, la integración de recursos humanos y la motivaci…" at bounding box center [192, 171] width 122 height 138
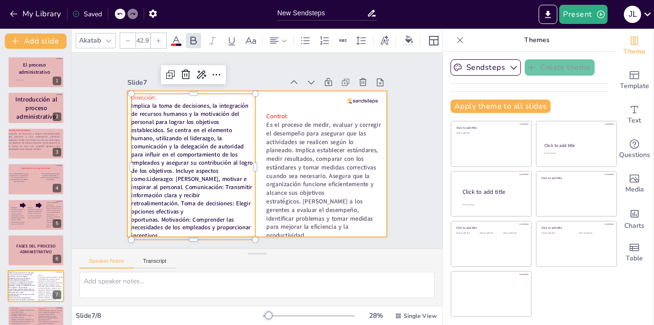
click at [265, 94] on div at bounding box center [257, 164] width 260 height 146
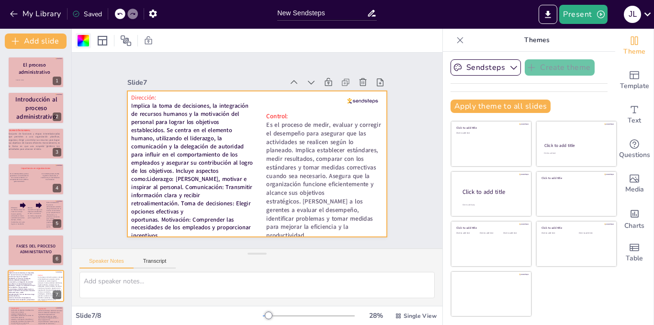
click at [84, 40] on div at bounding box center [83, 40] width 11 height 11
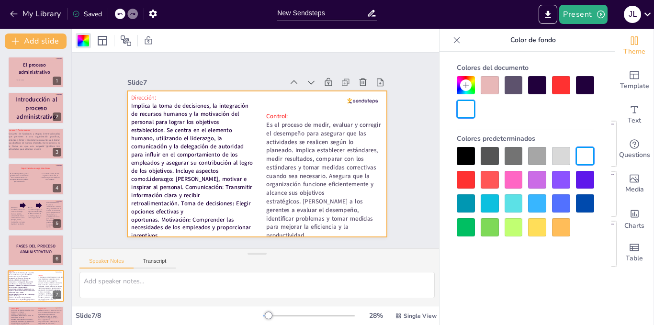
click at [496, 92] on div at bounding box center [490, 85] width 18 height 18
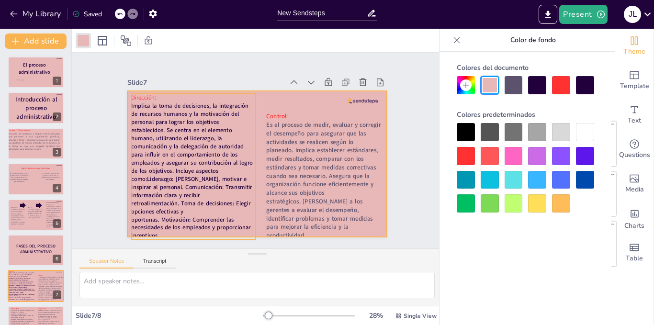
click at [166, 188] on strong "Implica la toma de decisiones, la integración de recursos humanos y la motivaci…" at bounding box center [192, 171] width 122 height 138
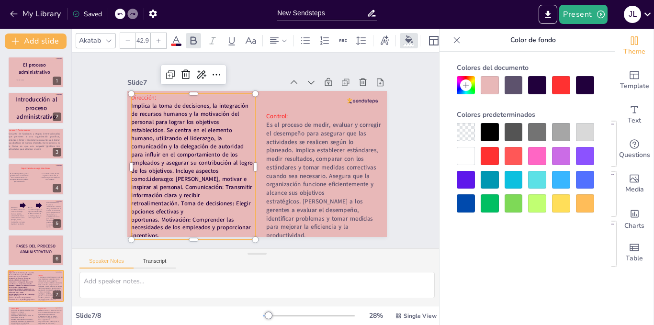
click at [157, 126] on strong "Implica la toma de decisiones, la integración de recursos humanos y la motivaci…" at bounding box center [192, 171] width 122 height 138
click at [159, 125] on strong "Implica la toma de decisiones, la integración de recursos humanos y la motivaci…" at bounding box center [192, 171] width 122 height 138
click at [161, 126] on strong "Implica la toma de decisiones, la integración de recursos humanos y la motivaci…" at bounding box center [192, 171] width 122 height 138
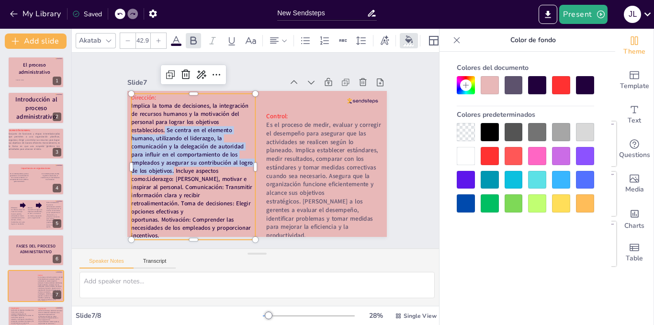
drag, startPoint x: 159, startPoint y: 126, endPoint x: 166, endPoint y: 166, distance: 41.4
click at [166, 166] on strong "Implica la toma de decisiones, la integración de recursos humanos y la motivaci…" at bounding box center [192, 171] width 122 height 138
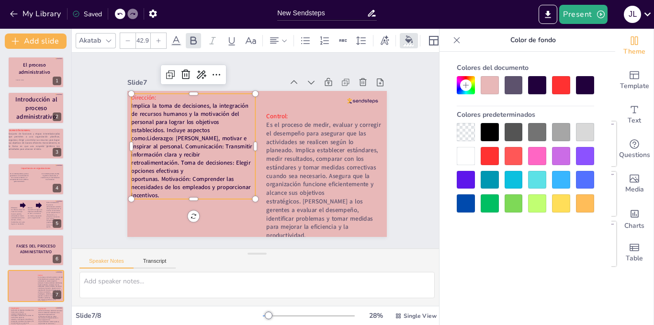
click at [154, 39] on div at bounding box center [158, 40] width 15 height 15
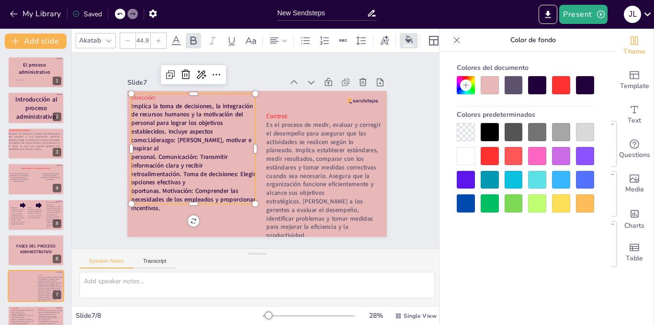
click at [154, 39] on div at bounding box center [158, 40] width 15 height 15
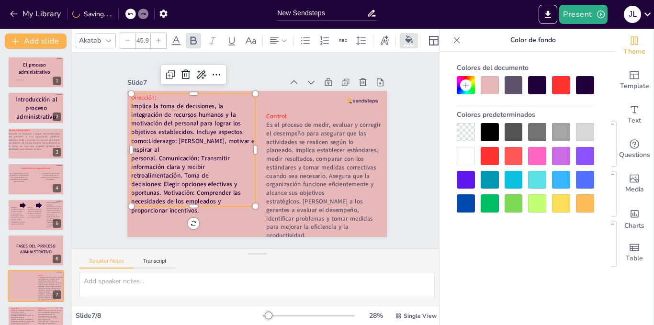
click at [154, 39] on div at bounding box center [158, 40] width 15 height 15
type input "46.9"
click at [255, 64] on div "Slide 1 [PERSON_NAME] El proceso administrativo Slide 2 Introducción al proceso…" at bounding box center [257, 150] width 260 height 173
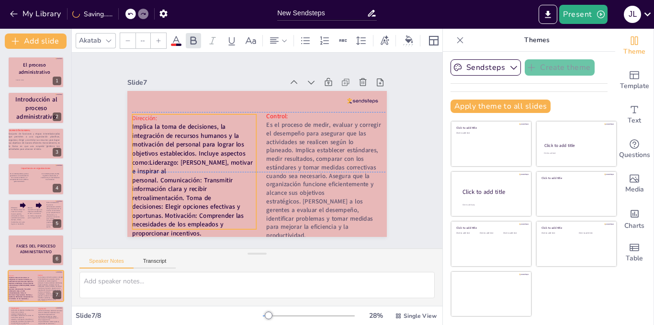
drag, startPoint x: 200, startPoint y: 118, endPoint x: 201, endPoint y: 138, distance: 19.2
click at [201, 138] on strong "Implica la toma de decisiones, la integración de recursos humanos y la motivaci…" at bounding box center [192, 180] width 120 height 115
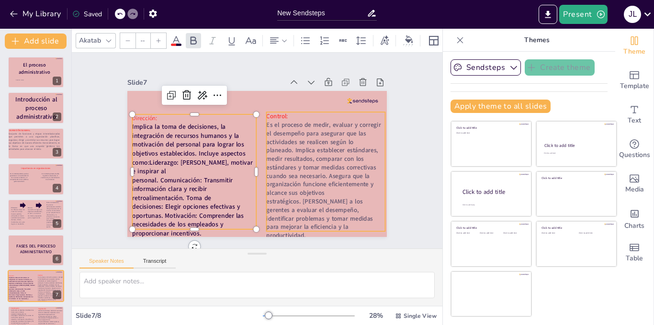
click at [275, 136] on strong "Es el proceso de medir, evaluar y corregir el desempeño para asegurar que las a…" at bounding box center [323, 180] width 115 height 119
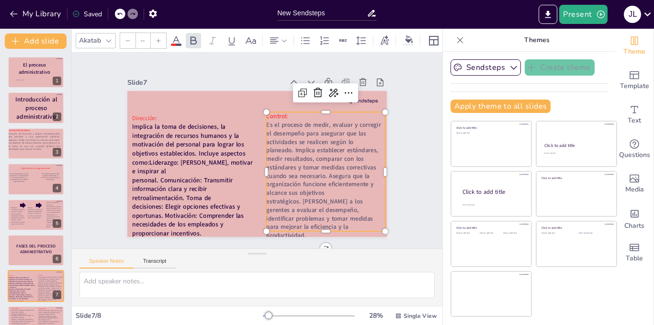
type input "45"
click at [329, 138] on strong "Es el proceso de medir, evaluar y corregir el desempeño para asegurar que las a…" at bounding box center [323, 180] width 115 height 119
click at [179, 36] on icon at bounding box center [176, 40] width 11 height 11
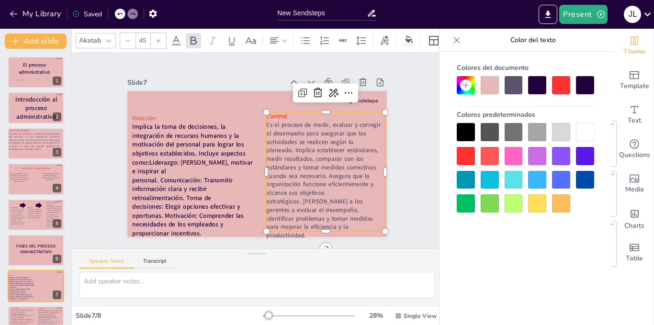
click at [315, 127] on strong "Es el proceso de medir, evaluar y corregir el desempeño para asegurar que las a…" at bounding box center [323, 180] width 115 height 119
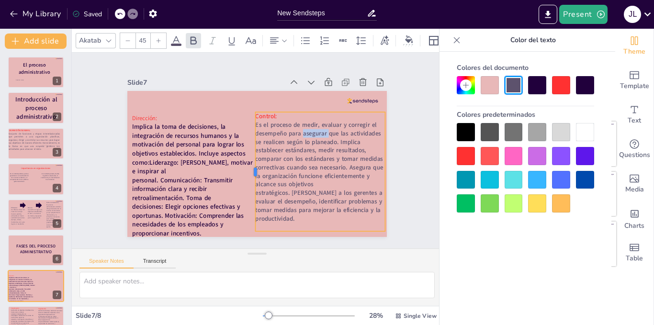
drag, startPoint x: 259, startPoint y: 122, endPoint x: 248, endPoint y: 164, distance: 43.1
click at [248, 164] on div at bounding box center [252, 171] width 8 height 119
click at [322, 139] on strong "Es el proceso de medir, evaluar y corregir el desempeño para asegurar que las a…" at bounding box center [319, 172] width 128 height 102
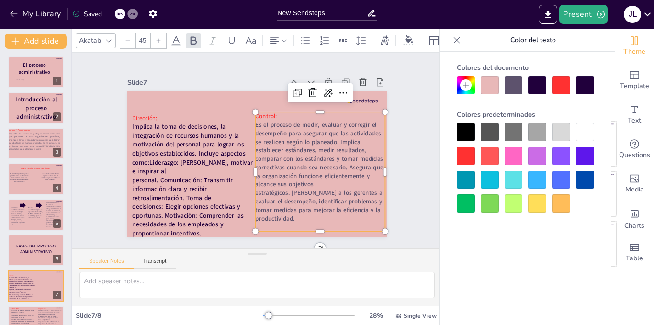
click at [255, 124] on strong "Es el proceso de medir, evaluar y corregir el desempeño para asegurar que las a…" at bounding box center [319, 172] width 128 height 102
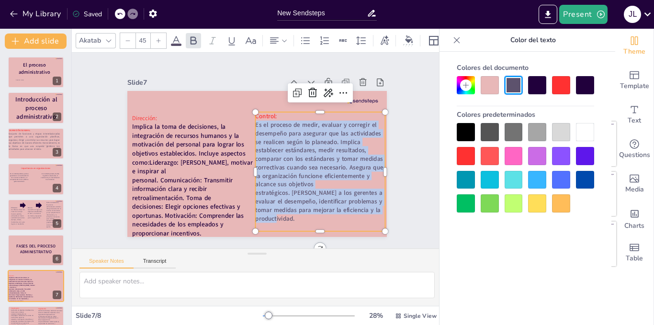
drag, startPoint x: 250, startPoint y: 123, endPoint x: 343, endPoint y: 220, distance: 134.5
click at [343, 220] on div "Control : Es el proceso de medir, evaluar y corregir el desempeño para asegurar…" at bounding box center [320, 171] width 130 height 119
click at [543, 89] on div at bounding box center [537, 85] width 18 height 18
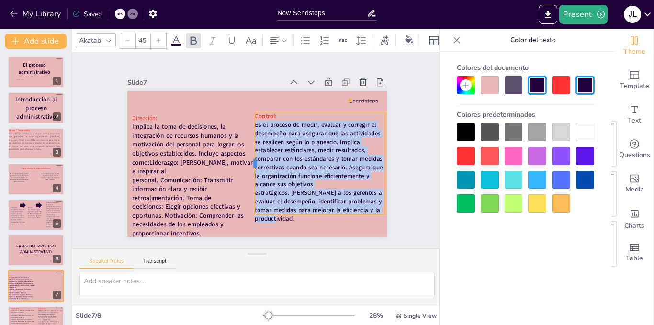
drag, startPoint x: 258, startPoint y: 160, endPoint x: 247, endPoint y: 160, distance: 11.5
click at [247, 160] on div at bounding box center [251, 163] width 8 height 103
drag, startPoint x: 312, startPoint y: 211, endPoint x: 310, endPoint y: 223, distance: 12.1
click at [310, 227] on div at bounding box center [320, 231] width 130 height 8
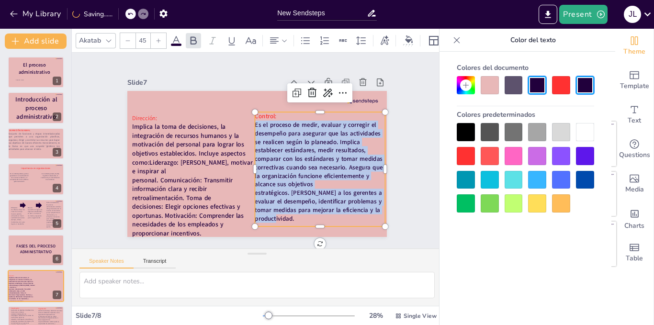
click at [400, 191] on div "Slide 1 [PERSON_NAME] El proceso administrativo Slide 2 Introducción al proceso…" at bounding box center [257, 150] width 313 height 173
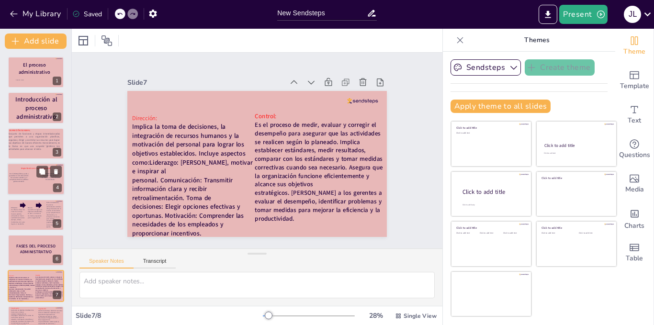
scroll to position [20, 0]
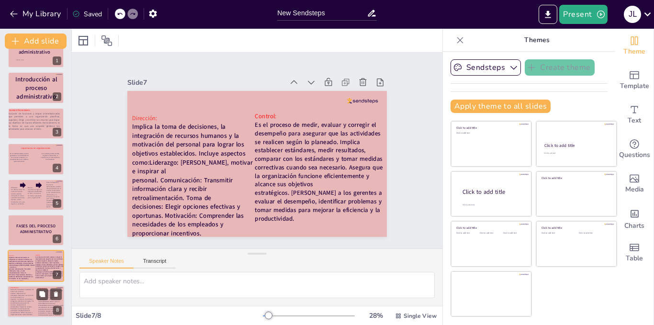
click at [23, 290] on strong "Definición de objetivos: Establecer las metas que se desean alcanzar. Elaboraci…" at bounding box center [22, 302] width 23 height 26
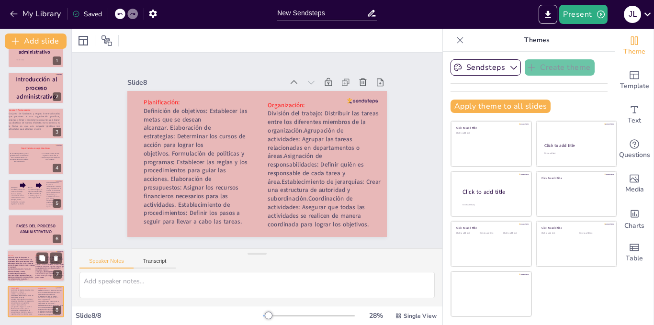
click at [25, 278] on p "Implica la toma de decisiones, la integración de recursos humanos y la motivaci…" at bounding box center [22, 269] width 28 height 25
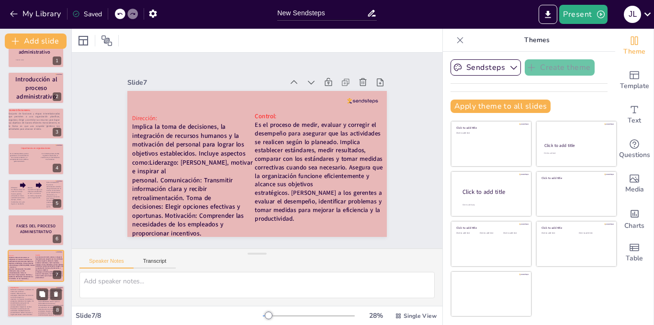
click at [25, 313] on strong "Definición de objetivos: Establecer las metas que se desean alcanzar. Elaboraci…" at bounding box center [22, 302] width 23 height 26
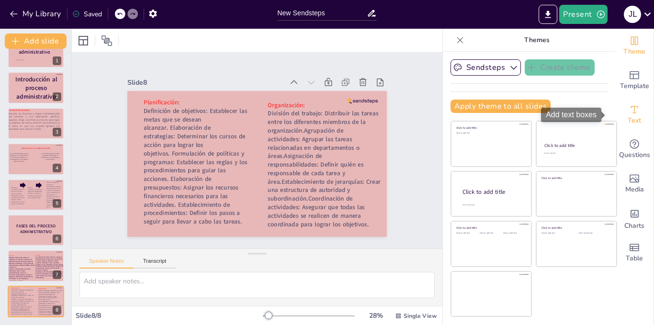
click at [633, 106] on div "Text" at bounding box center [635, 115] width 38 height 34
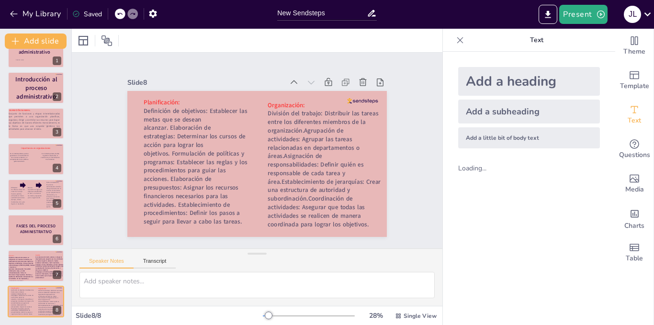
click at [486, 135] on div "Add a little bit of body text" at bounding box center [530, 137] width 142 height 21
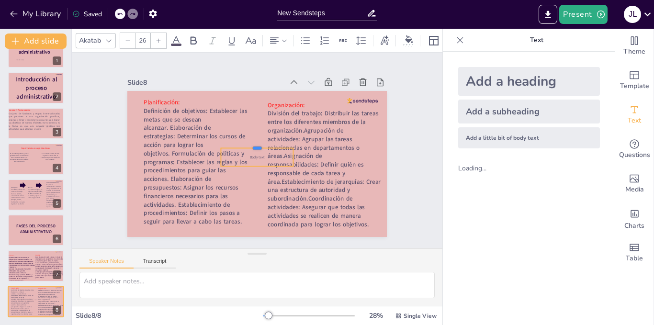
drag, startPoint x: 251, startPoint y: 157, endPoint x: 248, endPoint y: 144, distance: 13.6
click at [248, 144] on div at bounding box center [257, 144] width 72 height 8
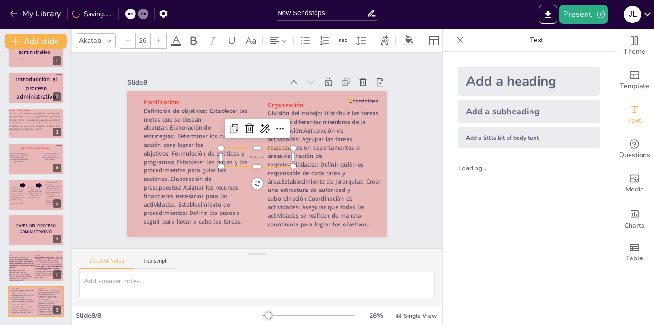
click at [263, 156] on p "Body text" at bounding box center [257, 157] width 72 height 5
click at [244, 124] on icon at bounding box center [249, 128] width 11 height 11
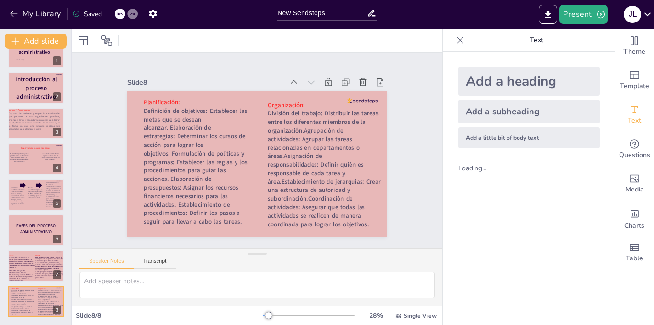
click at [502, 89] on div "Add a heading" at bounding box center [530, 81] width 142 height 29
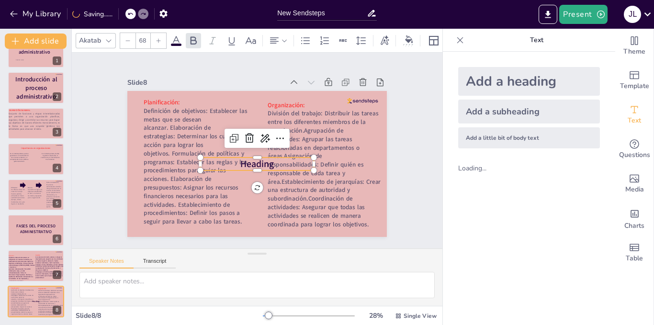
click at [267, 159] on span "Heading" at bounding box center [258, 164] width 34 height 12
click at [270, 161] on p "Heading" at bounding box center [257, 164] width 114 height 13
click at [269, 161] on p "Heading" at bounding box center [257, 165] width 114 height 13
click at [256, 160] on span "Heading" at bounding box center [258, 165] width 34 height 12
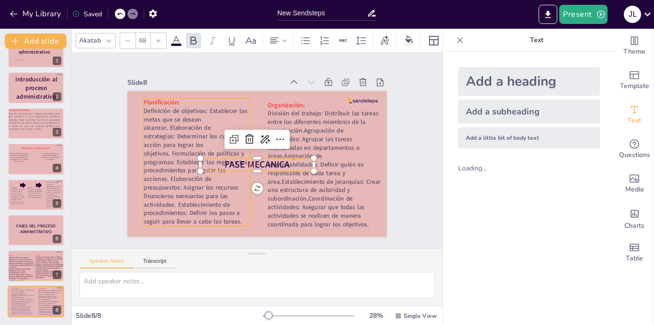
click at [232, 206] on strong "Definición de objetivos: Establecer las metas que se desean alcanzar. Elaboraci…" at bounding box center [195, 166] width 103 height 119
type input "68"
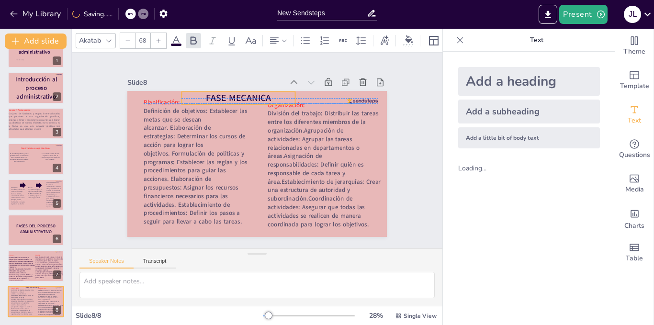
drag, startPoint x: 252, startPoint y: 160, endPoint x: 233, endPoint y: 92, distance: 70.6
click at [233, 92] on span "FASE MECANICA" at bounding box center [238, 98] width 65 height 12
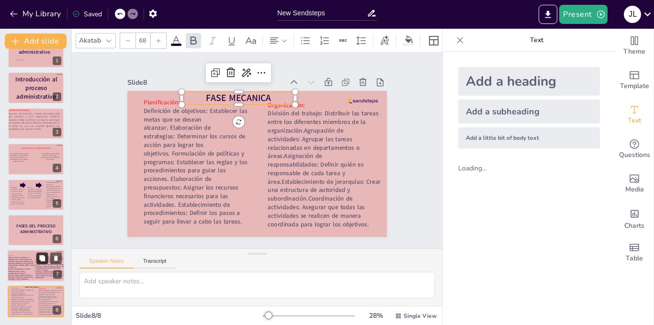
click at [40, 256] on icon at bounding box center [42, 258] width 6 height 6
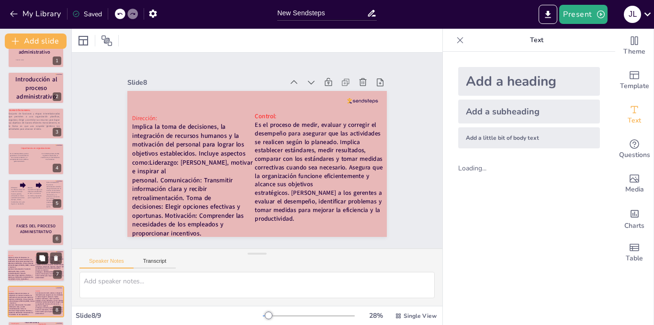
scroll to position [56, 0]
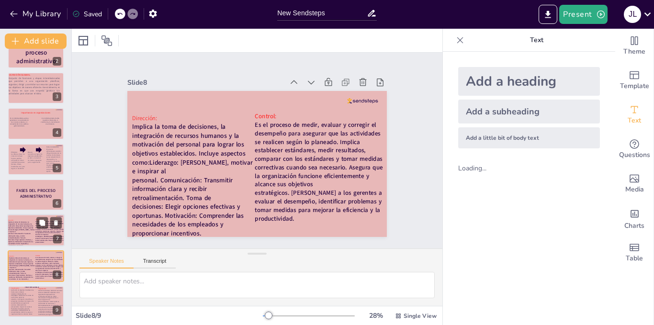
click at [18, 230] on strong "Implica la toma de decisiones, la integración de recursos humanos y la motivaci…" at bounding box center [21, 233] width 27 height 25
click at [23, 272] on strong "Implica la toma de decisiones, la integración de recursos humanos y la motivaci…" at bounding box center [21, 269] width 27 height 25
click at [54, 260] on icon at bounding box center [55, 259] width 7 height 7
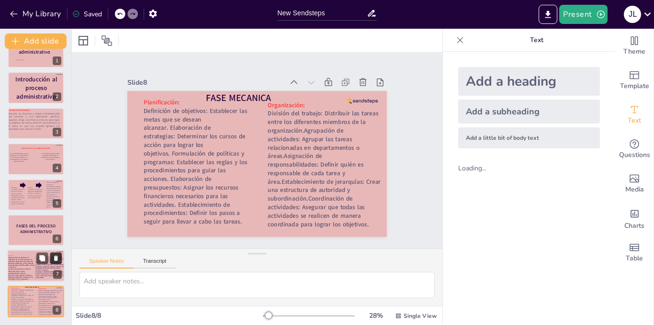
scroll to position [20, 0]
click at [30, 266] on strong "Implica la toma de decisiones, la integración de recursos humanos y la motivaci…" at bounding box center [21, 269] width 27 height 25
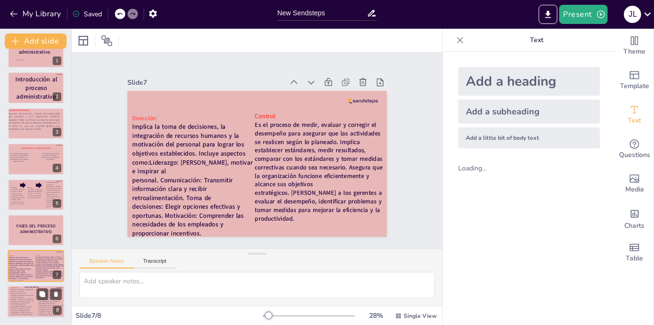
click at [29, 296] on strong "Definición de objetivos: Establecer las metas que se desean alcanzar. Elaboraci…" at bounding box center [22, 302] width 23 height 26
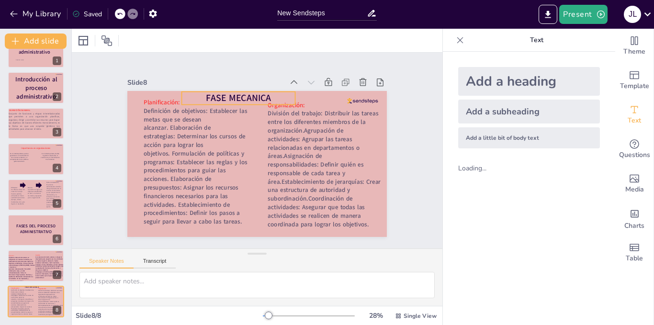
click at [251, 93] on span "FASE MECANICA" at bounding box center [238, 98] width 65 height 12
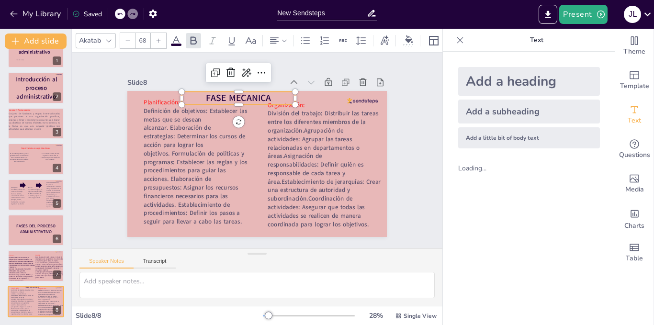
click at [270, 95] on p "FASE MECANICA" at bounding box center [239, 98] width 114 height 13
click at [262, 93] on span "FASE MECANICA" at bounding box center [238, 98] width 65 height 12
click at [223, 94] on span "FASEDINAMICA" at bounding box center [238, 98] width 60 height 12
click at [23, 267] on strong "Implica la toma de decisiones, la integración de recursos humanos y la motivaci…" at bounding box center [21, 269] width 27 height 25
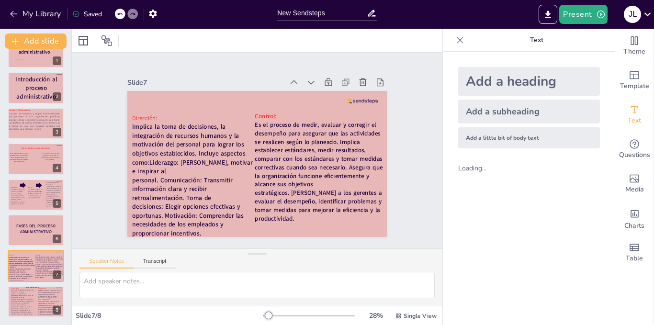
click at [582, 83] on div "Add a heading" at bounding box center [530, 81] width 142 height 29
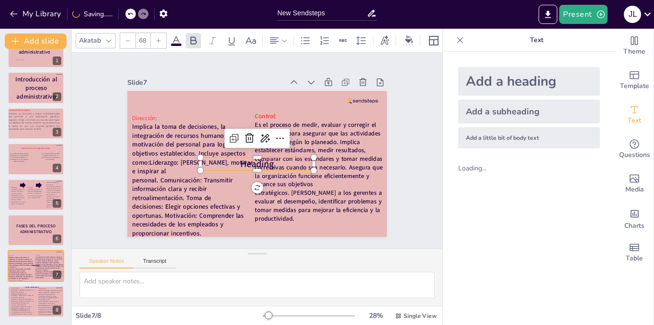
click at [276, 161] on p "Heading" at bounding box center [257, 164] width 114 height 13
click at [265, 159] on span "Heading" at bounding box center [258, 164] width 34 height 12
click at [232, 187] on p "Implica la toma de decisiones, la integración de recursos humanos y la motivaci…" at bounding box center [194, 180] width 124 height 115
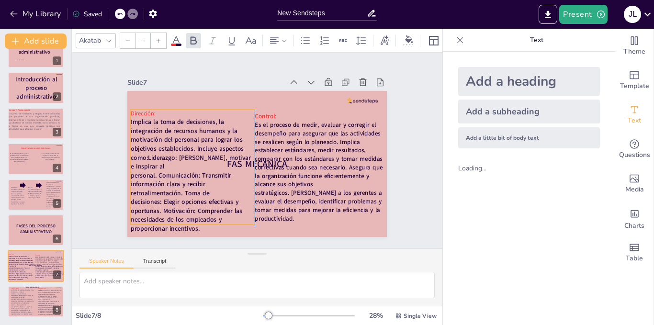
drag, startPoint x: 246, startPoint y: 161, endPoint x: 243, endPoint y: 156, distance: 5.4
click at [243, 158] on span "FAS MECANICA" at bounding box center [257, 164] width 60 height 12
click at [254, 159] on span "FAS MECANICA" at bounding box center [257, 164] width 60 height 12
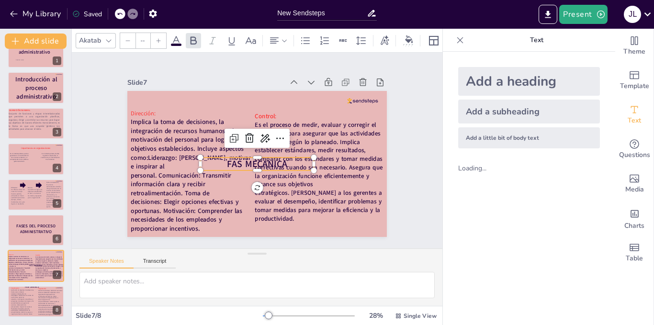
type input "68"
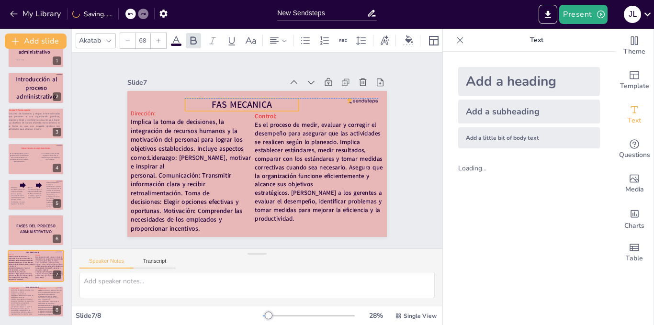
drag, startPoint x: 254, startPoint y: 159, endPoint x: 239, endPoint y: 98, distance: 62.8
click at [239, 98] on span "FAS MECANICA" at bounding box center [242, 104] width 60 height 12
click at [220, 101] on span "FAS MECANICA" at bounding box center [242, 104] width 60 height 12
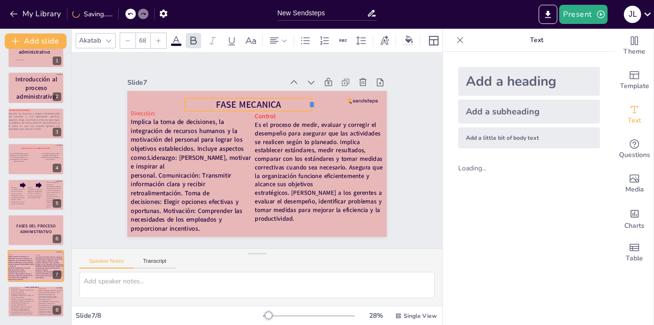
drag, startPoint x: 292, startPoint y: 100, endPoint x: 305, endPoint y: 99, distance: 13.4
click at [312, 99] on div at bounding box center [316, 104] width 8 height 13
click at [160, 38] on icon at bounding box center [159, 41] width 6 height 6
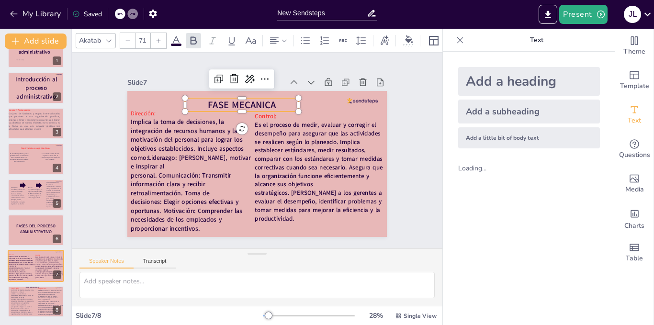
click at [160, 38] on icon at bounding box center [159, 41] width 6 height 6
type input "72"
click at [248, 104] on span "FASE MECANICA" at bounding box center [241, 104] width 69 height 13
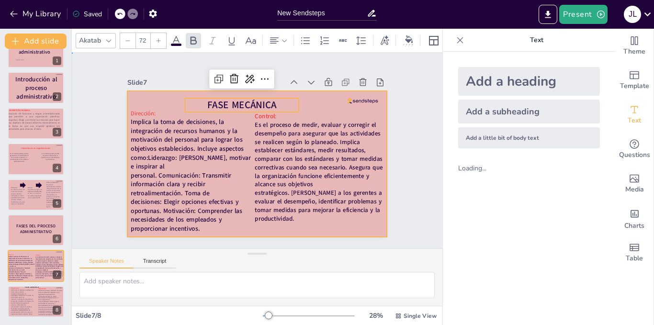
click at [301, 103] on div at bounding box center [257, 164] width 260 height 146
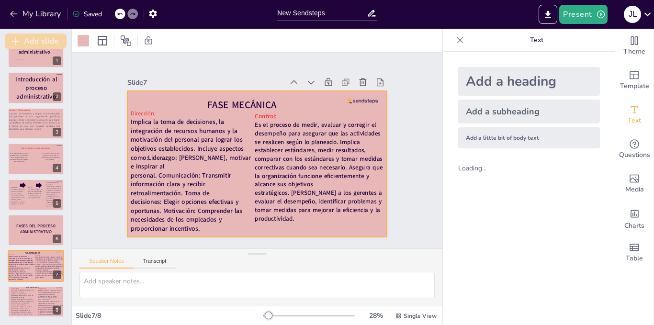
click at [37, 46] on button "Add slide" at bounding box center [36, 41] width 62 height 15
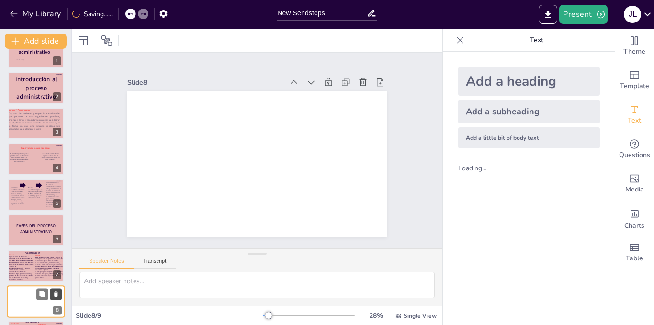
click at [55, 297] on icon at bounding box center [56, 294] width 4 height 5
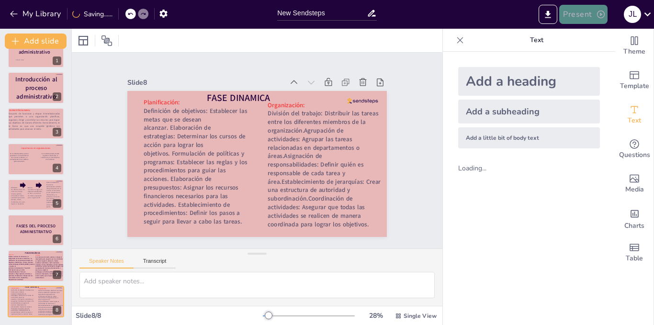
click at [589, 11] on button "Present" at bounding box center [584, 14] width 48 height 19
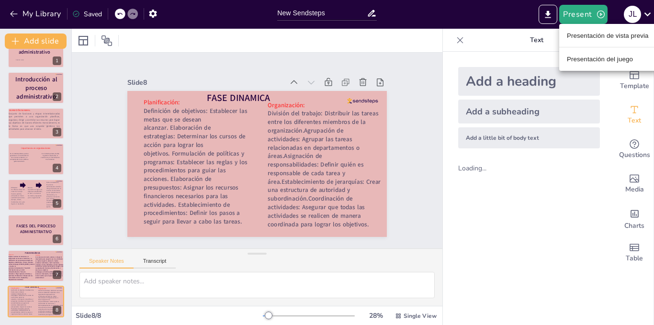
click at [484, 15] on div at bounding box center [327, 162] width 654 height 325
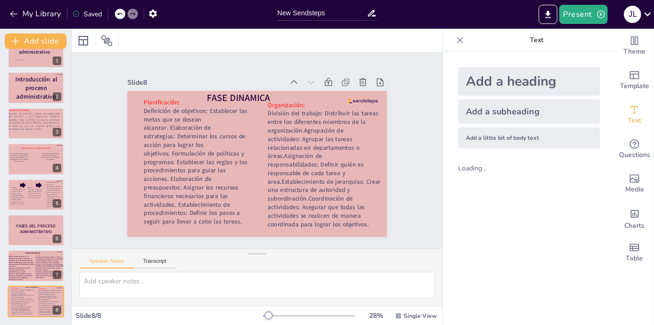
click at [92, 16] on div "Saved" at bounding box center [87, 14] width 30 height 9
click at [150, 14] on icon "button" at bounding box center [153, 14] width 8 height 8
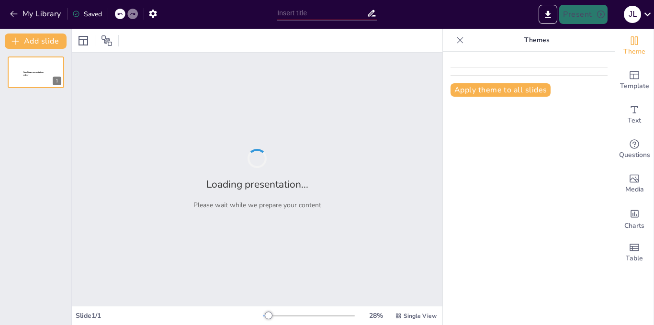
type input "New Sendsteps"
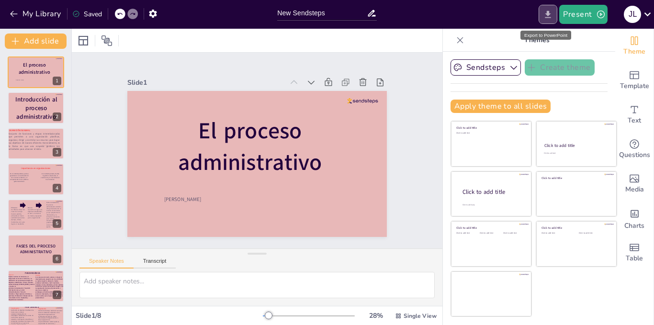
click at [543, 12] on icon "Export to PowerPoint" at bounding box center [548, 15] width 10 height 10
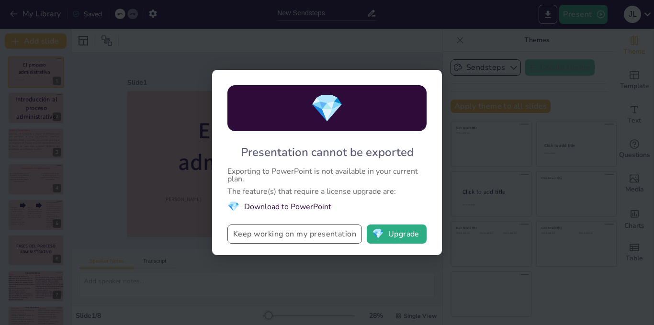
click at [344, 235] on button "Keep working on my presentation" at bounding box center [295, 234] width 135 height 19
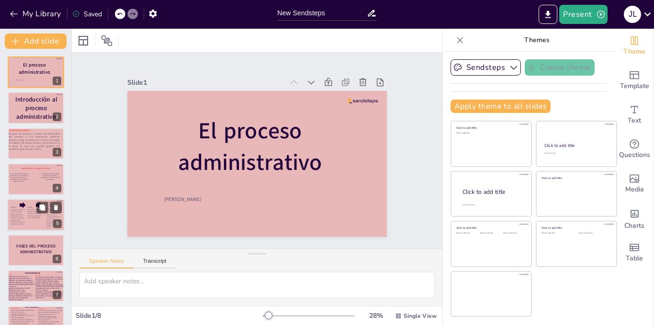
scroll to position [20, 0]
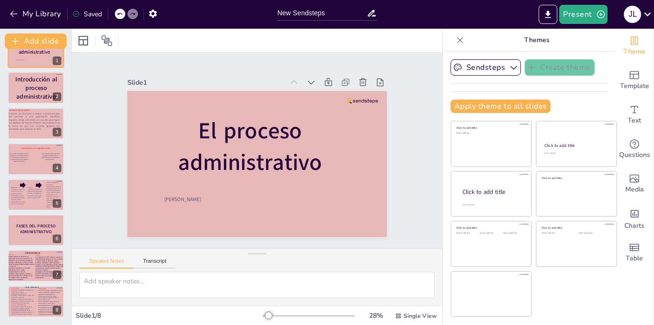
click at [453, 42] on div at bounding box center [460, 40] width 15 height 15
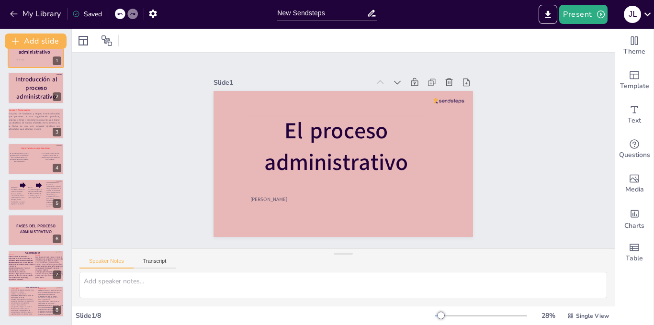
click at [89, 13] on div "Saved" at bounding box center [87, 14] width 30 height 9
click at [33, 316] on div at bounding box center [35, 302] width 57 height 33
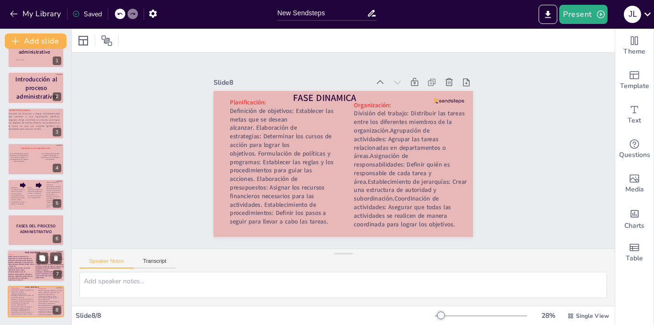
click at [34, 261] on p "Implica la toma de decisiones, la integración de recursos humanos y la motivaci…" at bounding box center [22, 268] width 28 height 25
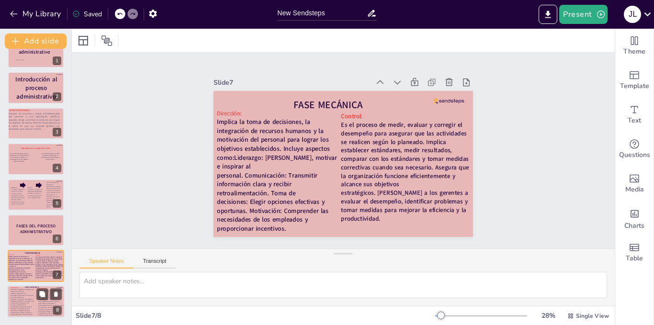
click at [28, 301] on strong "Definición de objetivos: Establecer las metas que se desean alcanzar. Elaboraci…" at bounding box center [22, 302] width 23 height 26
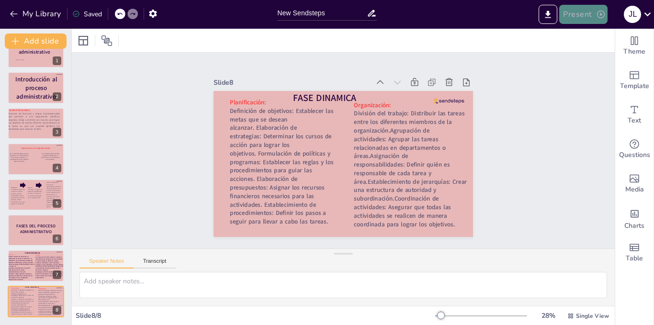
click at [590, 22] on button "Present" at bounding box center [584, 14] width 48 height 19
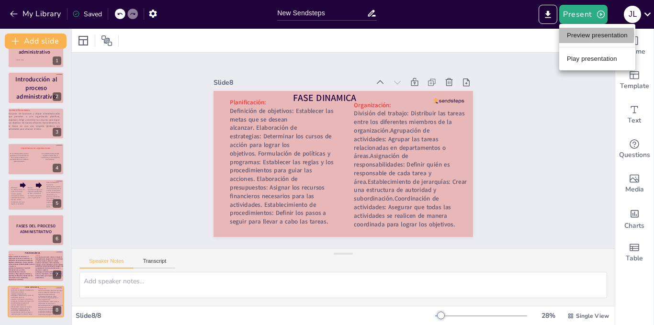
click at [581, 34] on li "Preview presentation" at bounding box center [598, 35] width 76 height 15
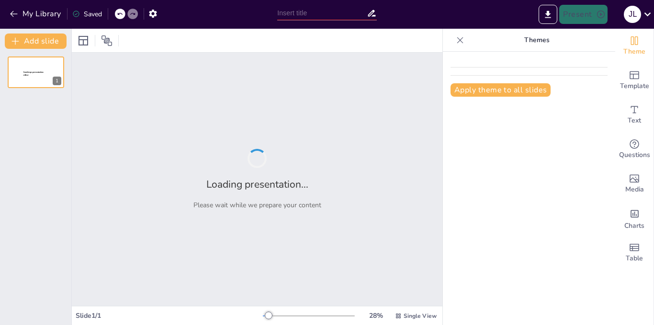
type input "New Sendsteps"
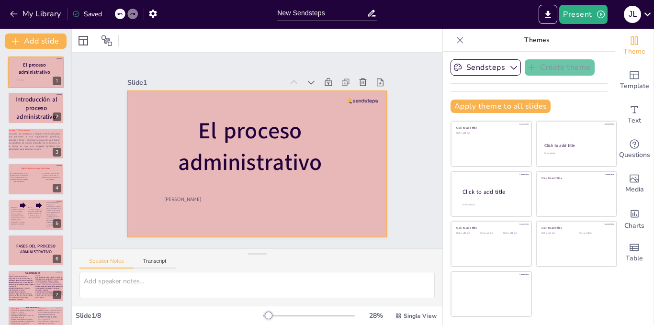
click at [166, 97] on div at bounding box center [251, 162] width 297 height 239
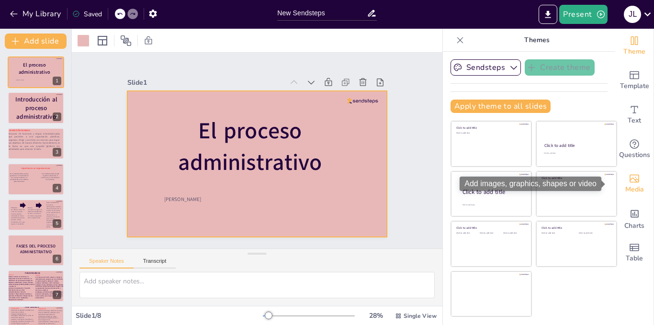
click at [635, 190] on span "Media" at bounding box center [635, 189] width 19 height 11
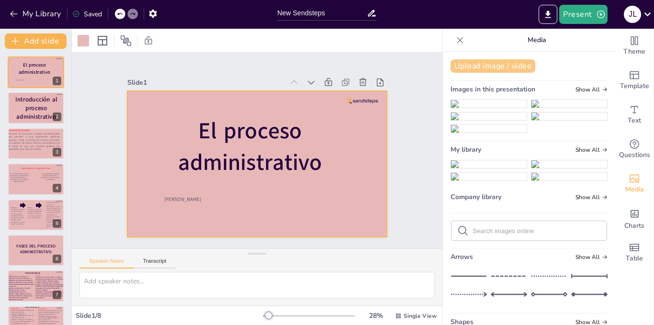
click at [515, 62] on button "Upload image / video" at bounding box center [493, 65] width 85 height 13
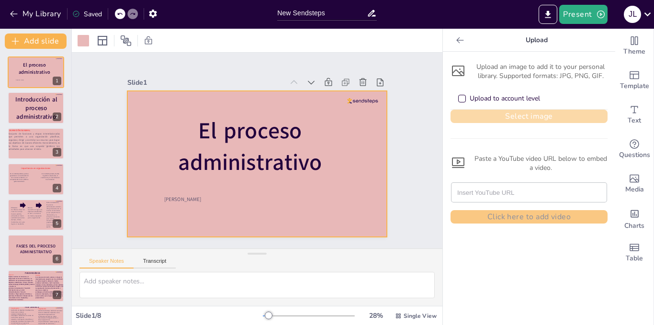
click at [518, 119] on button "Select image" at bounding box center [529, 116] width 157 height 13
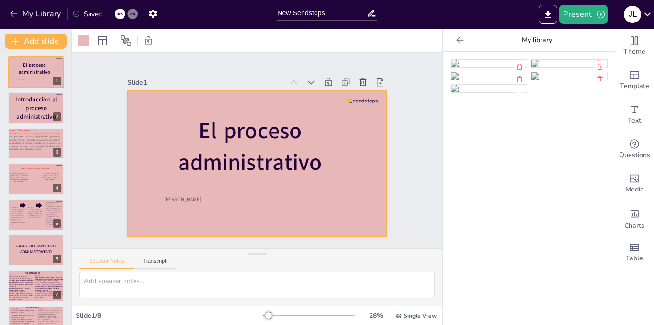
click at [476, 93] on ul at bounding box center [529, 76] width 157 height 34
click at [476, 68] on img at bounding box center [489, 64] width 76 height 8
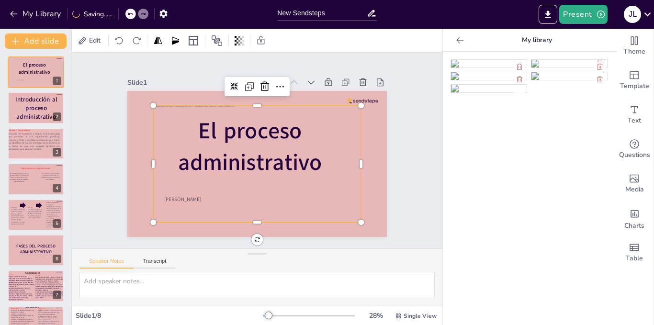
click at [304, 143] on div at bounding box center [244, 155] width 175 height 234
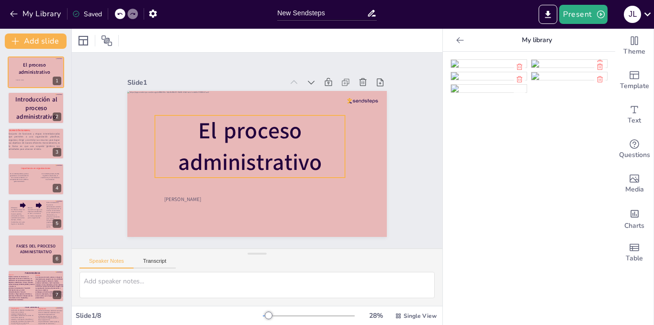
click at [318, 153] on p "El proceso administrativo" at bounding box center [265, 151] width 199 height 135
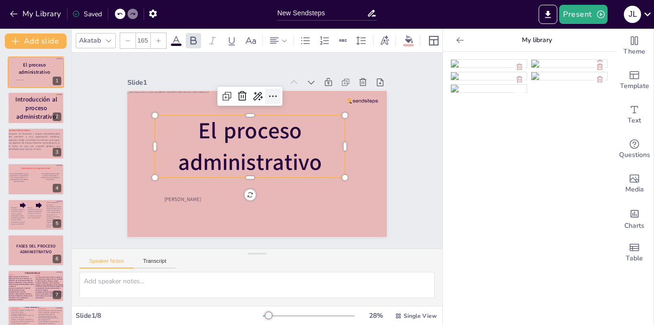
click at [307, 142] on icon at bounding box center [314, 149] width 14 height 14
click at [268, 196] on icon at bounding box center [276, 204] width 16 height 16
click at [282, 97] on icon at bounding box center [289, 104] width 14 height 14
click at [302, 124] on icon at bounding box center [310, 132] width 16 height 16
click at [300, 118] on icon at bounding box center [308, 126] width 16 height 16
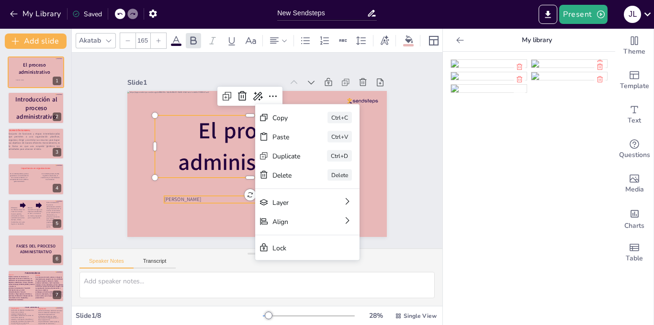
click at [240, 80] on span "[PERSON_NAME]" at bounding box center [252, 62] width 25 height 36
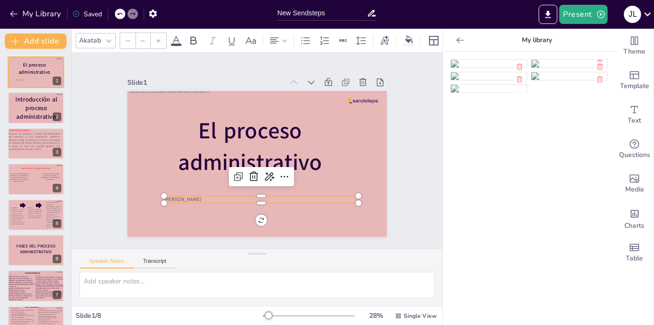
type input "38"
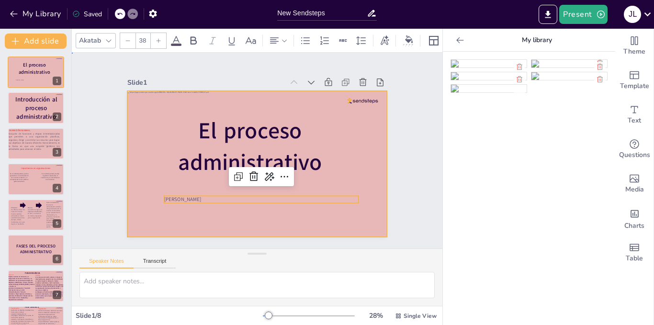
click at [211, 224] on div at bounding box center [251, 162] width 297 height 239
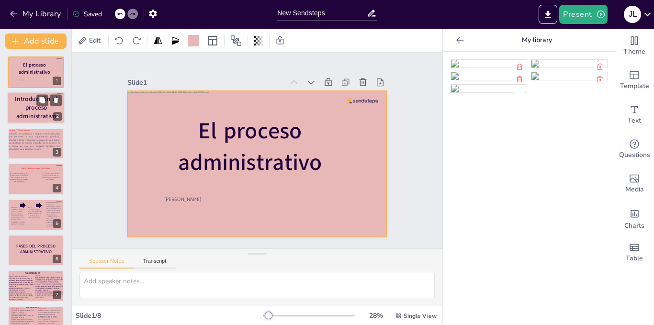
click at [34, 111] on span "Introducción al proceso administrativo" at bounding box center [36, 108] width 43 height 26
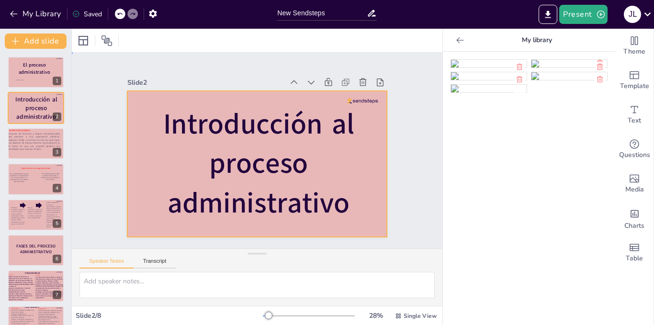
click at [377, 141] on div at bounding box center [251, 162] width 298 height 256
click at [463, 68] on img at bounding box center [489, 64] width 76 height 8
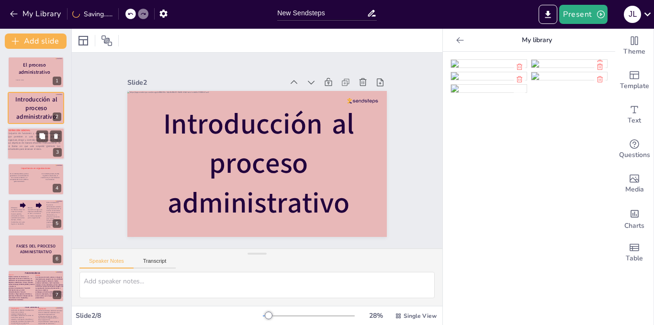
click at [19, 143] on p "Conjunto de funciones y etapas interrelacionadas que permiten a una organizació…" at bounding box center [34, 141] width 53 height 19
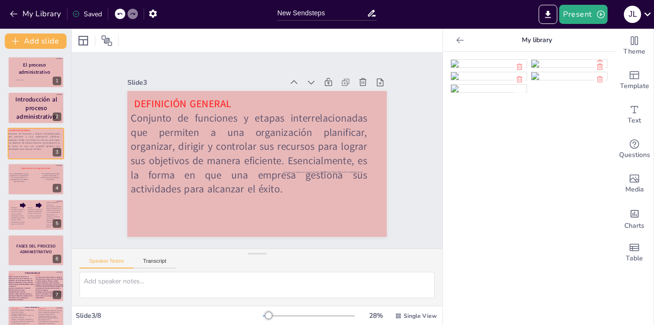
click at [470, 68] on img at bounding box center [489, 64] width 76 height 8
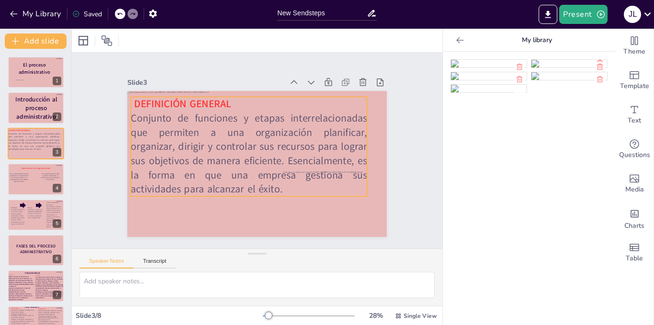
click at [283, 100] on p "DEFINICIÓN GENERAL" at bounding box center [282, 110] width 185 height 169
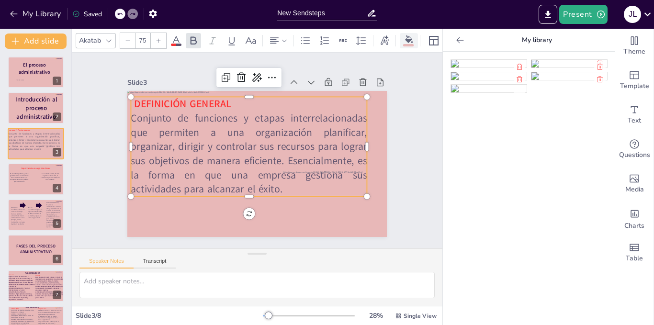
click at [411, 44] on div at bounding box center [408, 45] width 11 height 2
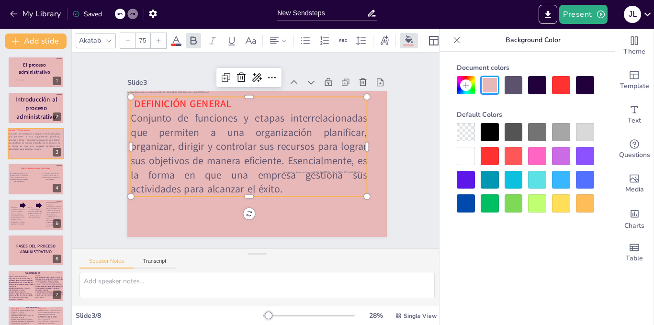
click at [467, 135] on div at bounding box center [466, 132] width 18 height 18
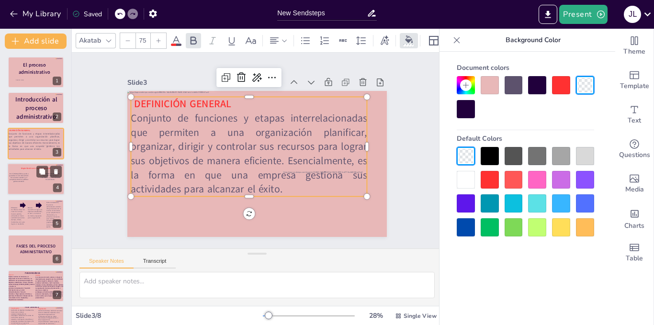
click at [32, 177] on div "Importancia en organizaciones" at bounding box center [35, 168] width 49 height 21
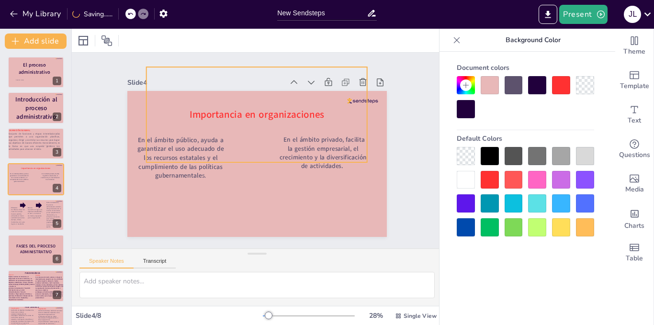
click at [227, 143] on div "Importancia en organizaciones" at bounding box center [278, 121] width 235 height 207
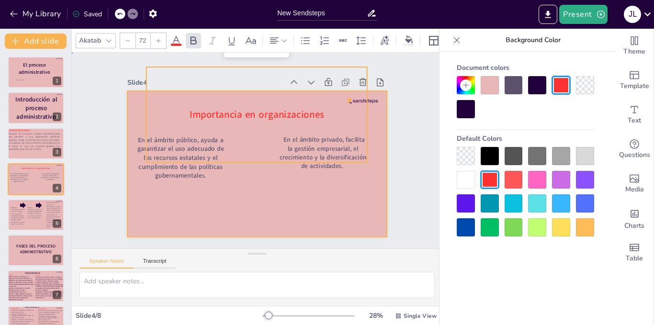
click at [158, 189] on div at bounding box center [251, 162] width 298 height 256
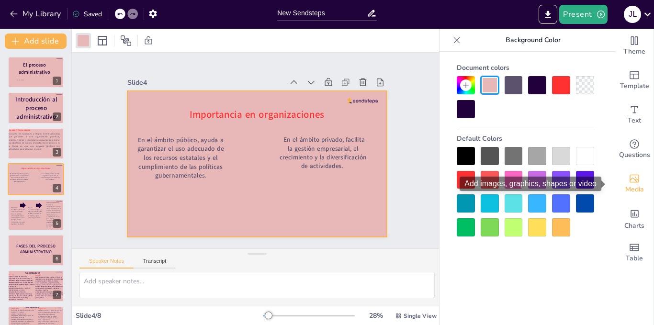
click at [631, 180] on icon "Add images, graphics, shapes or video" at bounding box center [634, 178] width 11 height 11
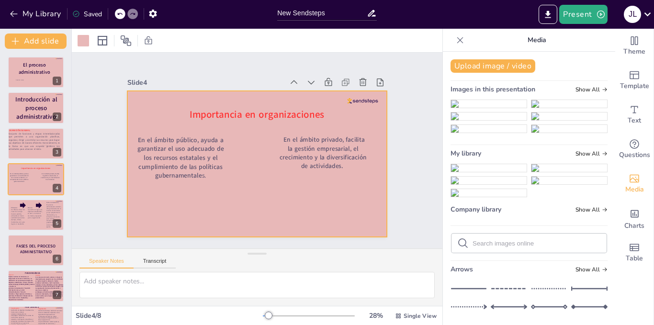
click at [458, 108] on img at bounding box center [489, 104] width 76 height 8
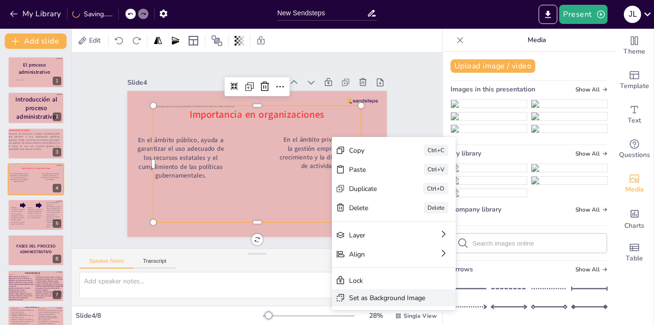
click at [46, 302] on div "Set as Background Image" at bounding box center [37, 330] width 17 height 77
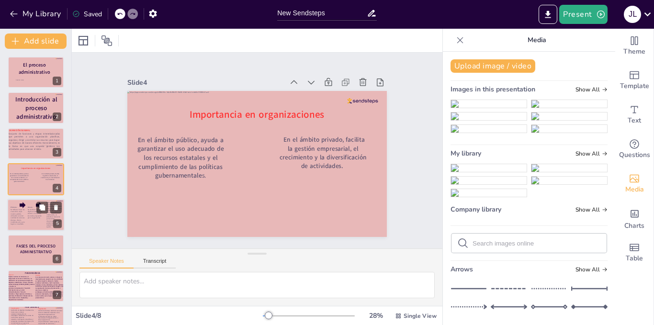
click at [35, 225] on div at bounding box center [35, 215] width 57 height 33
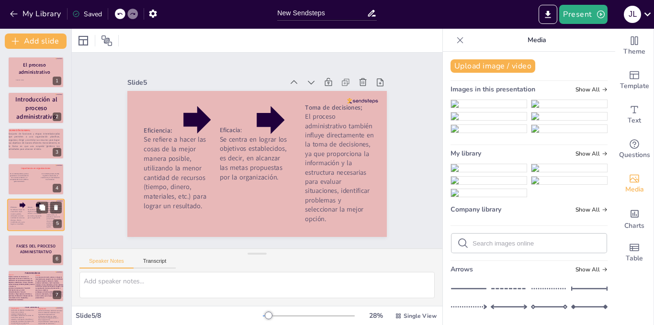
scroll to position [20, 0]
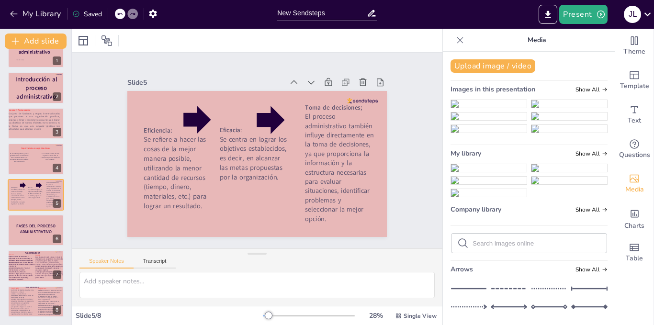
click at [477, 108] on img at bounding box center [489, 104] width 76 height 8
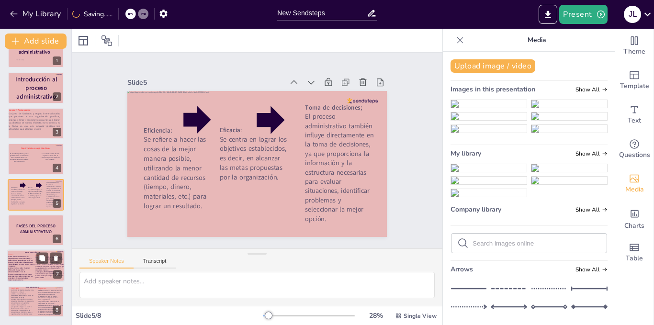
click at [32, 261] on strong "Implica la toma de decisiones, la integración de recursos humanos y la motivaci…" at bounding box center [21, 268] width 27 height 25
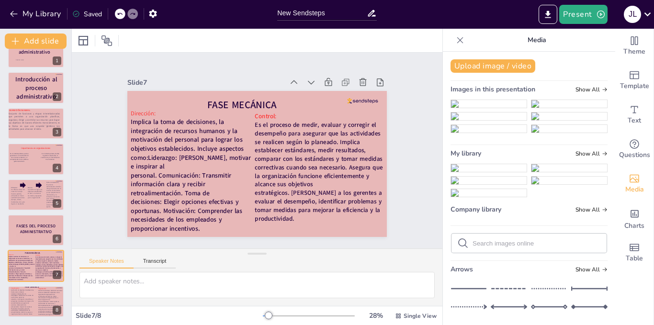
click at [478, 137] on ul at bounding box center [529, 118] width 157 height 37
click at [478, 108] on img at bounding box center [489, 104] width 76 height 8
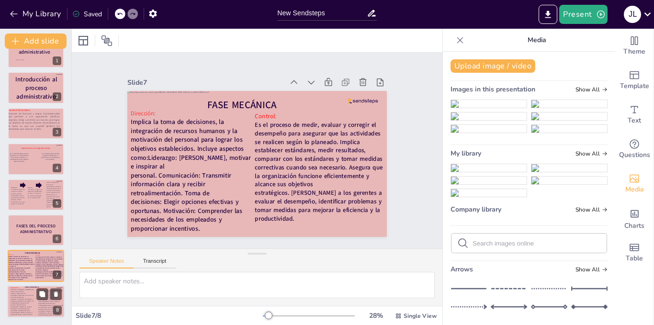
click at [41, 301] on strong "División del trabajo: Distribuir las tareas entre los diferentes miembros de la…" at bounding box center [50, 302] width 25 height 26
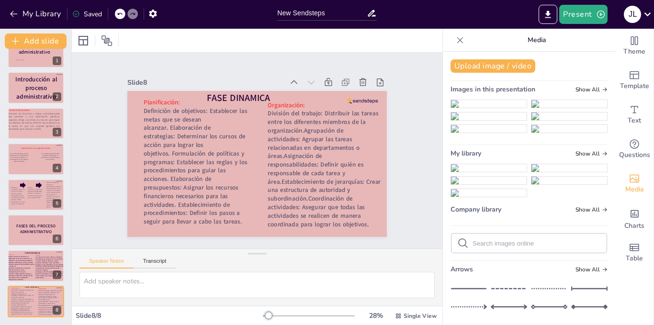
click at [485, 108] on img at bounding box center [489, 104] width 76 height 8
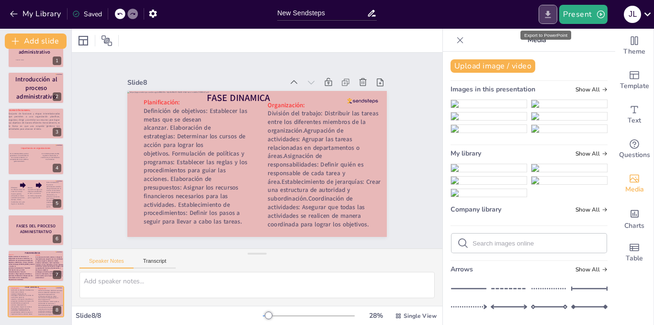
click at [548, 12] on icon "Export to PowerPoint" at bounding box center [549, 14] width 6 height 7
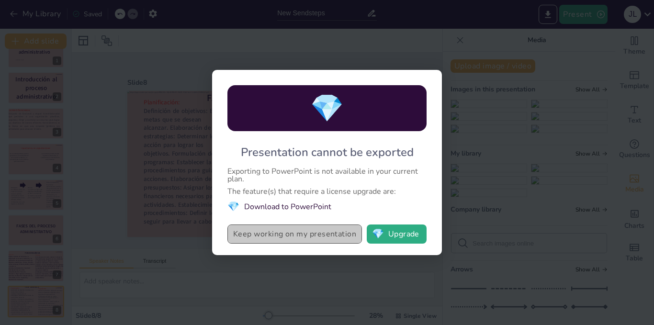
click at [311, 231] on button "Keep working on my presentation" at bounding box center [295, 234] width 135 height 19
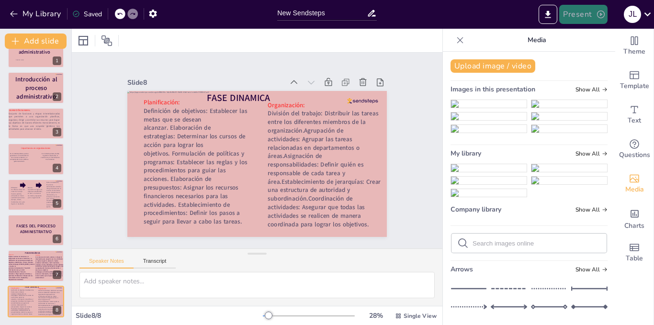
click at [598, 17] on icon "button" at bounding box center [602, 15] width 10 height 10
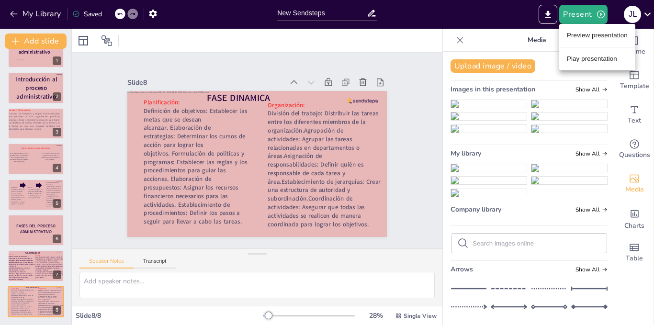
click at [595, 63] on li "Play presentation" at bounding box center [598, 58] width 76 height 15
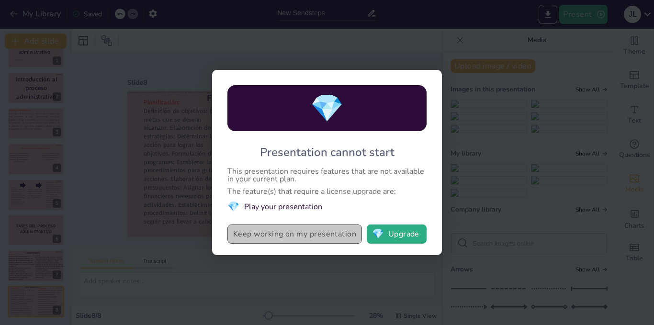
click at [335, 236] on button "Keep working on my presentation" at bounding box center [295, 234] width 135 height 19
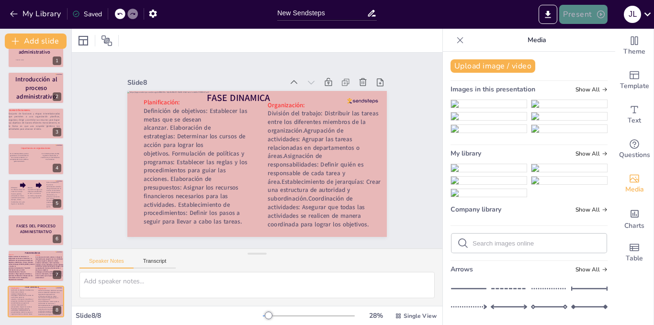
click at [587, 9] on button "Present" at bounding box center [584, 14] width 48 height 19
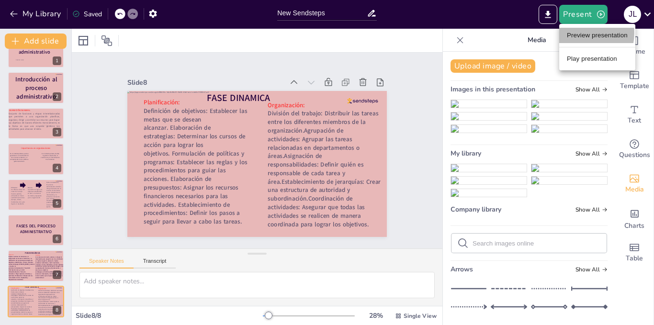
click at [582, 33] on li "Preview presentation" at bounding box center [598, 35] width 76 height 15
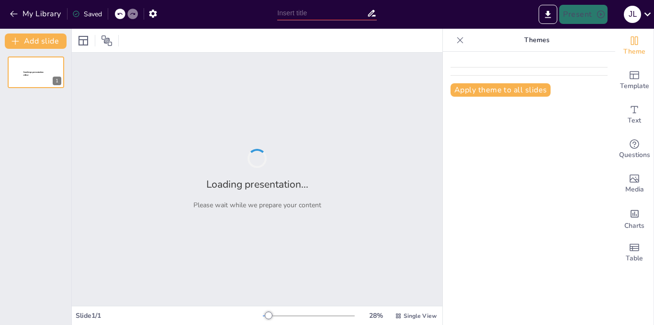
type input "New Sendsteps"
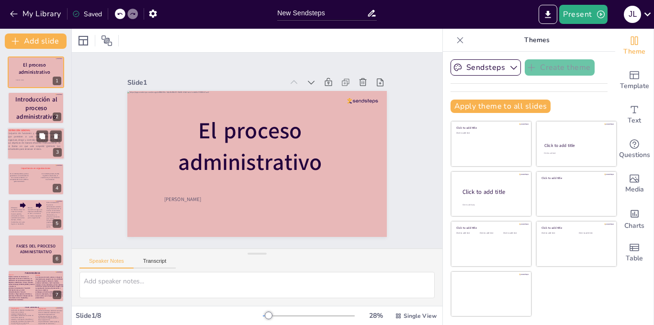
click at [20, 140] on p "Conjunto de funciones y etapas interrelacionadas que permiten a una organizació…" at bounding box center [34, 141] width 53 height 19
